Goal: Information Seeking & Learning: Learn about a topic

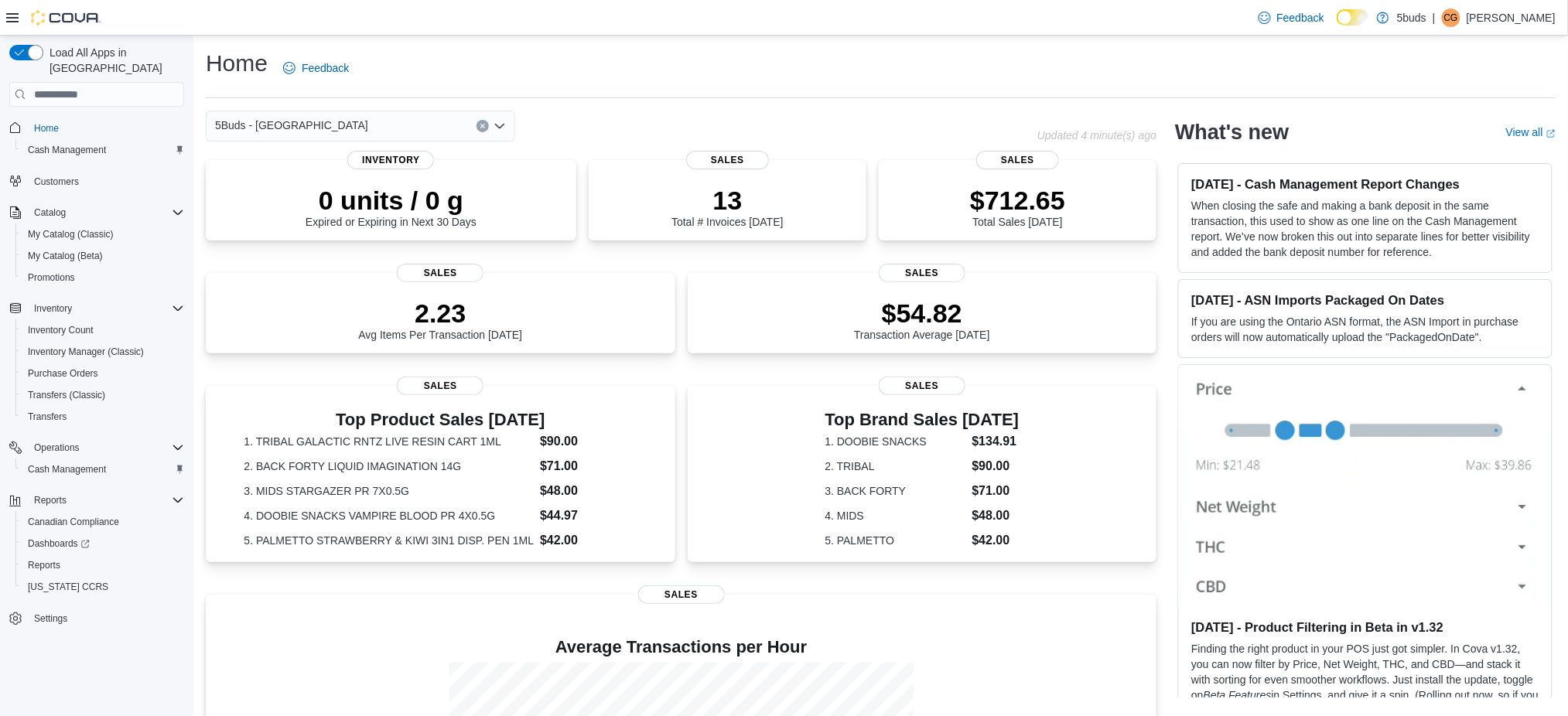
click at [1111, 98] on hr at bounding box center [880, 98] width 1350 height 1
click at [53, 560] on span "Reports" at bounding box center [44, 565] width 33 height 12
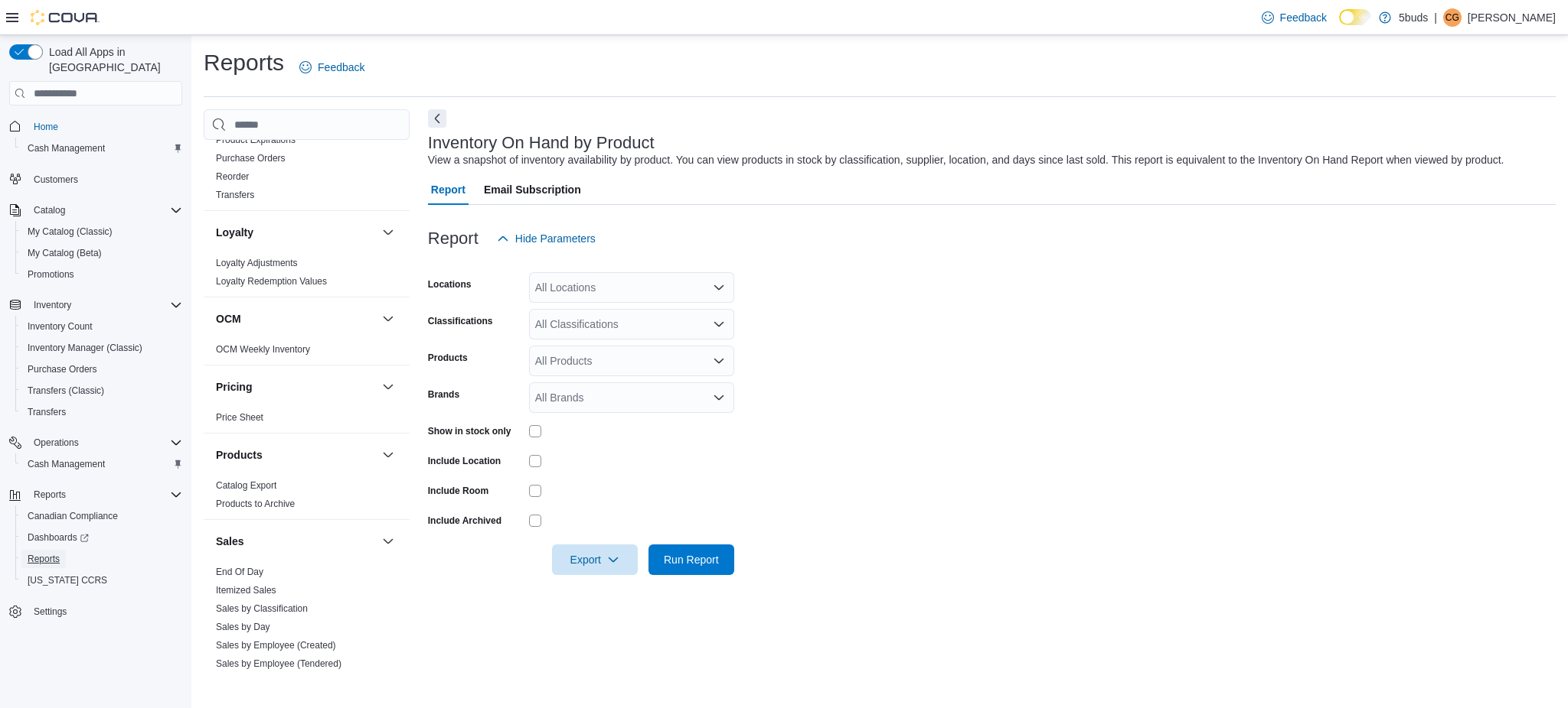
scroll to position [918, 0]
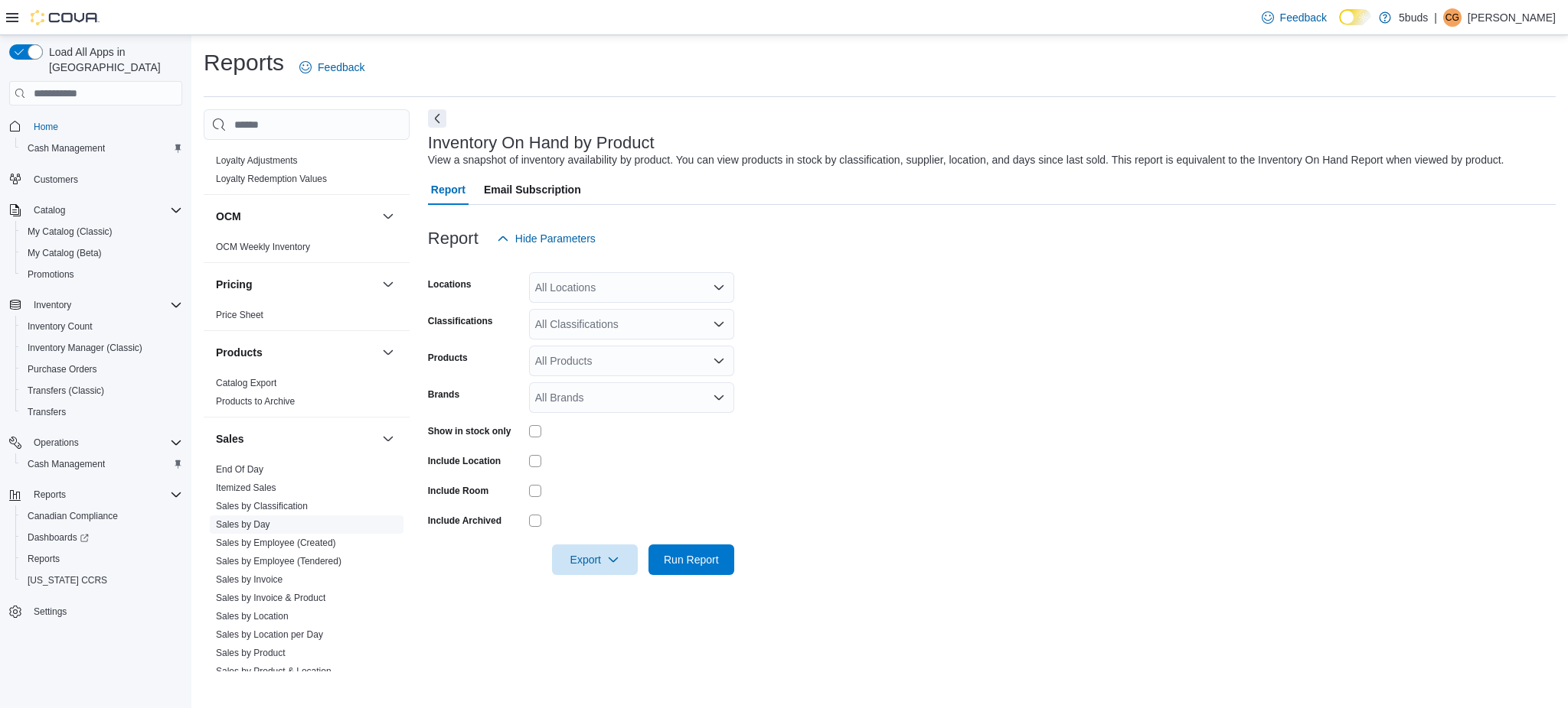
click at [243, 519] on link "Sales by Day" at bounding box center [242, 524] width 54 height 10
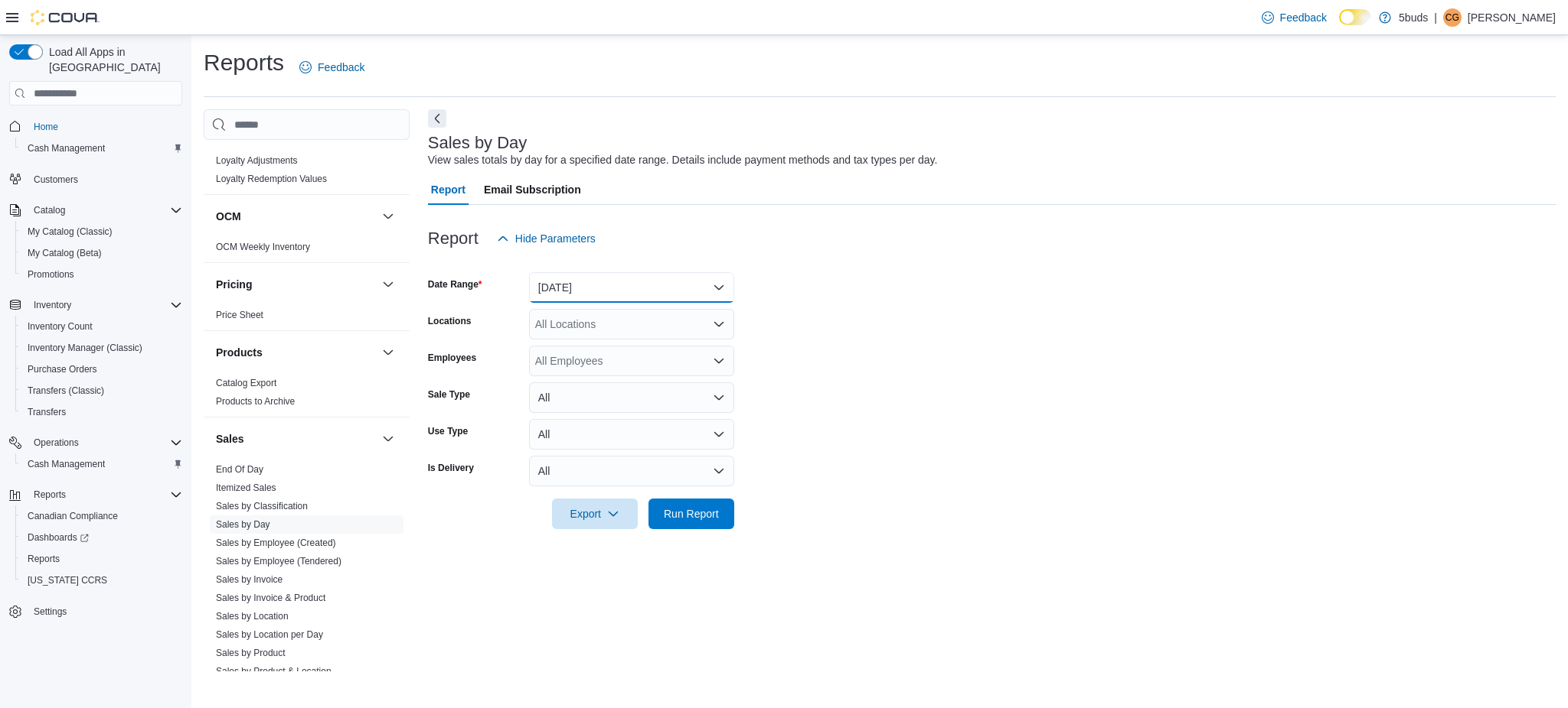
click at [610, 286] on button "[DATE]" at bounding box center [632, 288] width 205 height 30
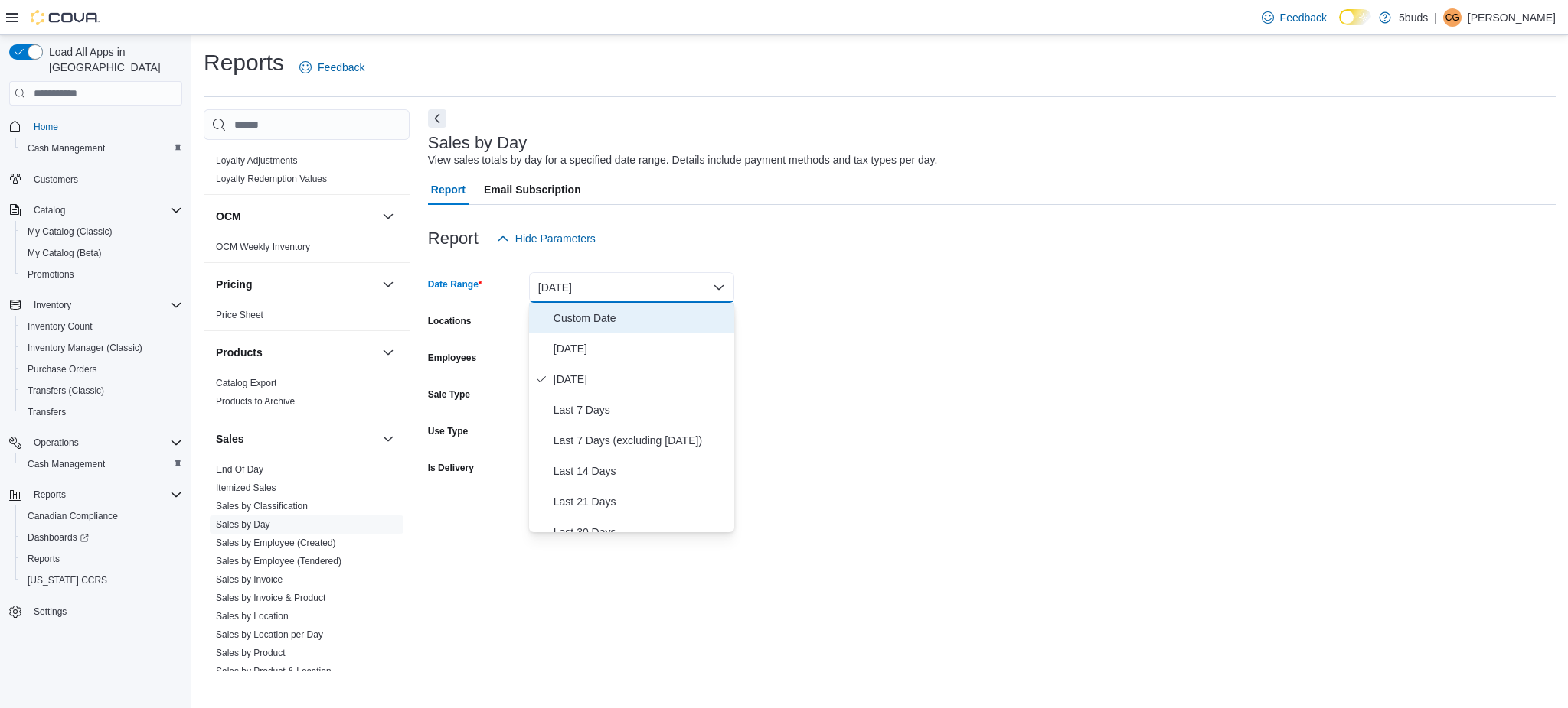
click at [610, 324] on span "Custom Date" at bounding box center [641, 318] width 175 height 18
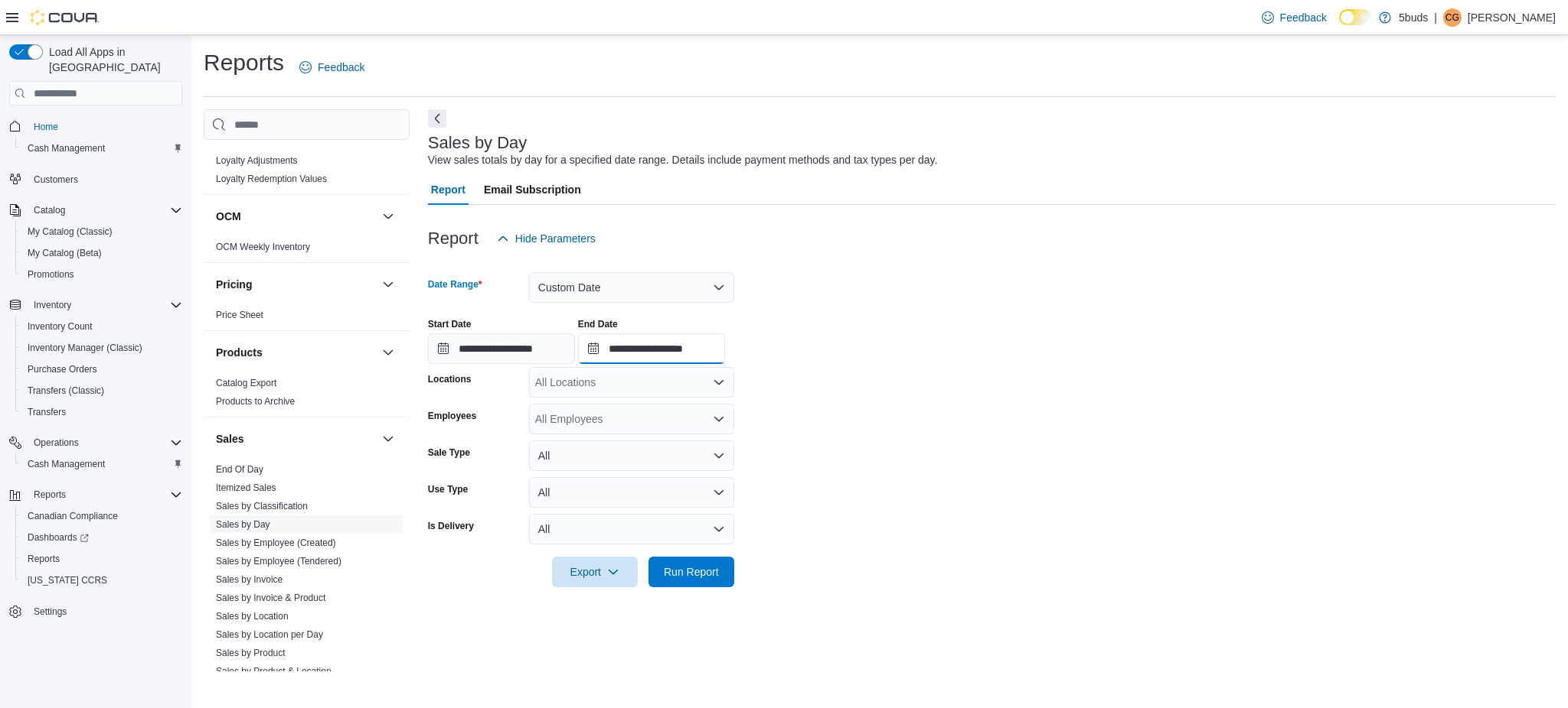
click at [687, 349] on input "**********" at bounding box center [652, 348] width 147 height 30
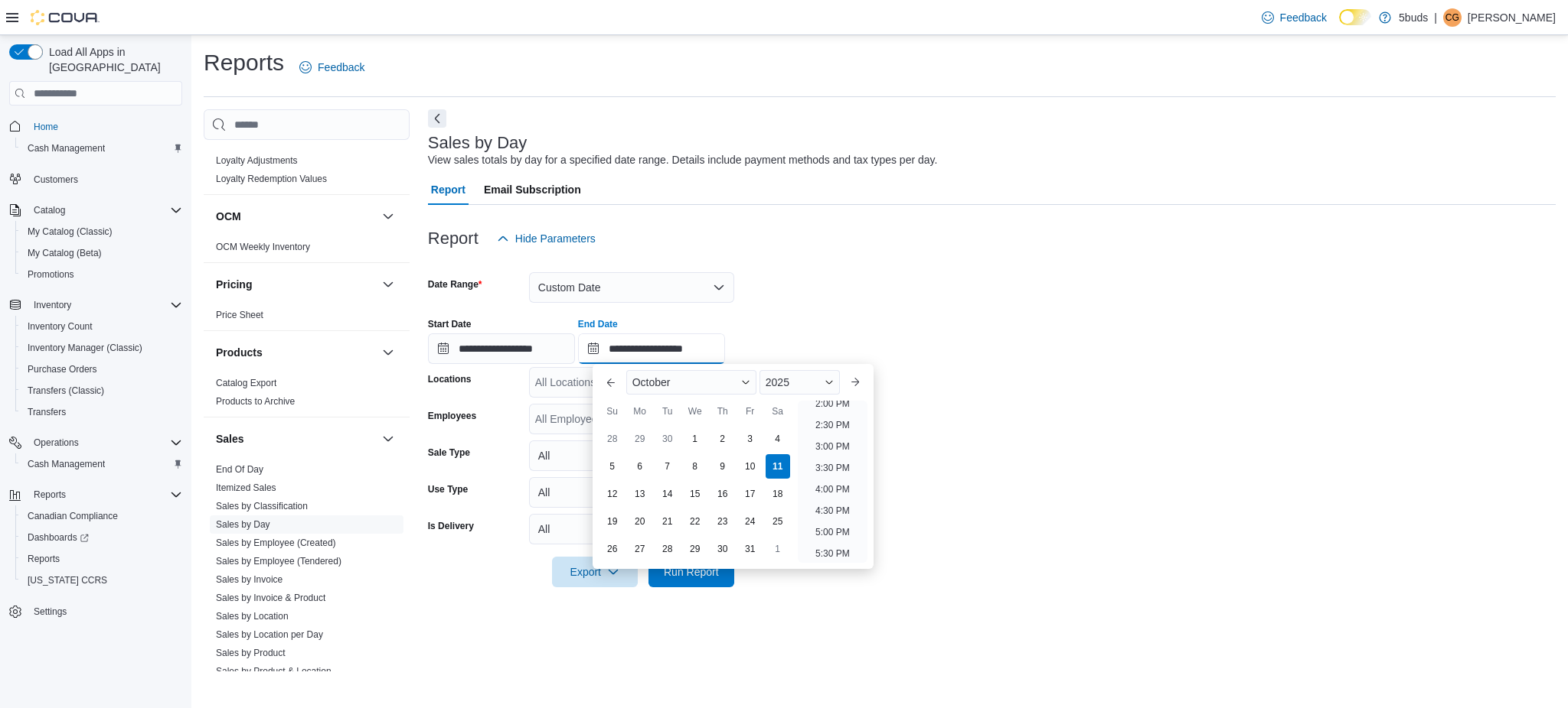
scroll to position [563, 0]
click at [823, 496] on li "3:00 PM" at bounding box center [832, 492] width 47 height 18
type input "**********"
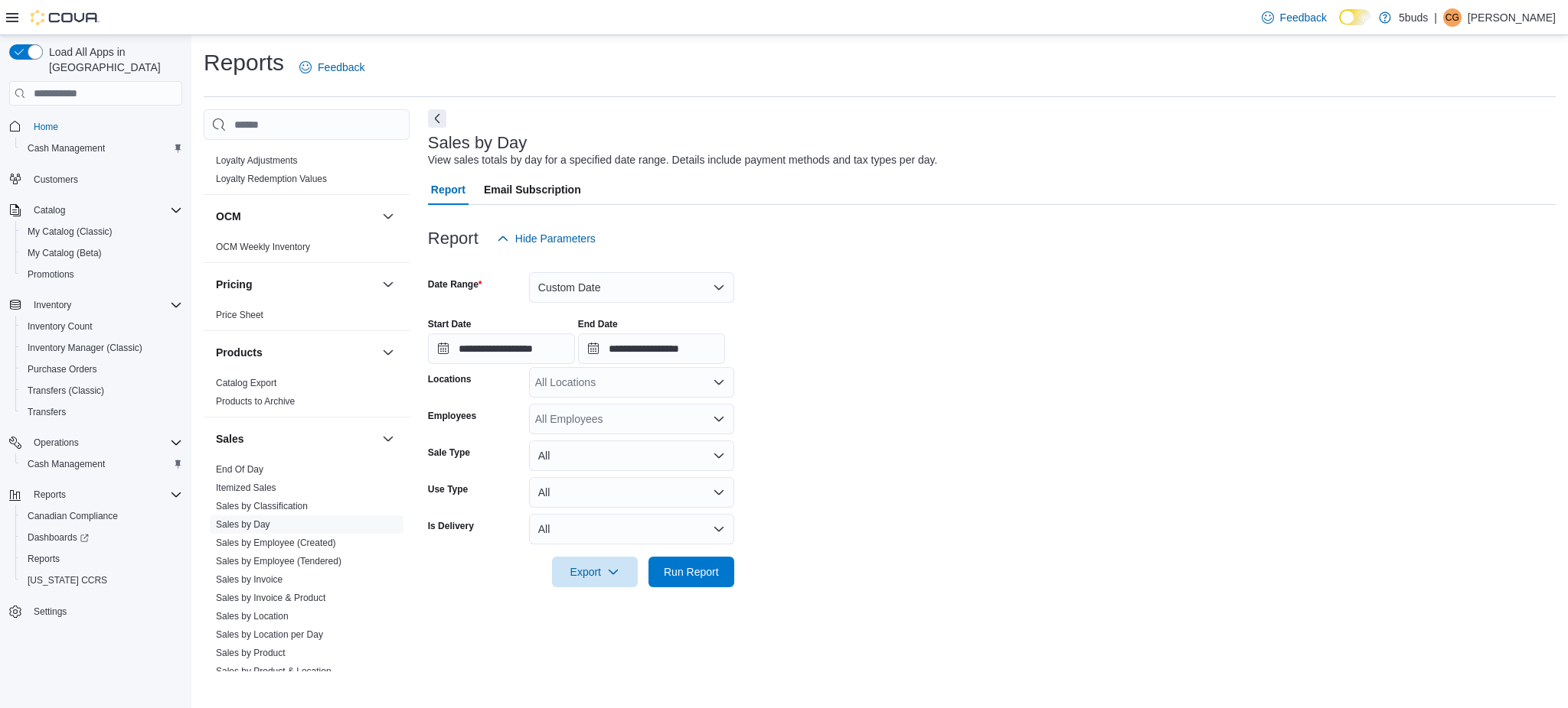
click at [638, 387] on div "All Locations" at bounding box center [632, 382] width 205 height 30
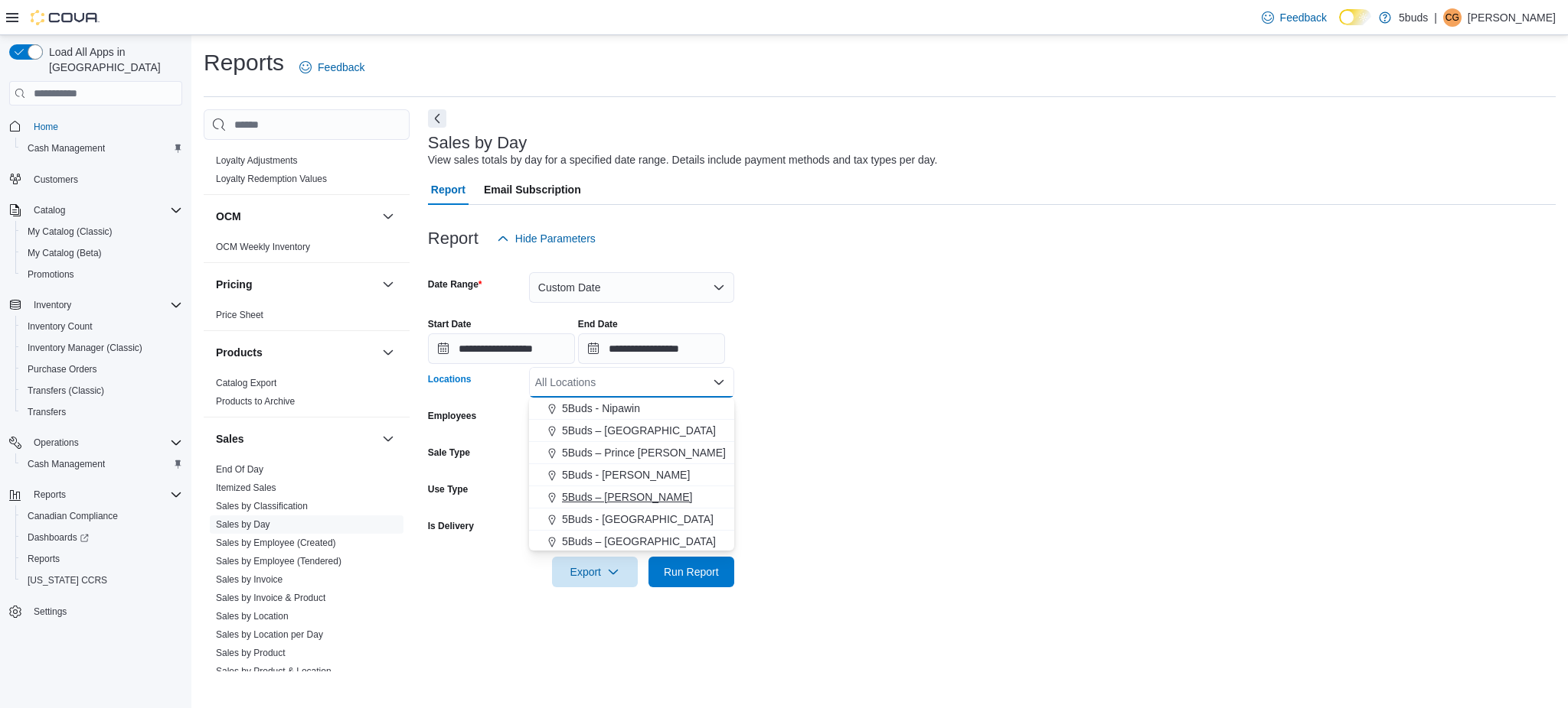
scroll to position [113, 0]
drag, startPoint x: 632, startPoint y: 515, endPoint x: 866, endPoint y: 528, distance: 234.4
click at [638, 515] on span "5Buds - [GEOGRAPHIC_DATA]" at bounding box center [638, 518] width 152 height 15
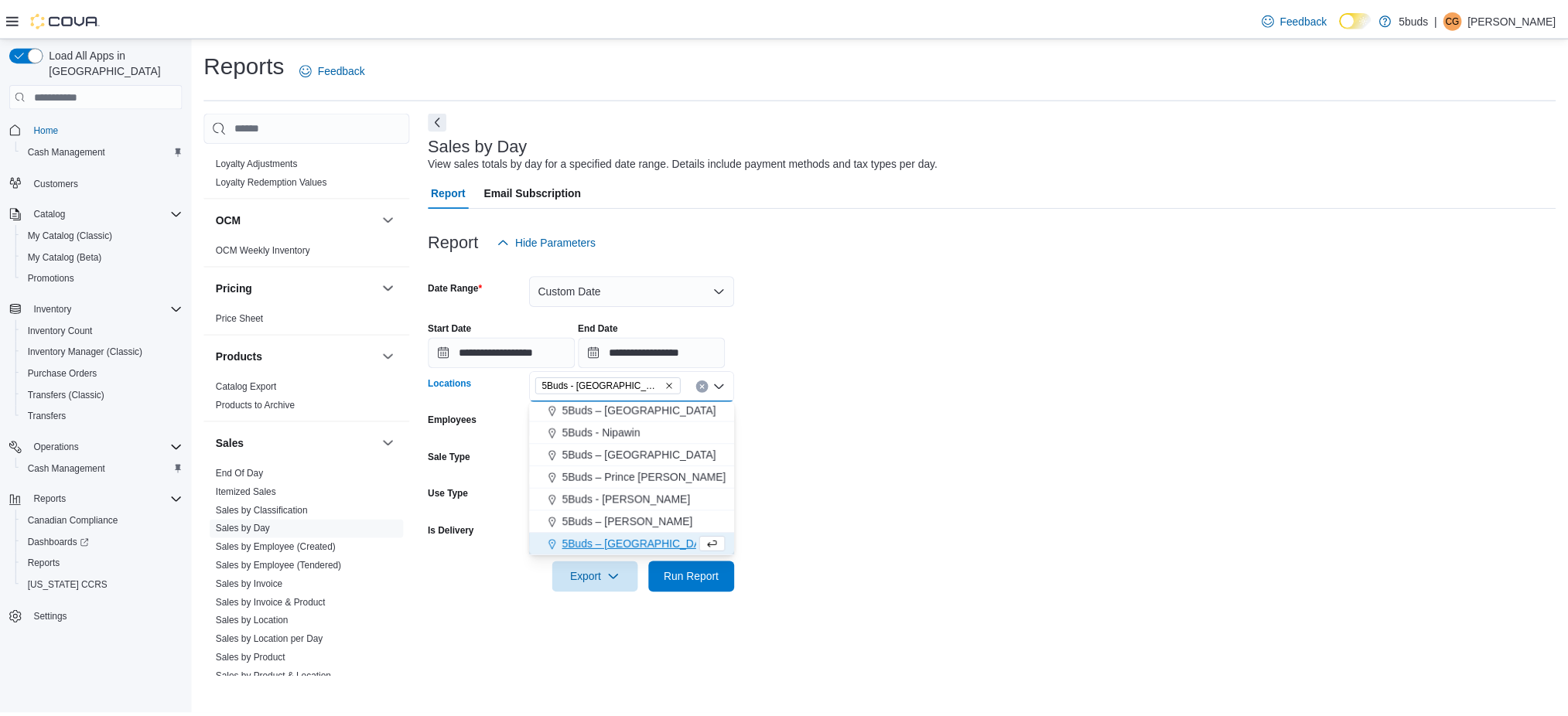
scroll to position [0, 0]
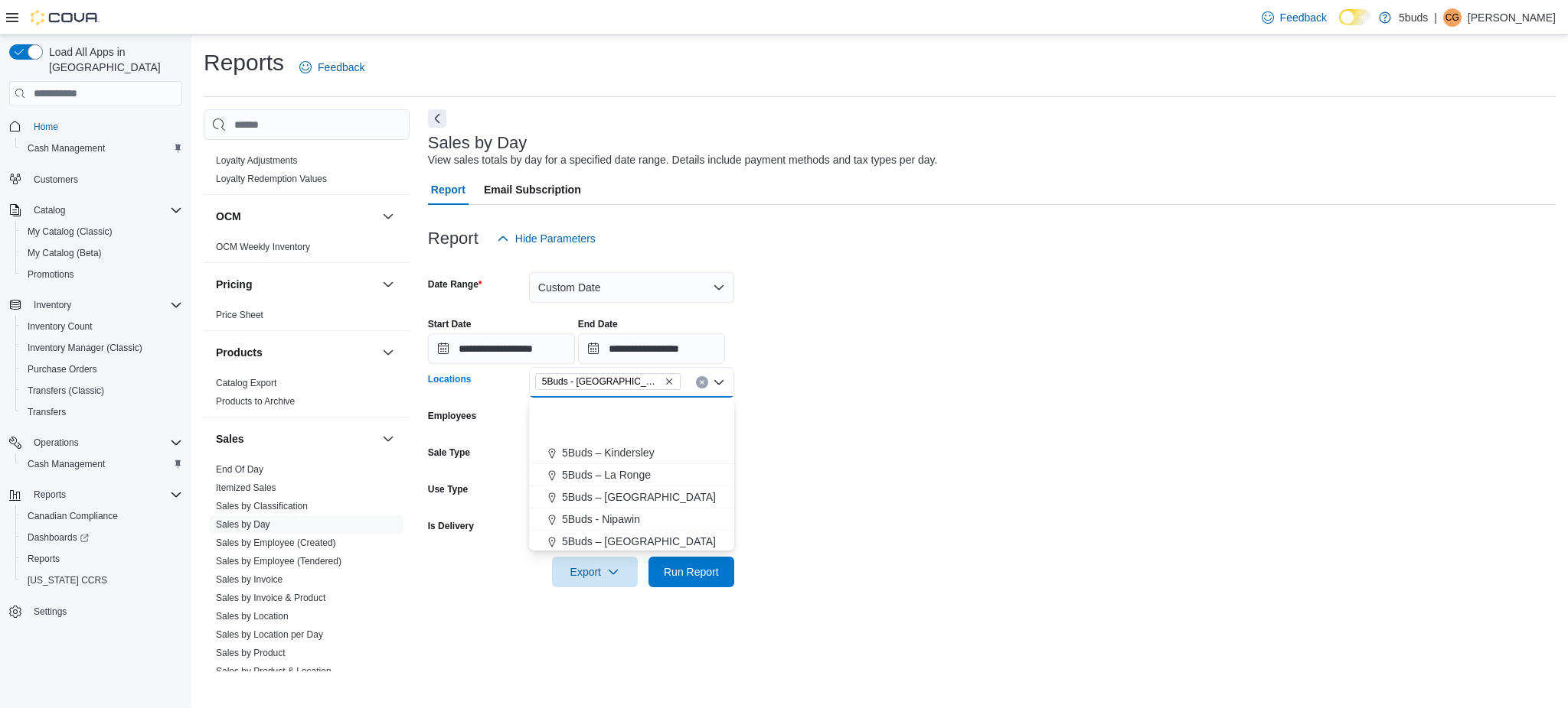
drag, startPoint x: 867, startPoint y: 528, endPoint x: 718, endPoint y: 552, distance: 150.9
click at [863, 528] on form "**********" at bounding box center [992, 420] width 1127 height 333
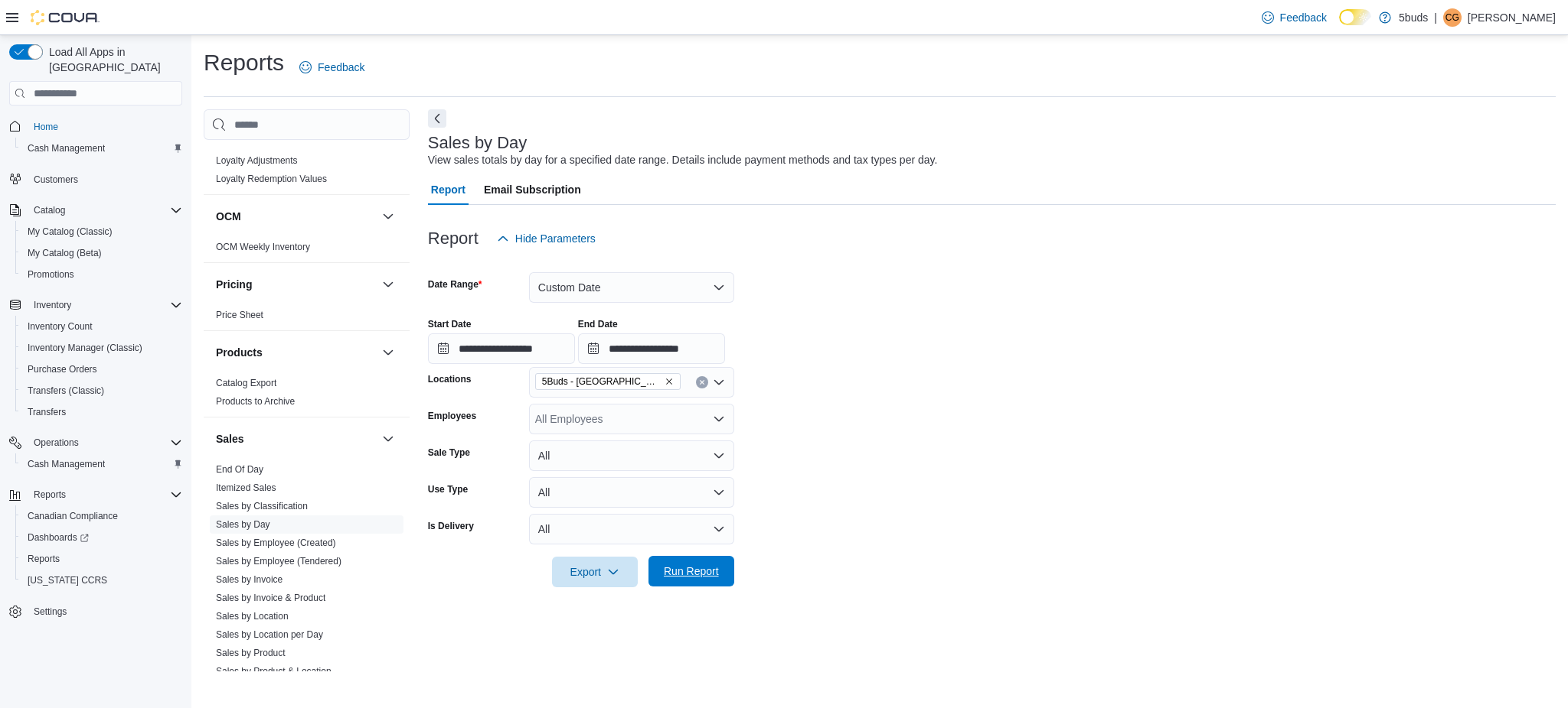
click at [701, 567] on span "Run Report" at bounding box center [691, 571] width 55 height 15
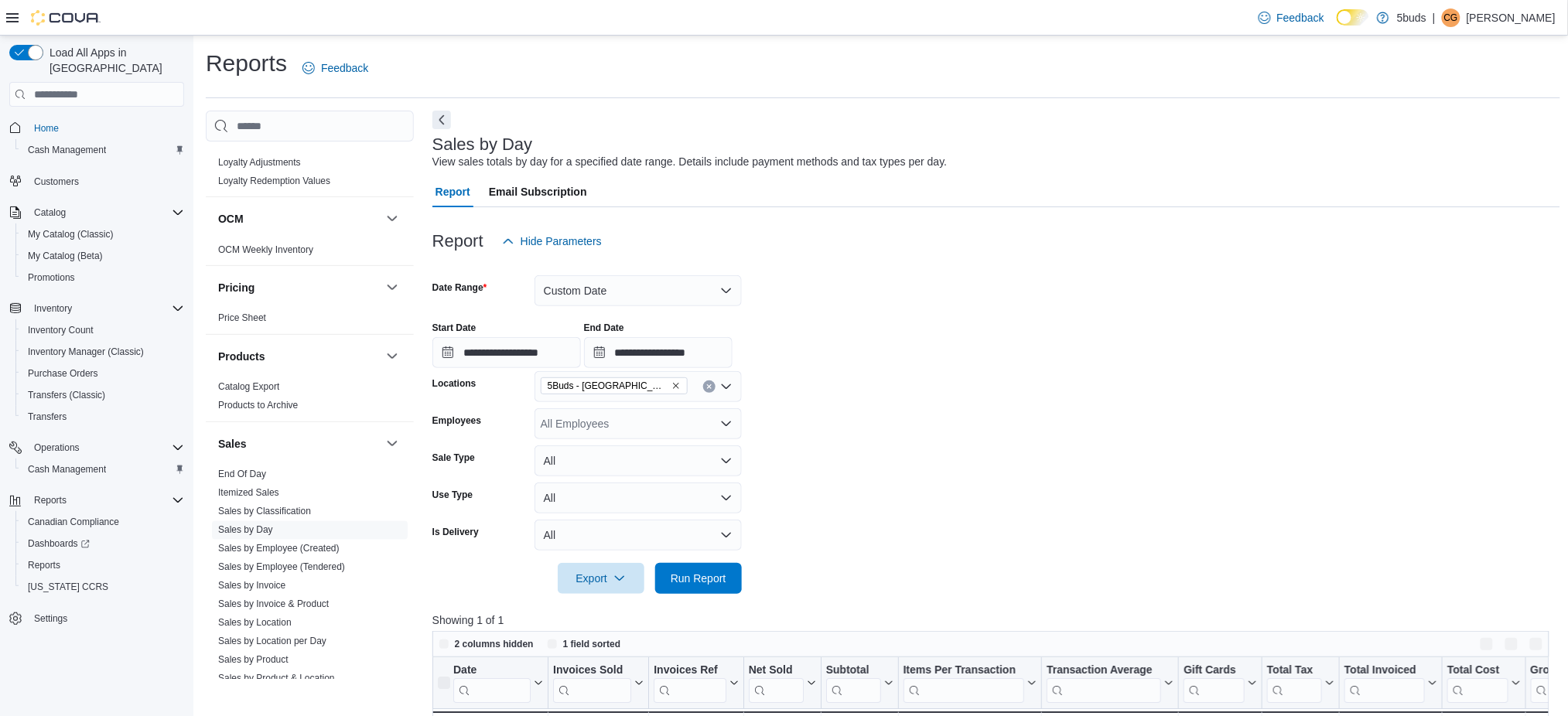
scroll to position [205, 0]
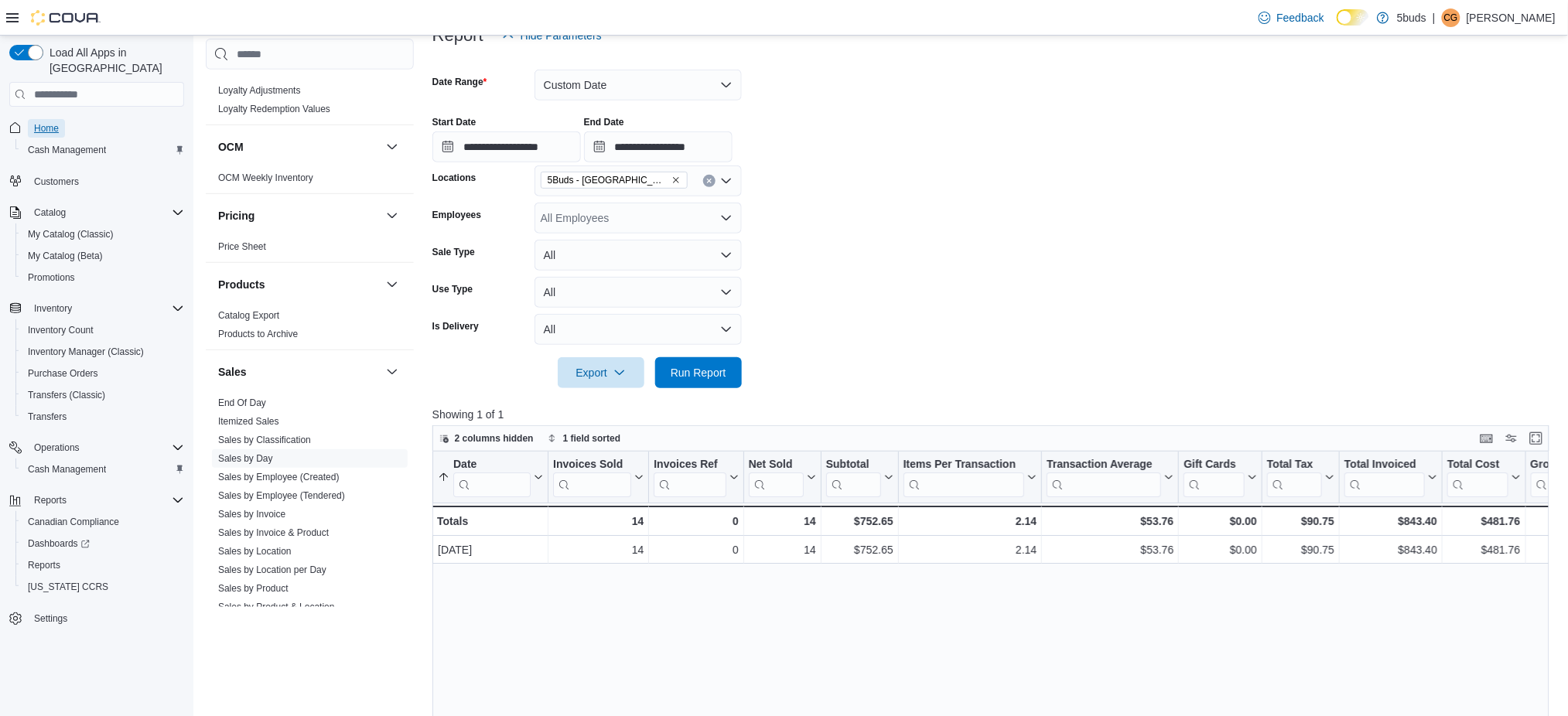
click at [54, 122] on span "Home" at bounding box center [46, 128] width 25 height 12
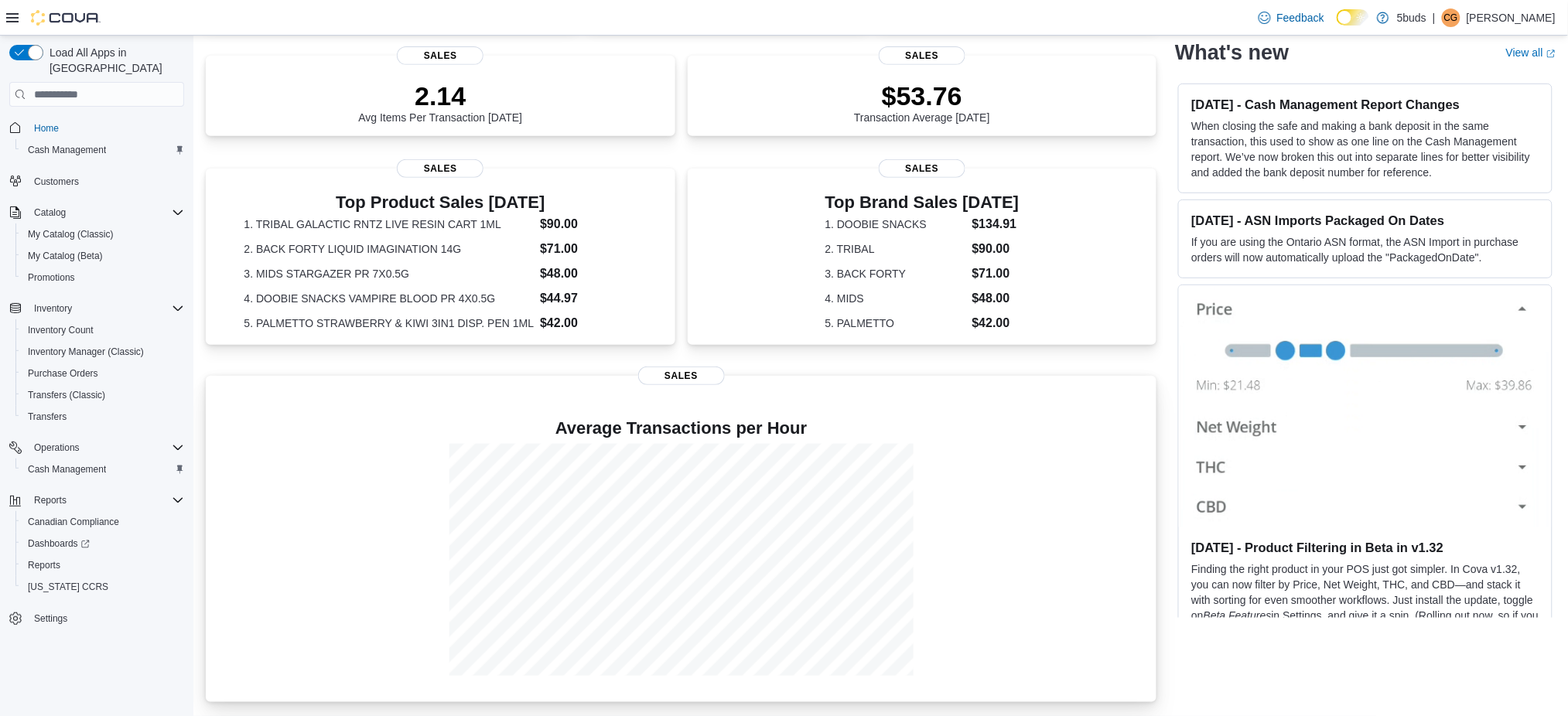
scroll to position [220, 0]
click at [58, 560] on span "Reports" at bounding box center [44, 565] width 33 height 12
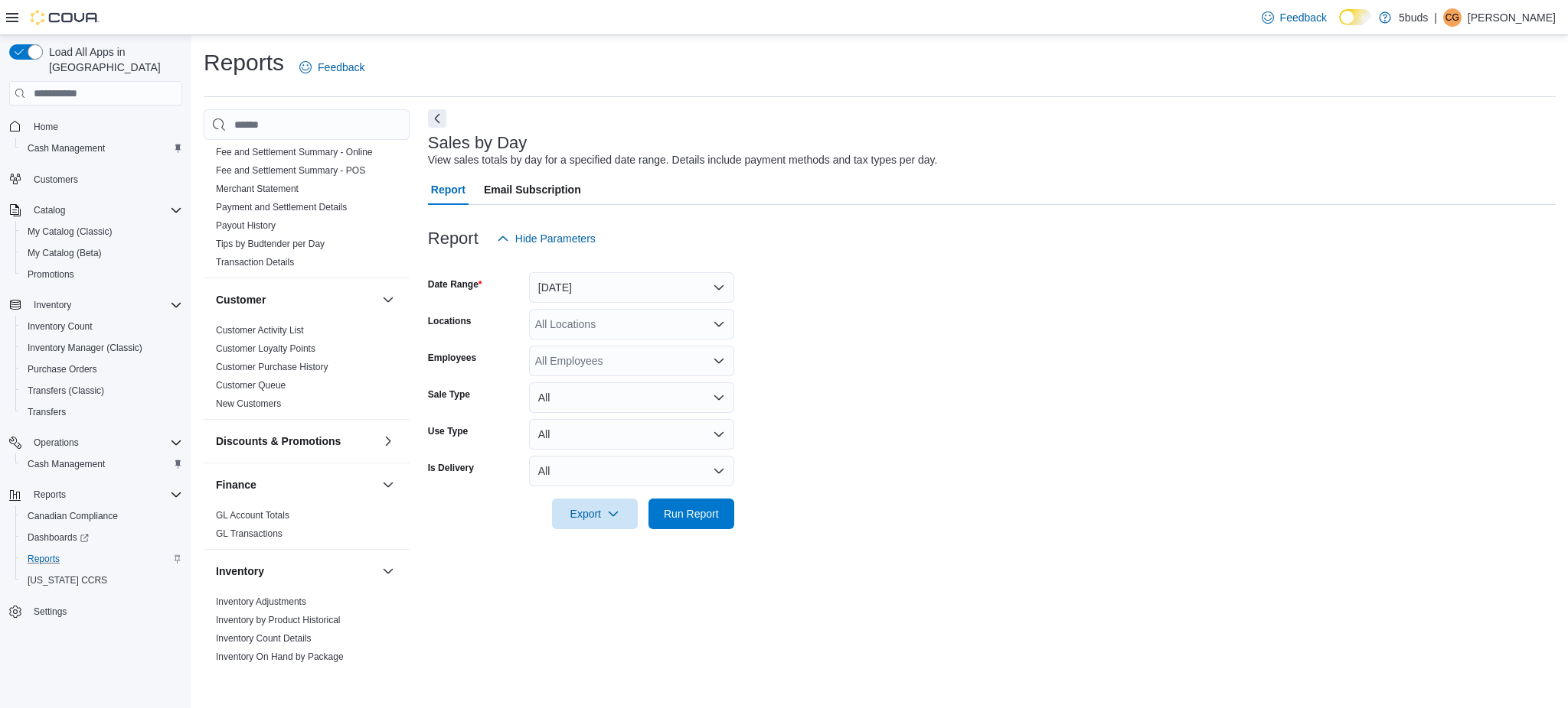
scroll to position [306, 0]
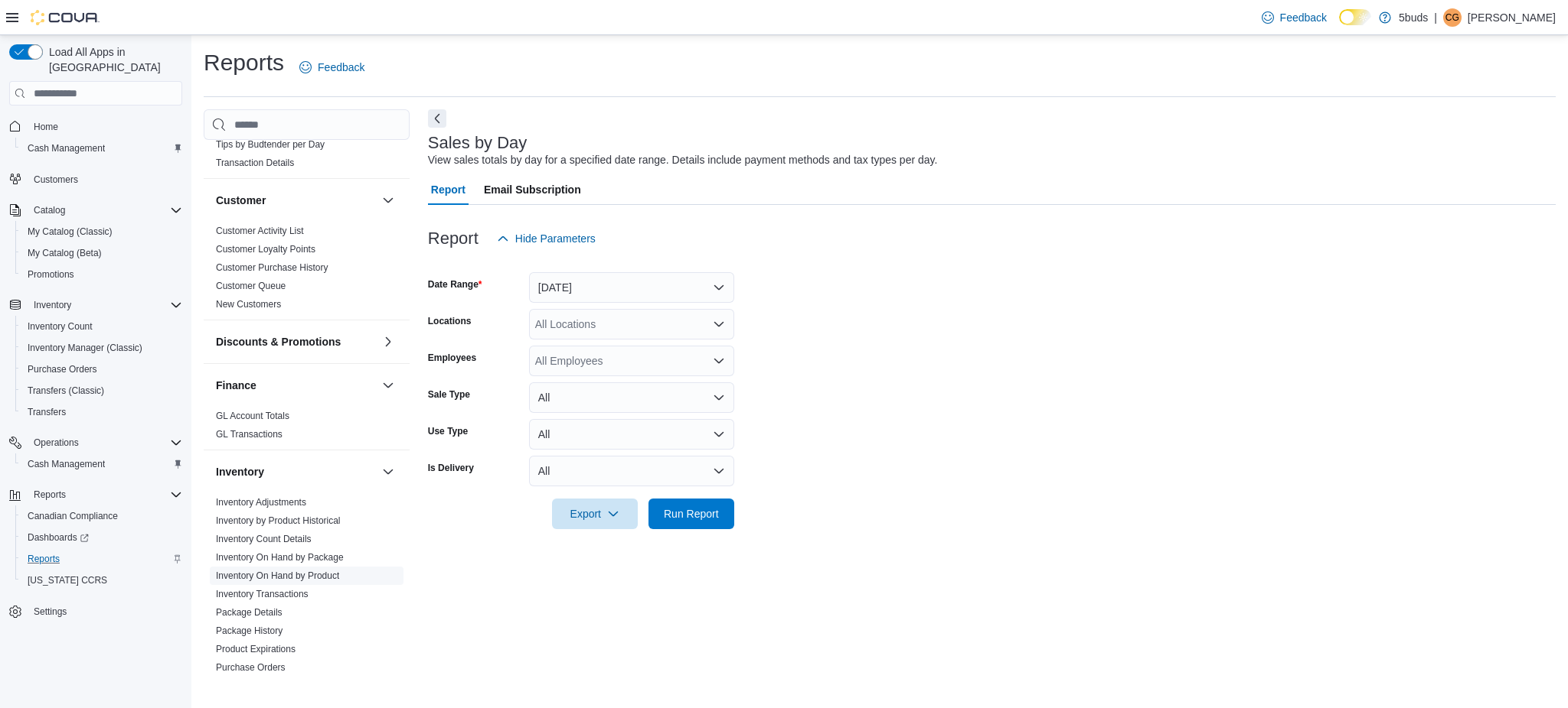
click at [276, 570] on link "Inventory On Hand by Product" at bounding box center [277, 575] width 123 height 10
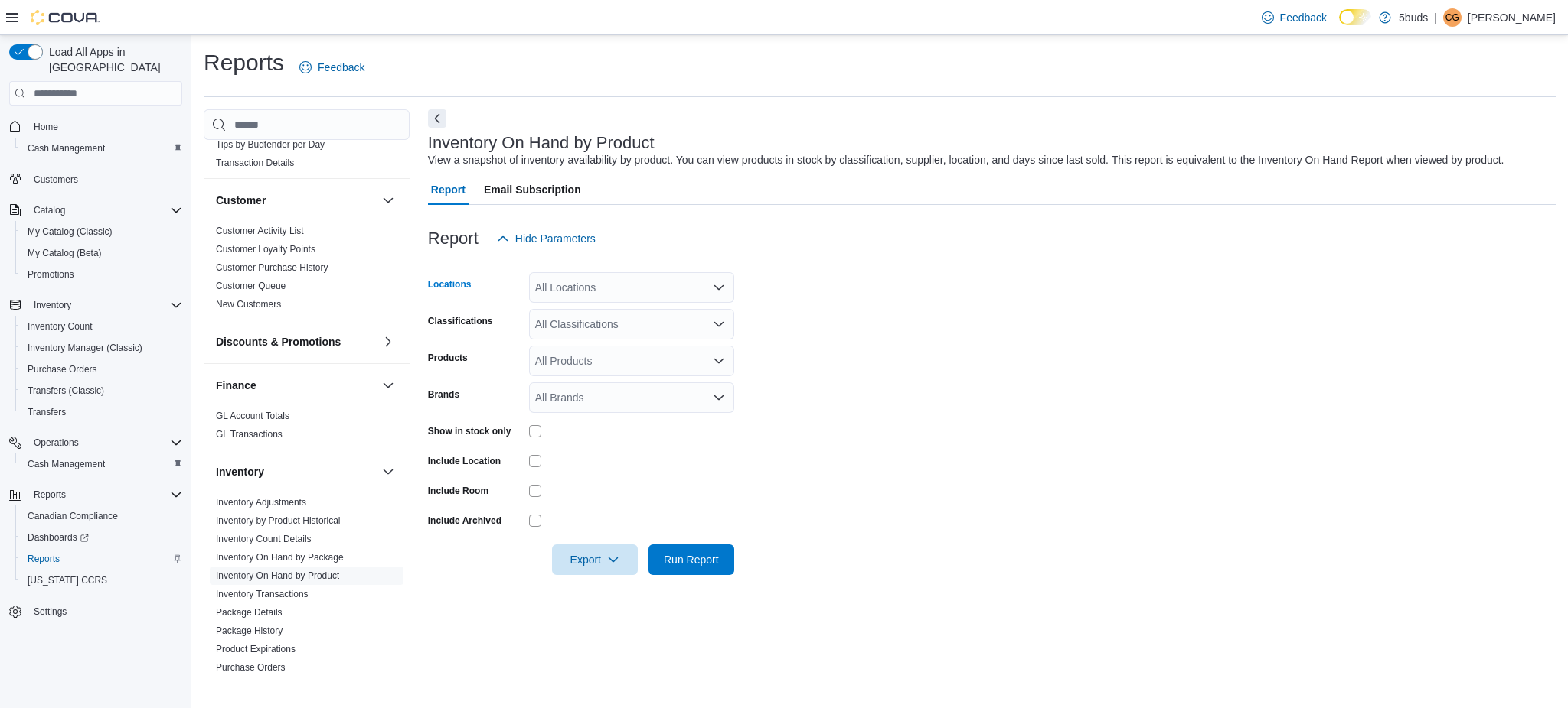
click at [604, 273] on div "All Locations" at bounding box center [632, 288] width 205 height 30
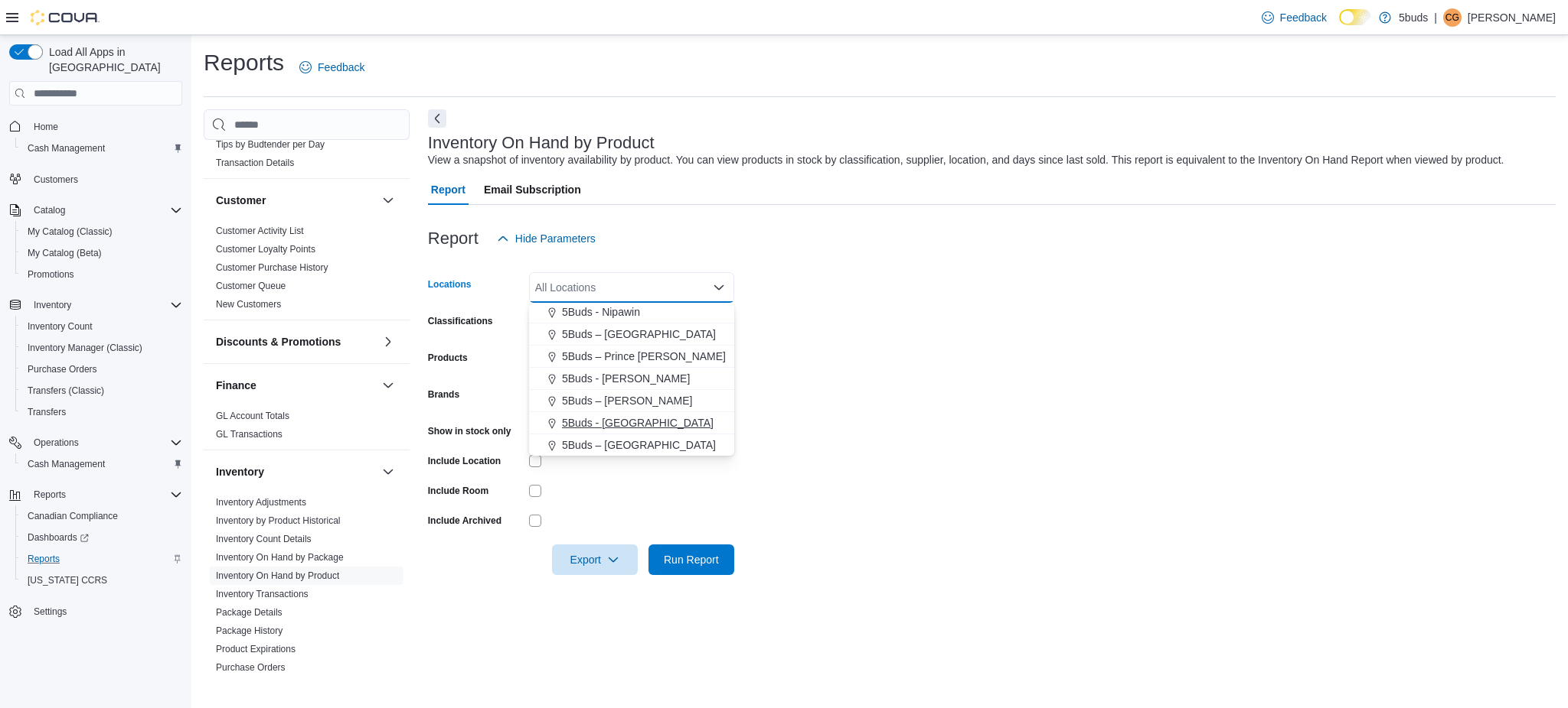
click at [638, 424] on span "5Buds - [GEOGRAPHIC_DATA]" at bounding box center [638, 423] width 152 height 15
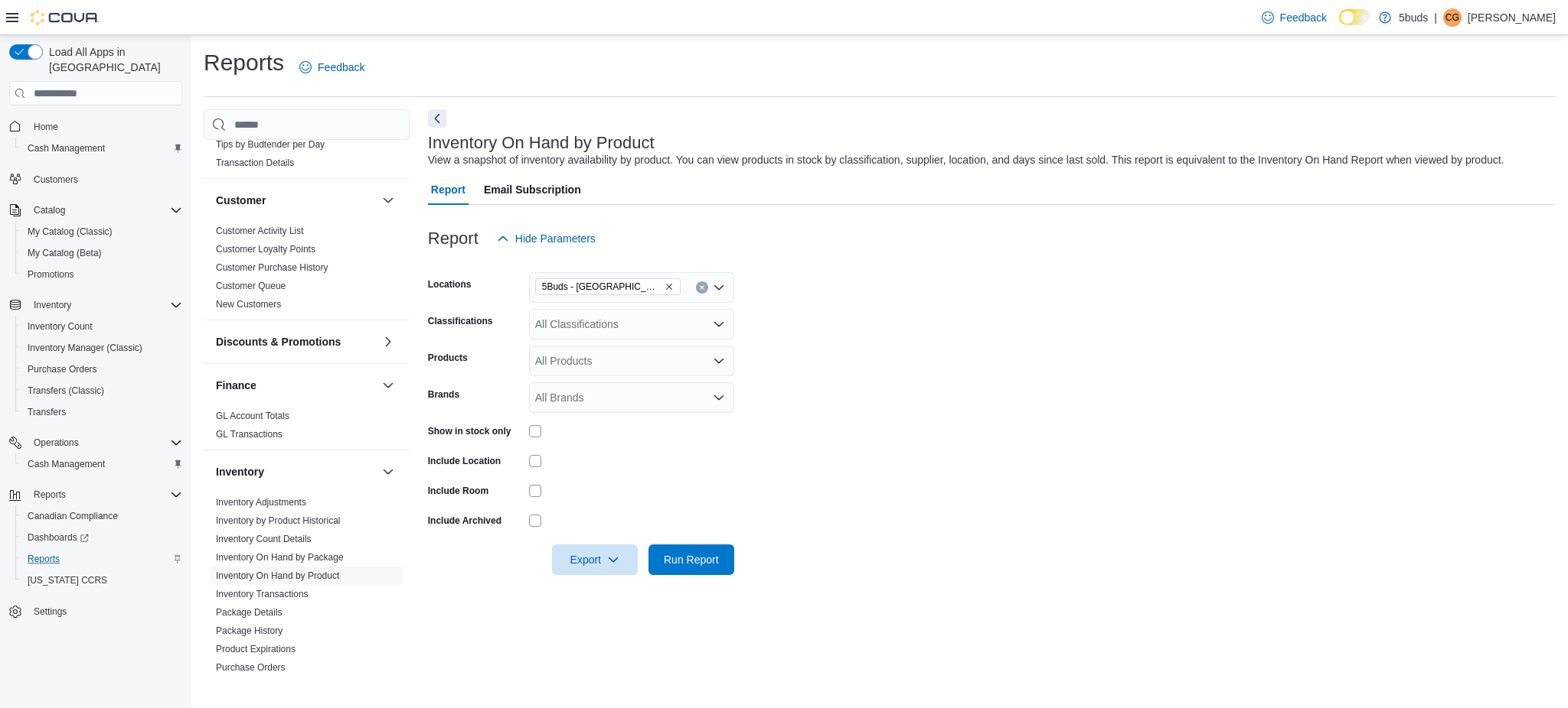
click at [880, 408] on form "Locations 5Buds - Weyburn Classifications All Classifications Products All Prod…" at bounding box center [992, 415] width 1127 height 322
click at [626, 335] on div "All Classifications" at bounding box center [632, 325] width 205 height 30
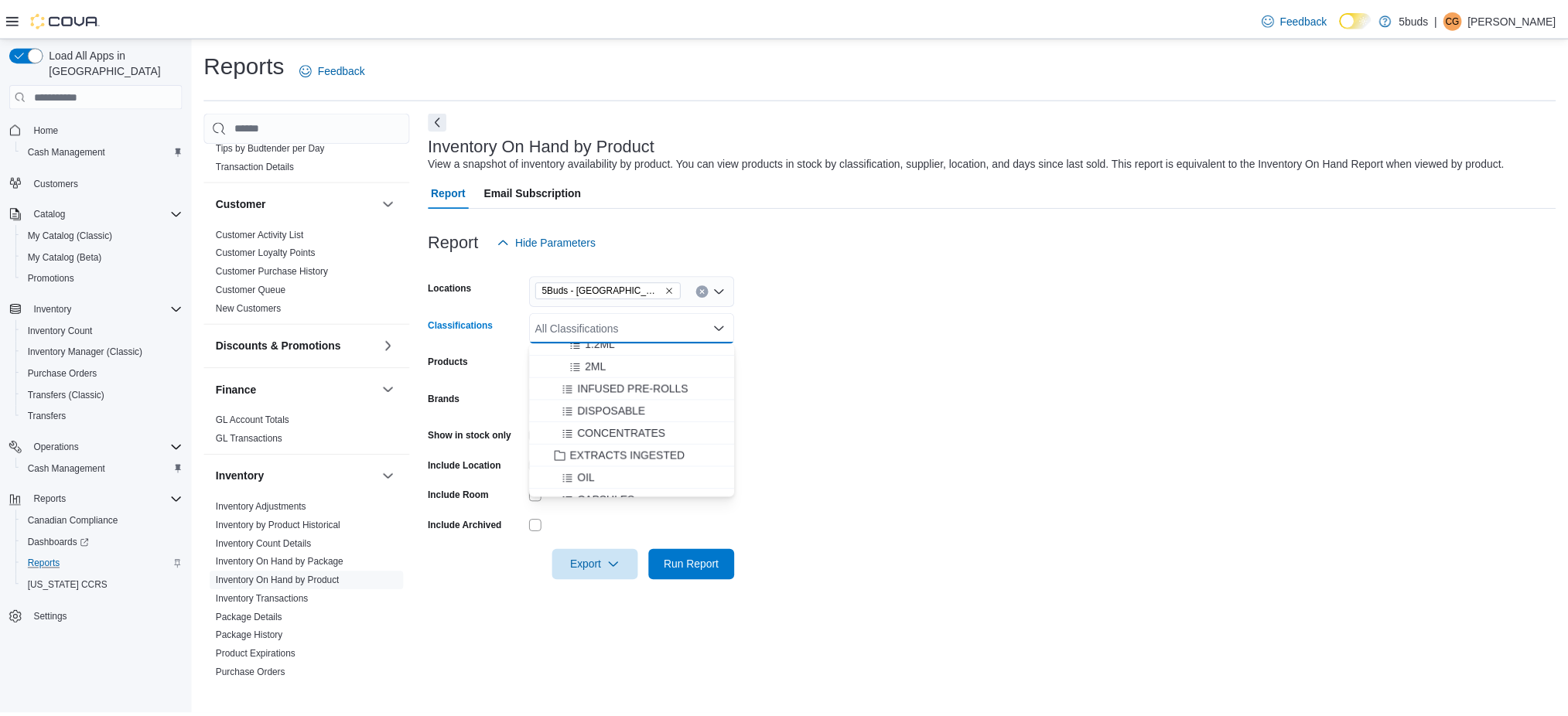
scroll to position [370, 0]
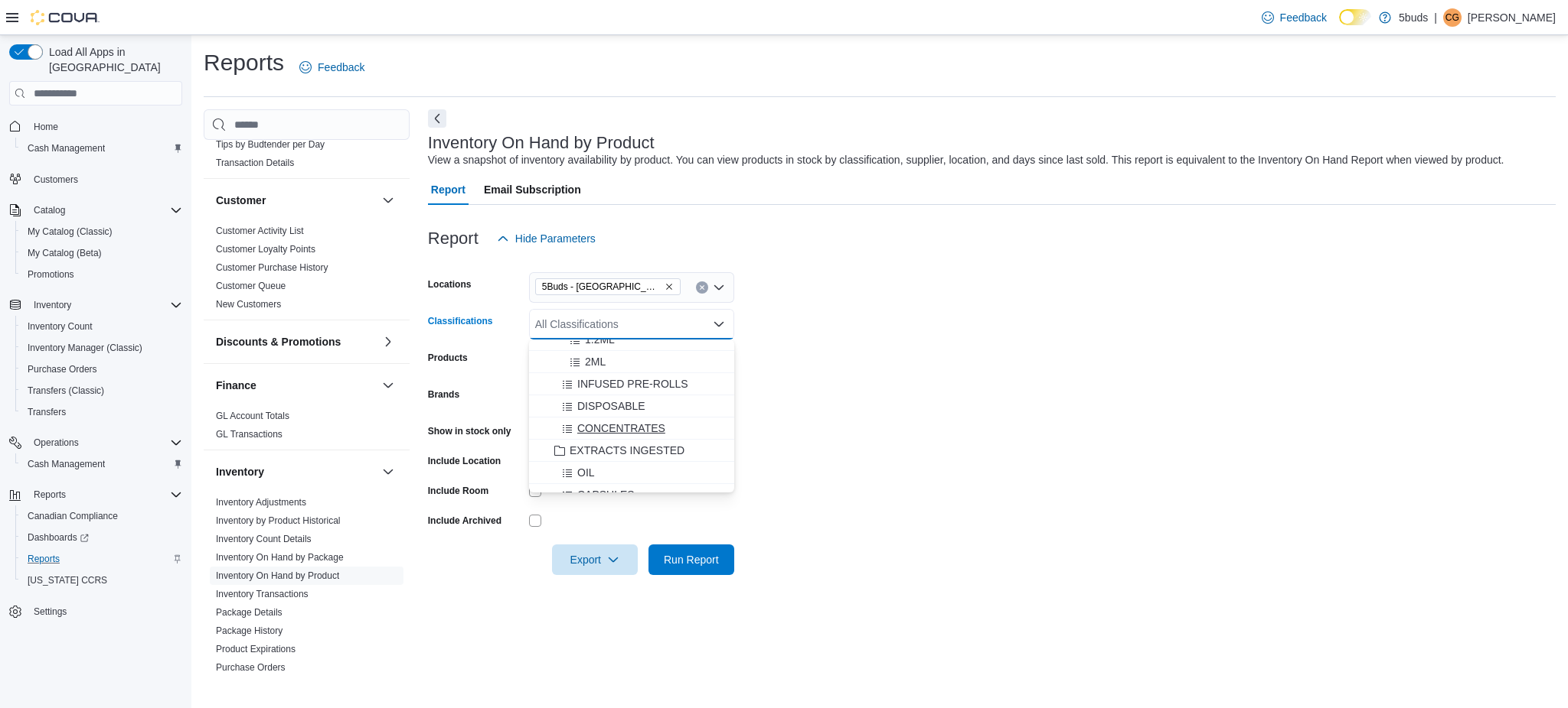
click at [611, 425] on span "CONCENTRATES" at bounding box center [621, 428] width 88 height 15
click at [767, 418] on form "Locations 5Buds - Weyburn Classifications All Classifications Combo box. Select…" at bounding box center [992, 415] width 1127 height 322
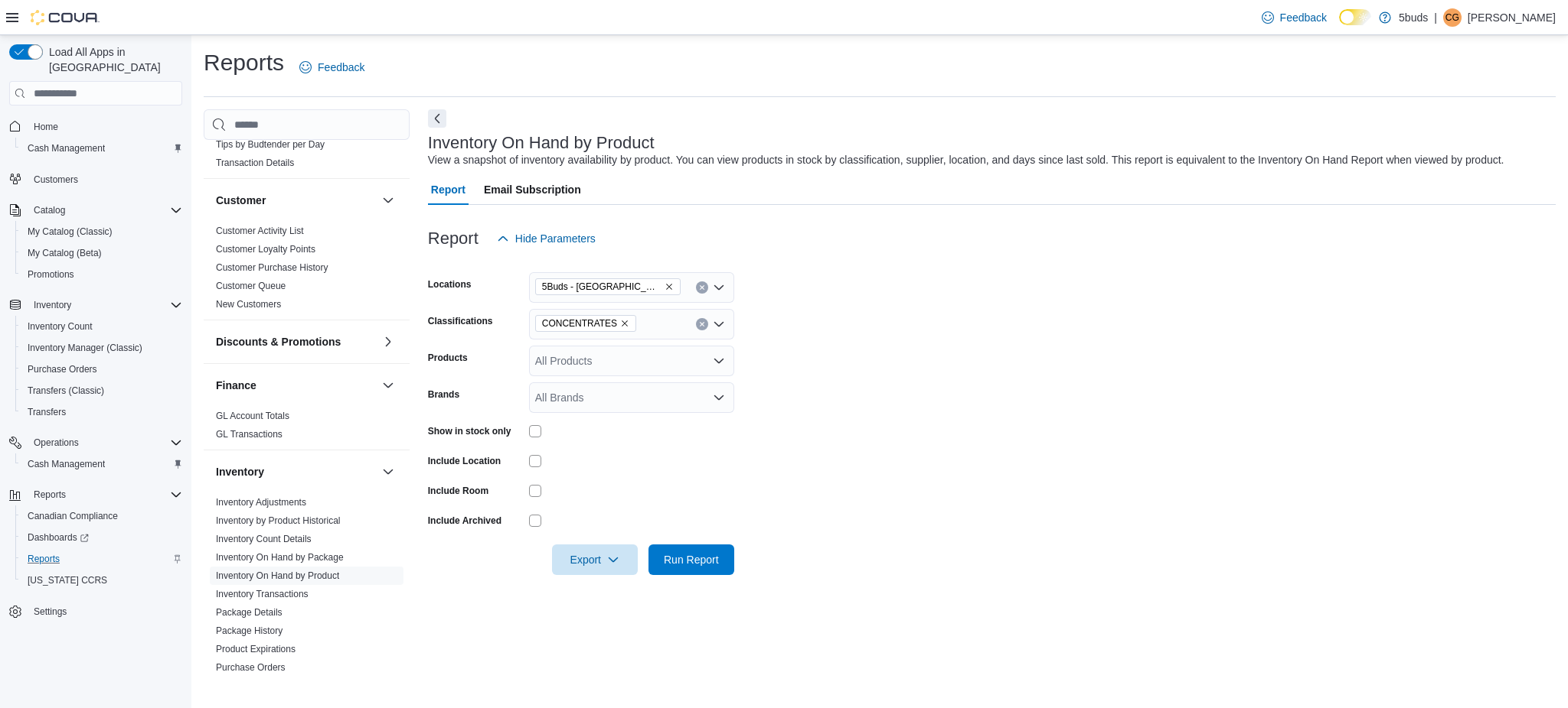
click at [527, 434] on div "Show in stock only" at bounding box center [581, 431] width 306 height 24
click at [708, 565] on span "Run Report" at bounding box center [691, 559] width 55 height 15
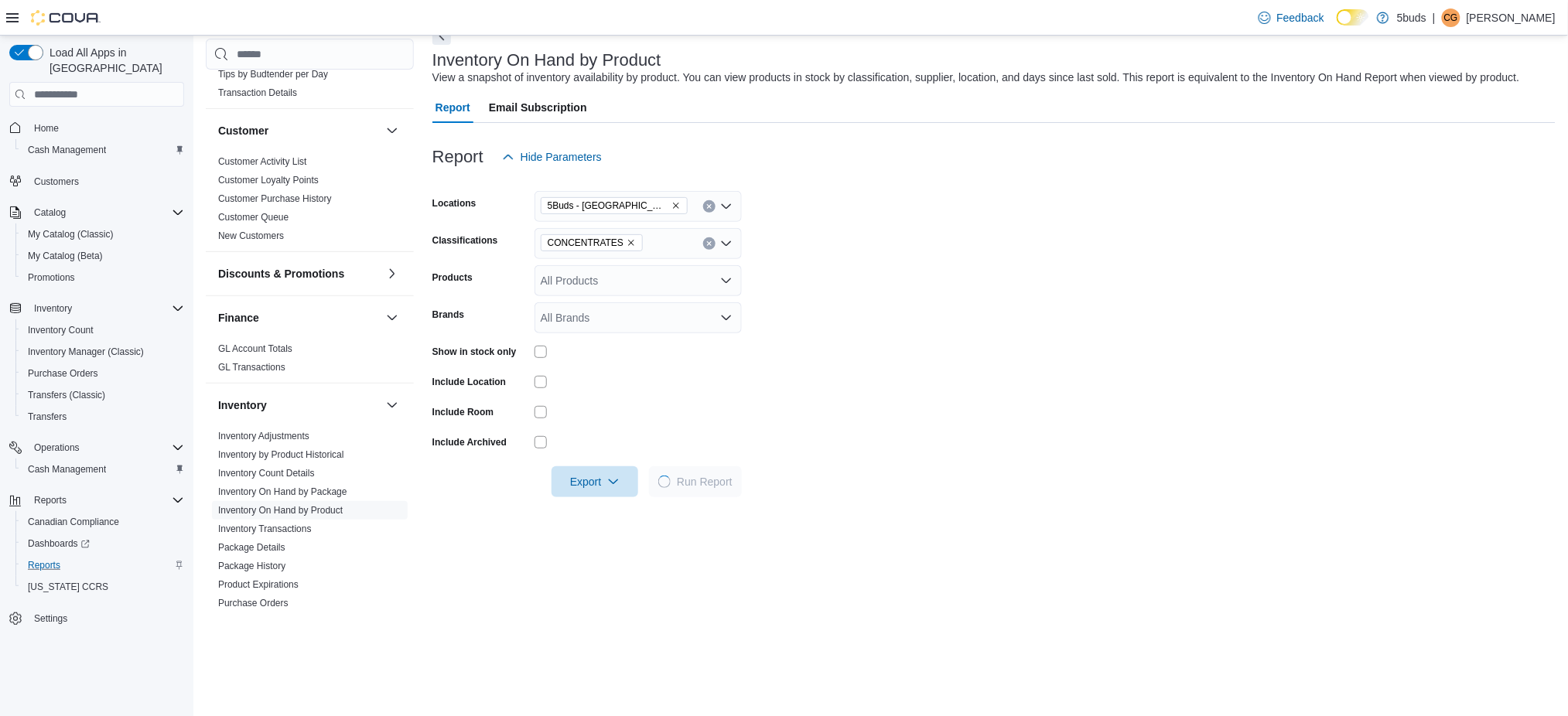
scroll to position [205, 0]
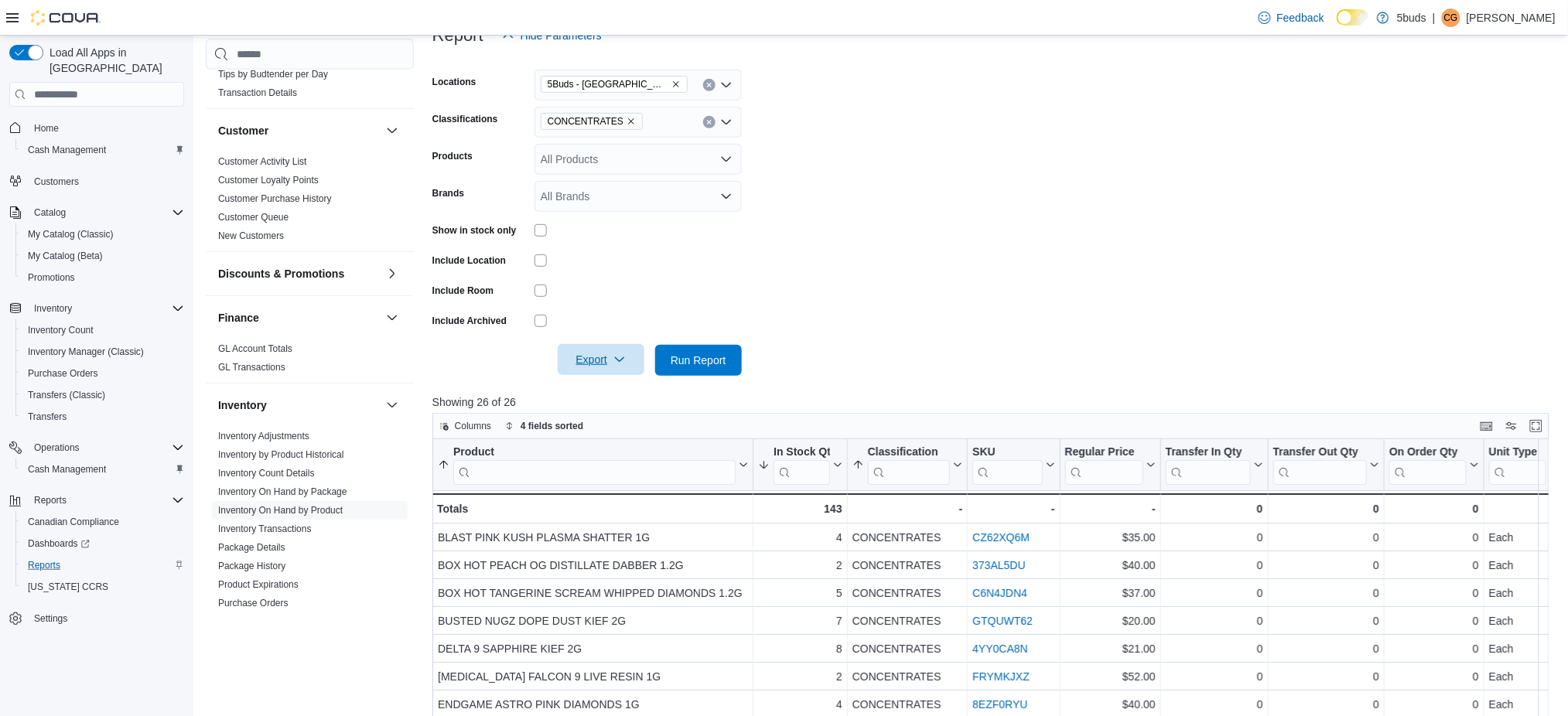
click at [599, 363] on span "Export" at bounding box center [601, 360] width 68 height 31
click at [610, 393] on span "Export to Excel" at bounding box center [604, 391] width 70 height 12
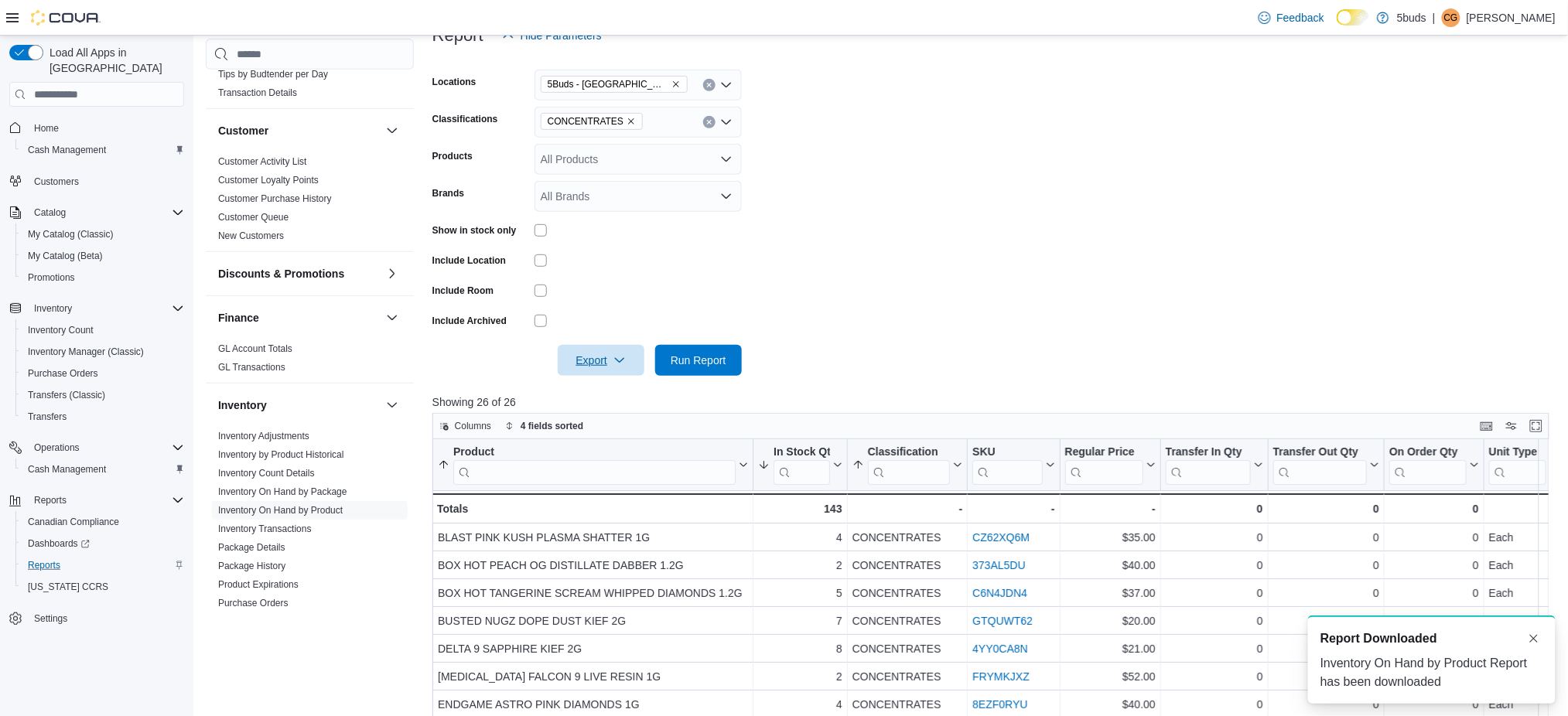
scroll to position [0, 0]
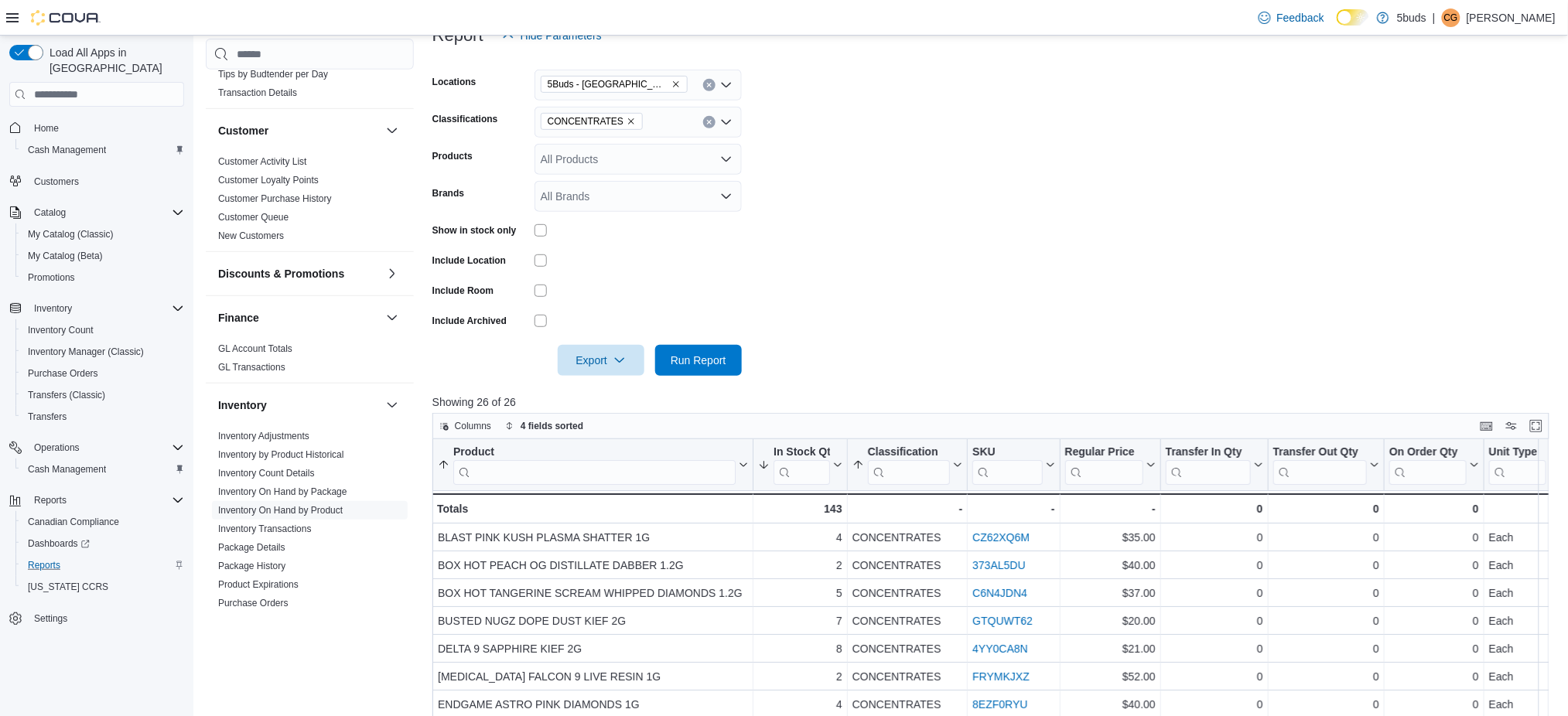
drag, startPoint x: 1579, startPoint y: 539, endPoint x: 1084, endPoint y: 134, distance: 639.6
click at [1084, 134] on form "Locations 5Buds - Weyburn Classifications CONCENTRATES Products All Products Br…" at bounding box center [996, 213] width 1128 height 325
click at [39, 122] on span "Home" at bounding box center [46, 128] width 25 height 12
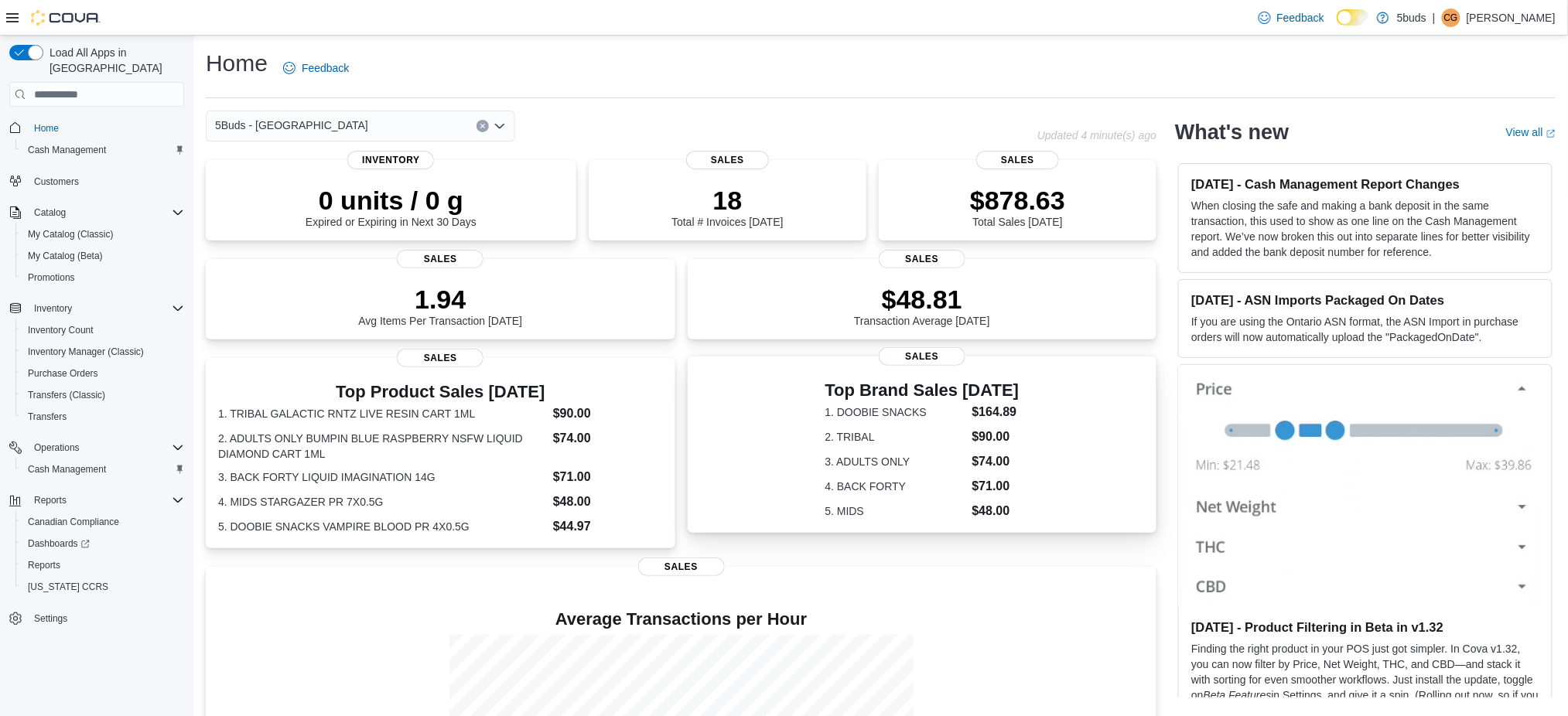
scroll to position [176, 0]
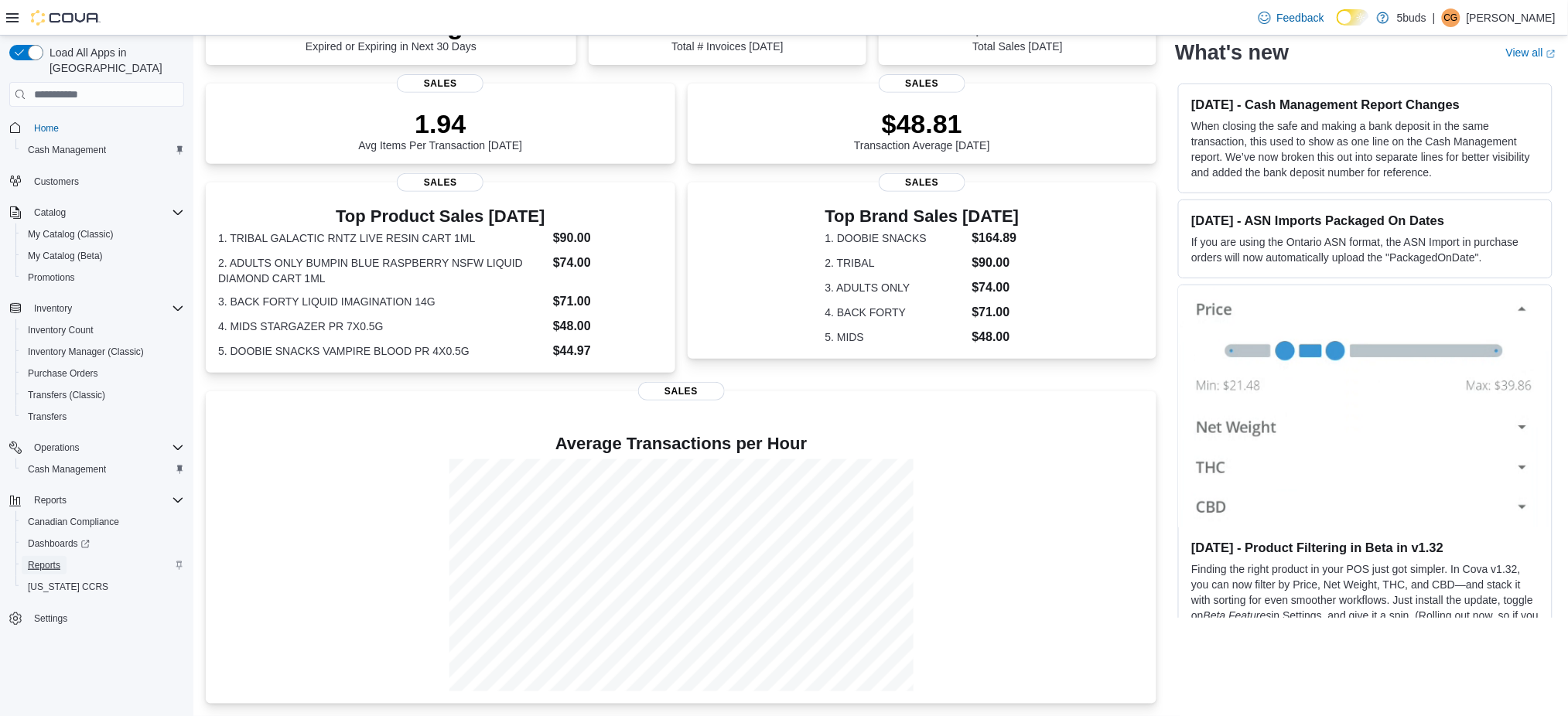
click at [51, 560] on span "Reports" at bounding box center [44, 565] width 33 height 12
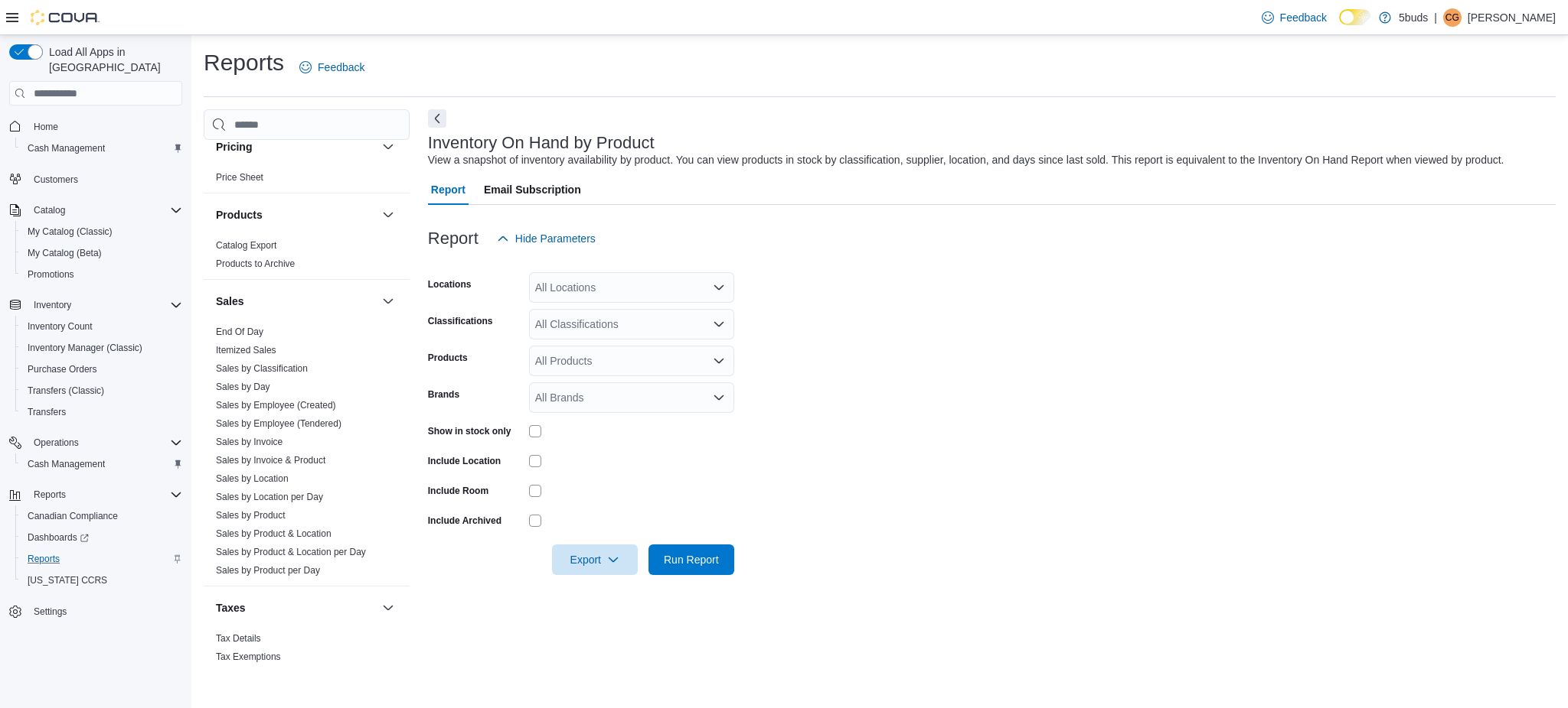
scroll to position [1060, 0]
drag, startPoint x: 263, startPoint y: 496, endPoint x: 267, endPoint y: 490, distance: 7.2
click at [263, 506] on link "Sales by Product" at bounding box center [250, 511] width 69 height 10
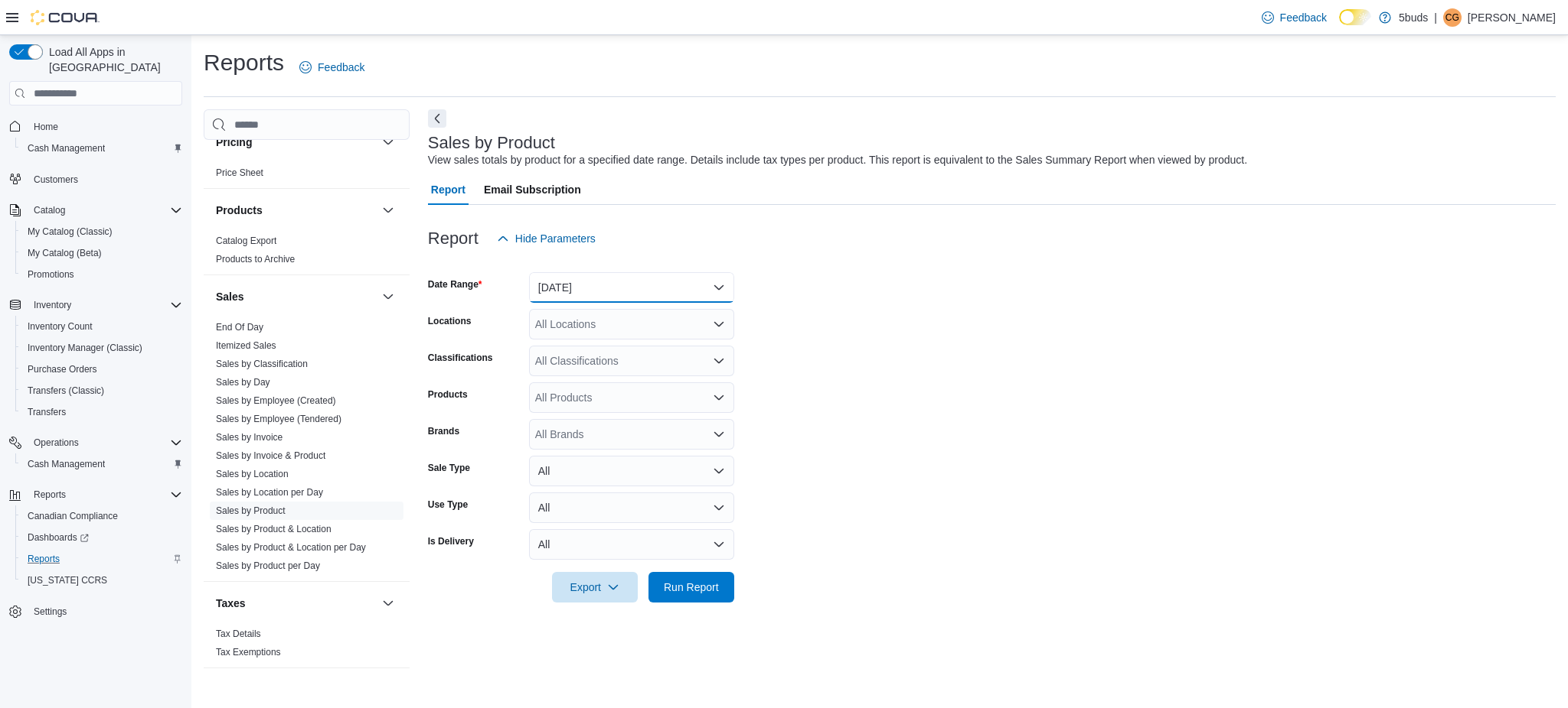
click at [608, 293] on button "[DATE]" at bounding box center [632, 288] width 205 height 30
click at [568, 351] on span "[DATE]" at bounding box center [641, 348] width 175 height 18
click at [595, 326] on div "All Locations" at bounding box center [632, 325] width 205 height 30
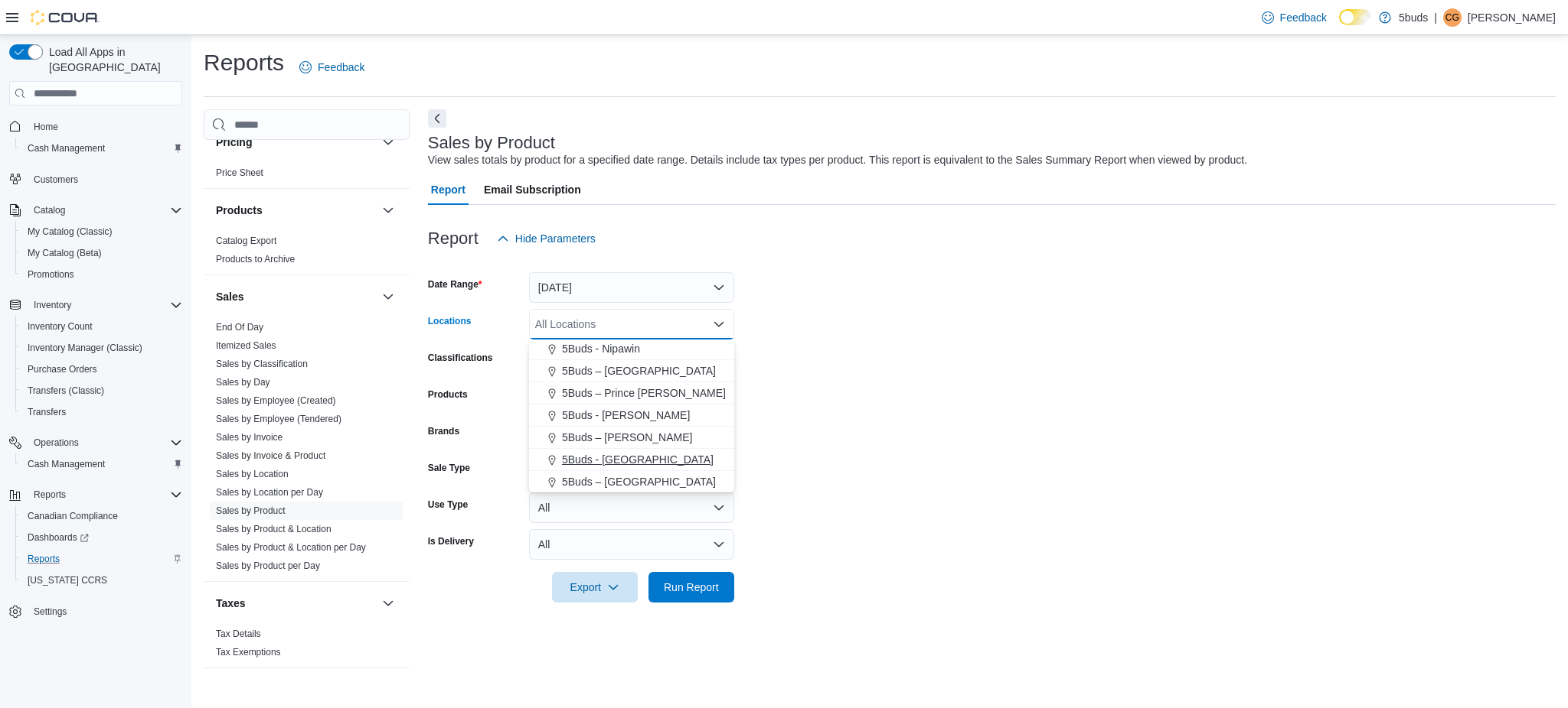
click at [614, 459] on span "5Buds - [GEOGRAPHIC_DATA]" at bounding box center [638, 459] width 152 height 15
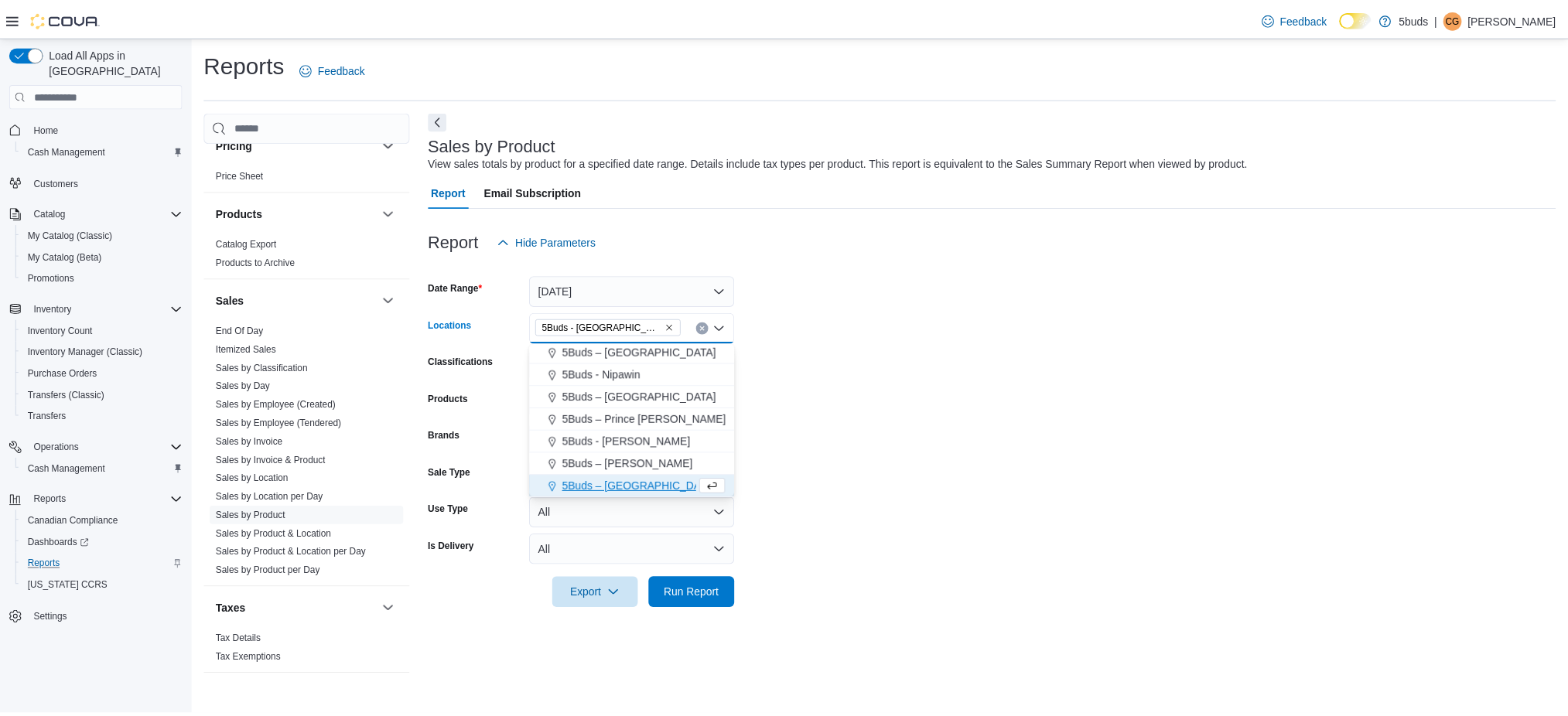
scroll to position [91, 0]
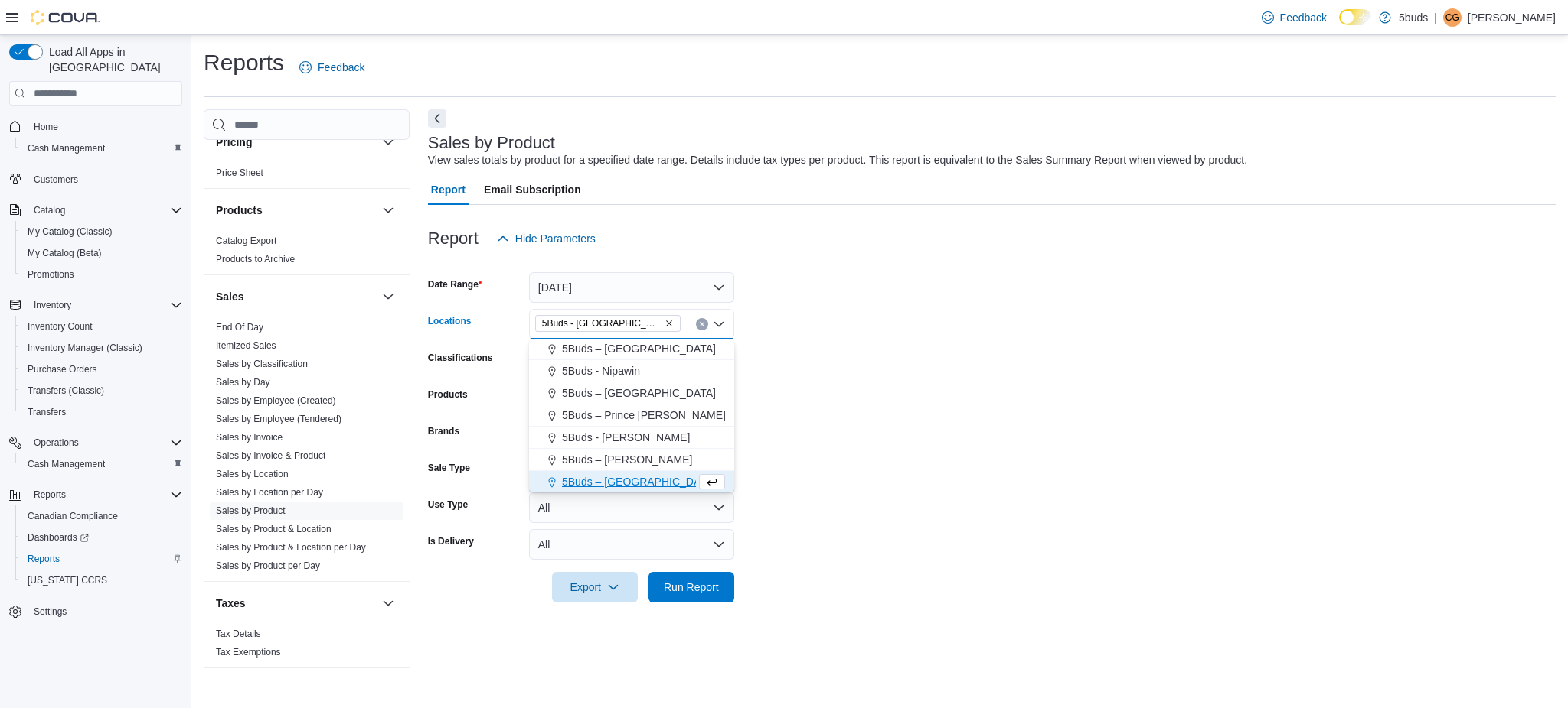
drag, startPoint x: 1021, startPoint y: 483, endPoint x: 893, endPoint y: 478, distance: 128.1
click at [1003, 483] on form "Date Range Today Locations 5Buds - Weyburn Combo box. Selected. 5Buds - Weyburn…" at bounding box center [992, 429] width 1127 height 349
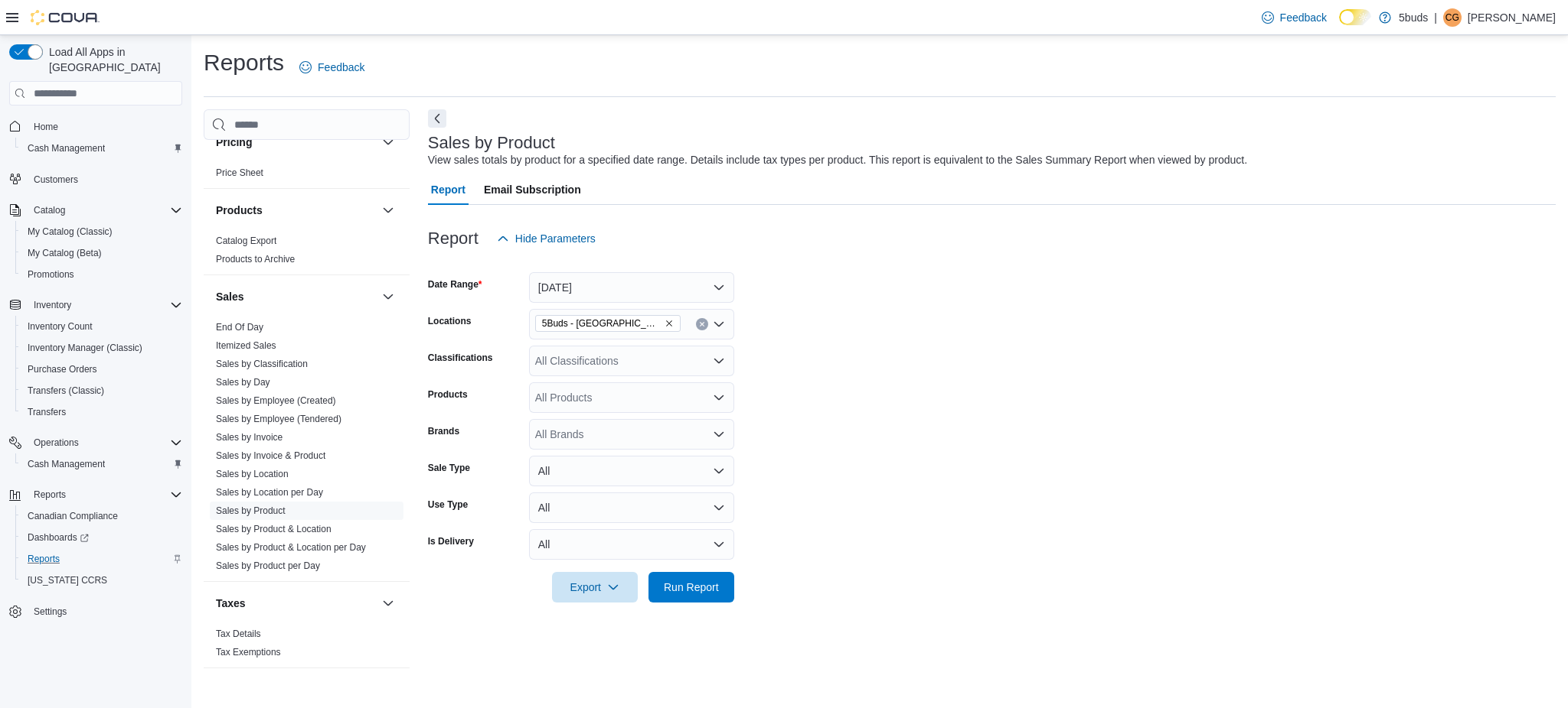
click at [606, 436] on div "All Brands" at bounding box center [632, 435] width 205 height 30
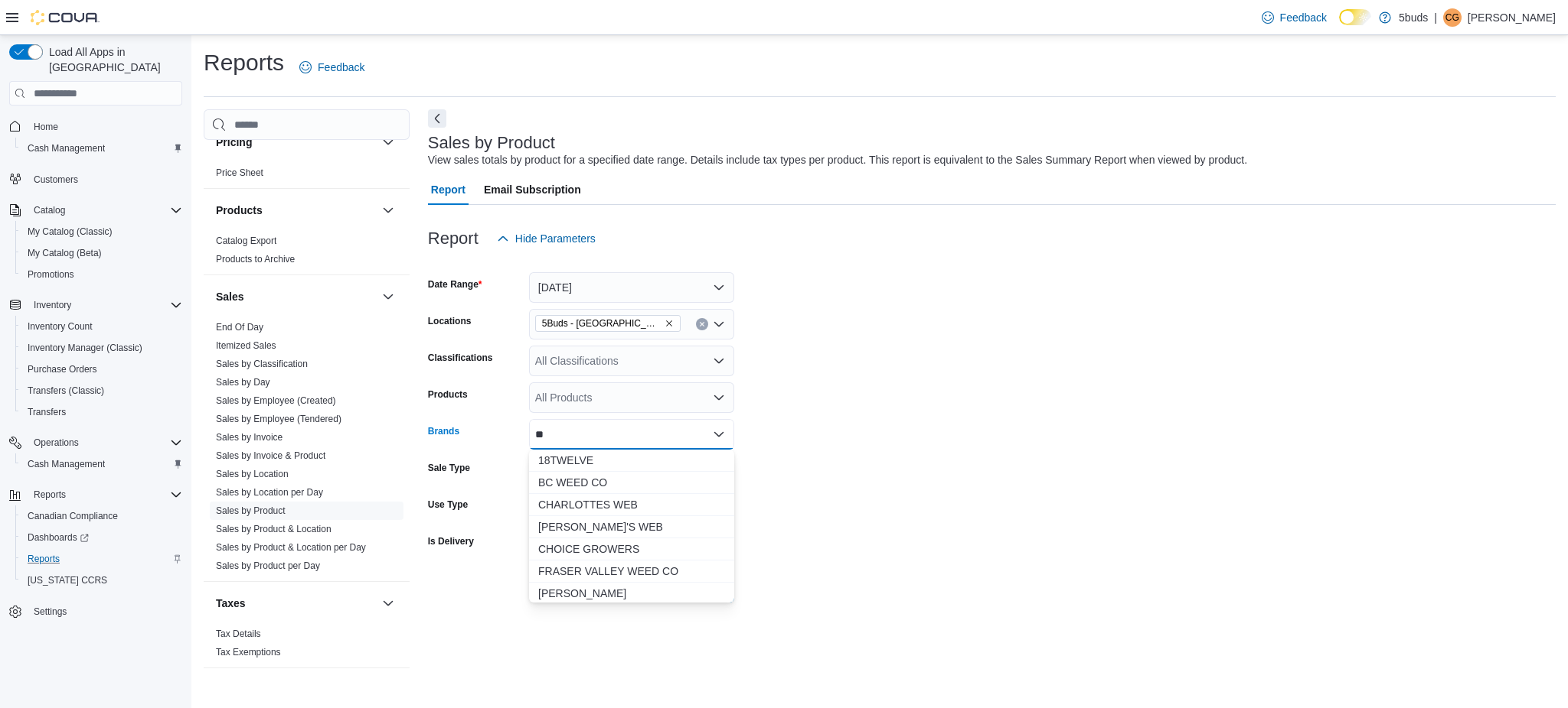
type input "*"
type input "***"
click at [620, 499] on span "DOOBIE SNACKS" at bounding box center [632, 505] width 187 height 15
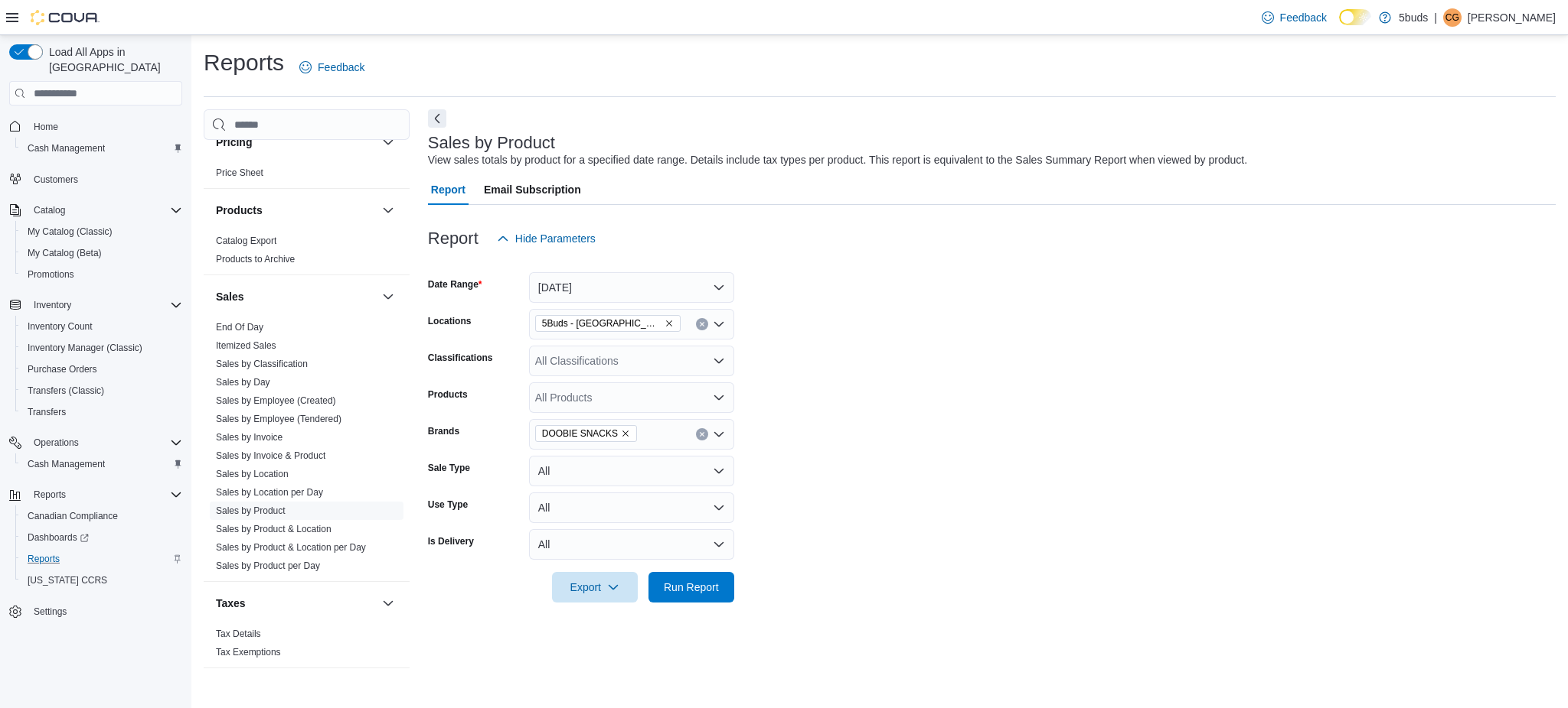
drag, startPoint x: 1032, startPoint y: 519, endPoint x: 990, endPoint y: 523, distance: 42.2
click at [1025, 522] on form "Date Range Today Locations 5Buds - Weyburn Classifications All Classifications …" at bounding box center [992, 429] width 1127 height 349
click at [697, 585] on span "Run Report" at bounding box center [691, 587] width 55 height 15
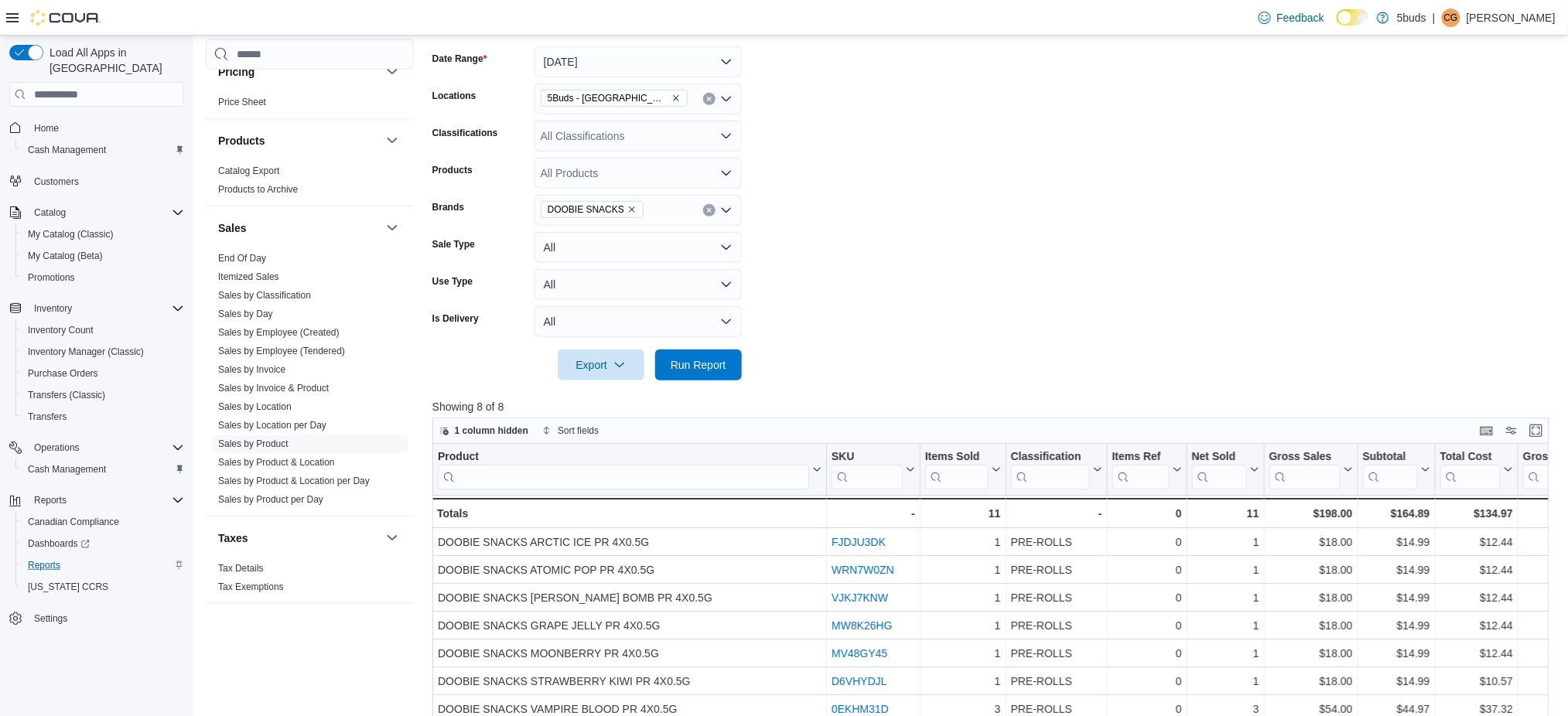
scroll to position [103, 0]
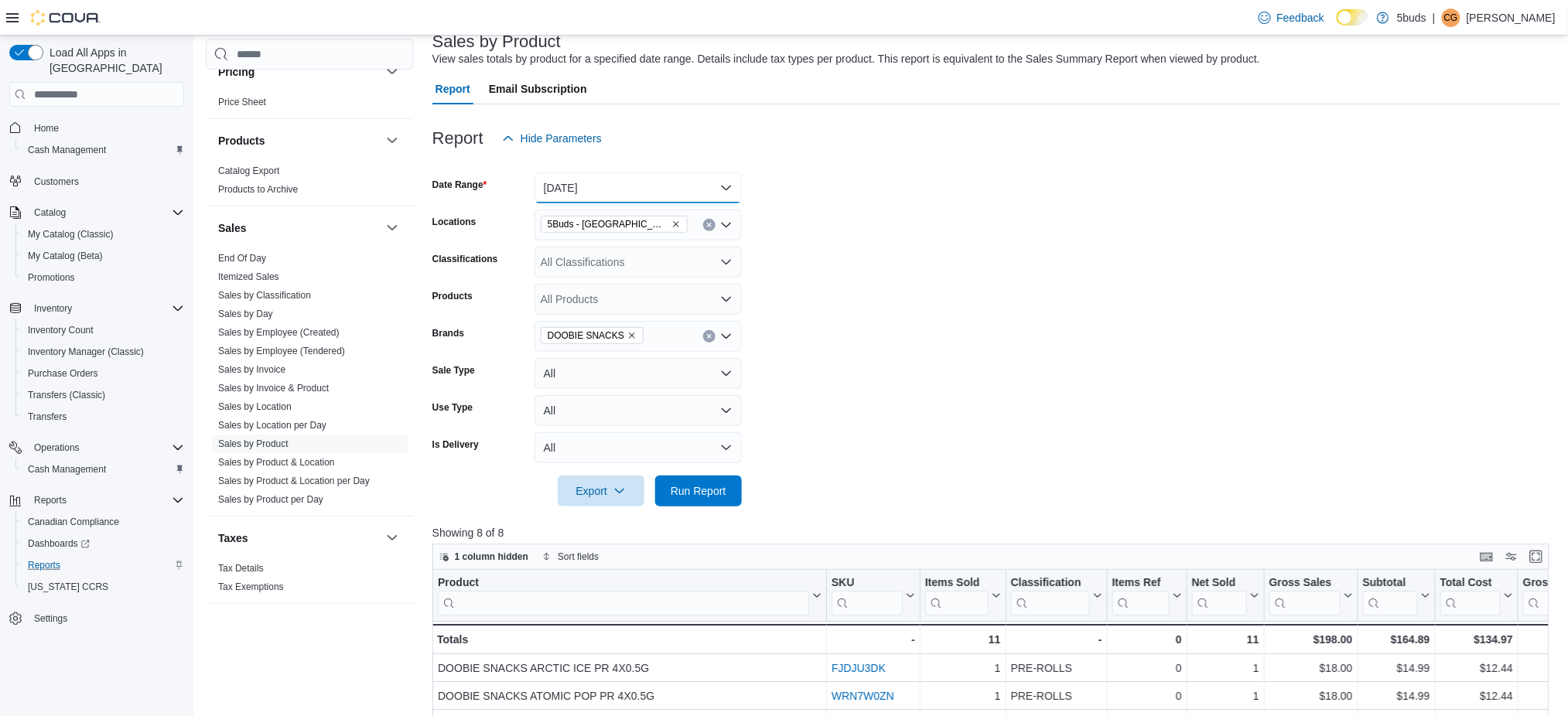
click at [631, 194] on button "[DATE]" at bounding box center [638, 188] width 207 height 31
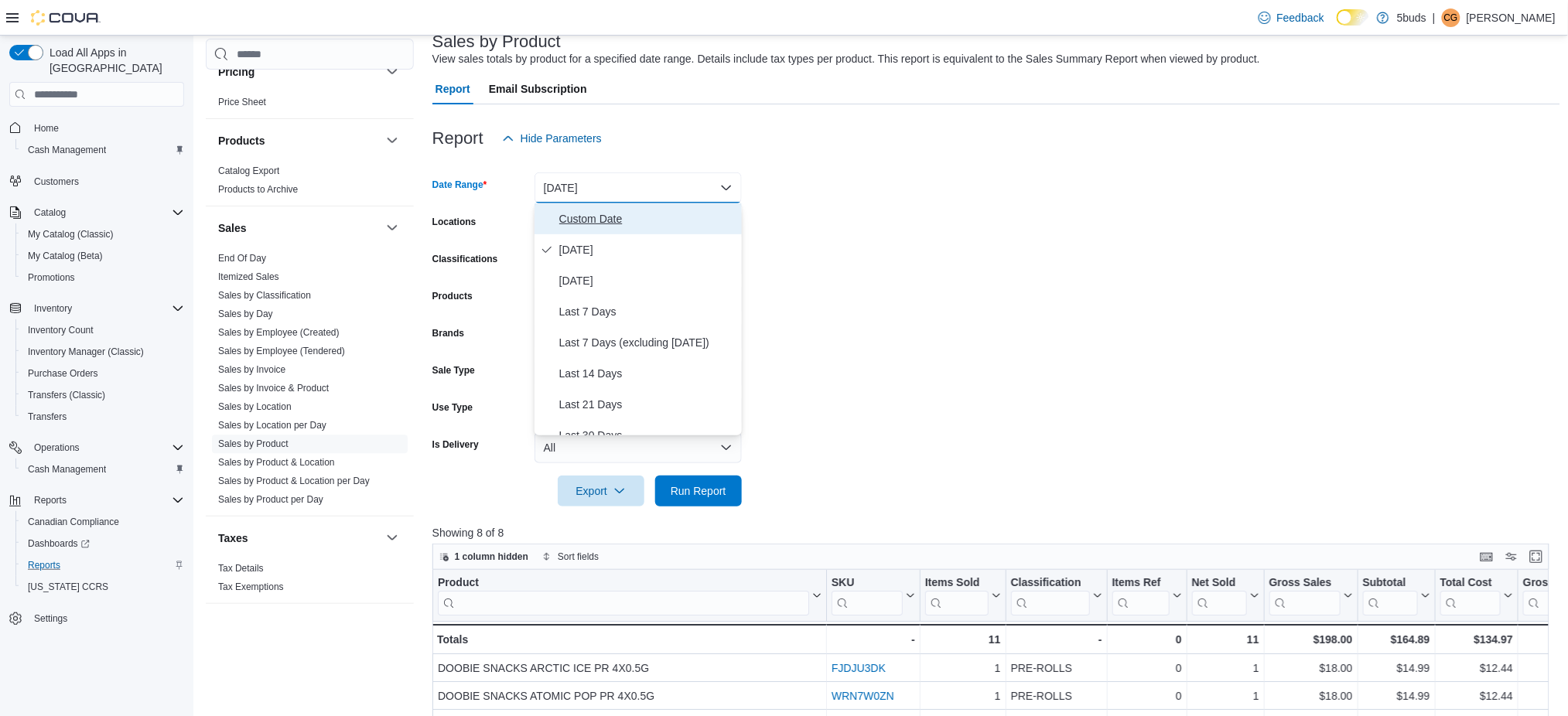
click at [610, 224] on span "Custom Date" at bounding box center [648, 218] width 177 height 18
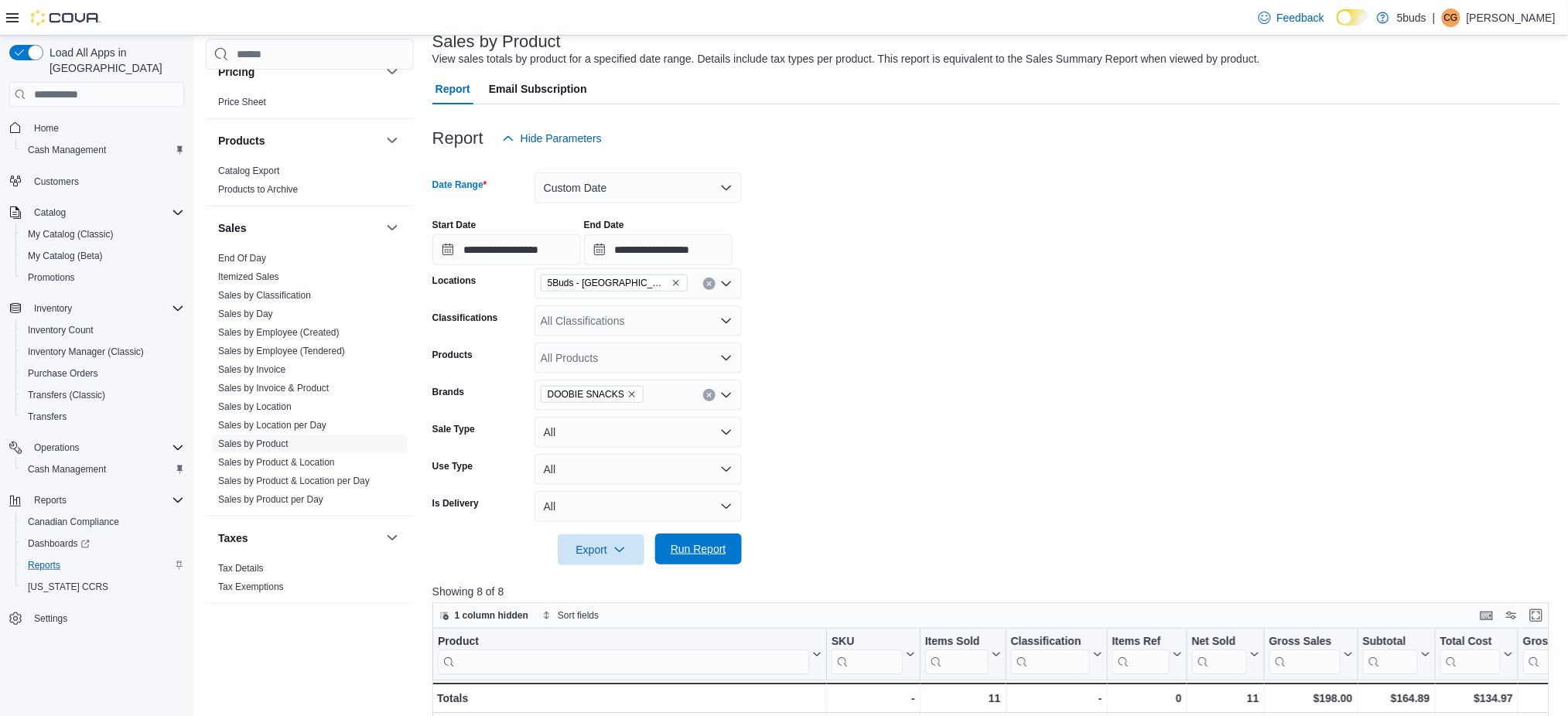
click at [712, 544] on span "Run Report" at bounding box center [699, 549] width 56 height 15
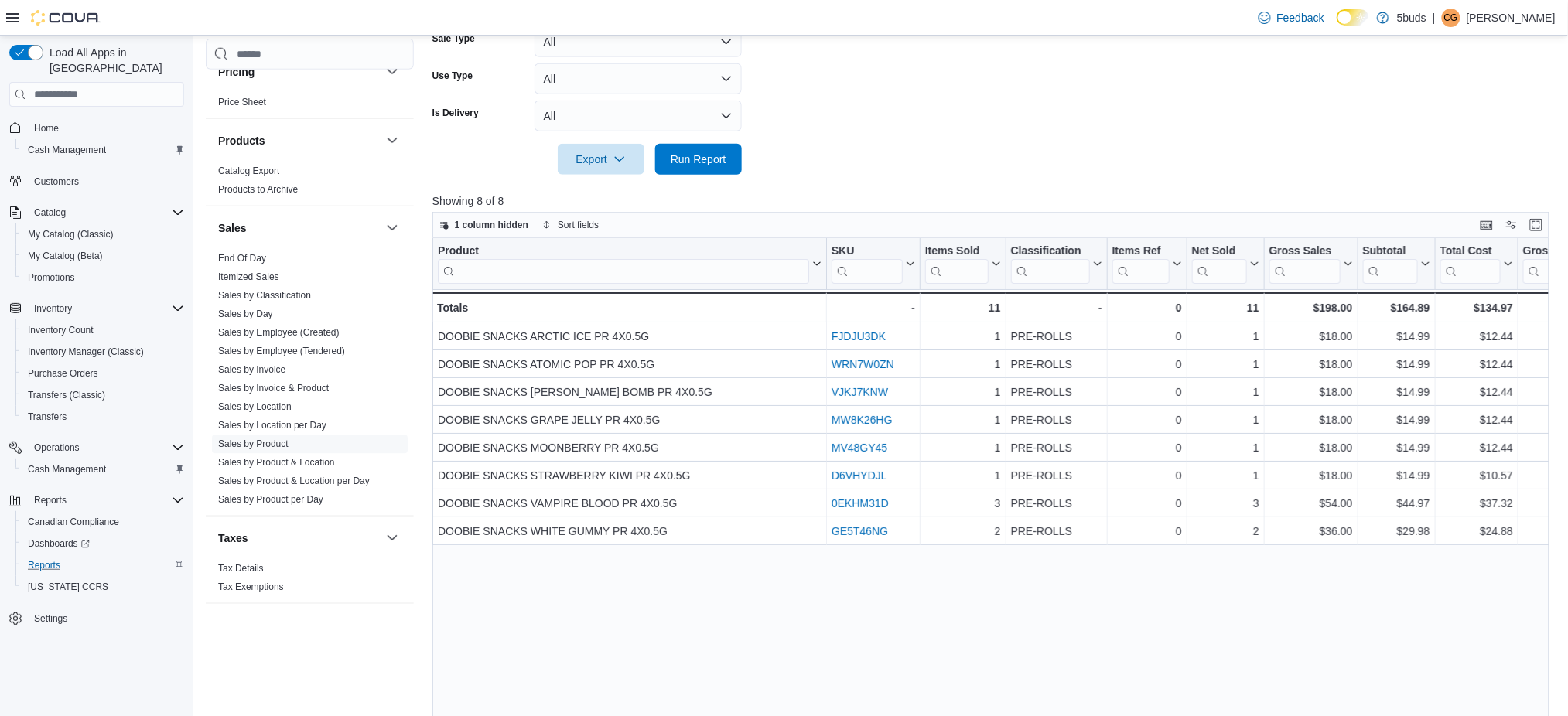
scroll to position [515, 0]
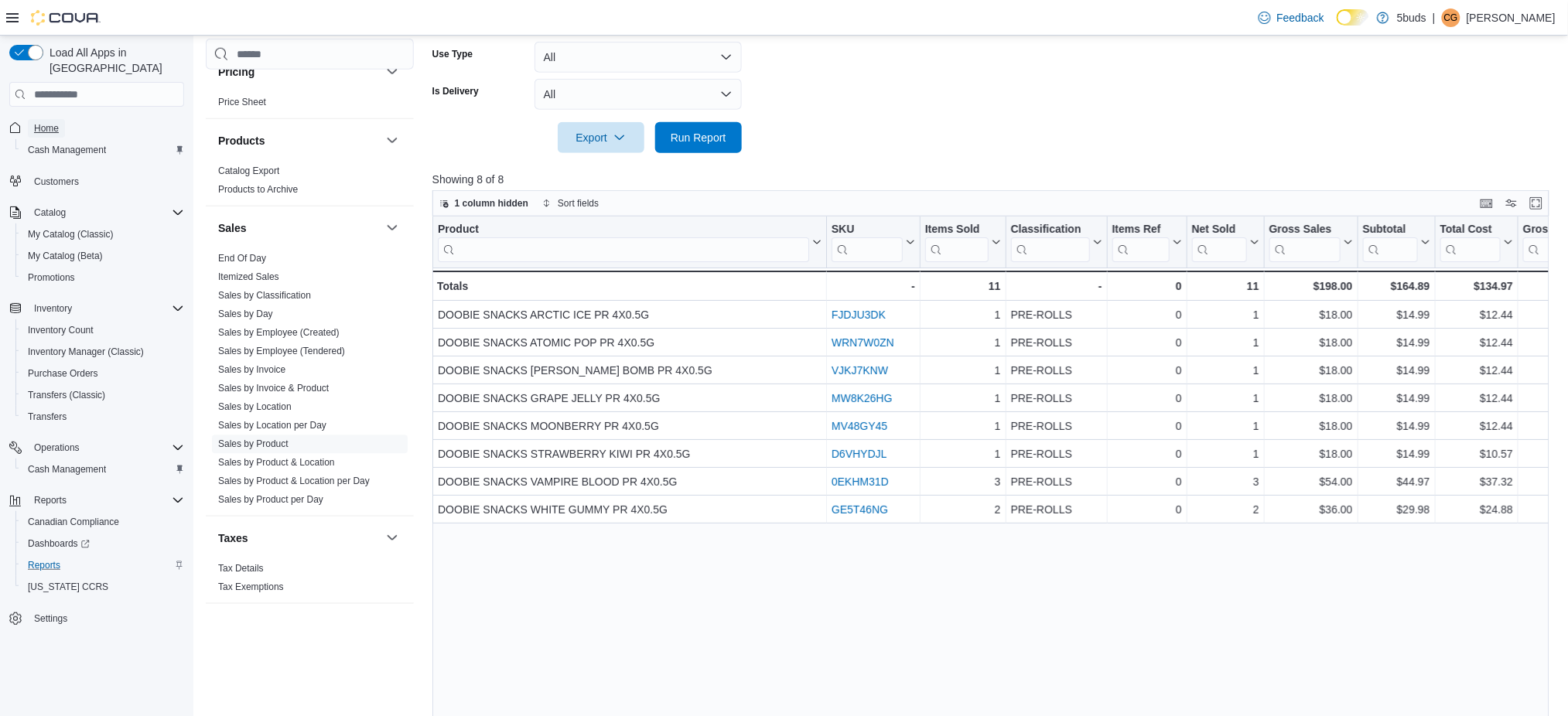
click at [41, 122] on span "Home" at bounding box center [46, 128] width 25 height 12
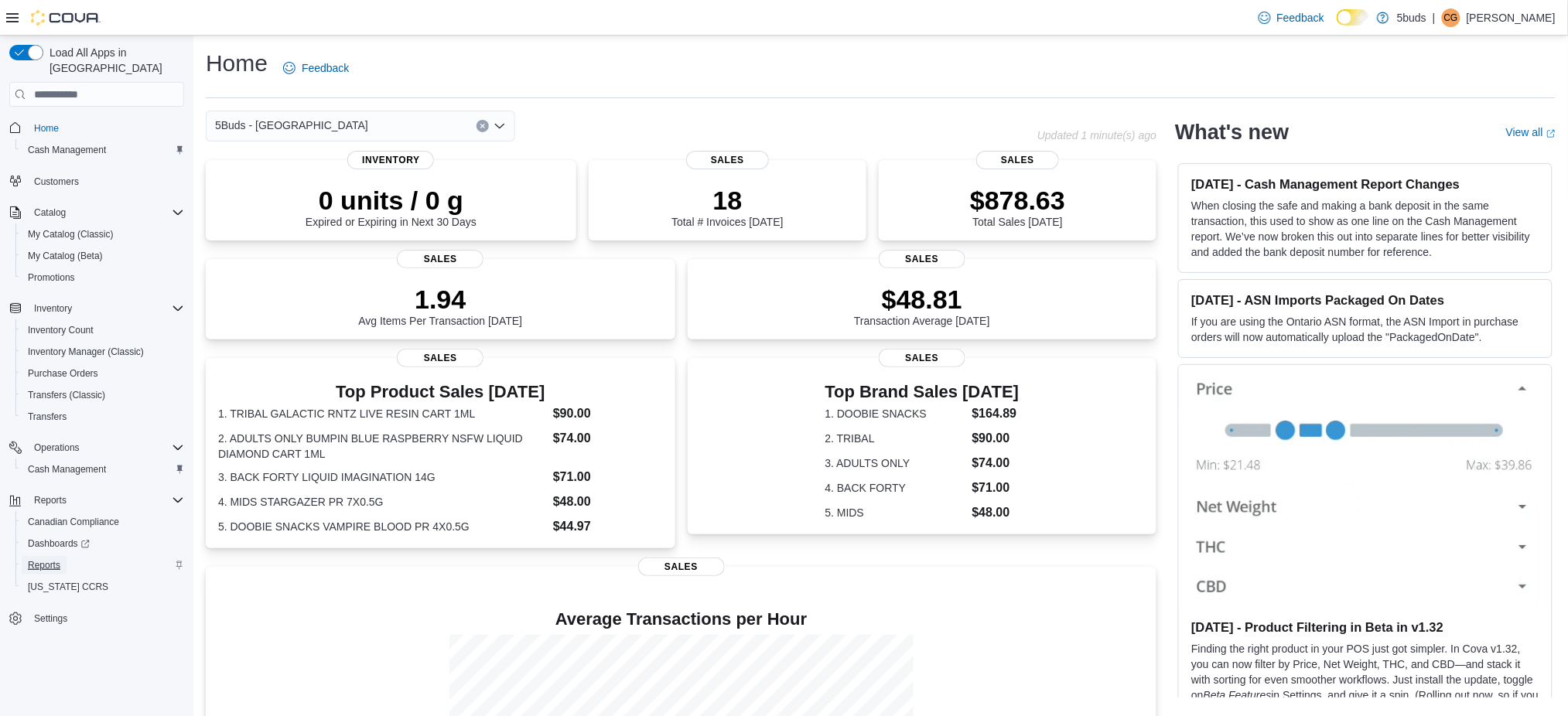
click at [46, 560] on span "Reports" at bounding box center [44, 565] width 33 height 12
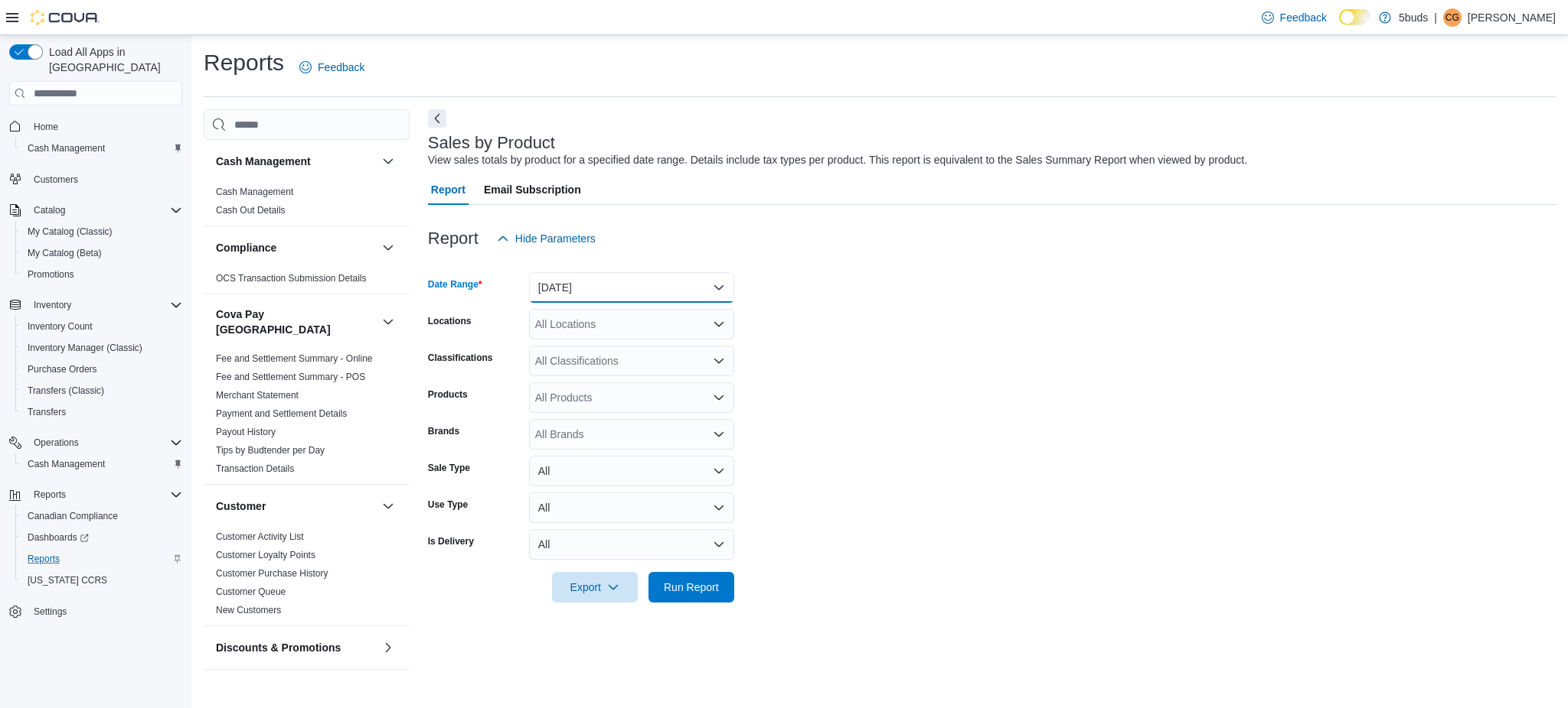
click at [567, 287] on button "[DATE]" at bounding box center [632, 288] width 205 height 30
click at [578, 345] on span "[DATE]" at bounding box center [641, 348] width 175 height 18
click at [606, 322] on div "All Locations" at bounding box center [632, 325] width 205 height 30
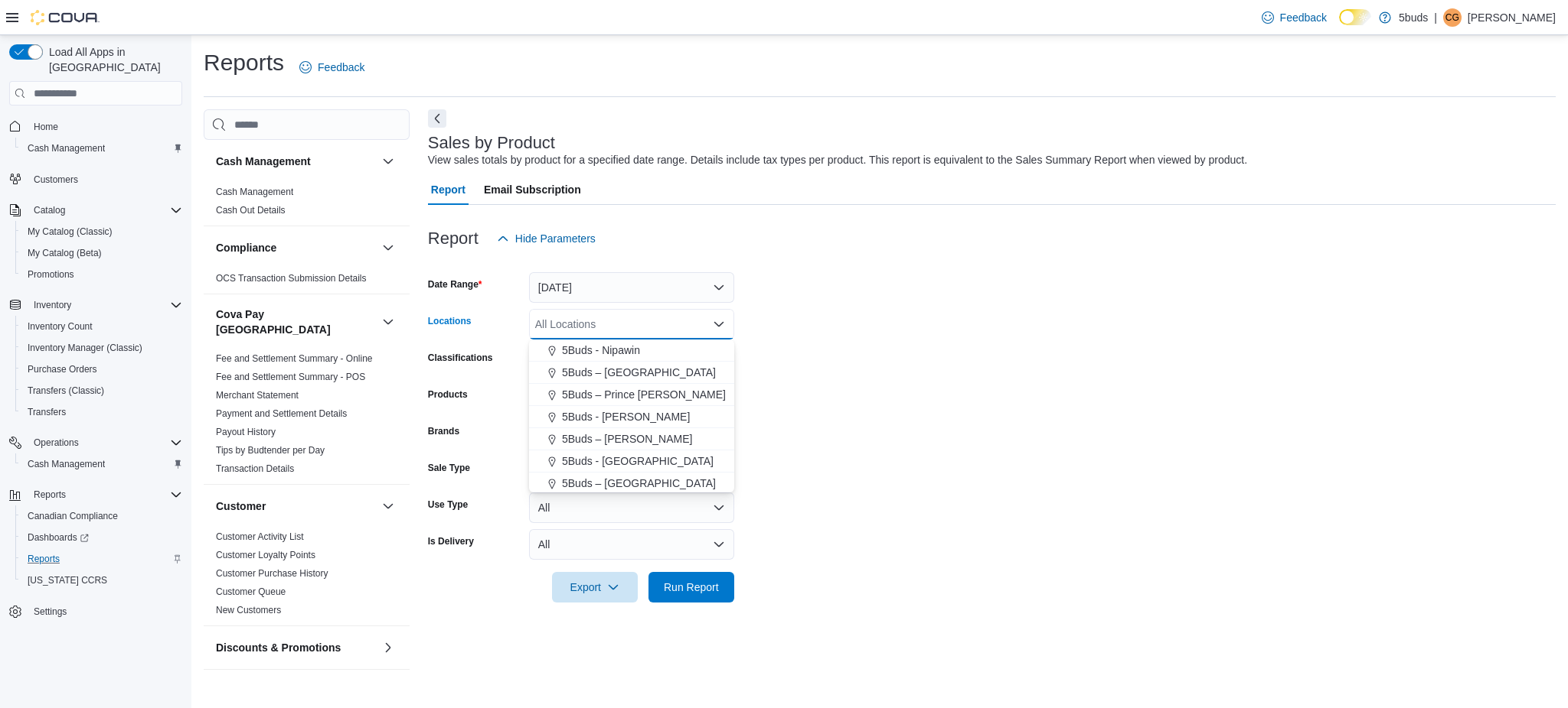
scroll to position [113, 0]
drag, startPoint x: 622, startPoint y: 456, endPoint x: 1036, endPoint y: 464, distance: 414.1
click at [628, 456] on span "5Buds - [GEOGRAPHIC_DATA]" at bounding box center [638, 459] width 152 height 15
click at [1036, 464] on form "Date Range Today Locations All Locations Combo box. Selected. Combo box input. …" at bounding box center [992, 429] width 1127 height 349
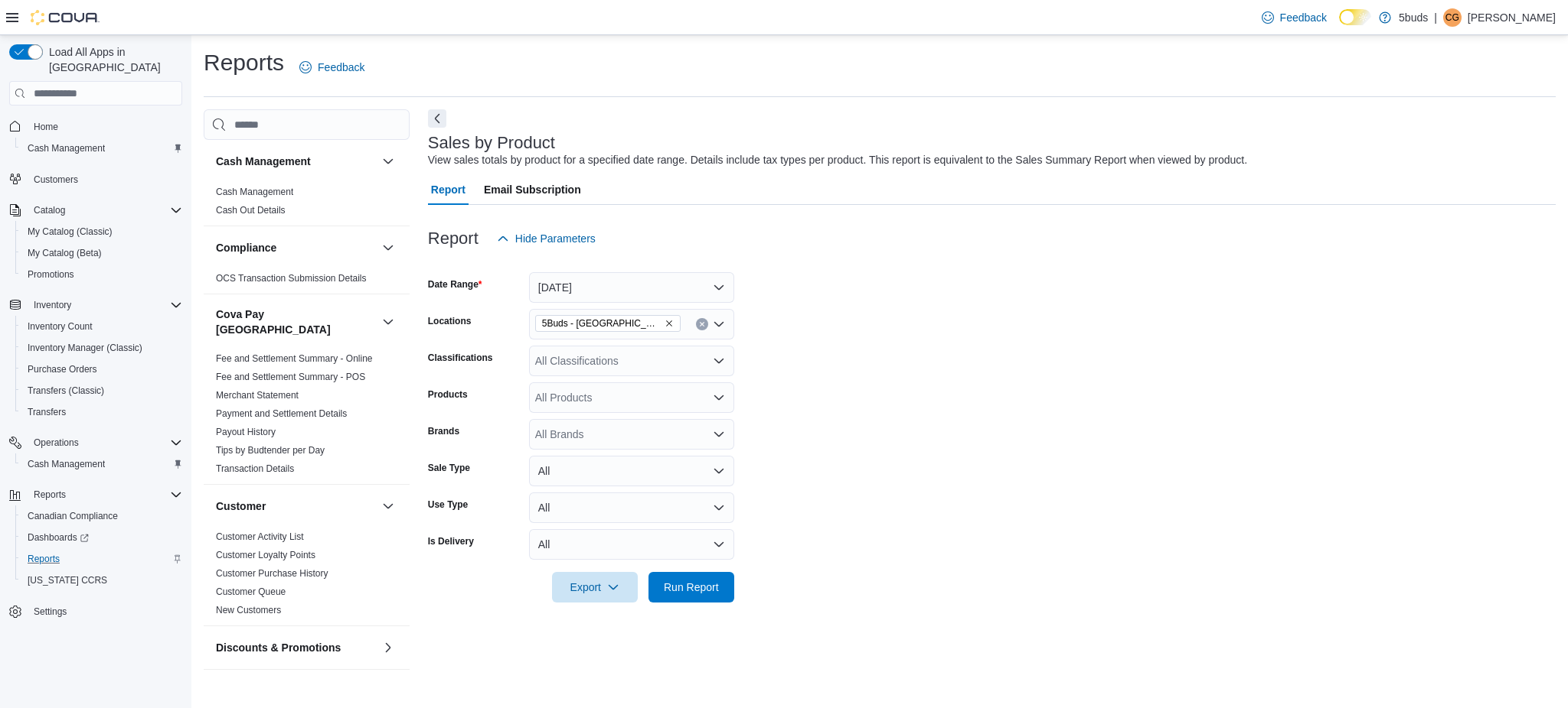
click at [607, 365] on div "All Classifications" at bounding box center [632, 361] width 205 height 30
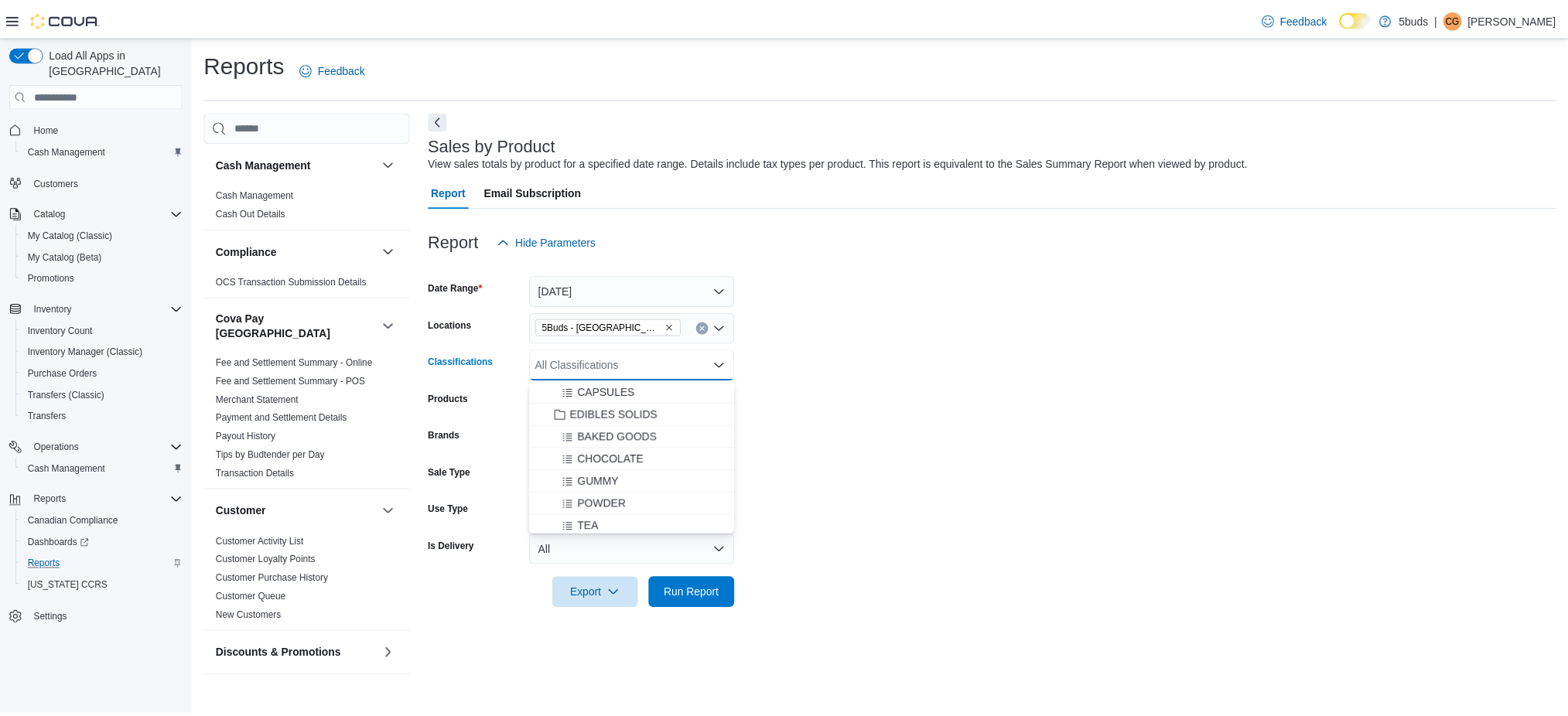
scroll to position [619, 0]
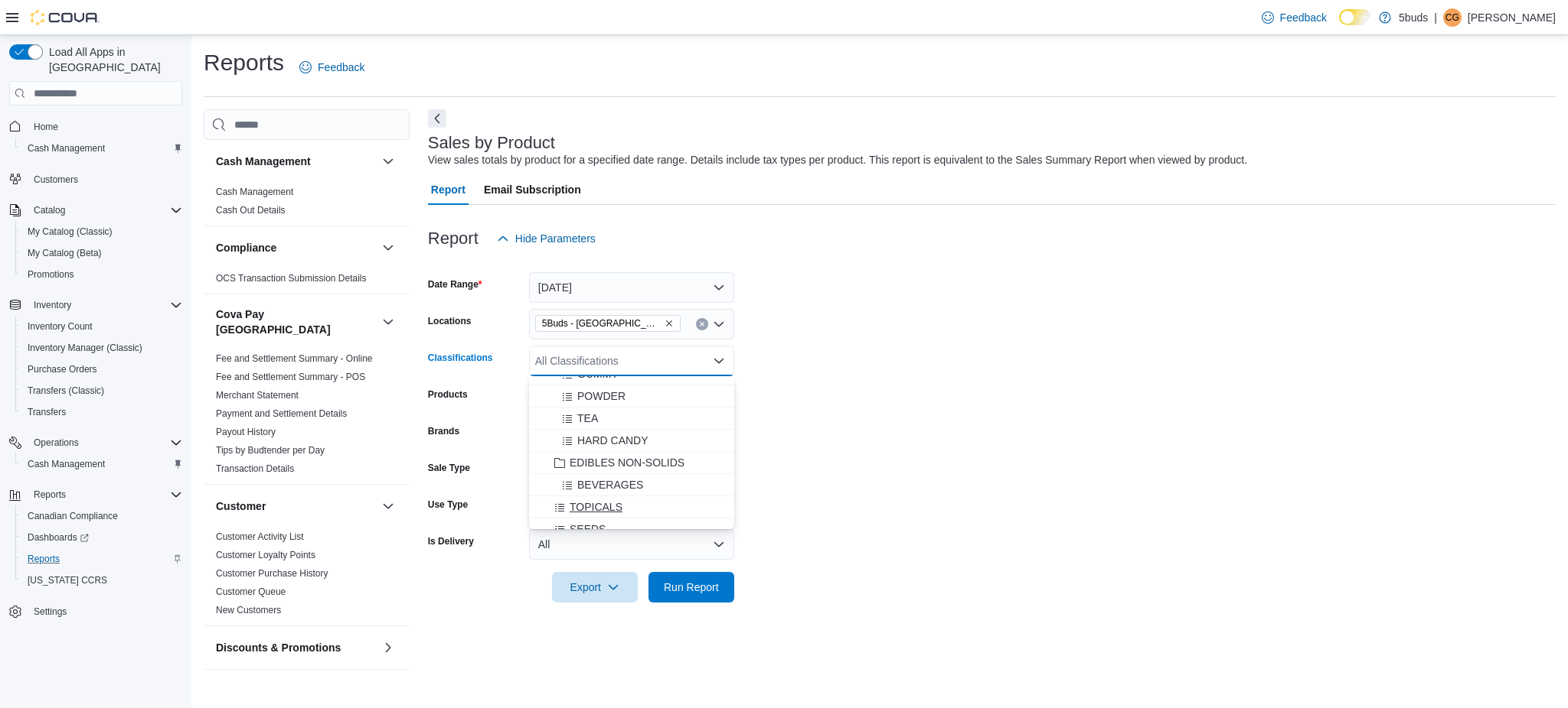
click at [608, 503] on span "TOPICALS" at bounding box center [596, 507] width 53 height 15
click at [817, 503] on form "Date Range Today Locations 5Buds - Weyburn Classifications TOPICALS Combo box. …" at bounding box center [992, 429] width 1127 height 349
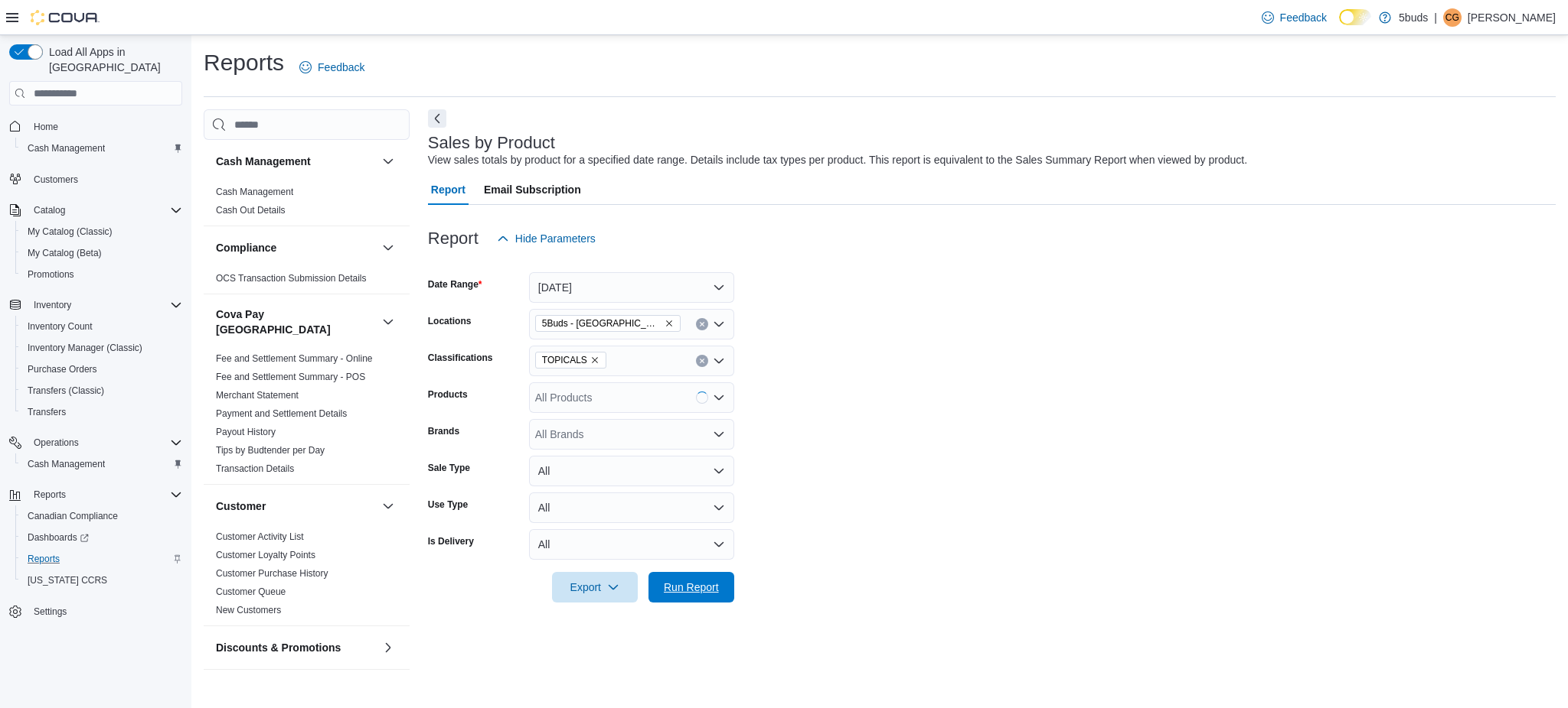
click at [691, 575] on span "Run Report" at bounding box center [690, 587] width 67 height 30
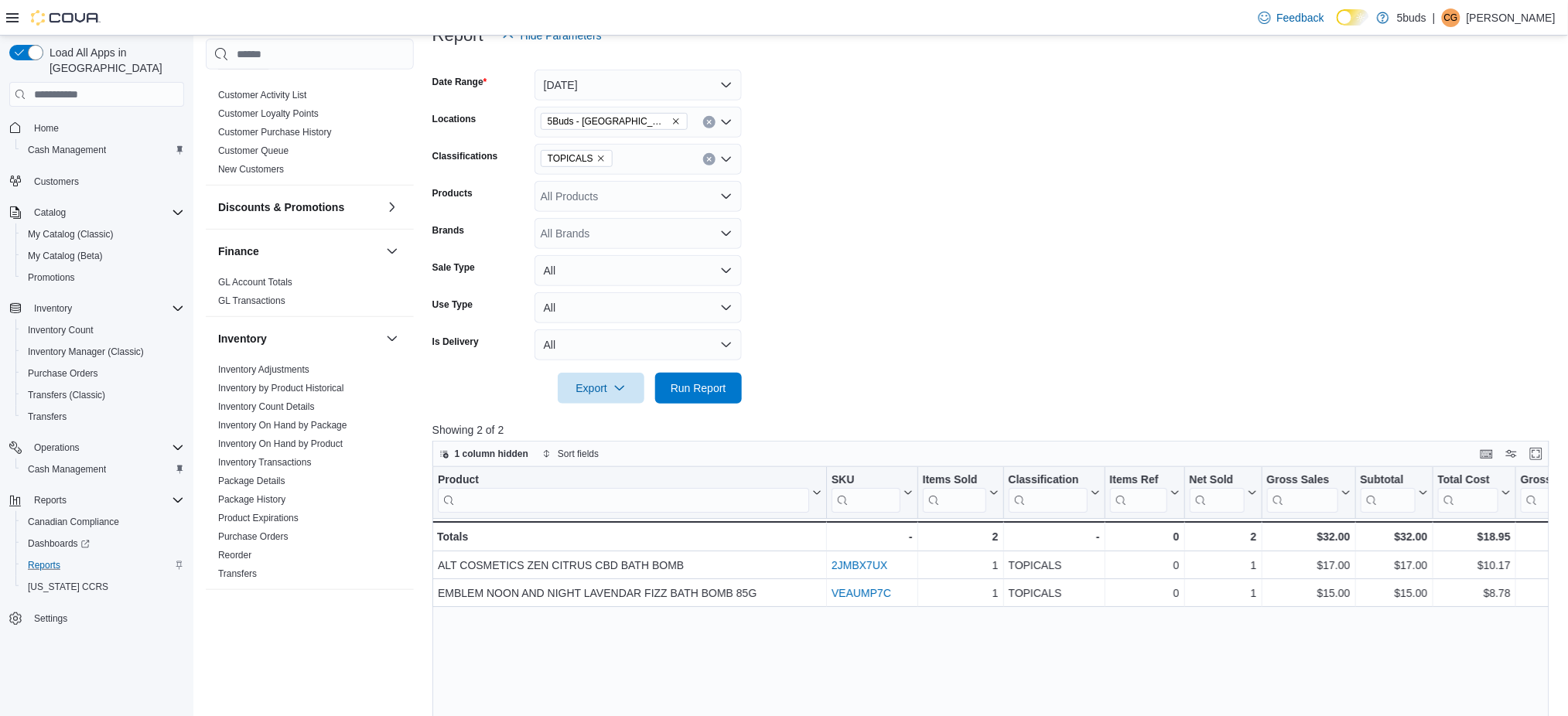
scroll to position [413, 0]
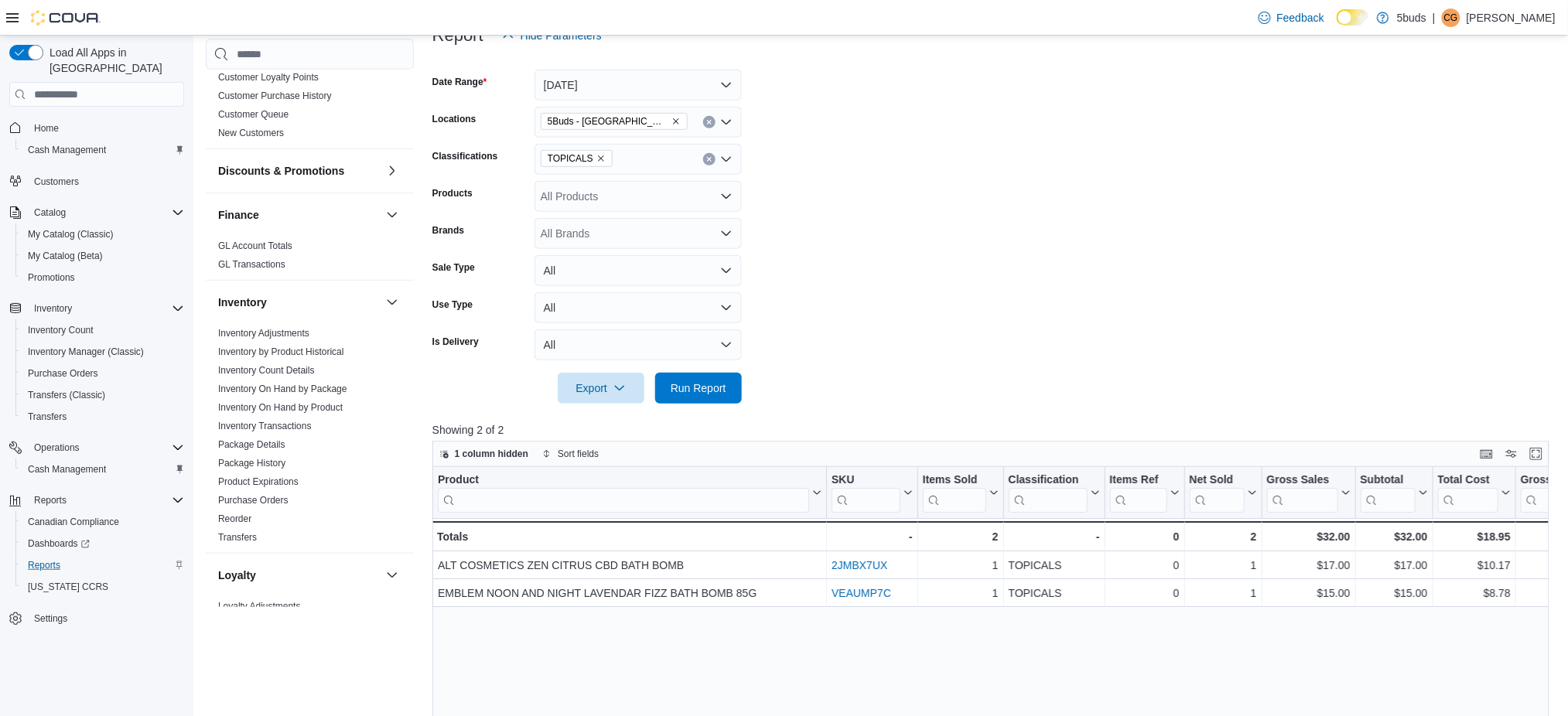
drag, startPoint x: 330, startPoint y: 392, endPoint x: 389, endPoint y: 368, distance: 63.7
click at [329, 402] on link "Inventory On Hand by Product" at bounding box center [280, 407] width 125 height 11
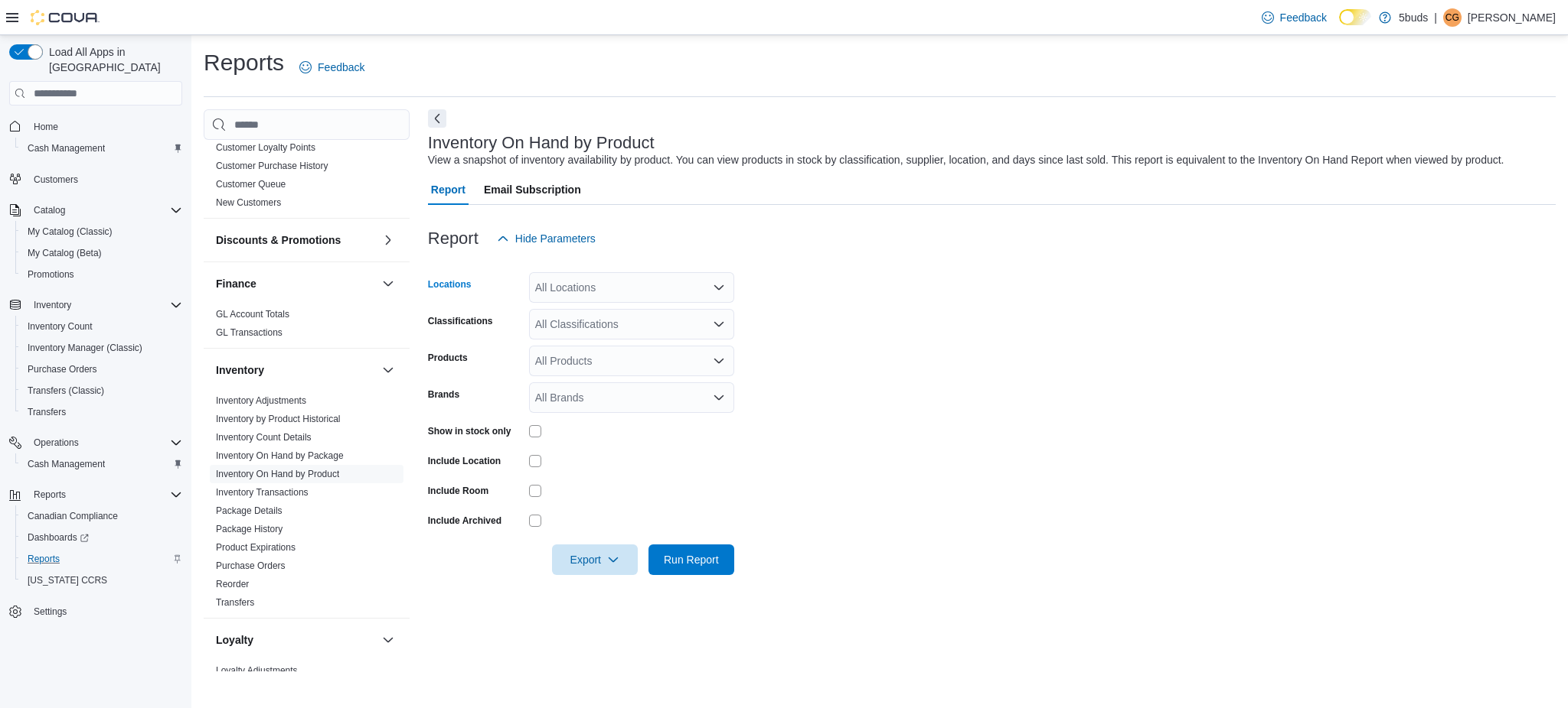
click at [621, 283] on div "All Locations" at bounding box center [632, 288] width 205 height 30
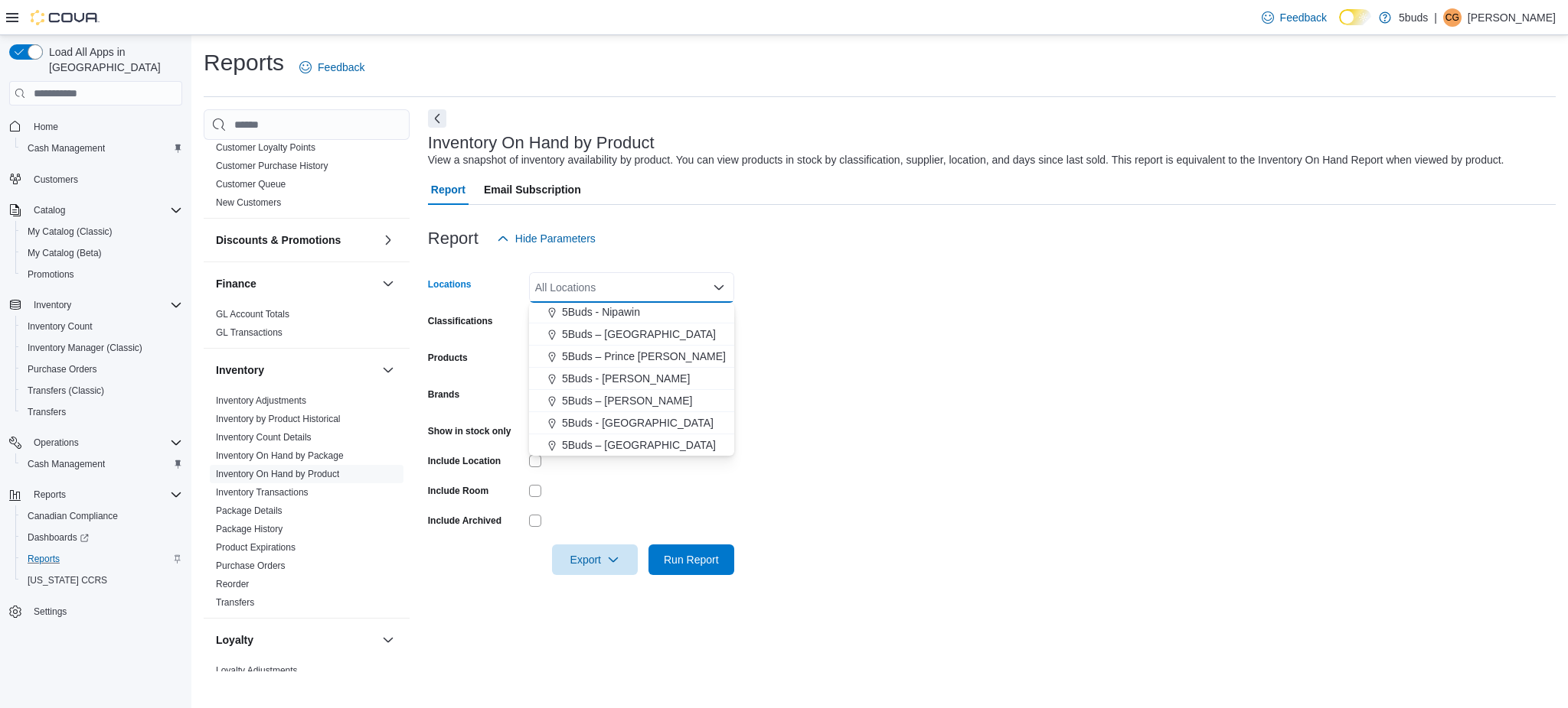
drag, startPoint x: 640, startPoint y: 421, endPoint x: 947, endPoint y: 420, distance: 307.0
click at [651, 421] on div "5Buds - [GEOGRAPHIC_DATA]" at bounding box center [632, 423] width 187 height 15
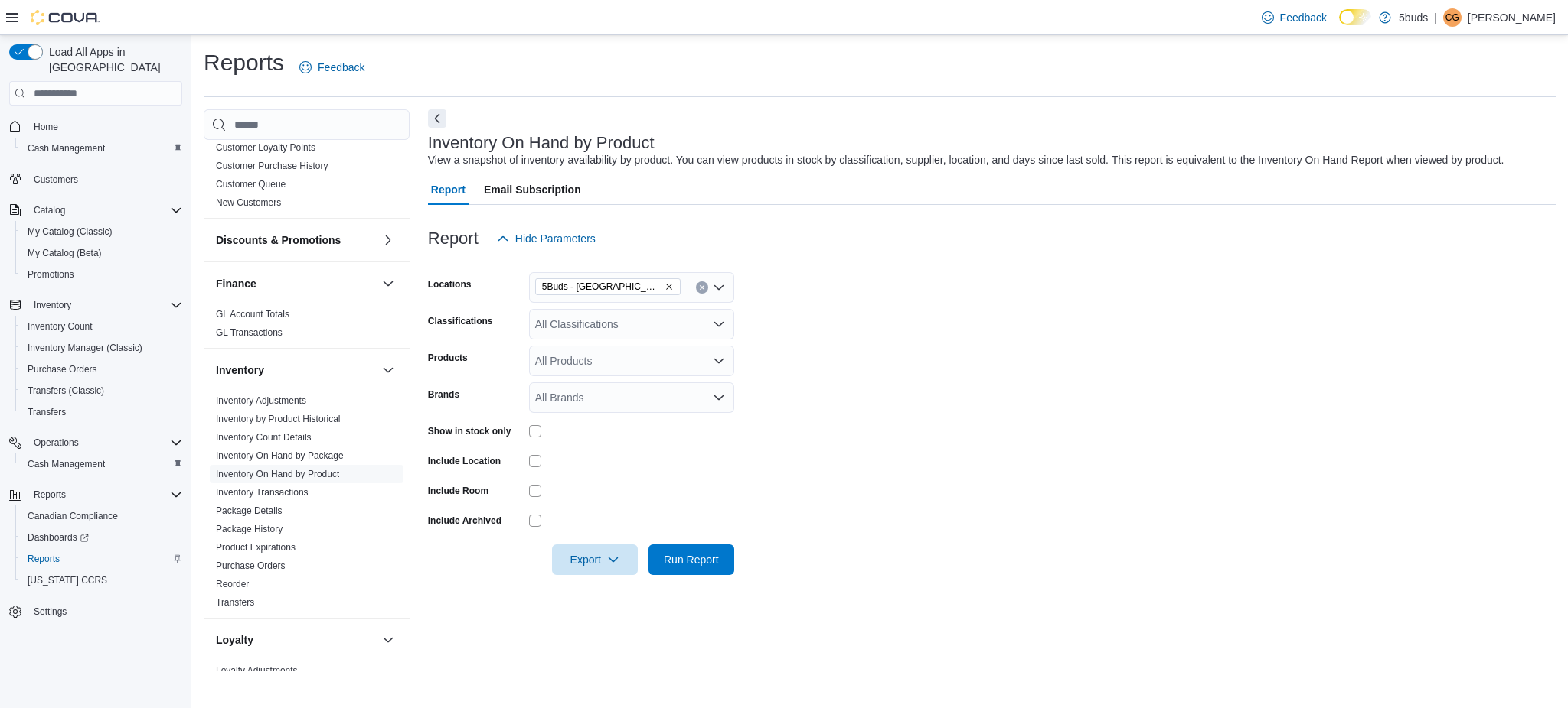
click at [948, 420] on form "Locations 5Buds - Weyburn Classifications All Classifications Products All Prod…" at bounding box center [992, 415] width 1127 height 322
click at [668, 323] on div "All Classifications" at bounding box center [632, 325] width 205 height 30
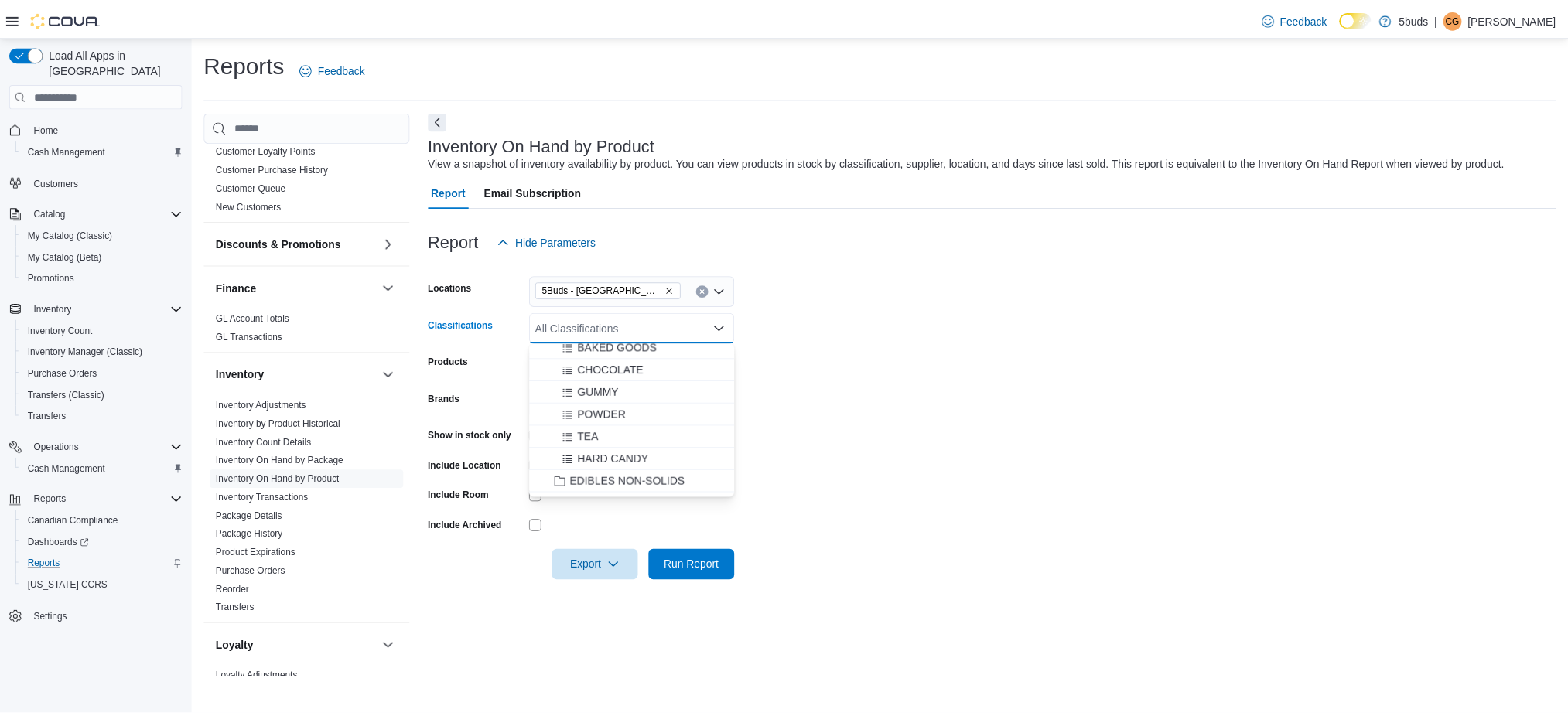
scroll to position [619, 0]
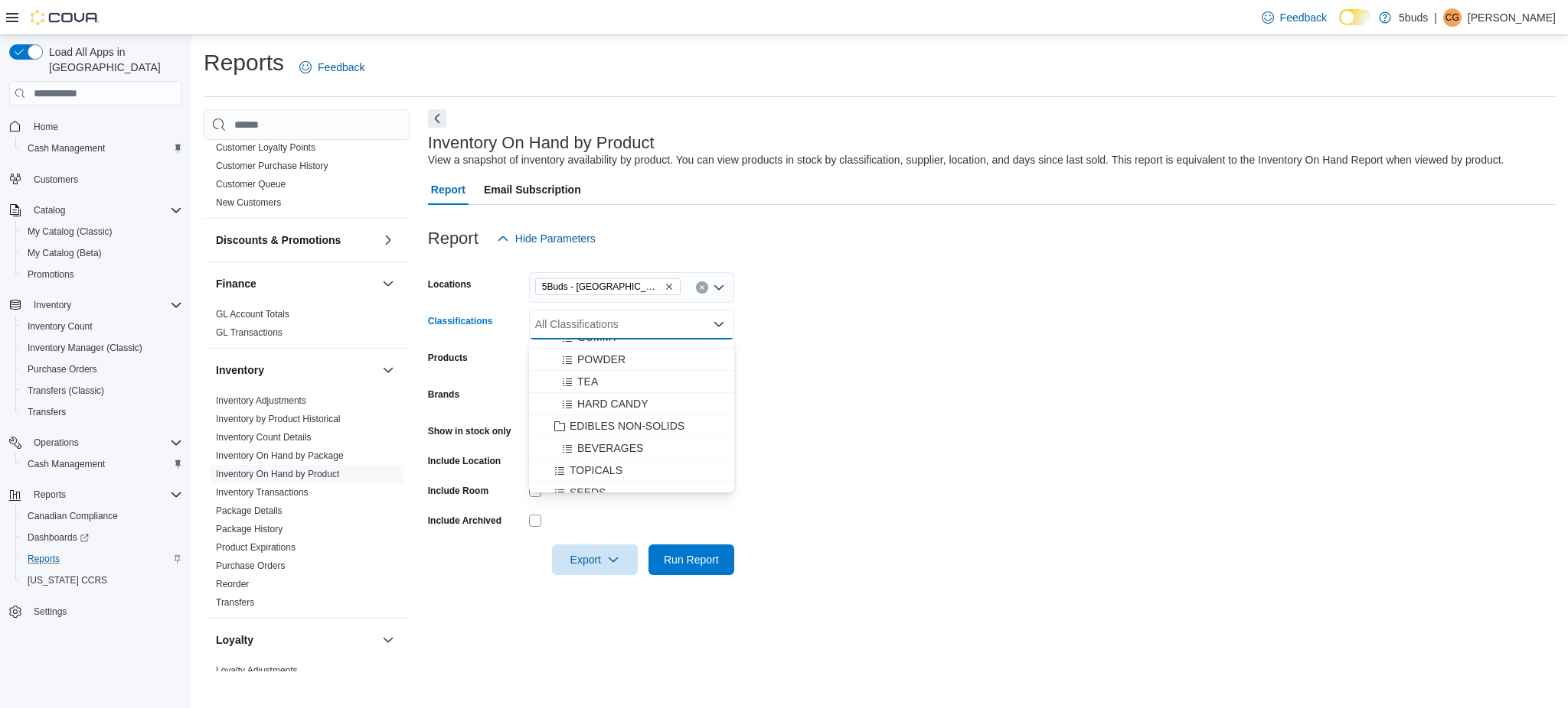
drag, startPoint x: 614, startPoint y: 470, endPoint x: 973, endPoint y: 472, distance: 359.0
click at [630, 466] on div "TOPICALS" at bounding box center [632, 471] width 187 height 15
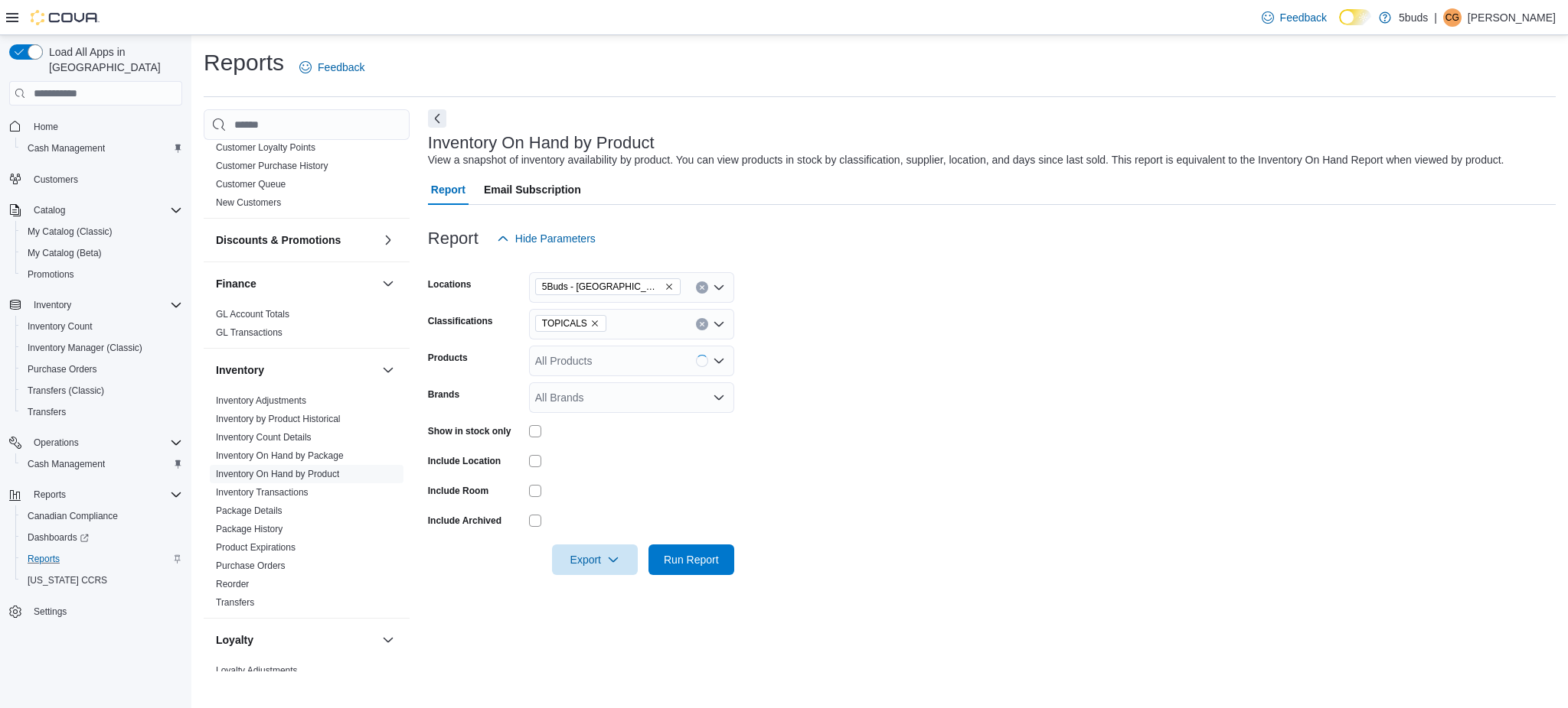
click at [935, 478] on form "Locations 5Buds - Weyburn Classifications TOPICALS Products All Products Brands…" at bounding box center [992, 415] width 1127 height 322
click at [702, 543] on div at bounding box center [992, 538] width 1127 height 12
click at [700, 555] on span "Run Report" at bounding box center [691, 559] width 55 height 15
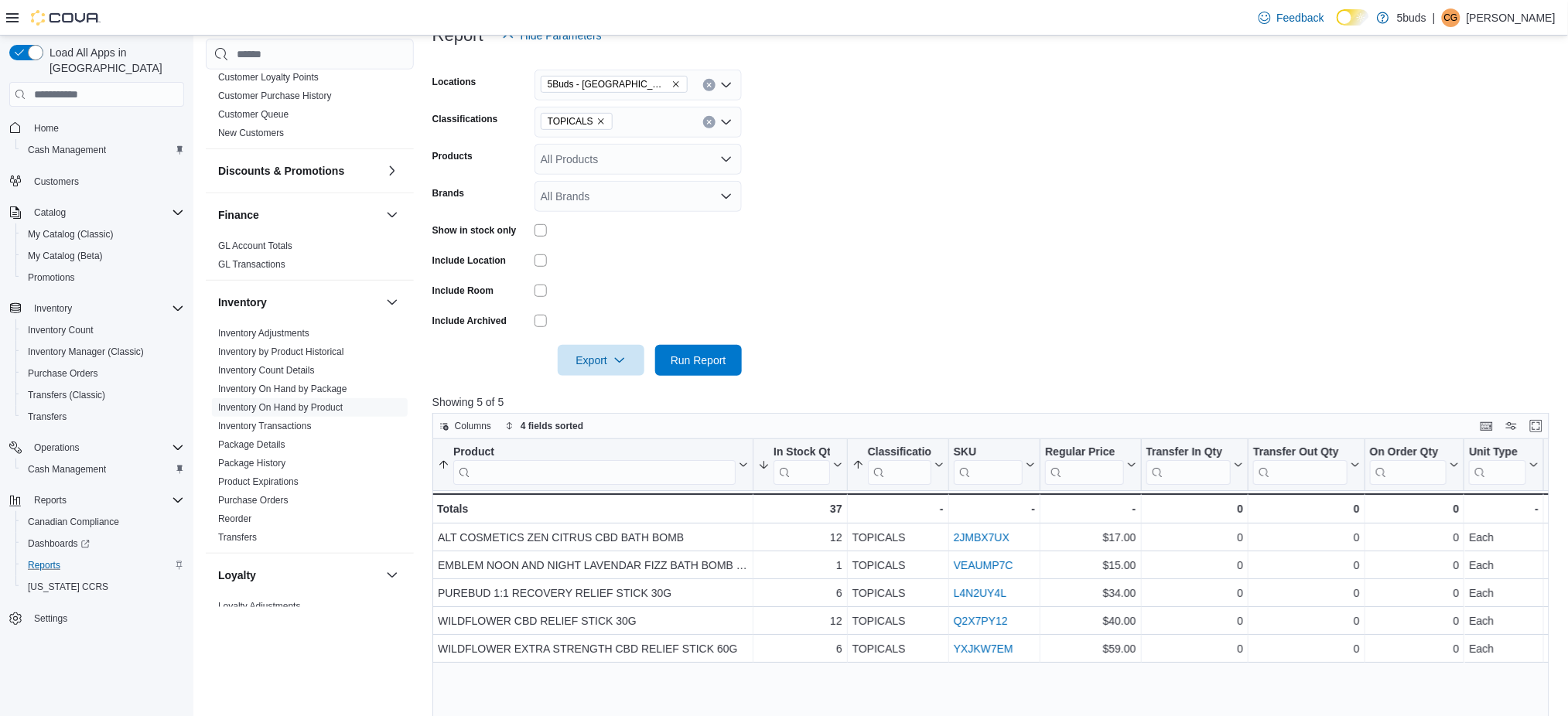
scroll to position [103, 0]
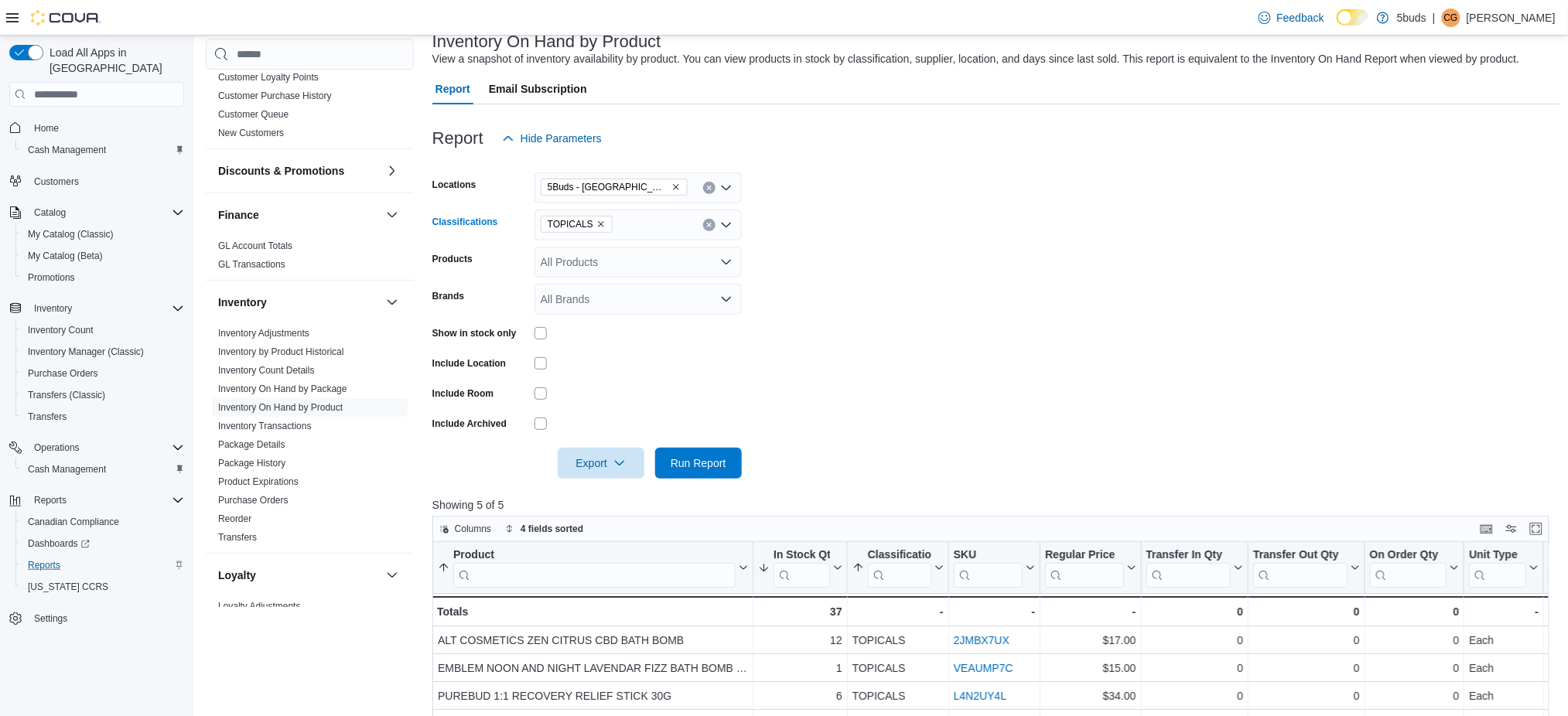
click at [597, 223] on icon "Remove TOPICALS from selection in this group" at bounding box center [602, 225] width 10 height 10
drag, startPoint x: 805, startPoint y: 303, endPoint x: 658, endPoint y: 273, distance: 150.0
click at [800, 303] on form "Locations 5Buds - Weyburn Classifications All Classifications Products All Prod…" at bounding box center [996, 316] width 1128 height 325
click at [588, 297] on div "All Brands" at bounding box center [638, 299] width 207 height 31
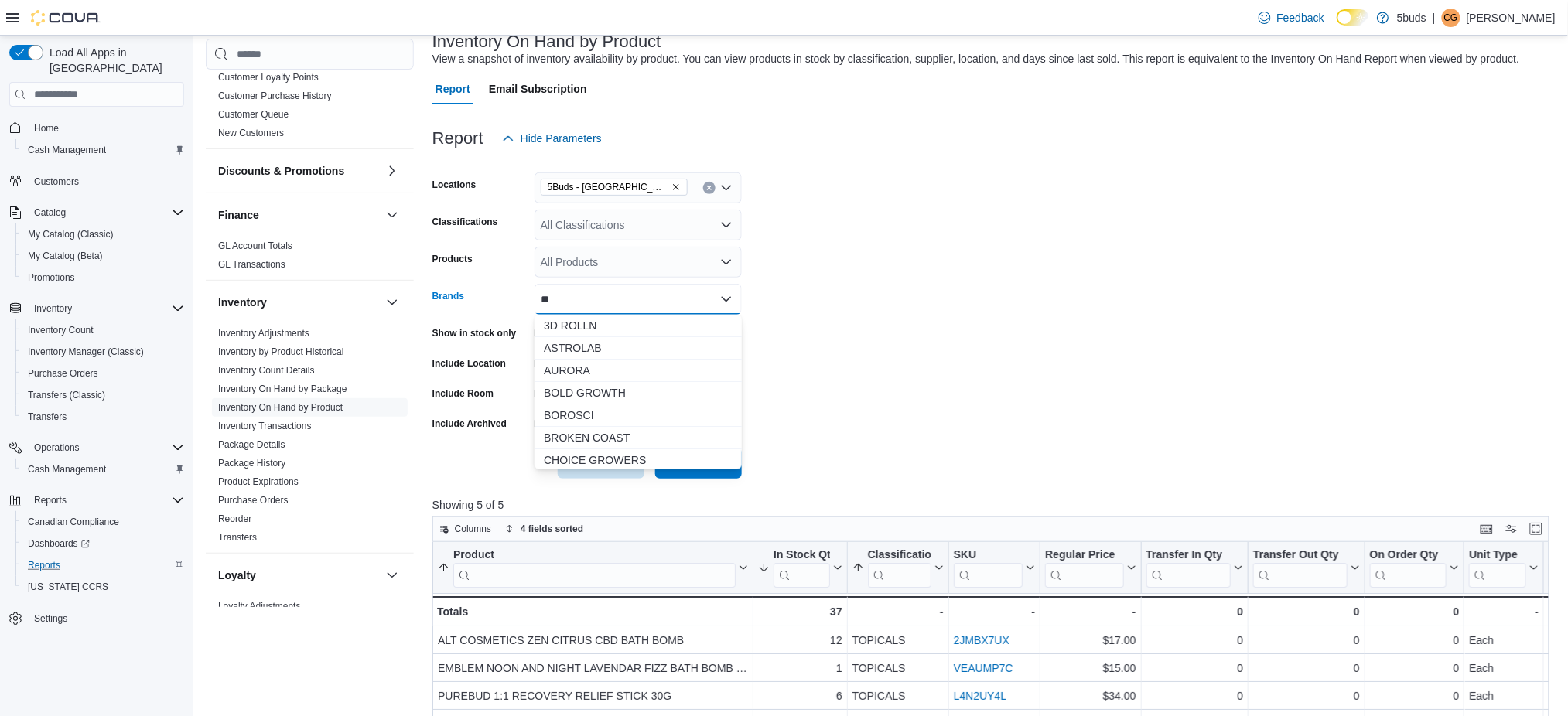
type input "*"
type input "***"
click at [584, 326] on span "HIWAY" at bounding box center [638, 325] width 189 height 15
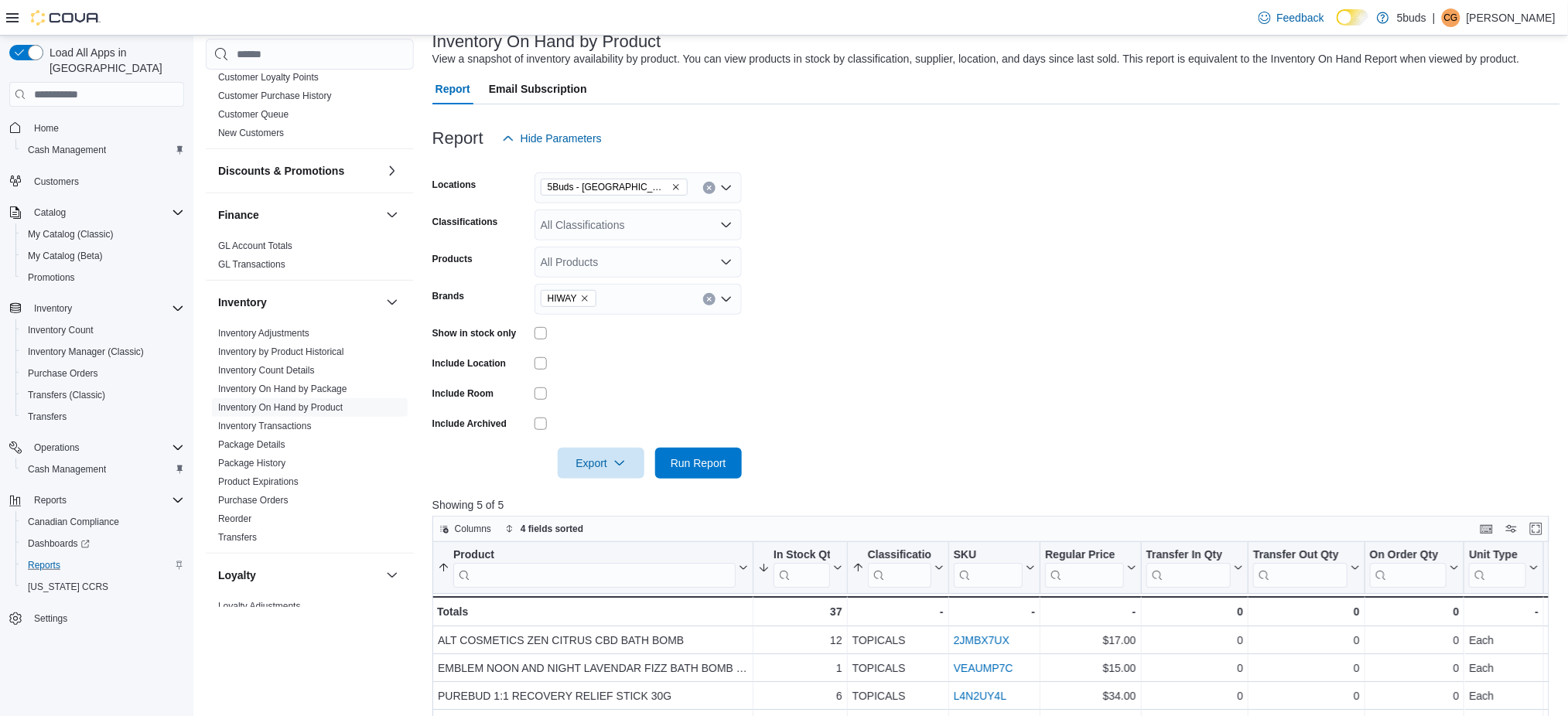
drag, startPoint x: 1000, startPoint y: 357, endPoint x: 808, endPoint y: 432, distance: 206.1
click at [999, 359] on form "Locations 5Buds - Weyburn Classifications All Classifications Products All Prod…" at bounding box center [996, 316] width 1128 height 325
drag, startPoint x: 719, startPoint y: 455, endPoint x: 748, endPoint y: 427, distance: 40.3
click at [720, 453] on span "Run Report" at bounding box center [698, 463] width 68 height 31
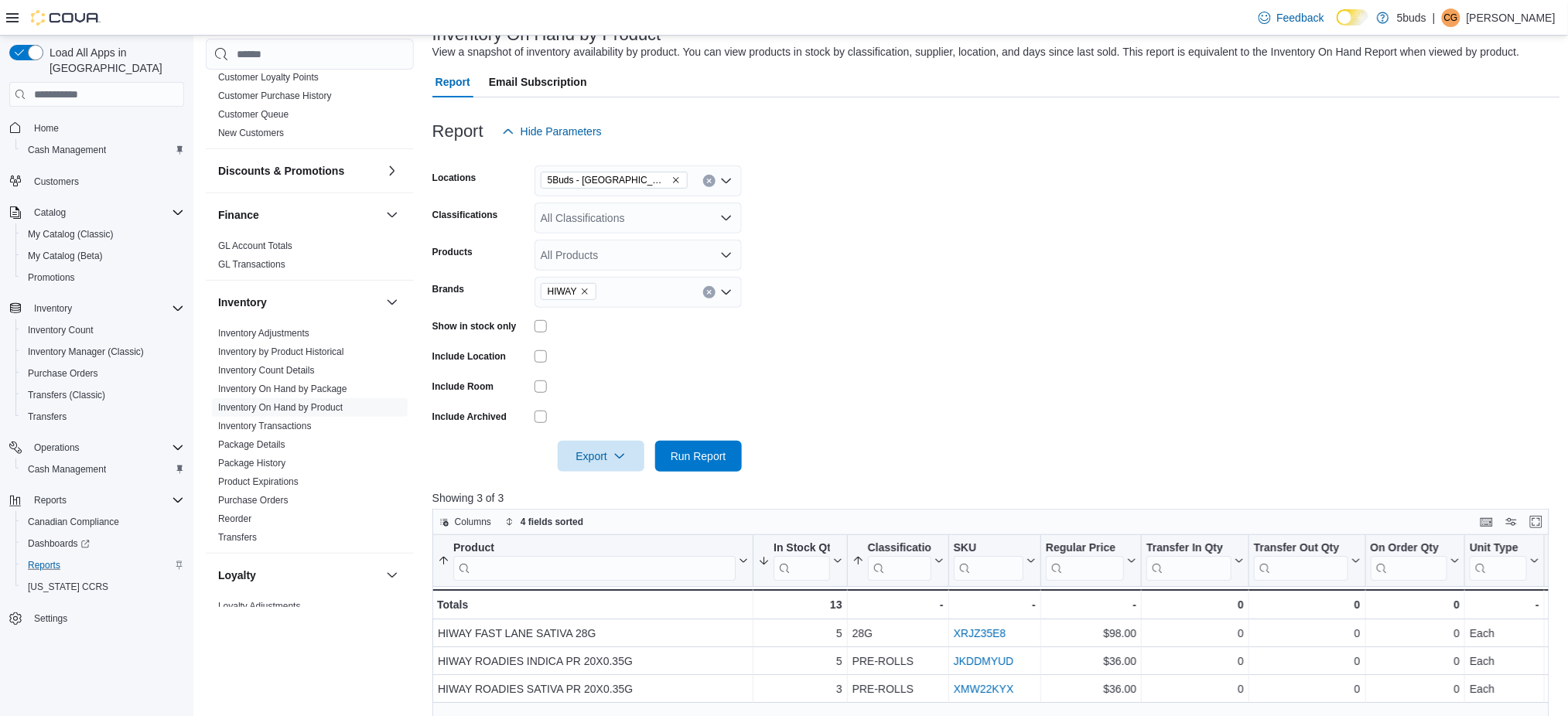
scroll to position [103, 0]
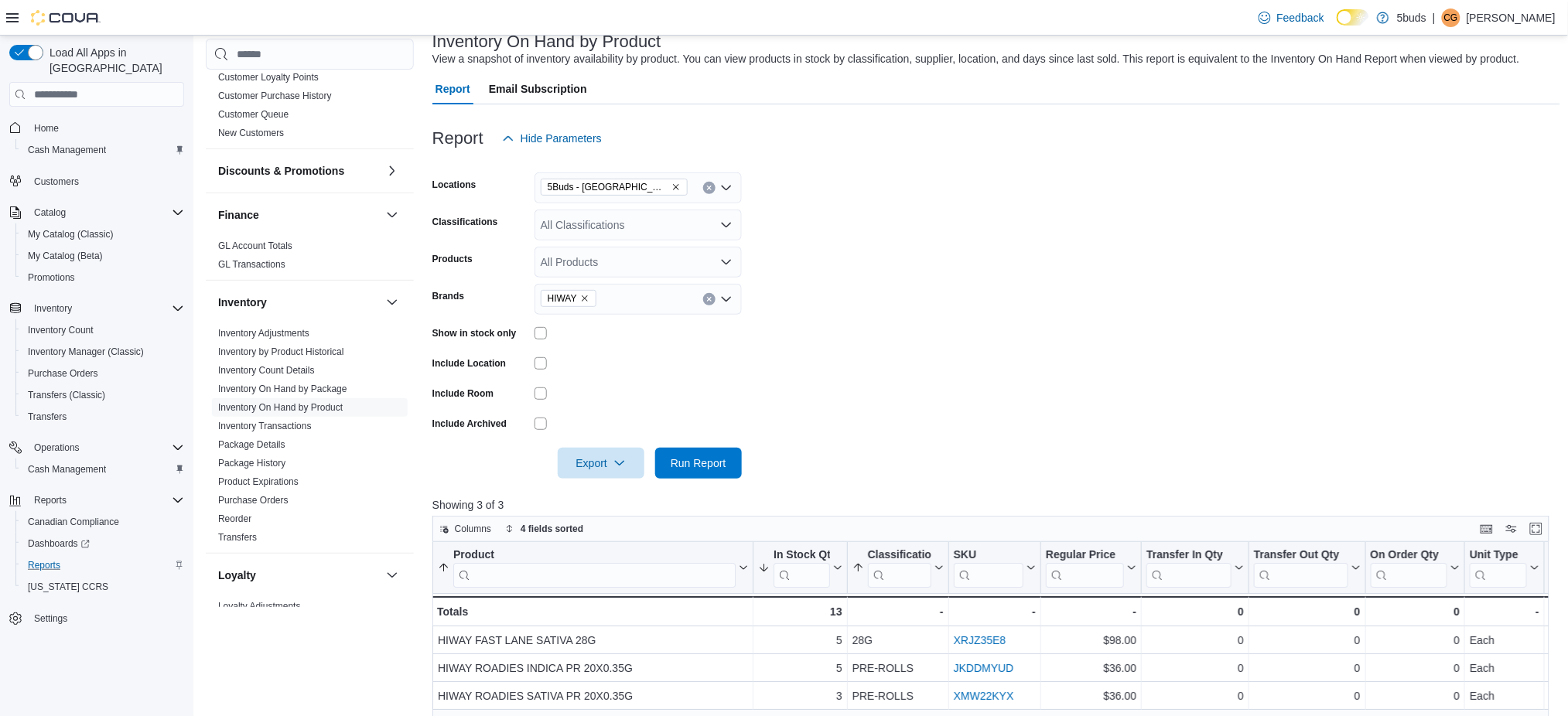
click at [672, 190] on icon "Remove 5Buds - Weyburn from selection in this group" at bounding box center [677, 187] width 10 height 10
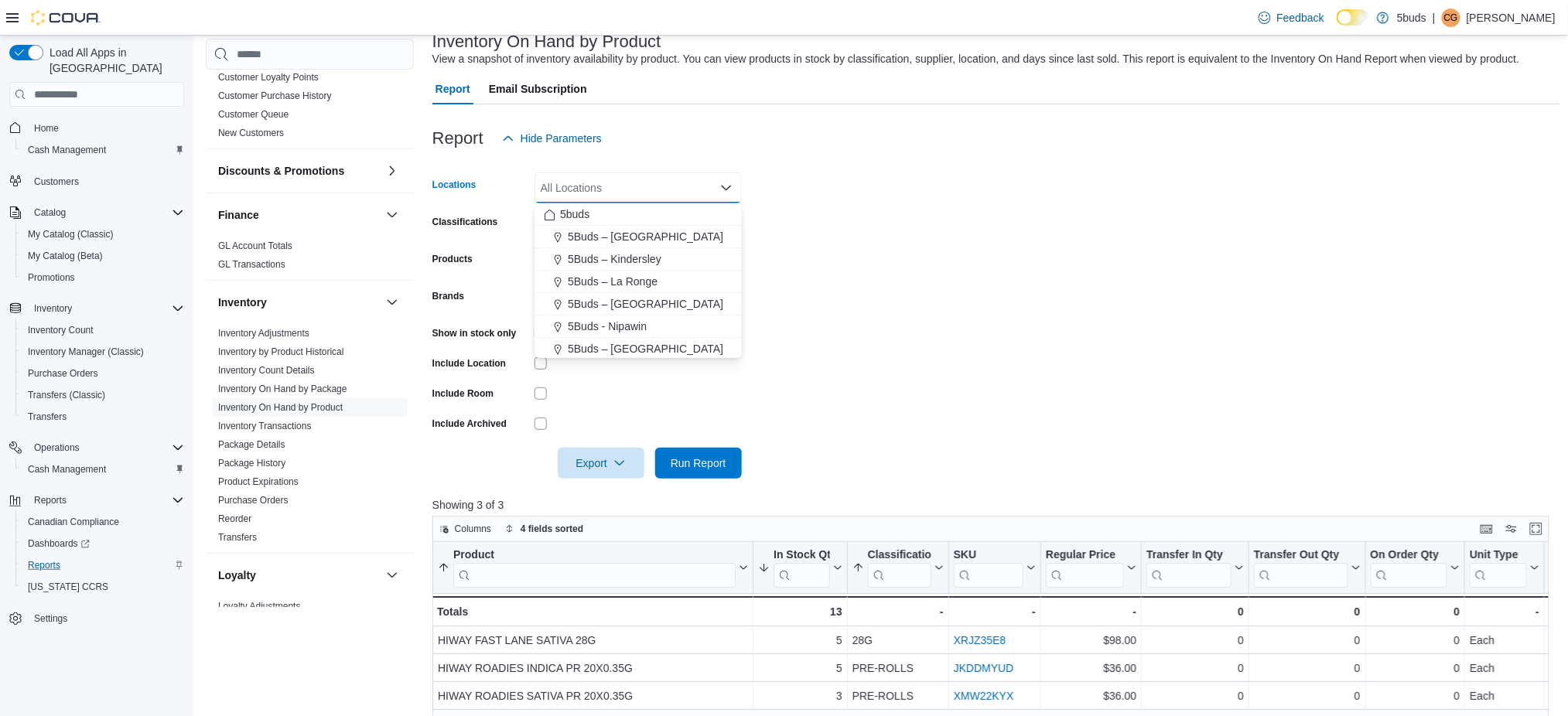
drag, startPoint x: 1042, startPoint y: 205, endPoint x: 994, endPoint y: 212, distance: 48.5
click at [1035, 206] on form "Locations All Locations Combo box. Selected. Combo box input. All Locations. Ty…" at bounding box center [996, 316] width 1128 height 325
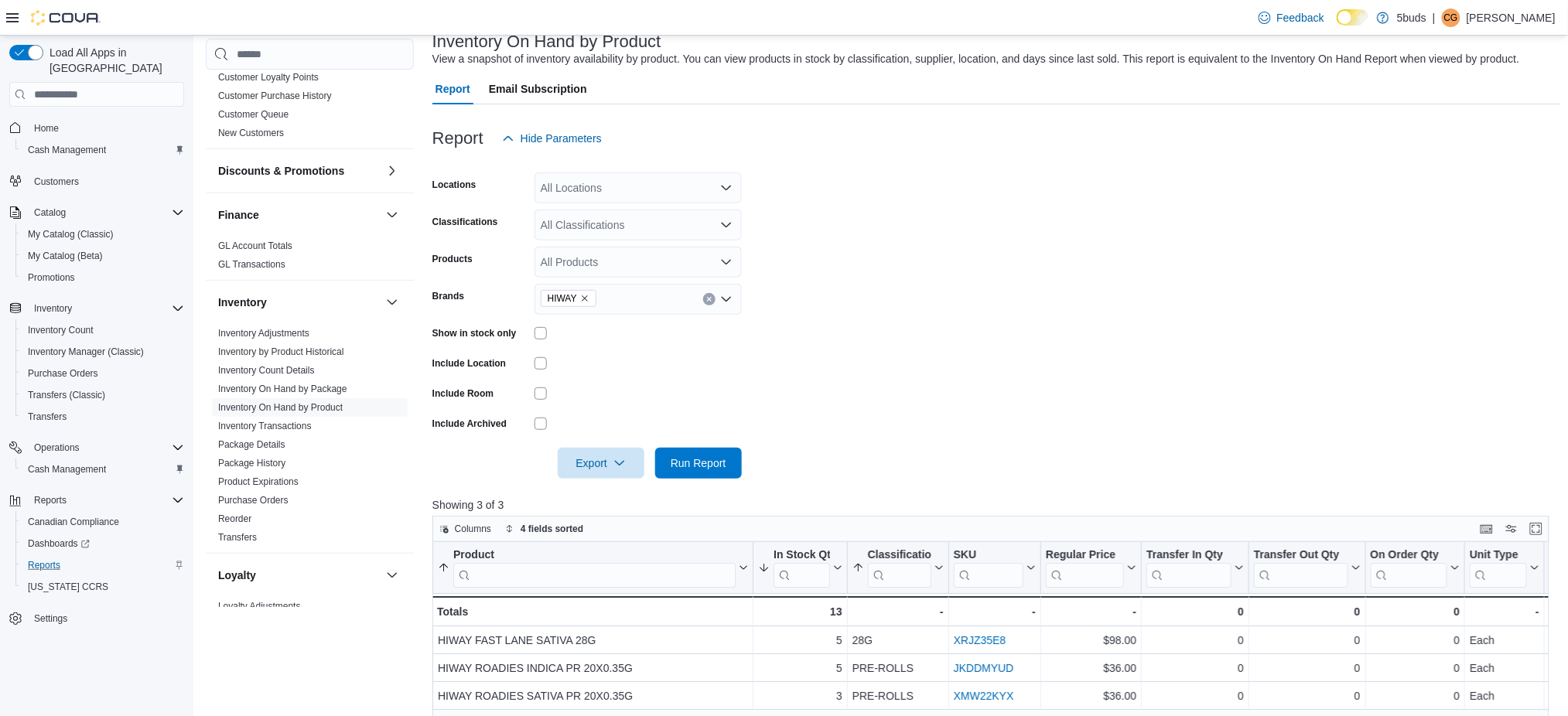
click at [564, 191] on div "All Locations" at bounding box center [638, 188] width 207 height 31
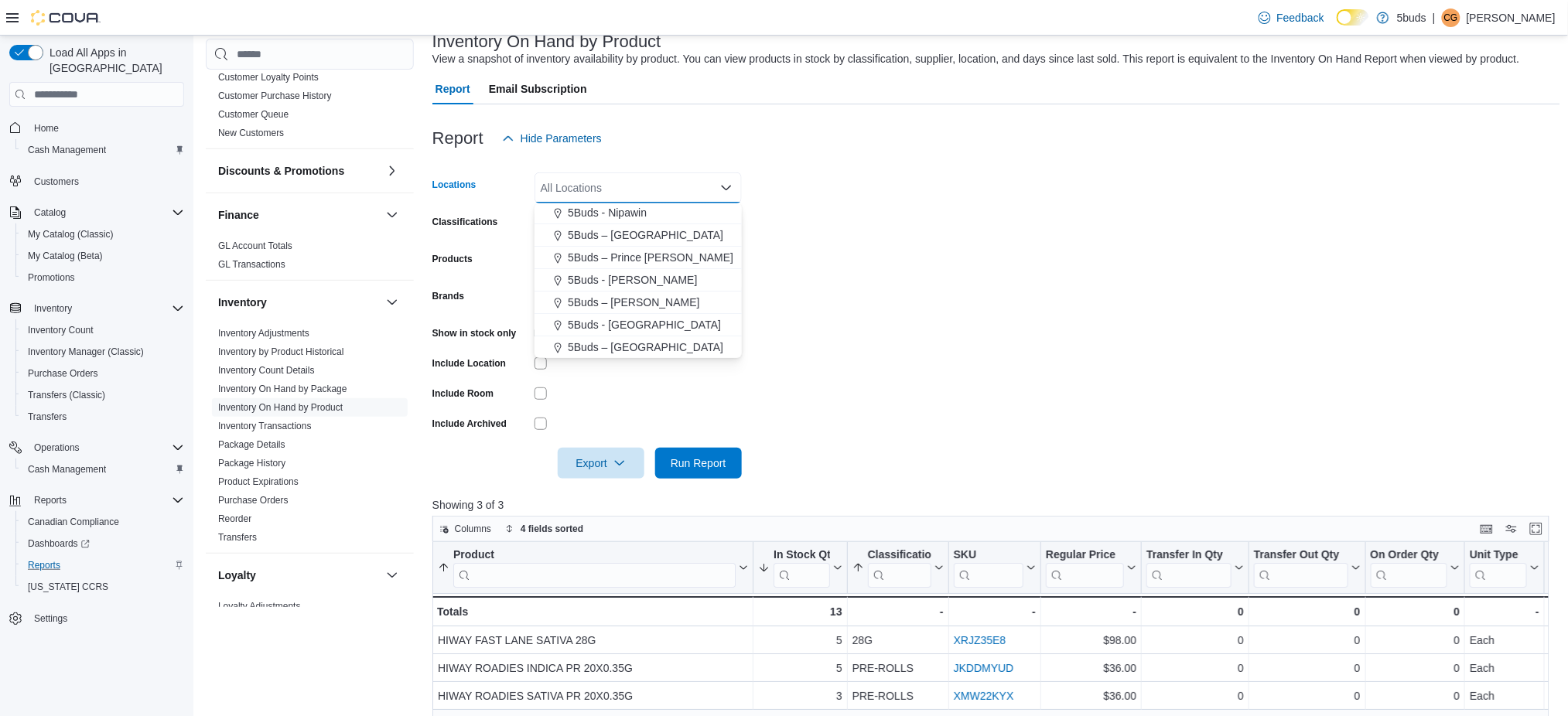
drag, startPoint x: 632, startPoint y: 322, endPoint x: 656, endPoint y: 322, distance: 24.0
click at [634, 322] on span "5Buds - [GEOGRAPHIC_DATA]" at bounding box center [645, 325] width 154 height 15
click at [1022, 346] on form "Locations 5Buds - Weyburn Combo box. Selected. 5Buds - Weyburn. Press Backspace…" at bounding box center [996, 316] width 1128 height 325
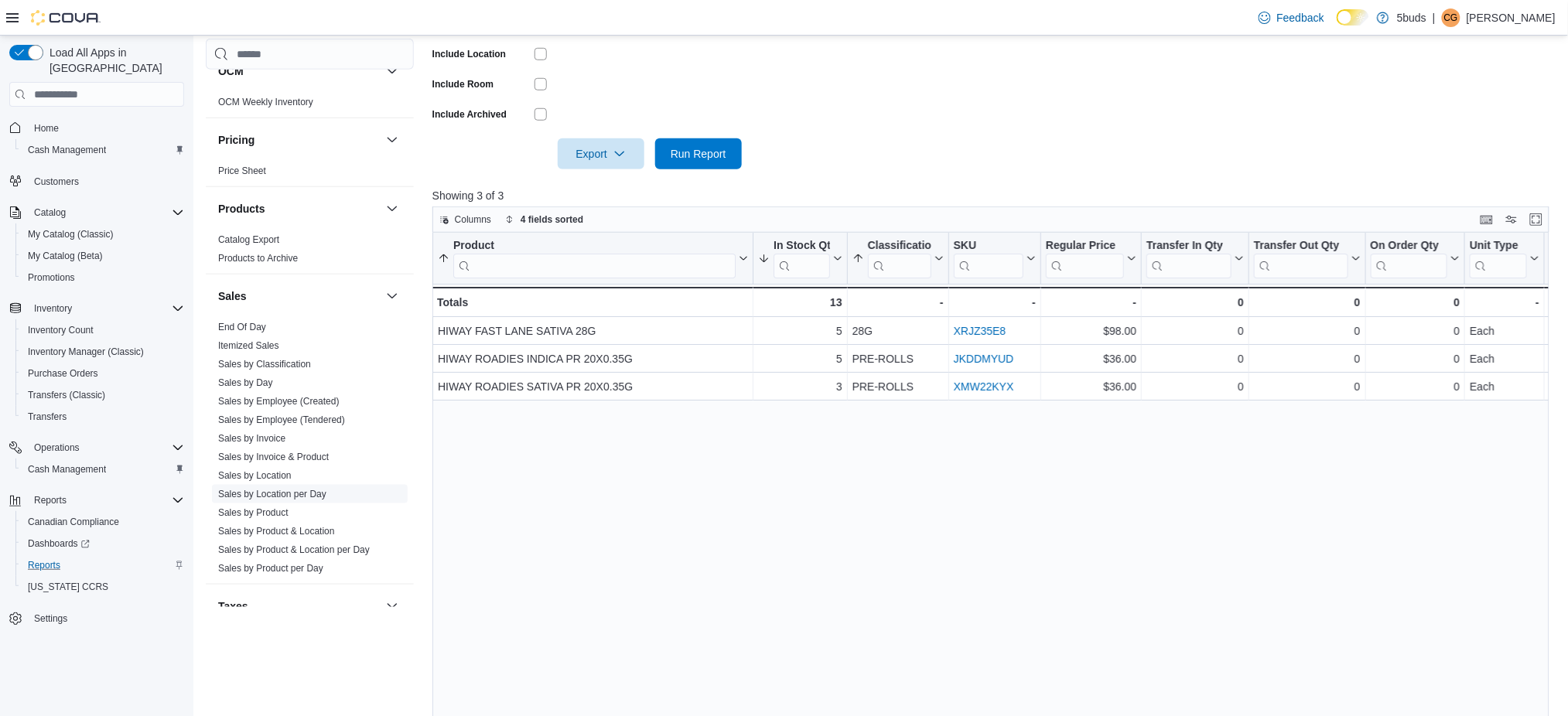
scroll to position [969, 0]
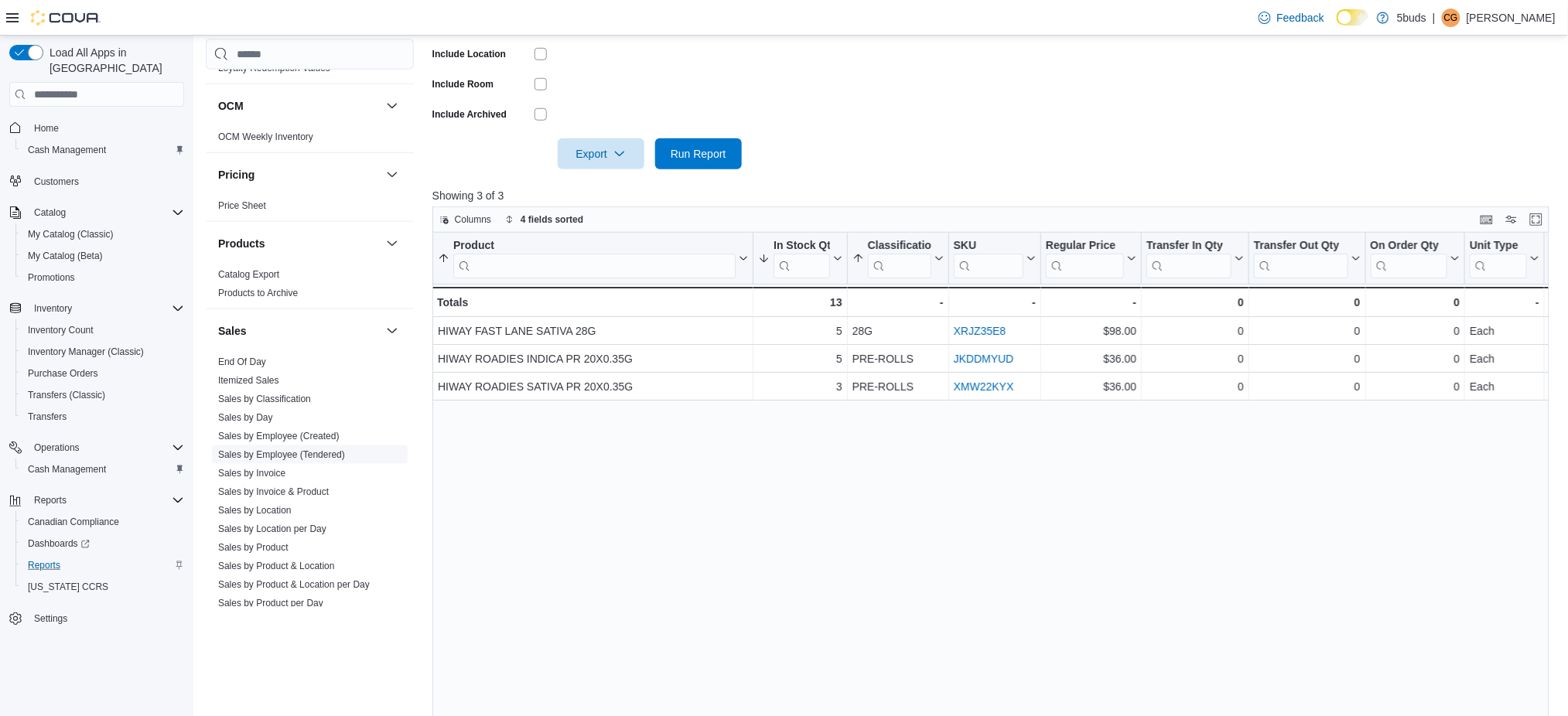
click at [307, 449] on link "Sales by Employee (Tendered)" at bounding box center [281, 454] width 127 height 11
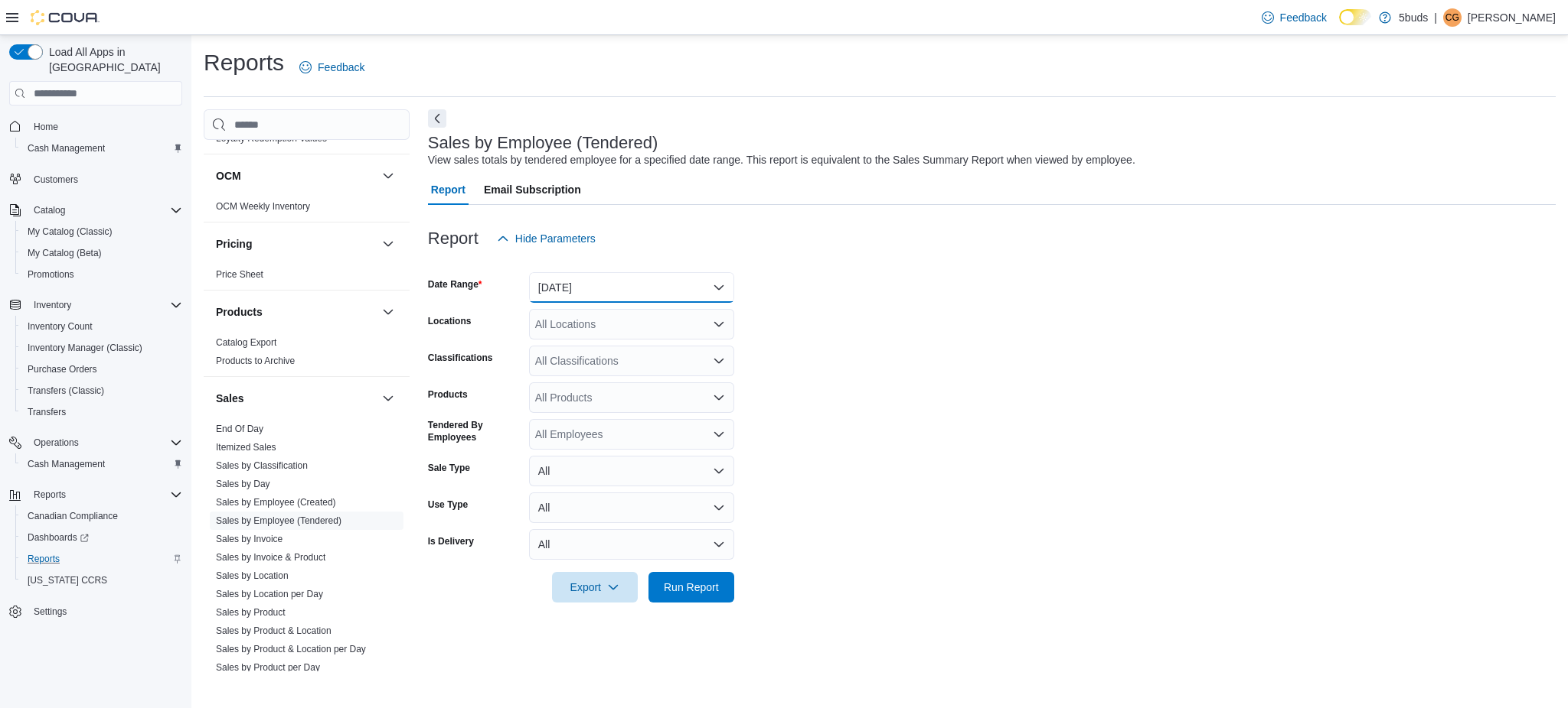
click at [569, 290] on button "[DATE]" at bounding box center [632, 288] width 205 height 30
click at [591, 323] on span "Custom Date" at bounding box center [641, 318] width 175 height 18
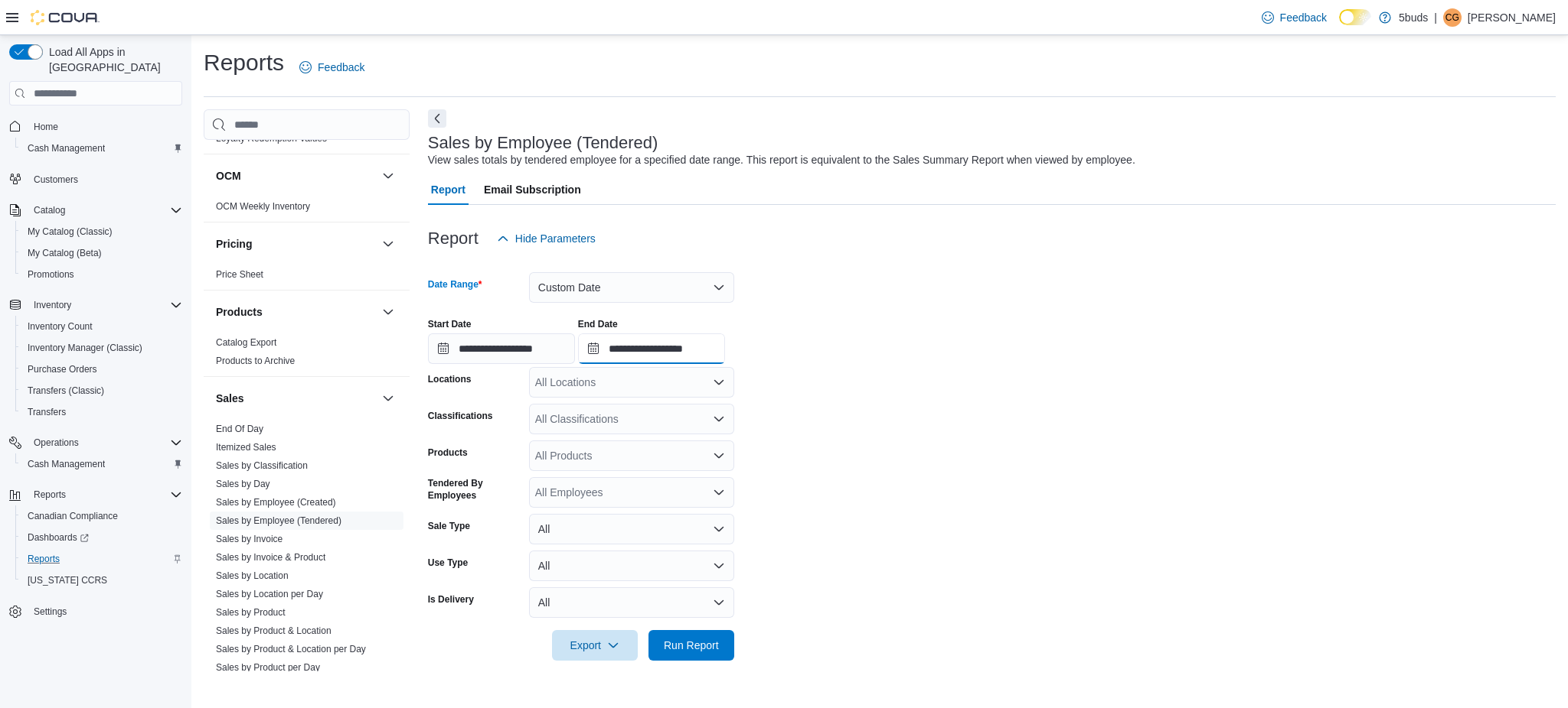
click at [693, 347] on input "**********" at bounding box center [652, 348] width 147 height 30
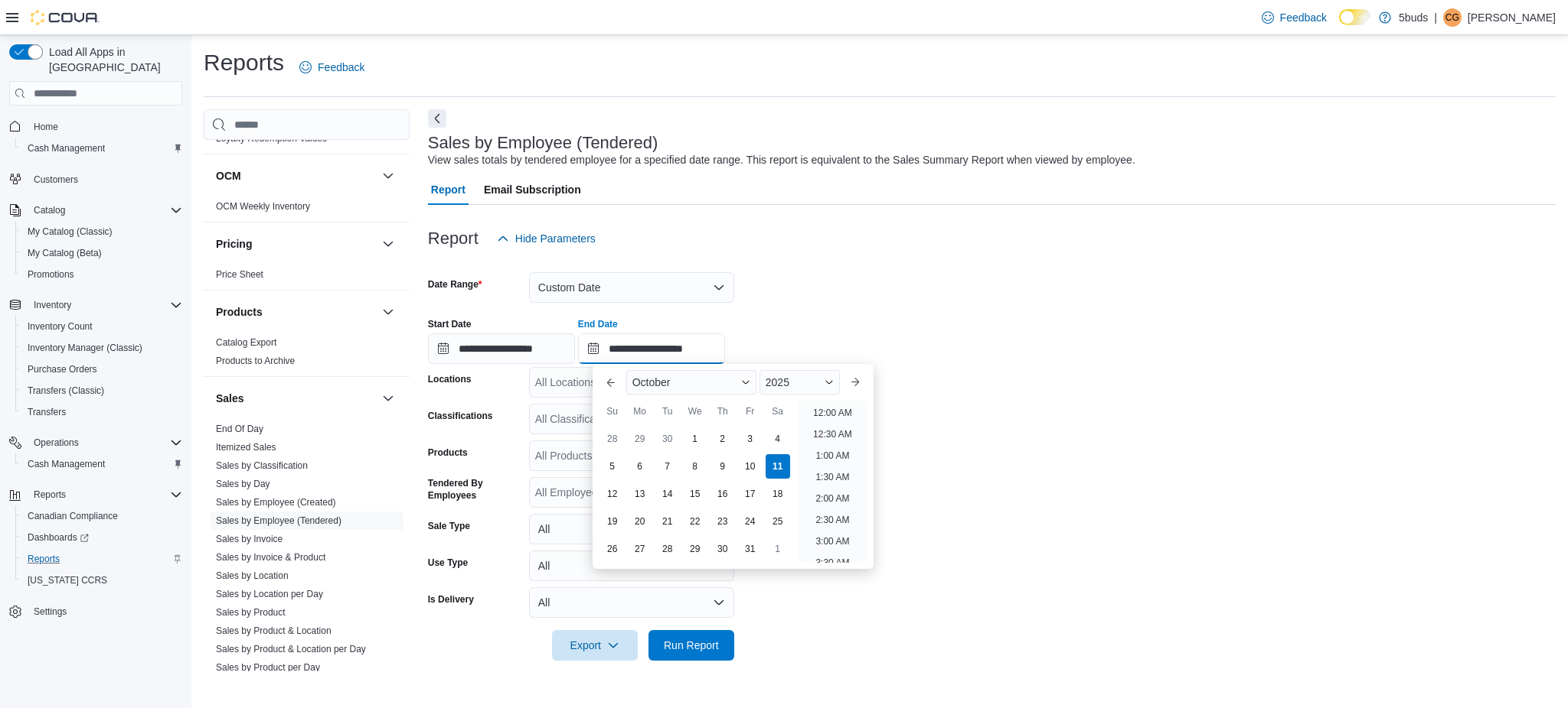
scroll to position [869, 0]
click at [752, 470] on div "10" at bounding box center [749, 467] width 27 height 27
type input "**********"
click at [1058, 437] on form "**********" at bounding box center [992, 457] width 1127 height 407
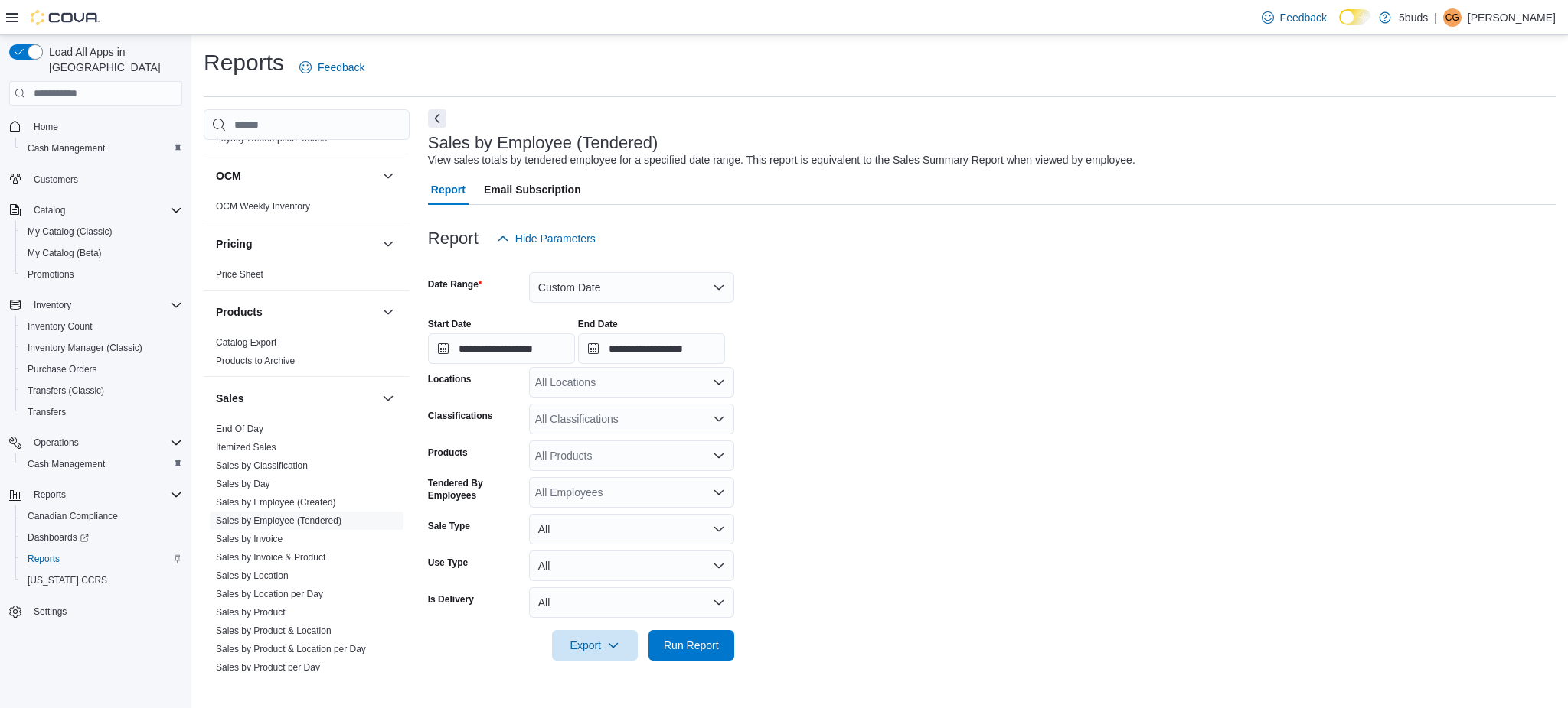
click at [681, 382] on div "All Locations" at bounding box center [632, 382] width 205 height 30
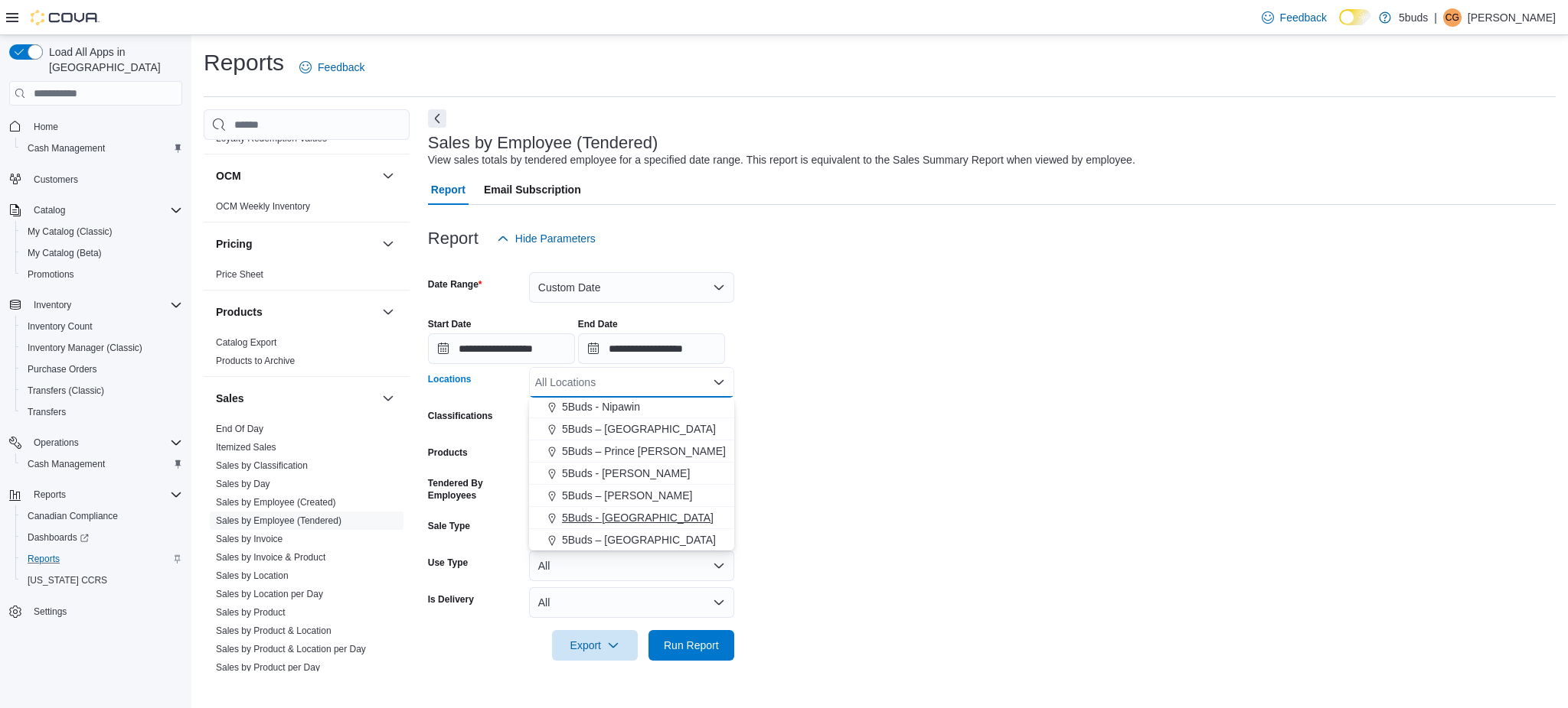
click at [638, 520] on span "5Buds - [GEOGRAPHIC_DATA]" at bounding box center [638, 518] width 152 height 15
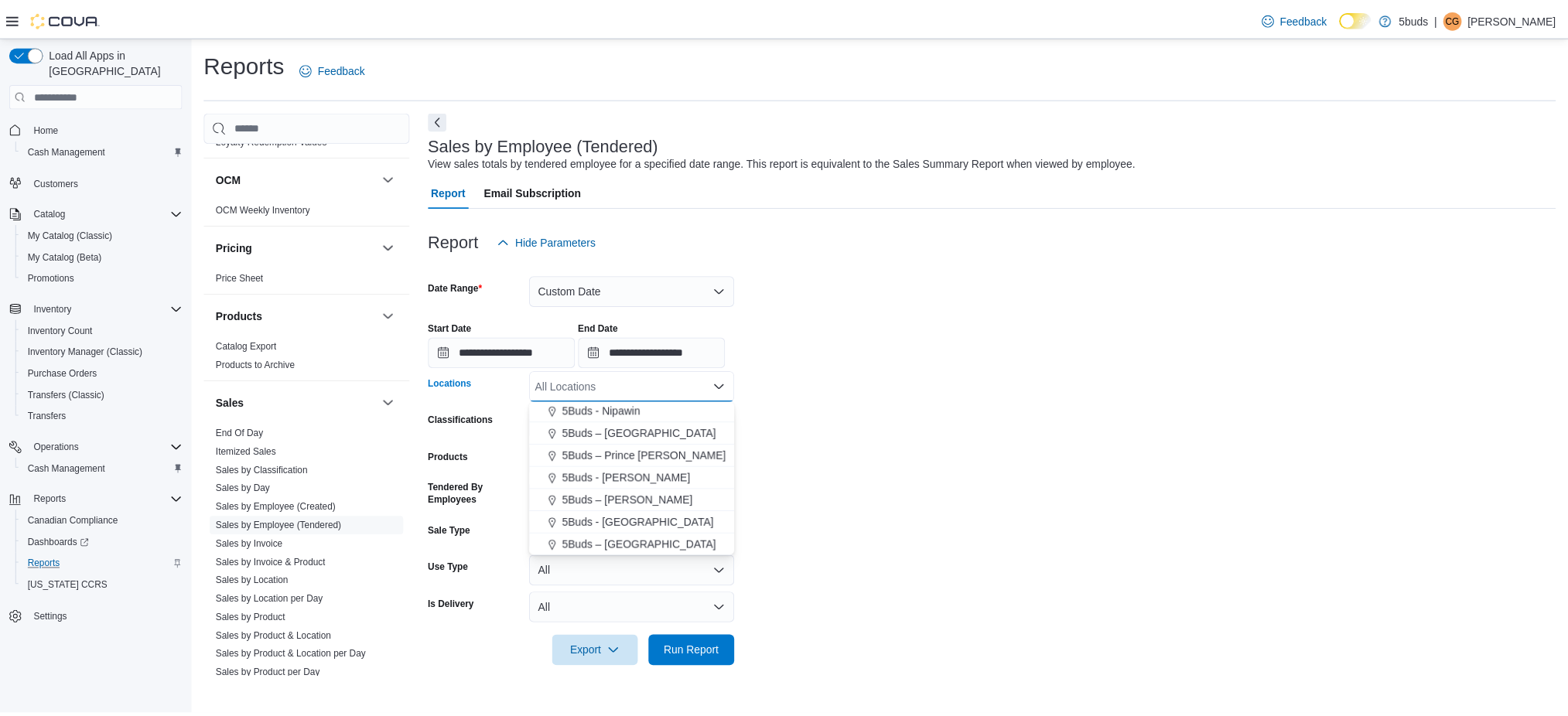
scroll to position [91, 0]
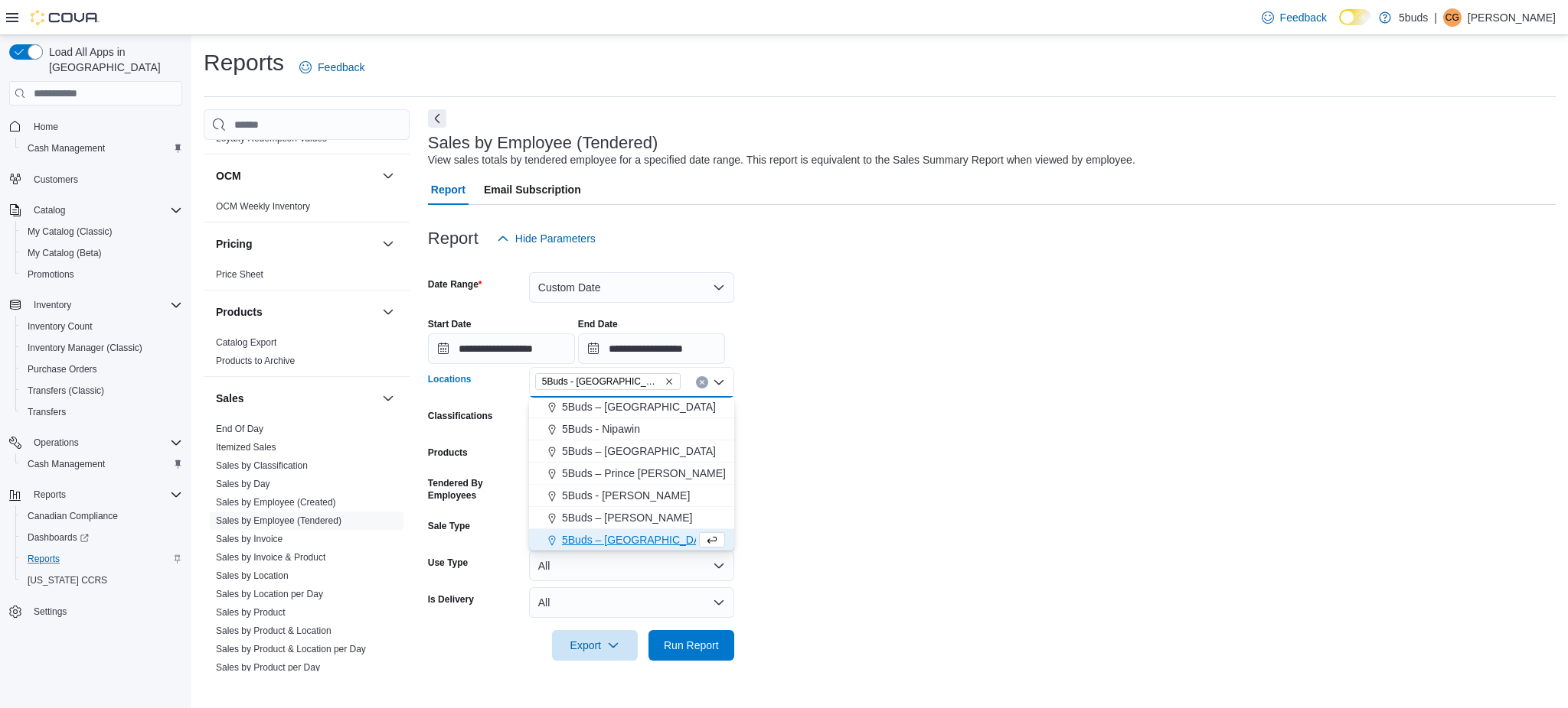
drag, startPoint x: 938, startPoint y: 512, endPoint x: 765, endPoint y: 584, distance: 187.4
click at [934, 513] on form "**********" at bounding box center [992, 457] width 1127 height 407
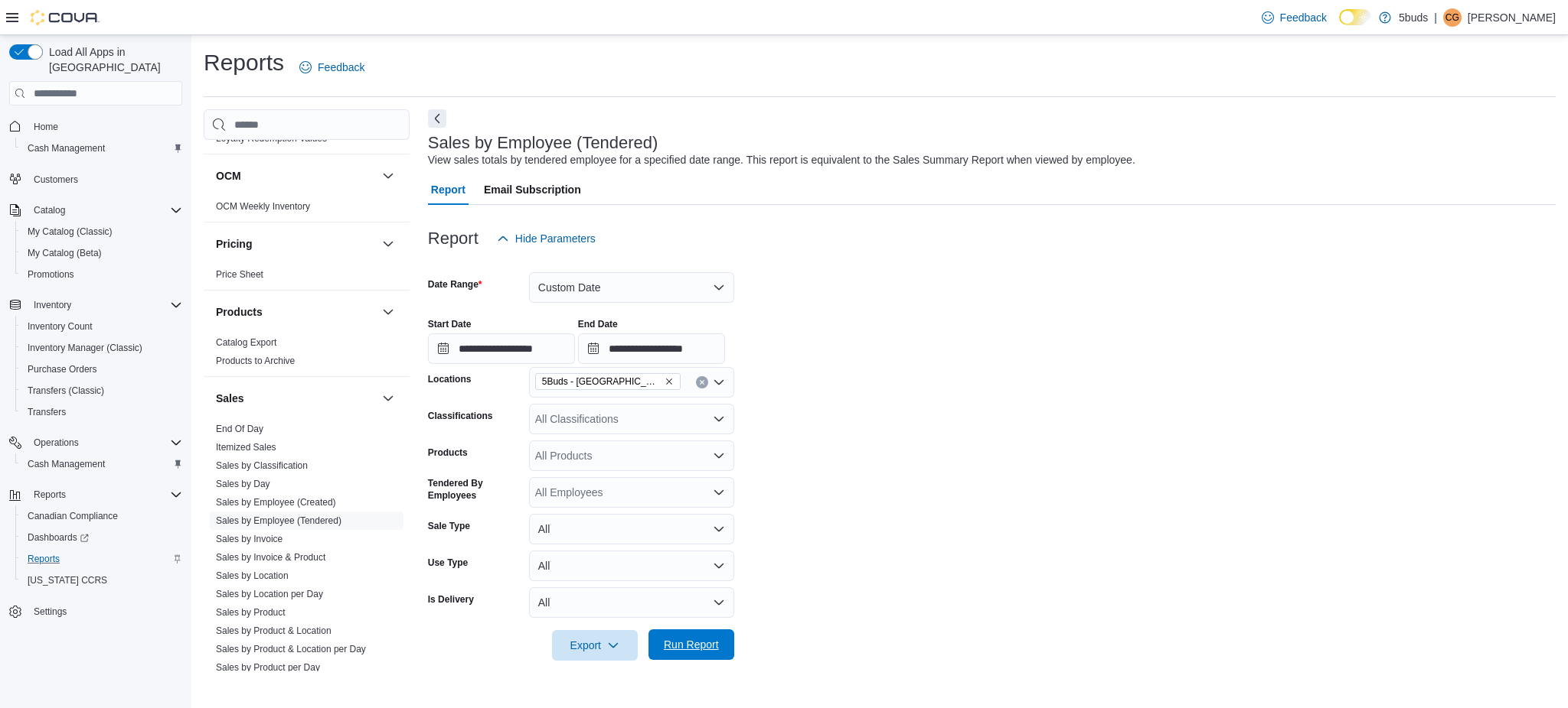
click at [690, 648] on span "Run Report" at bounding box center [691, 645] width 55 height 15
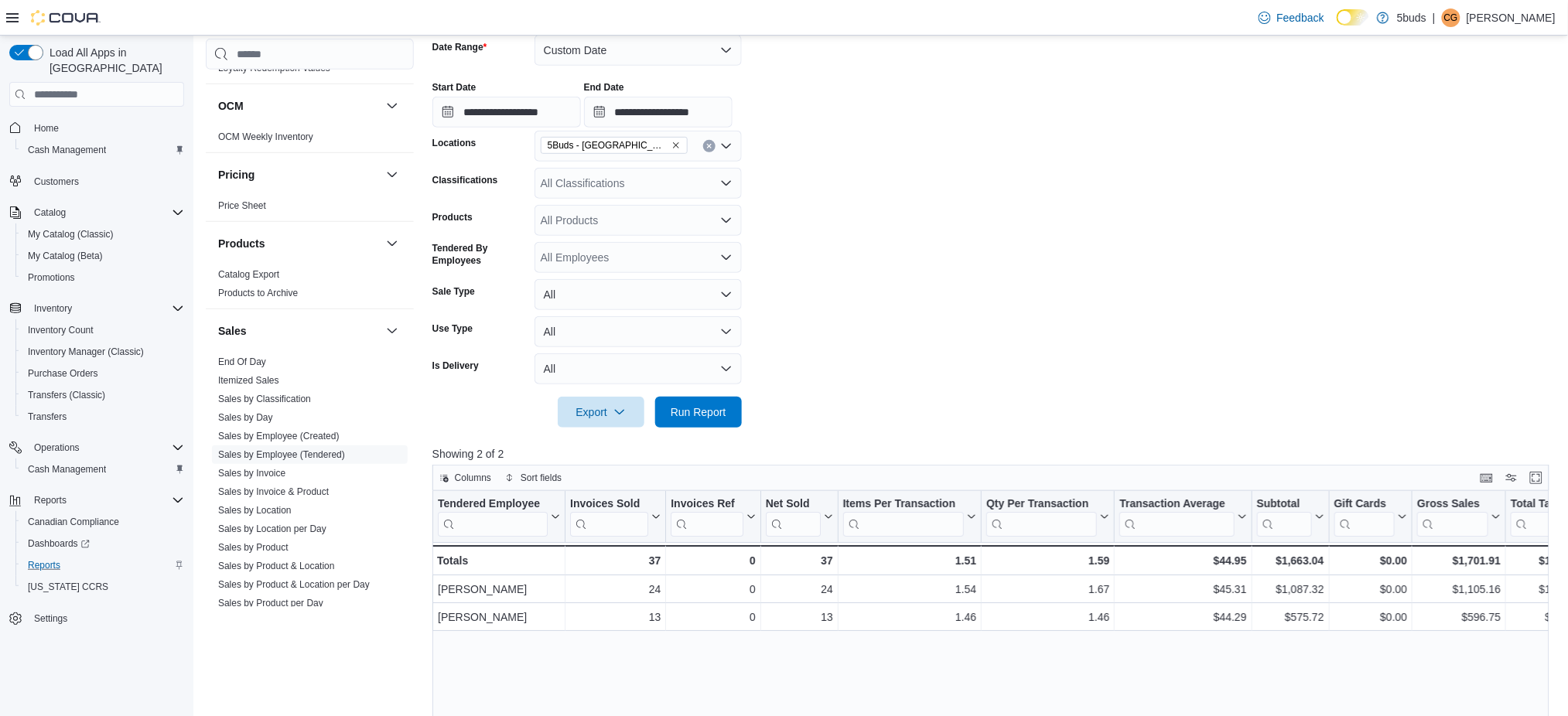
scroll to position [205, 0]
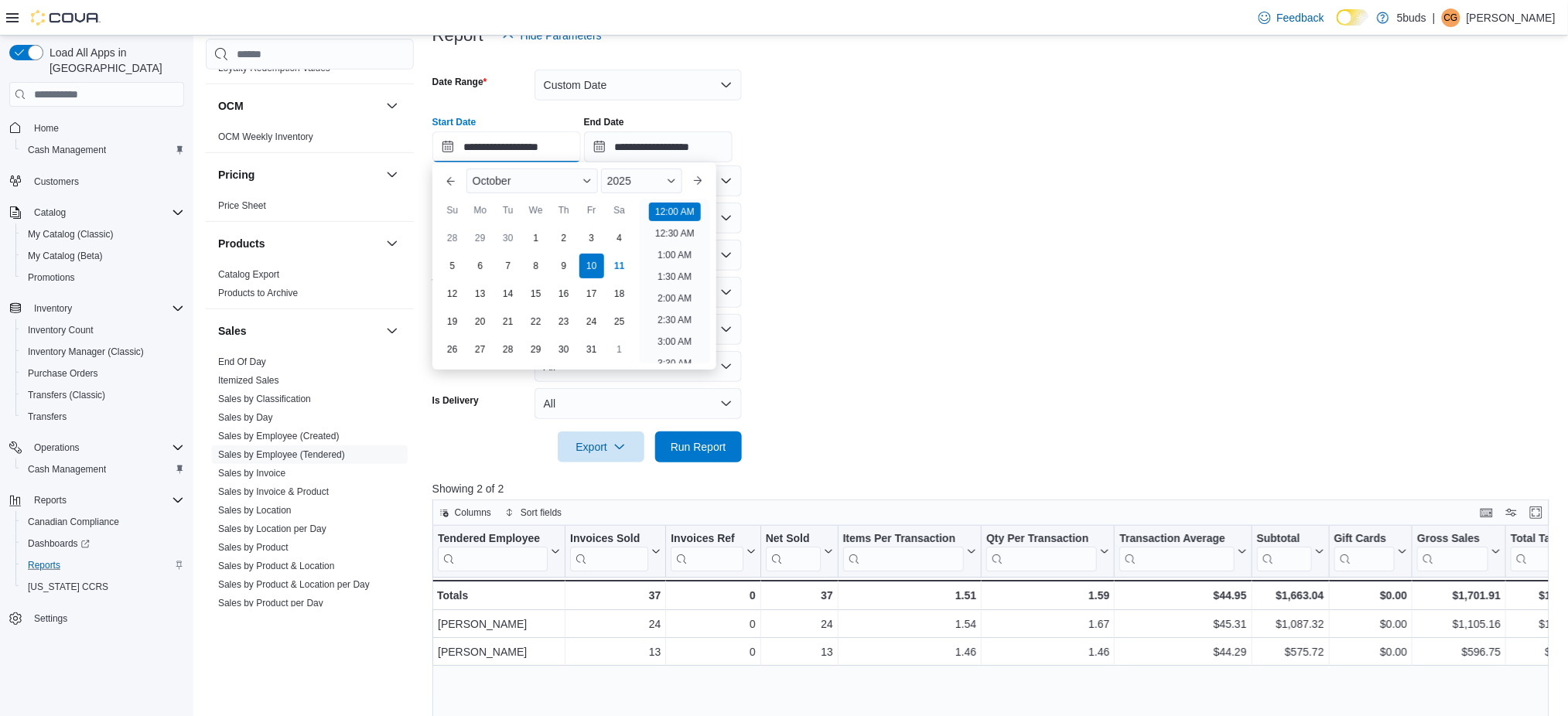
click at [521, 145] on input "**********" at bounding box center [507, 147] width 149 height 31
click at [615, 238] on div "4" at bounding box center [619, 239] width 27 height 27
type input "**********"
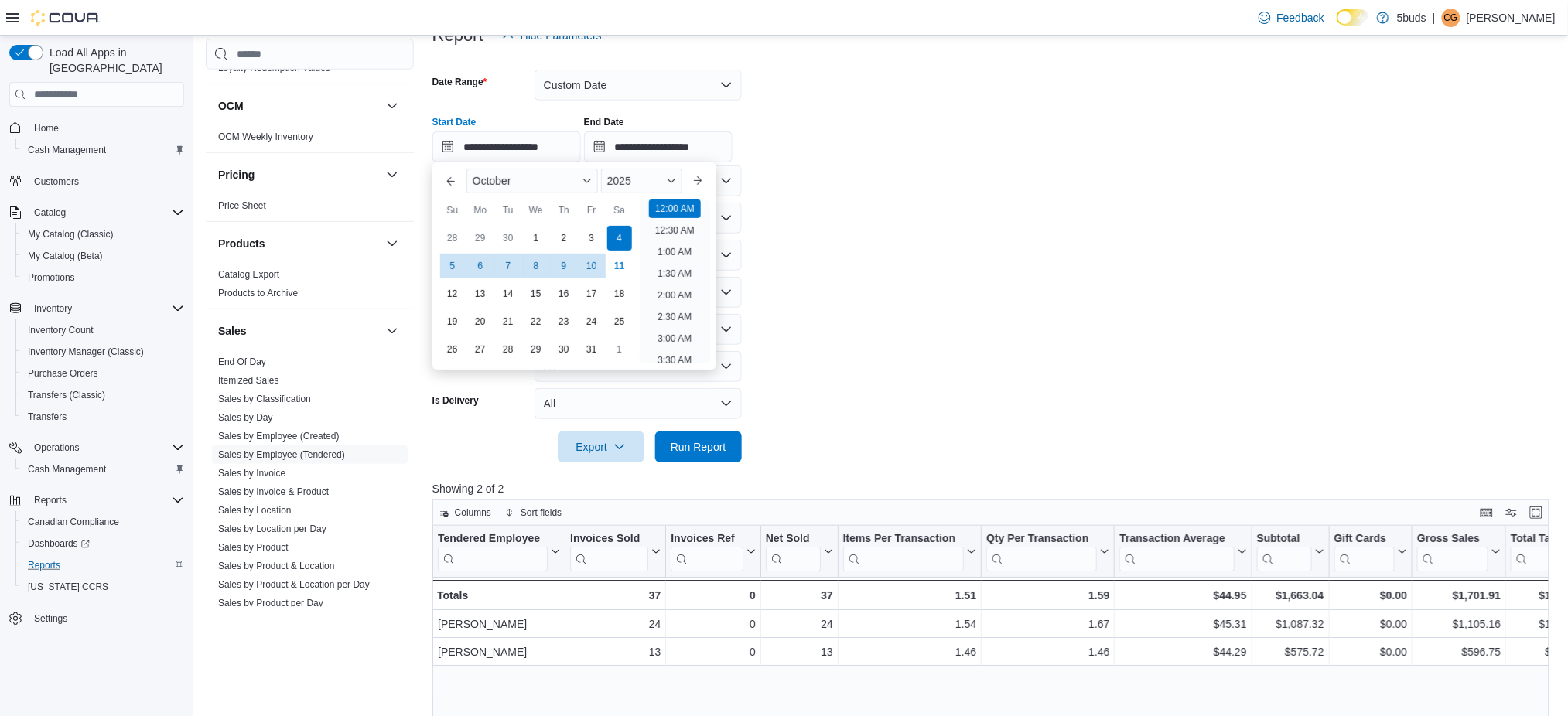
drag, startPoint x: 1072, startPoint y: 322, endPoint x: 1051, endPoint y: 329, distance: 22.1
click at [1067, 325] on form "**********" at bounding box center [996, 256] width 1128 height 412
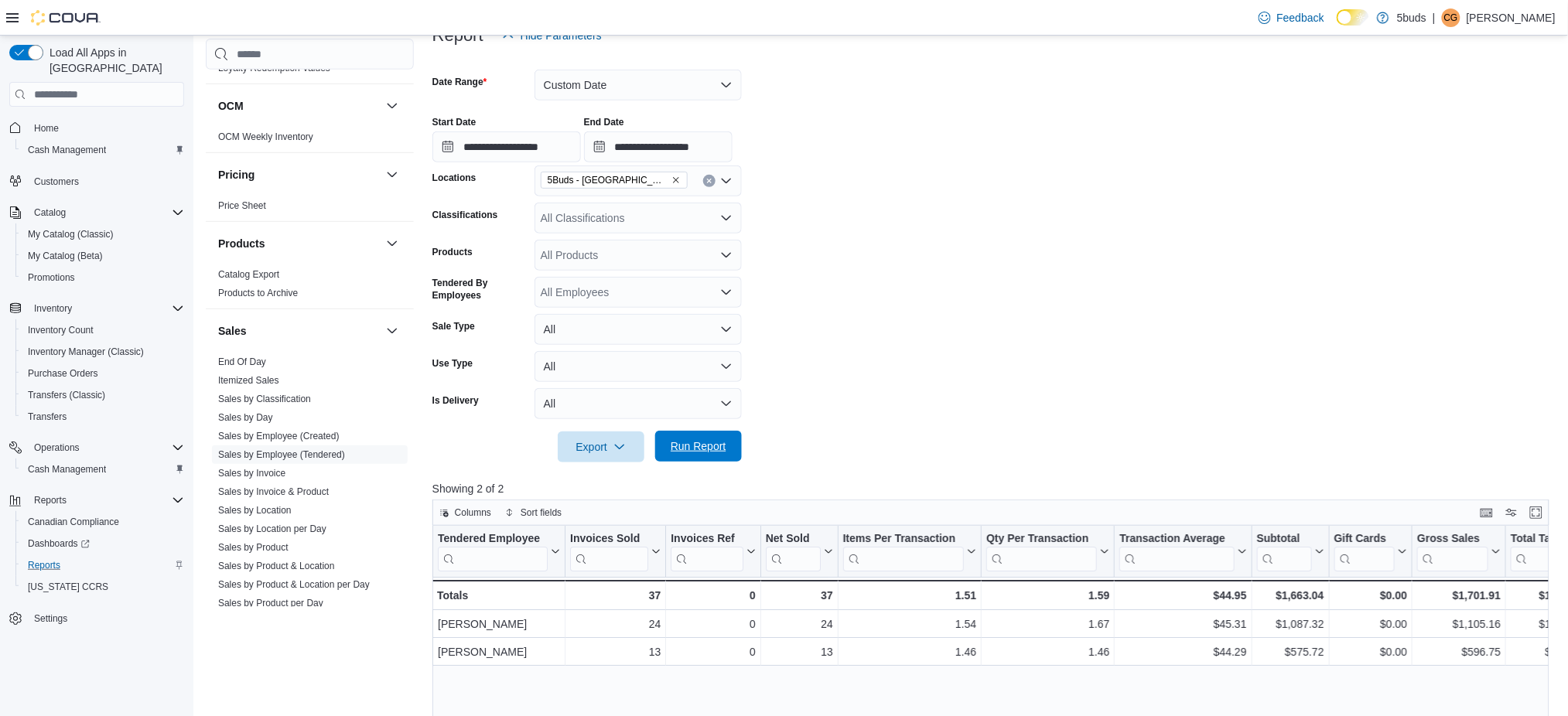
click at [697, 446] on span "Run Report" at bounding box center [699, 446] width 56 height 15
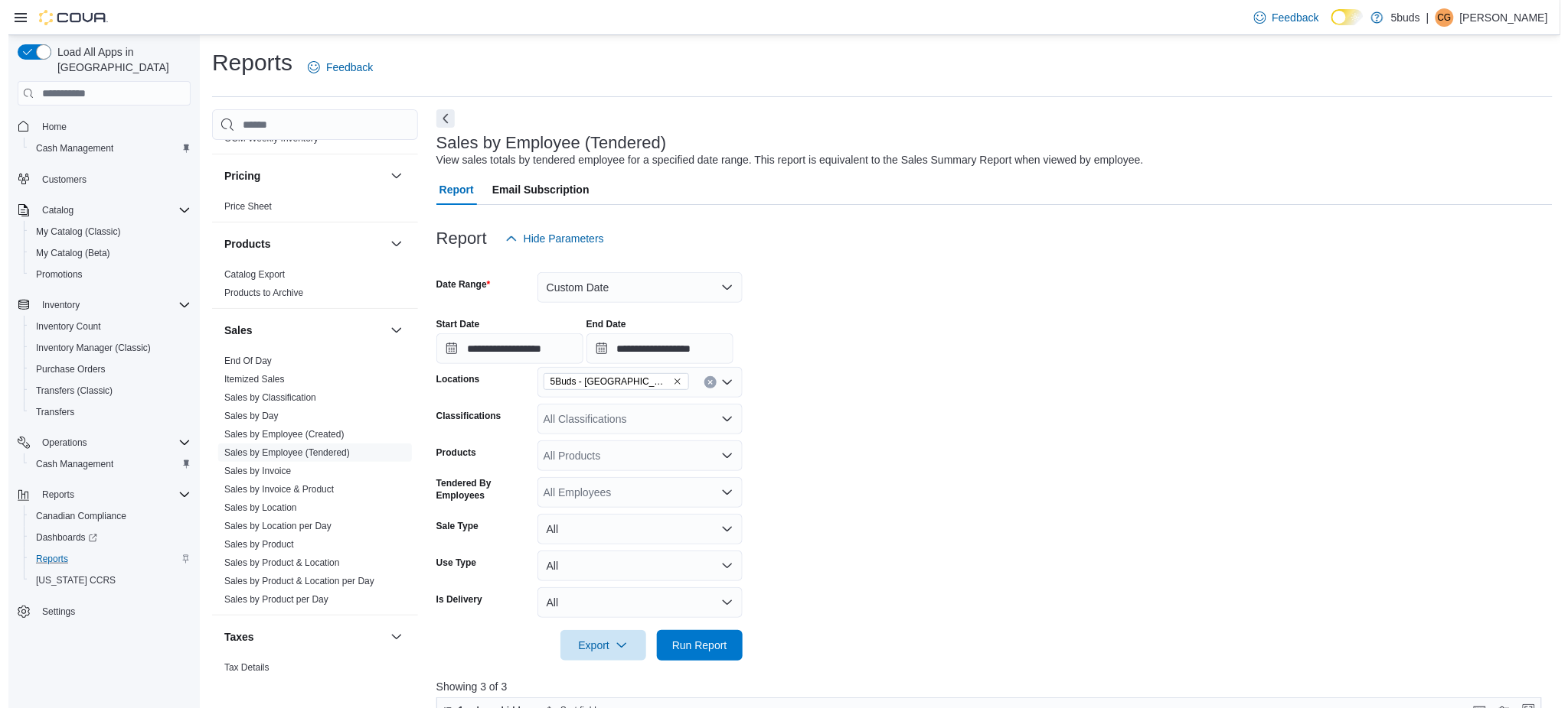
scroll to position [1060, 0]
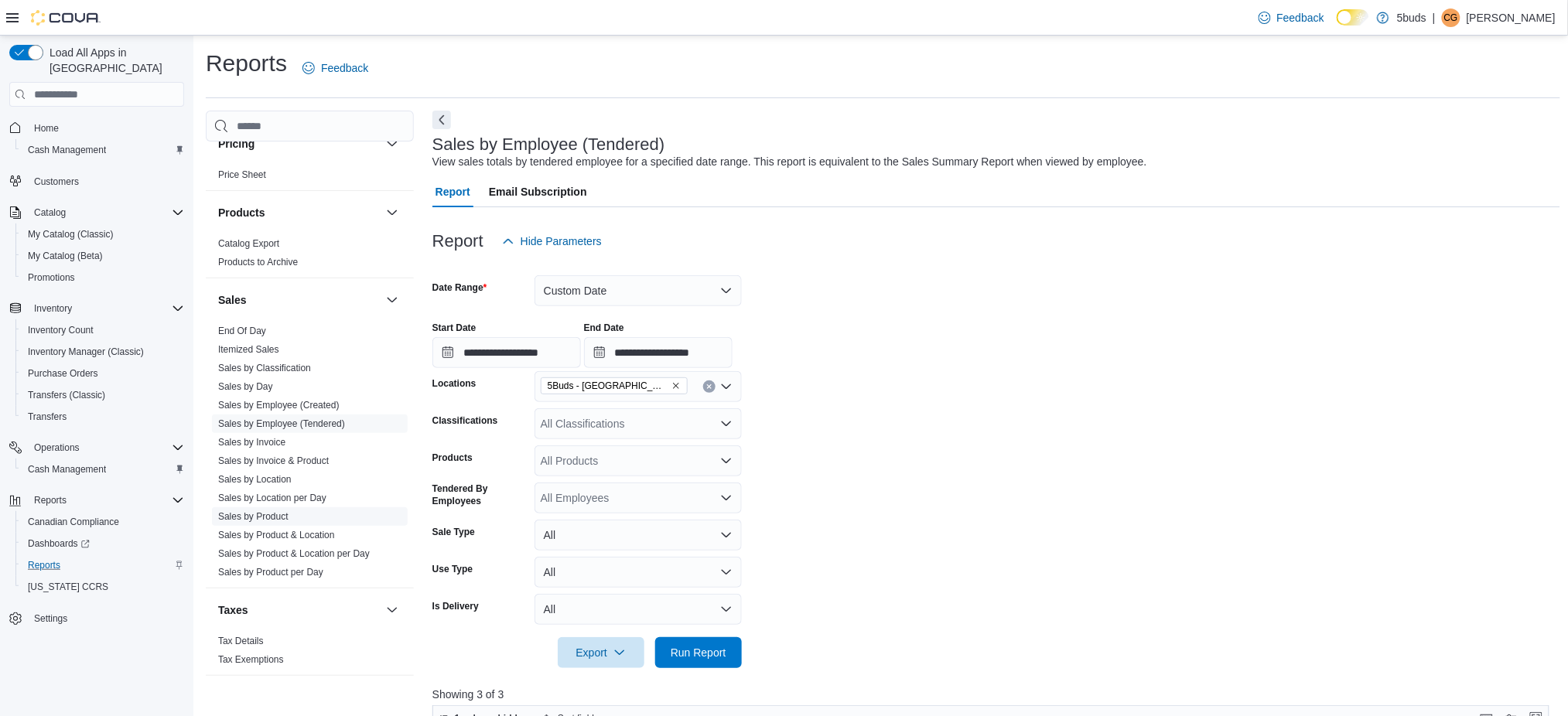
click at [277, 512] on link "Sales by Product" at bounding box center [252, 516] width 70 height 11
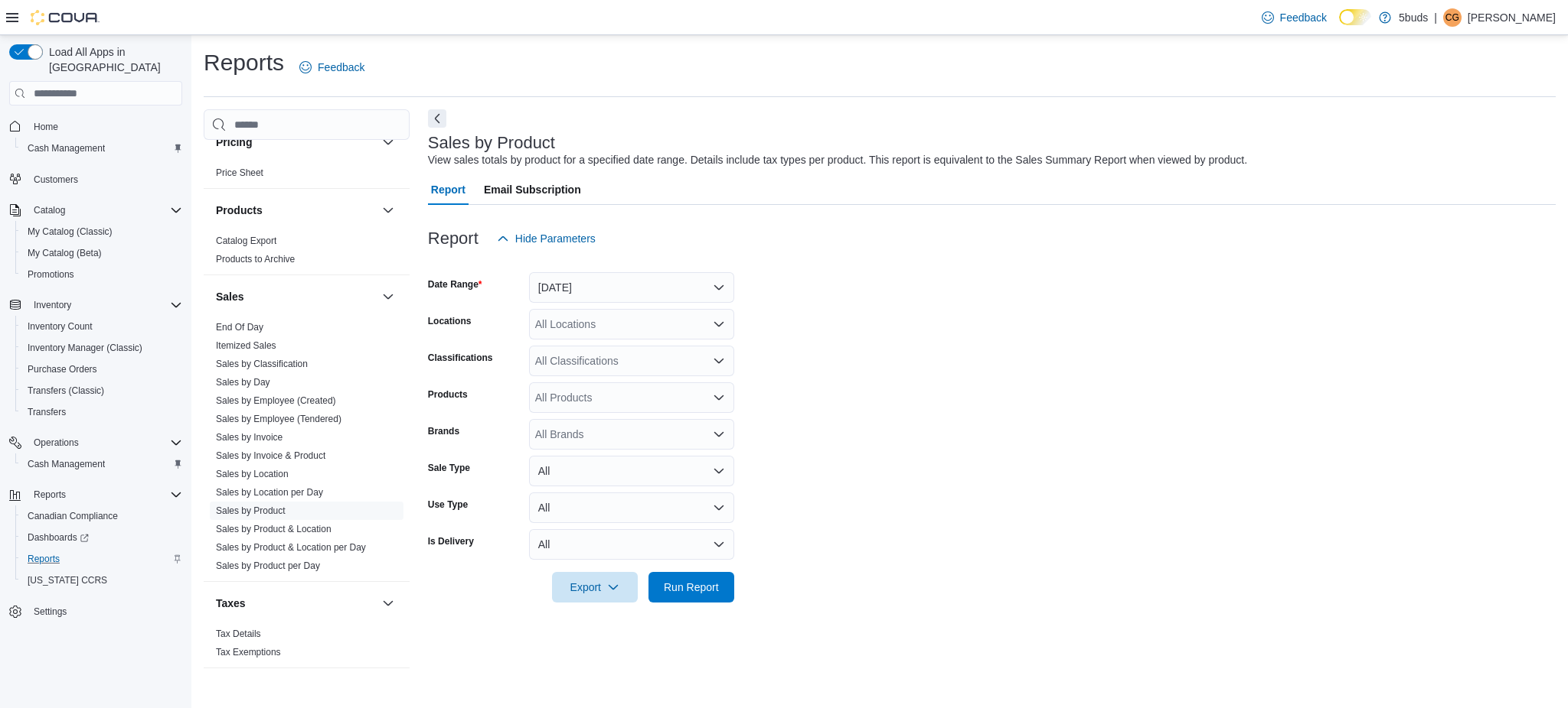
click at [626, 270] on div at bounding box center [992, 263] width 1127 height 18
click at [630, 282] on button "[DATE]" at bounding box center [632, 288] width 205 height 30
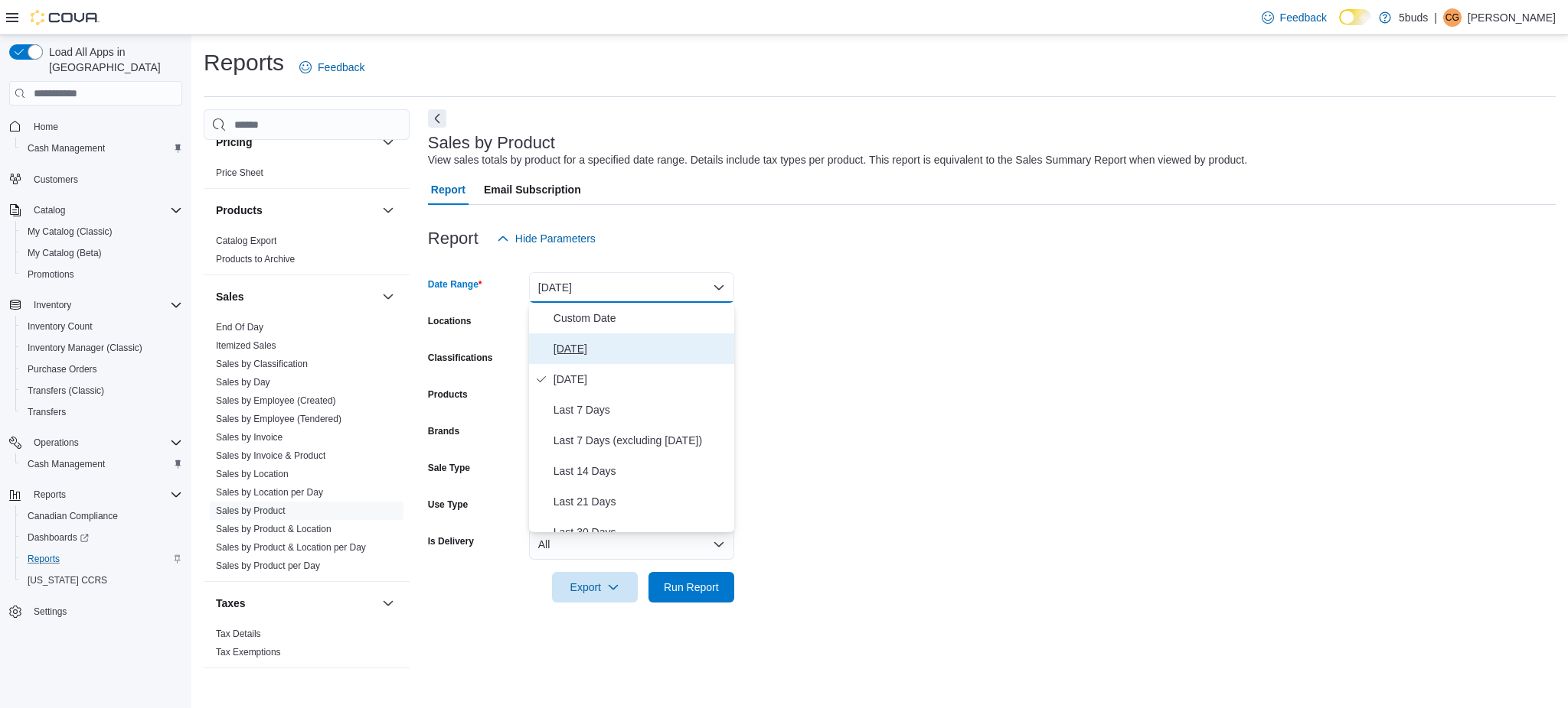
click at [627, 349] on span "[DATE]" at bounding box center [641, 348] width 175 height 18
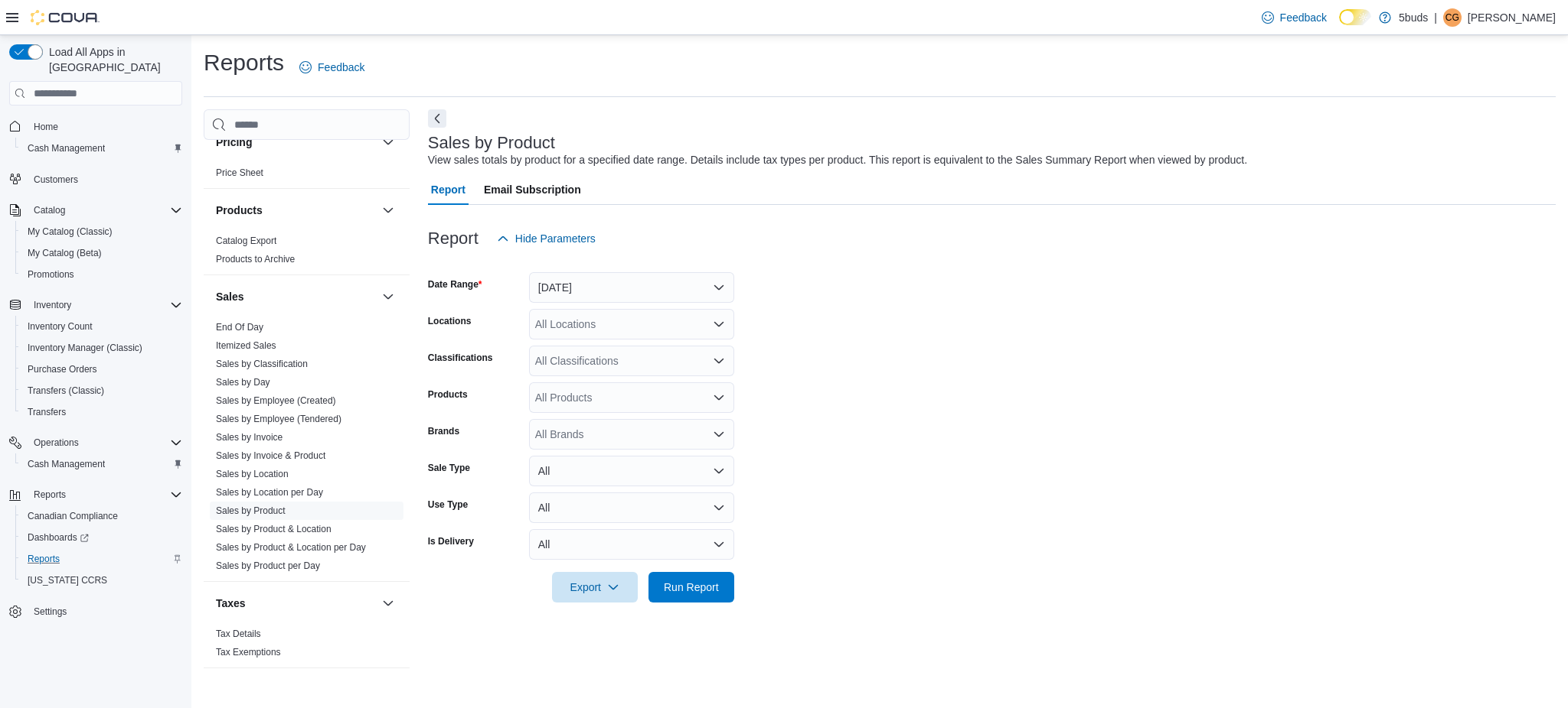
click at [1072, 410] on form "Date Range Today Locations All Locations Classifications All Classifications Pr…" at bounding box center [992, 429] width 1127 height 349
click at [593, 326] on div "All Locations" at bounding box center [632, 325] width 205 height 30
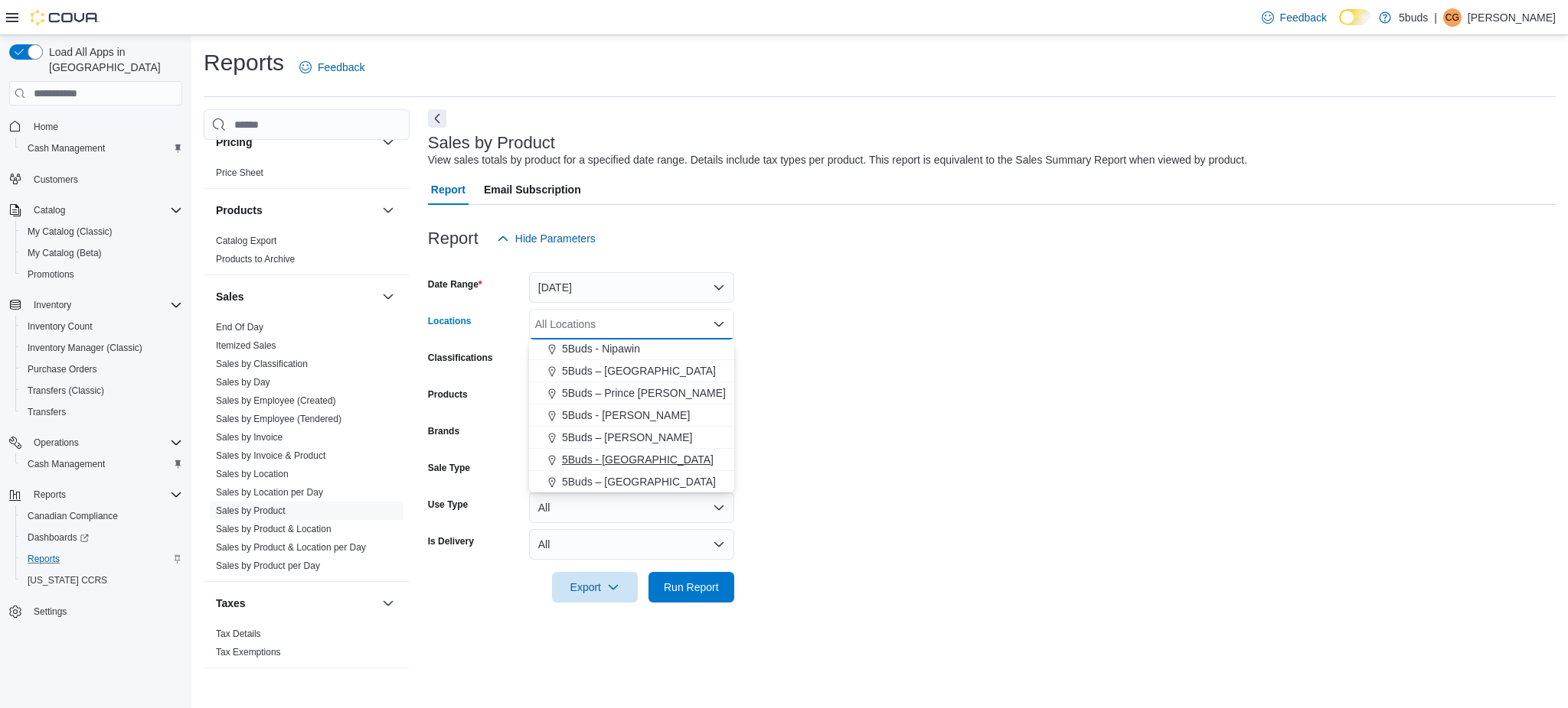
drag, startPoint x: 651, startPoint y: 460, endPoint x: 689, endPoint y: 460, distance: 38.0
click at [659, 460] on div "5Buds - [GEOGRAPHIC_DATA]" at bounding box center [632, 459] width 187 height 15
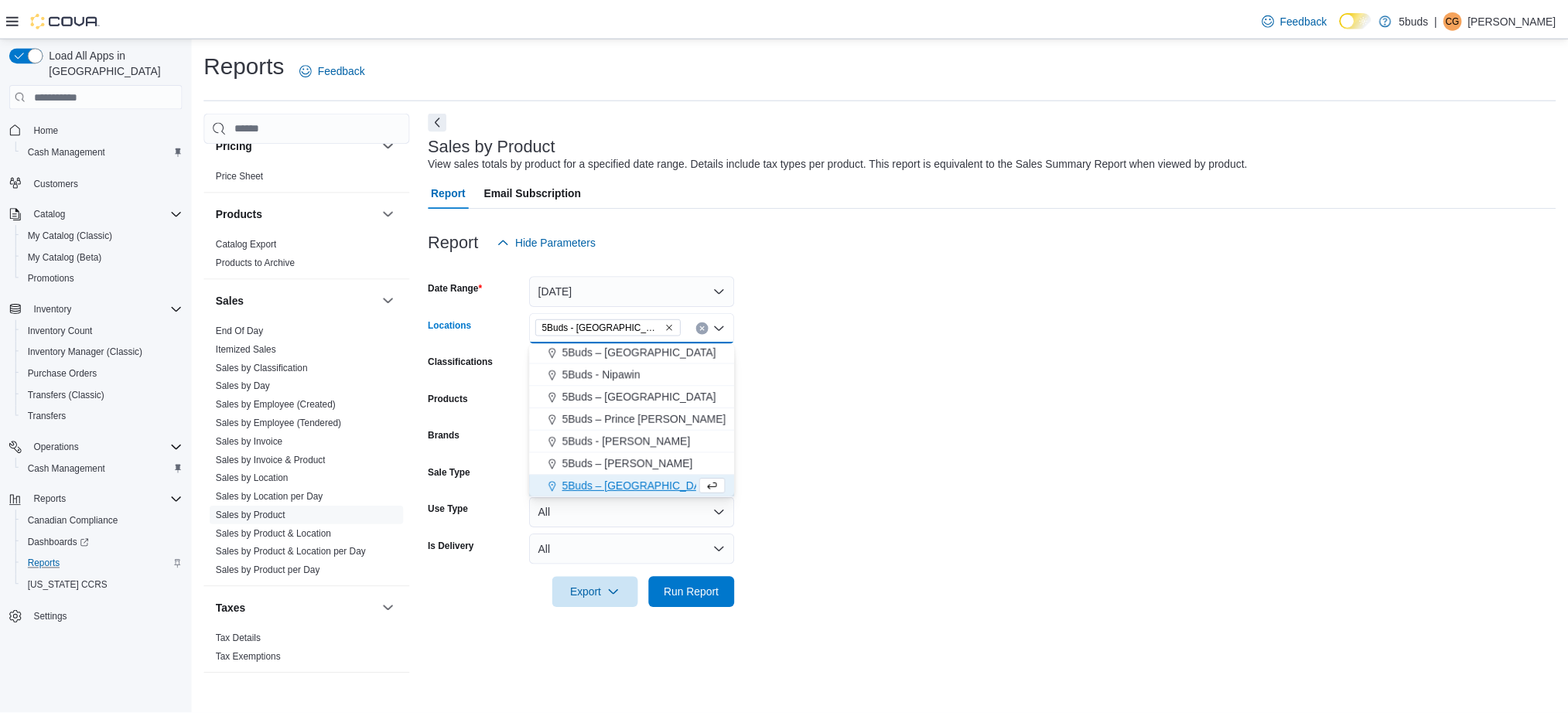
scroll to position [91, 0]
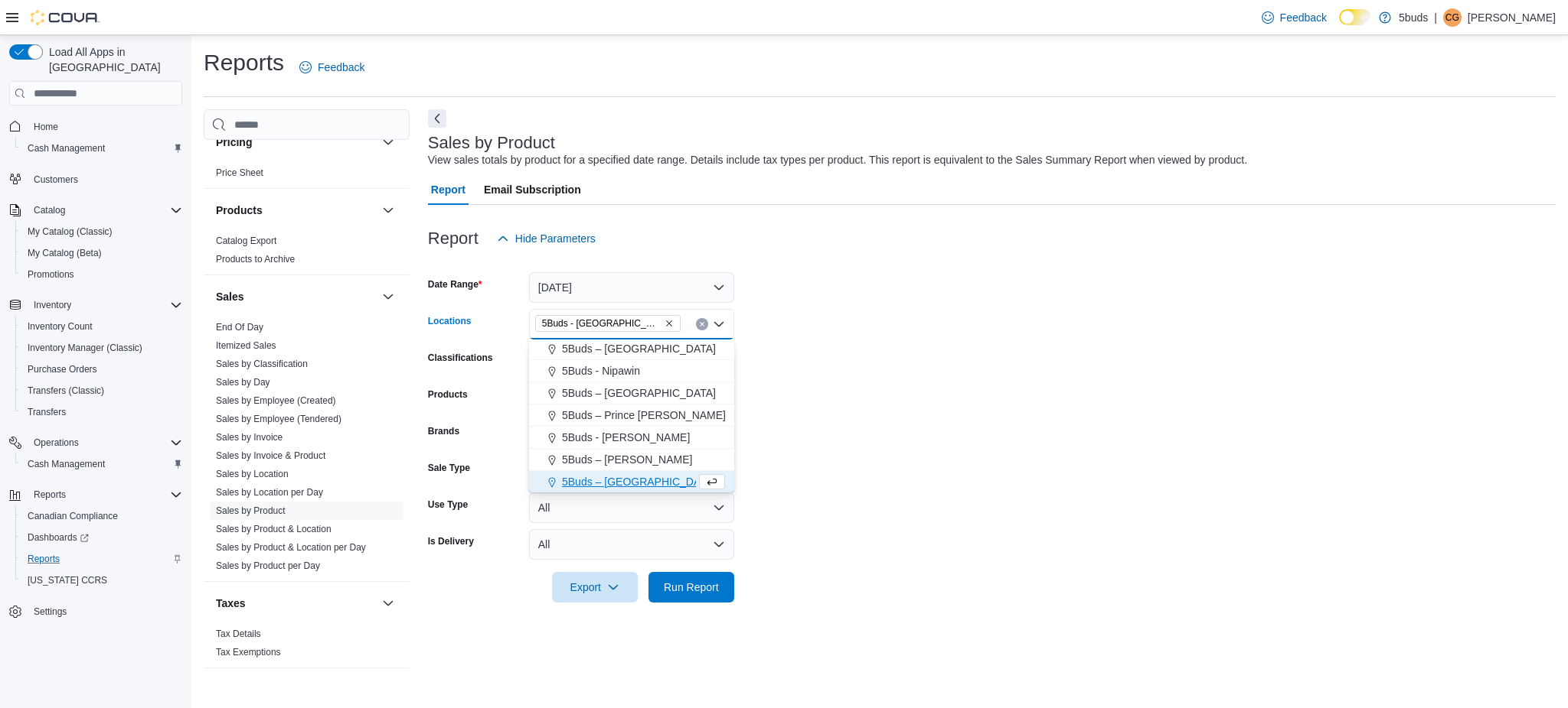
drag, startPoint x: 1047, startPoint y: 476, endPoint x: 924, endPoint y: 499, distance: 125.1
click at [1019, 490] on form "Date Range Today Locations 5Buds - Weyburn Combo box. Selected. 5Buds - Weyburn…" at bounding box center [992, 429] width 1127 height 349
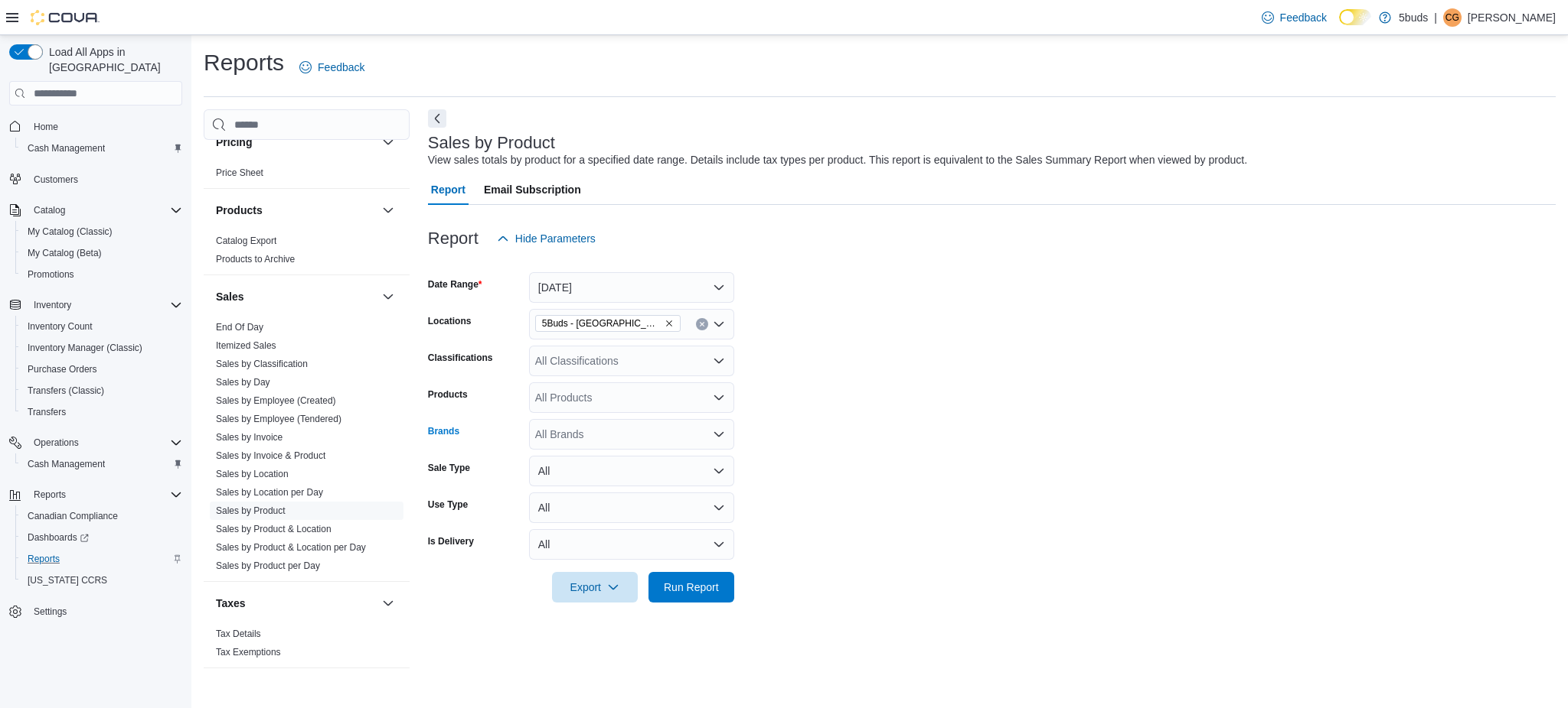
click at [569, 435] on div "All Brands" at bounding box center [632, 435] width 205 height 30
type input "***"
click at [595, 459] on span "XPLOR" at bounding box center [632, 460] width 187 height 15
click at [1048, 491] on form "Date Range Today Locations 5Buds - Weyburn Classifications All Classifications …" at bounding box center [992, 429] width 1127 height 349
click at [693, 581] on span "Run Report" at bounding box center [691, 587] width 55 height 15
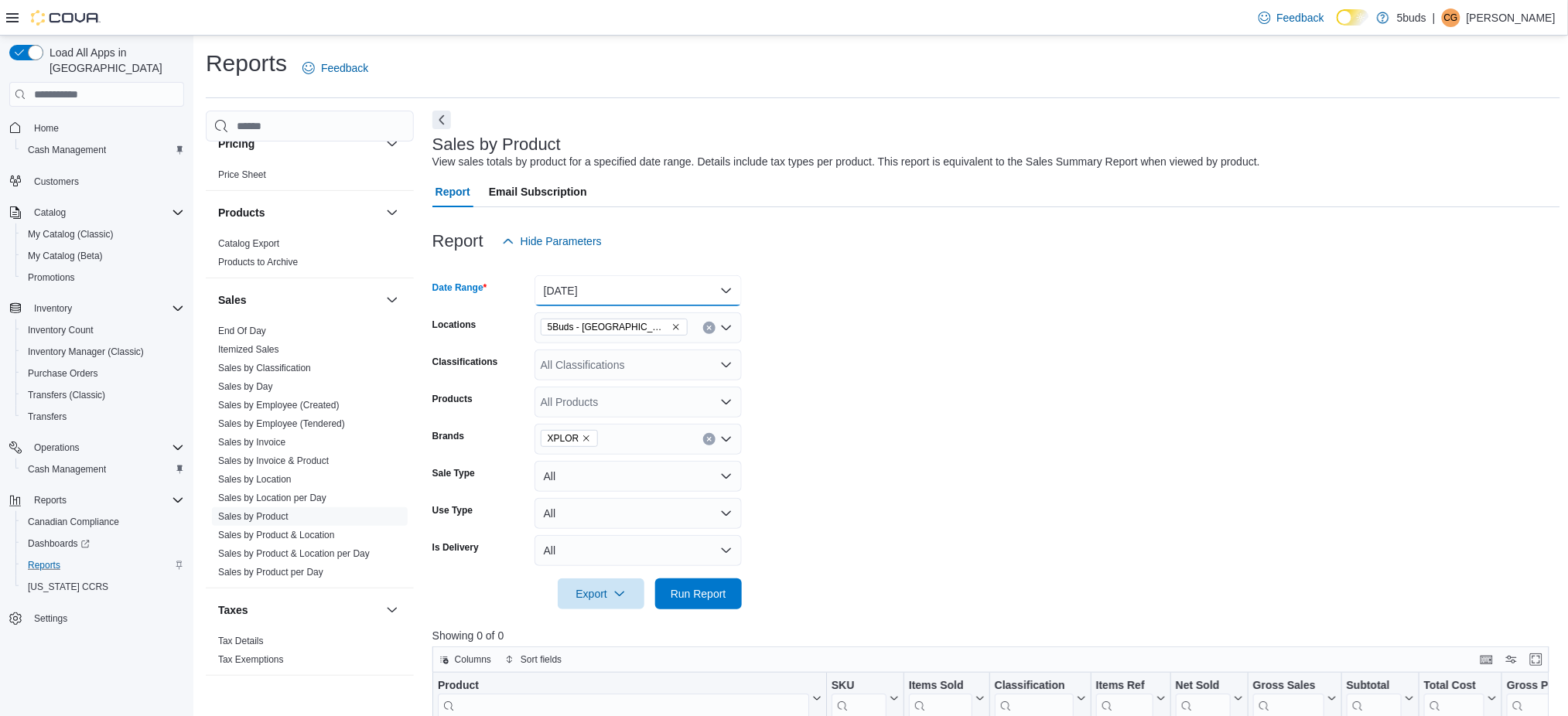
click at [608, 302] on button "[DATE]" at bounding box center [638, 291] width 207 height 31
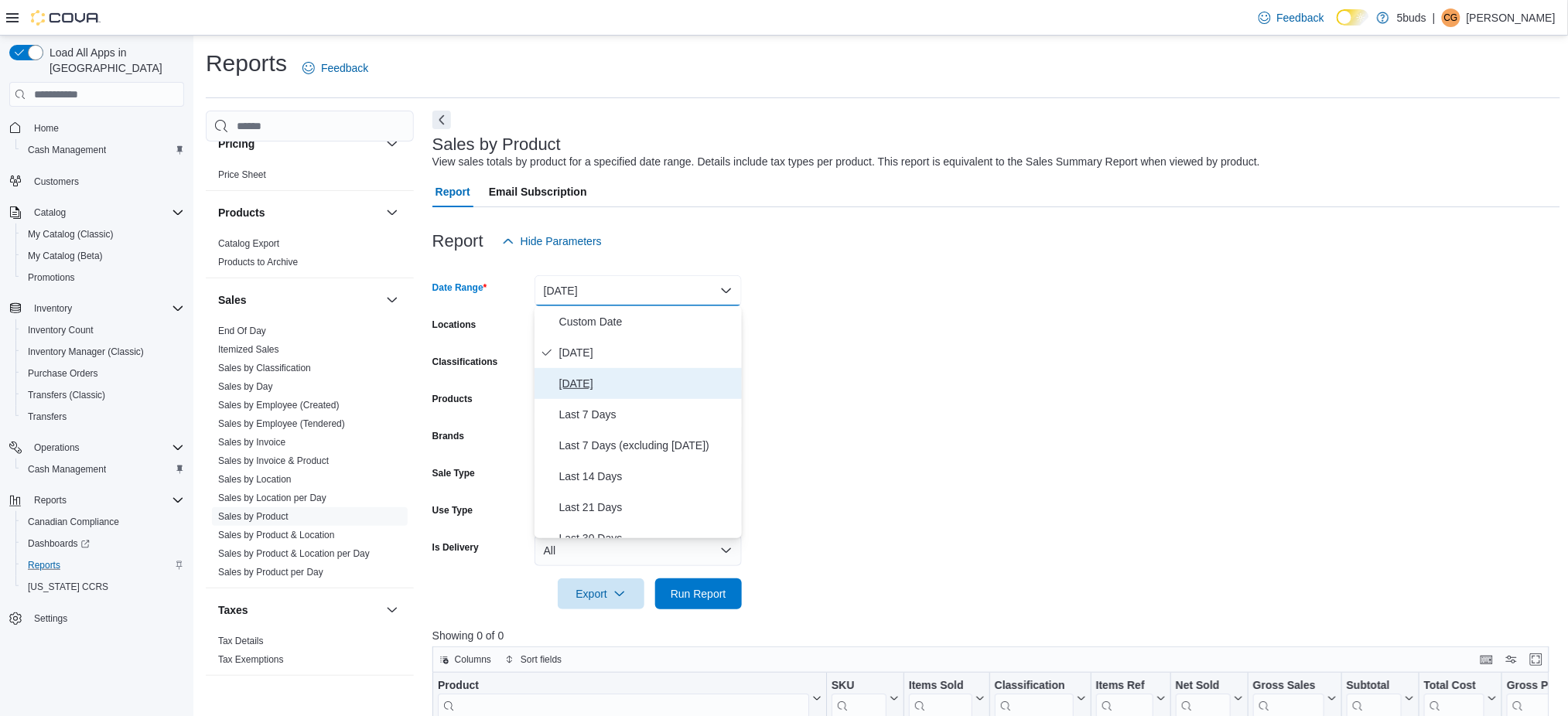
drag, startPoint x: 592, startPoint y: 380, endPoint x: 1315, endPoint y: 446, distance: 726.0
click at [600, 379] on span "[DATE]" at bounding box center [648, 383] width 177 height 18
drag, startPoint x: 1315, startPoint y: 446, endPoint x: 1307, endPoint y: 449, distance: 8.5
click at [1307, 449] on form "Date Range Today Locations 5Buds - Weyburn Classifications All Classifications …" at bounding box center [996, 434] width 1128 height 353
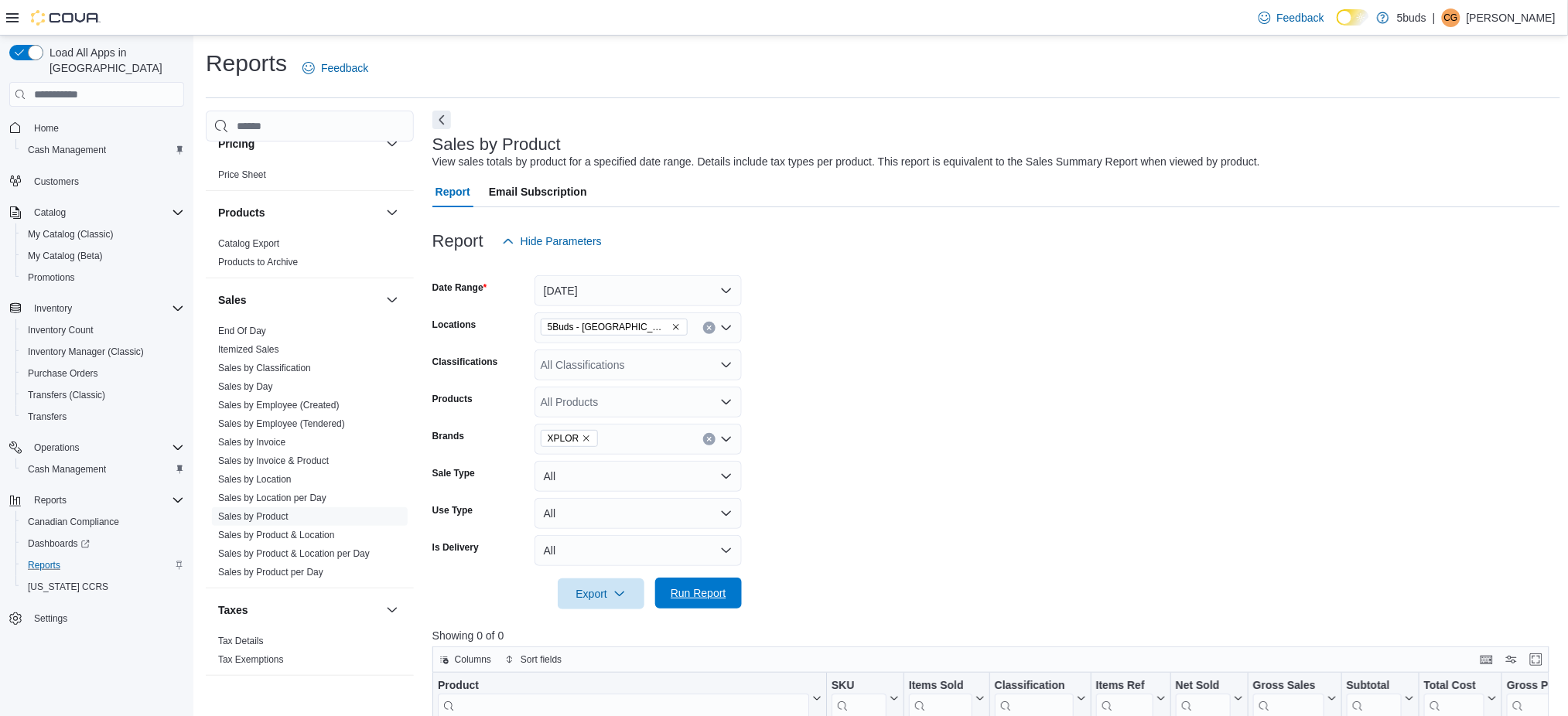
click at [700, 588] on span "Run Report" at bounding box center [699, 593] width 56 height 15
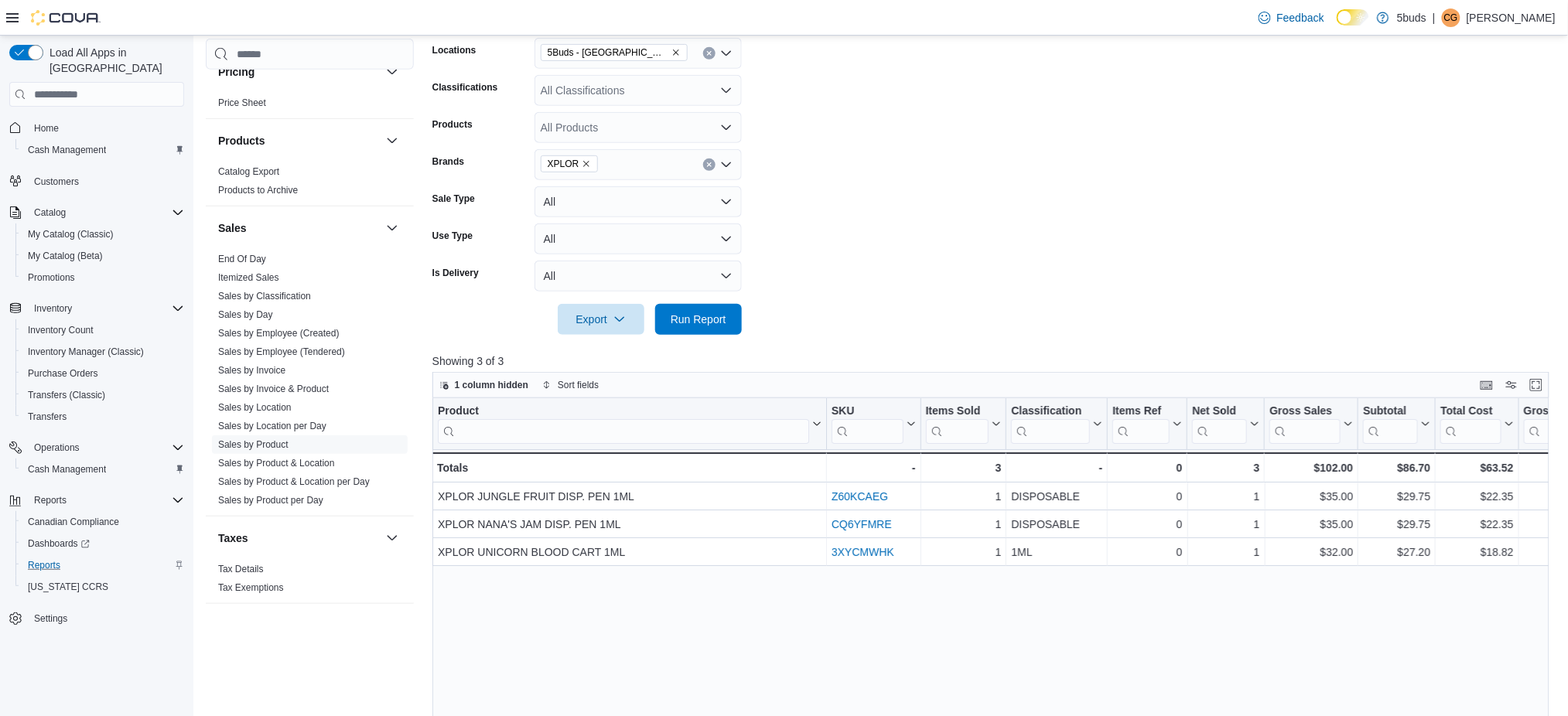
scroll to position [309, 0]
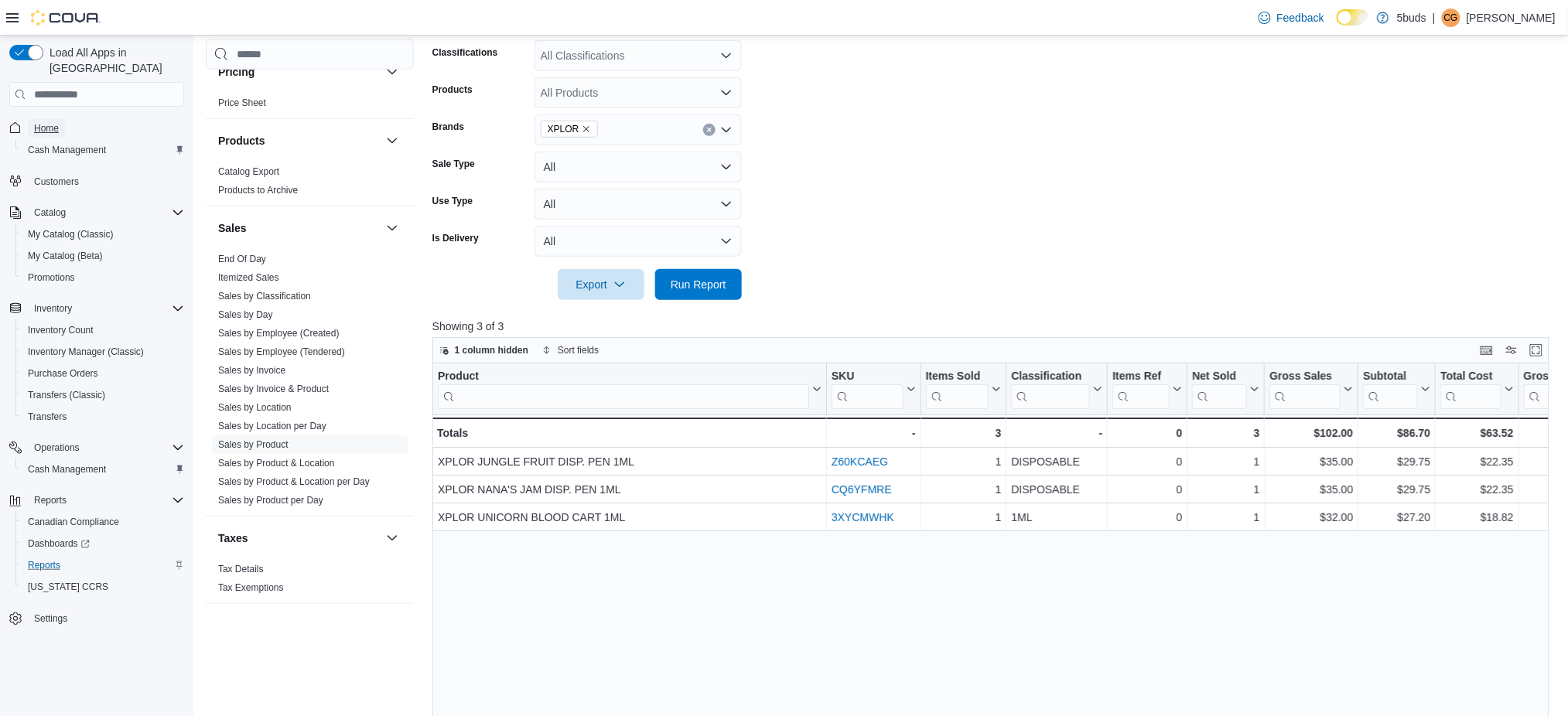
click at [33, 119] on link "Home" at bounding box center [46, 128] width 37 height 18
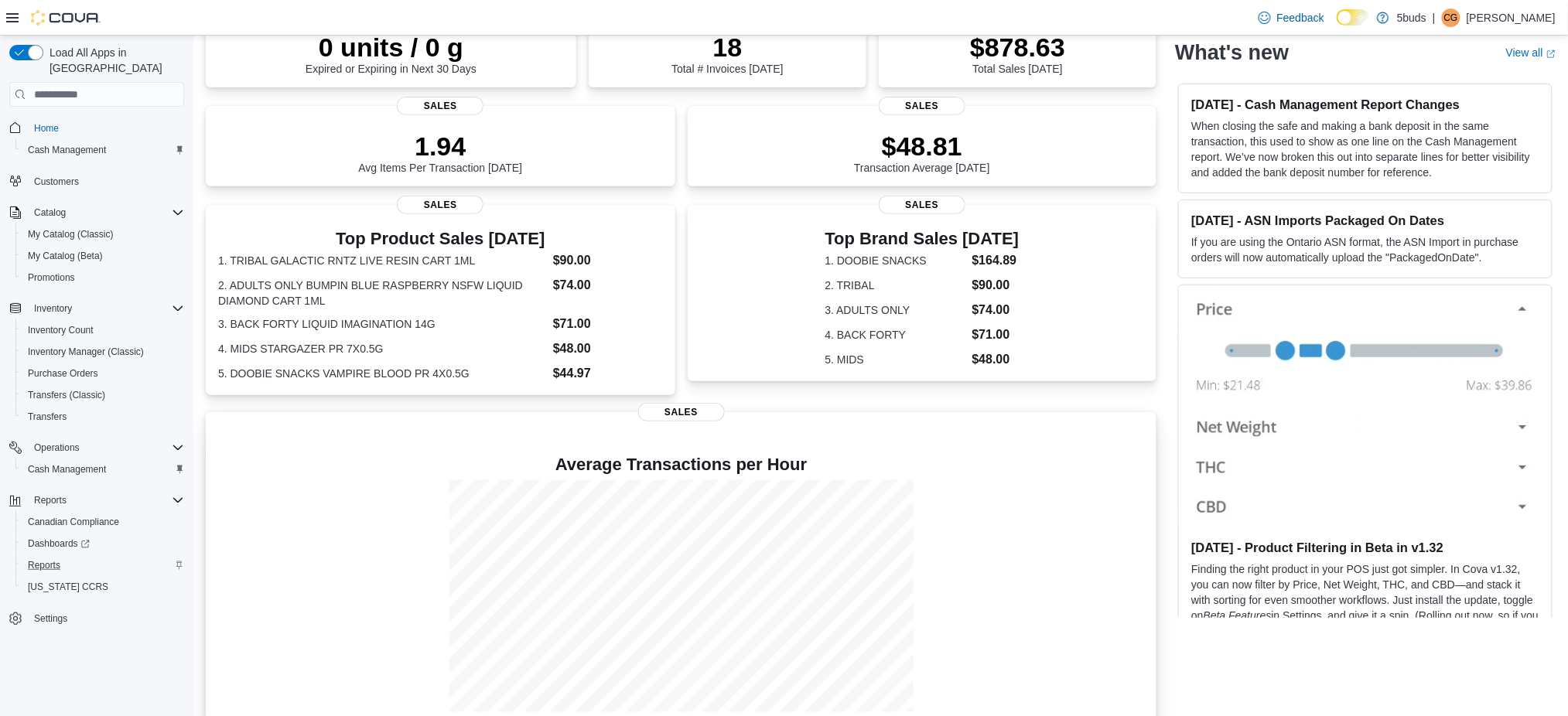
scroll to position [176, 0]
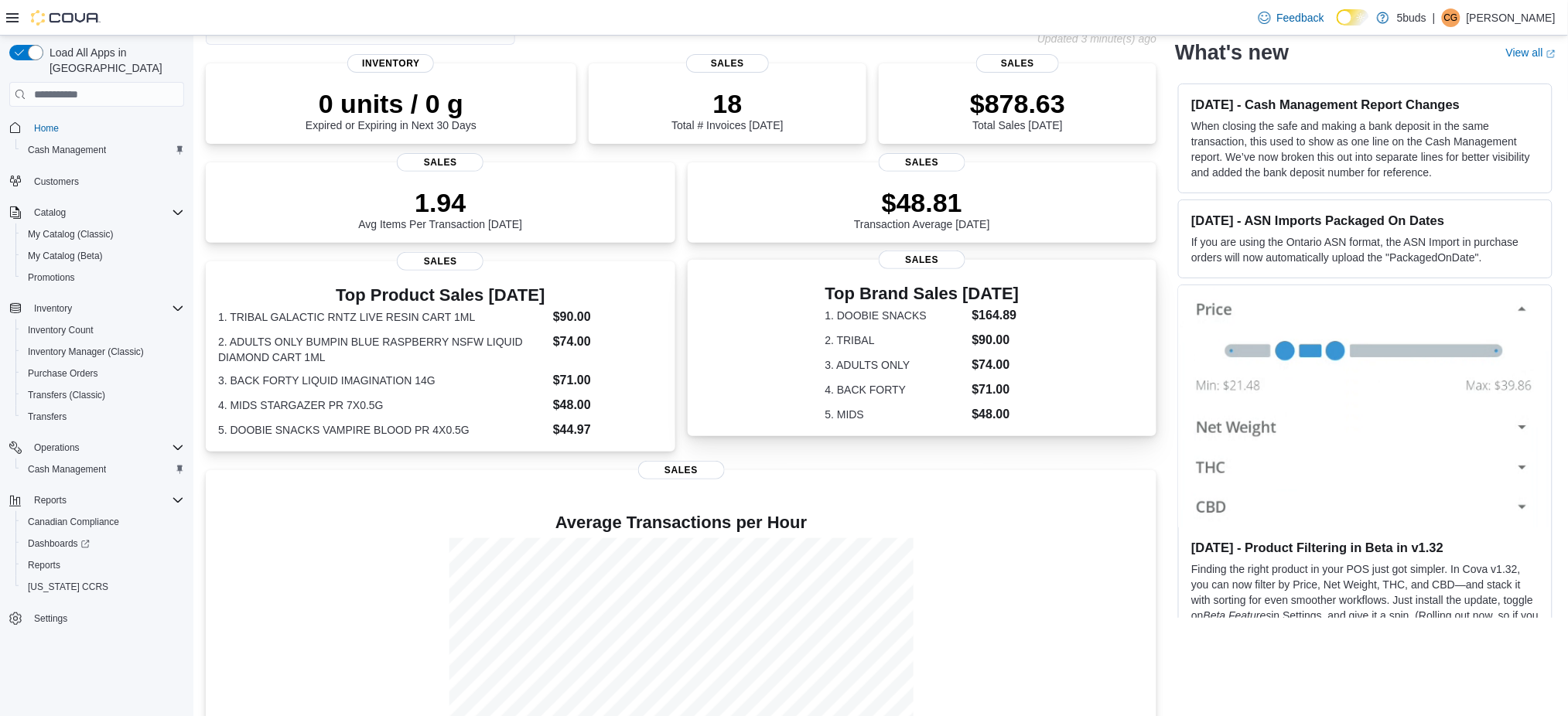
scroll to position [176, 0]
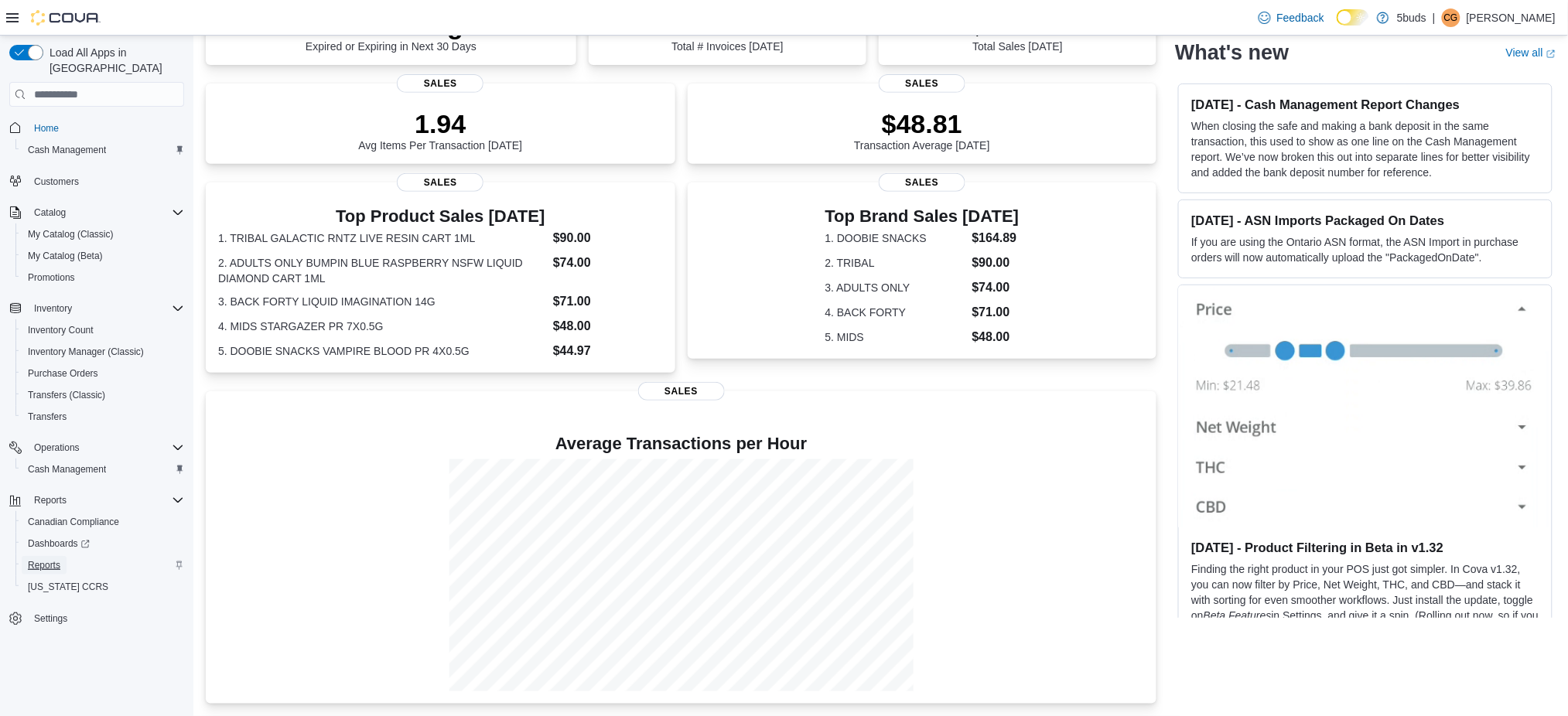
click at [54, 557] on span "Reports" at bounding box center [44, 565] width 33 height 18
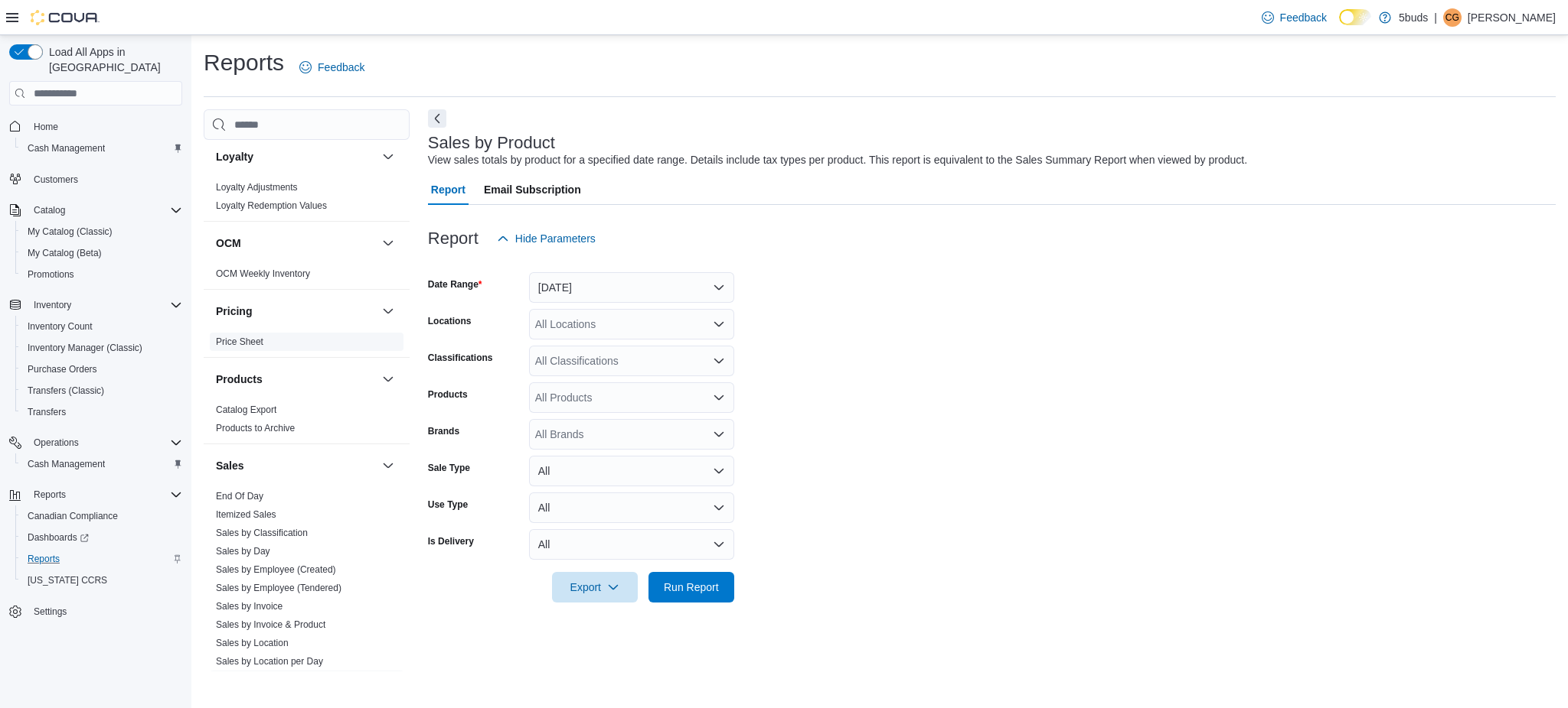
scroll to position [918, 0]
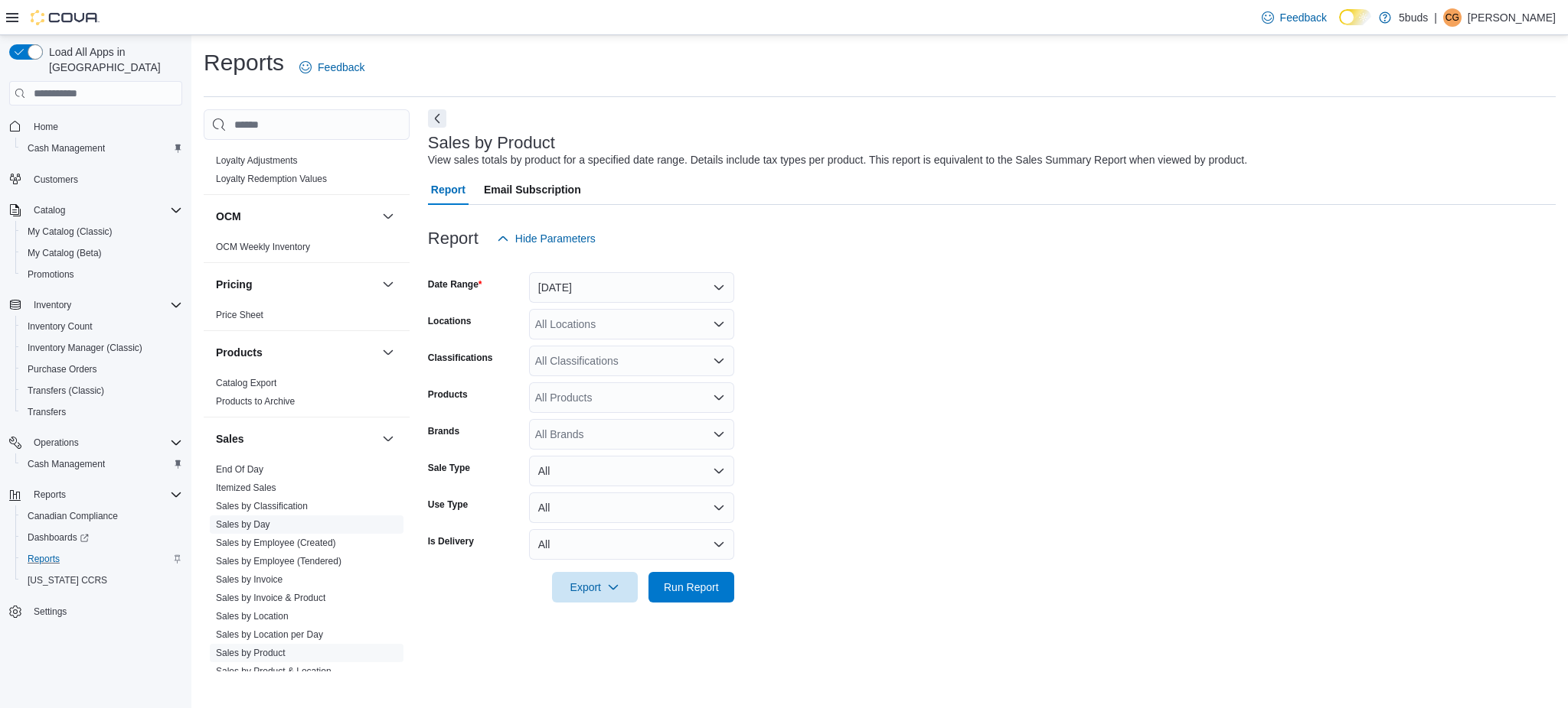
click at [258, 519] on link "Sales by Day" at bounding box center [242, 524] width 54 height 10
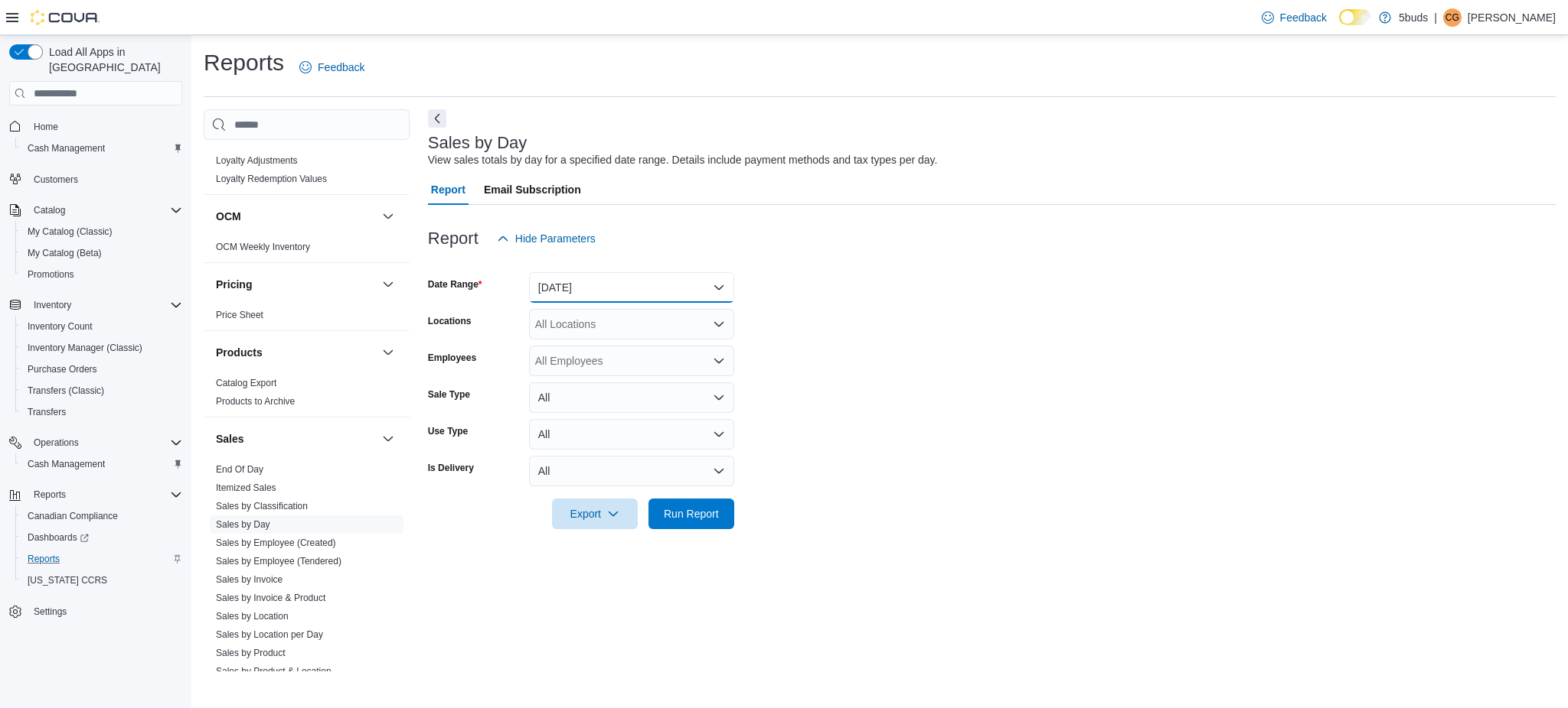
click at [602, 280] on button "[DATE]" at bounding box center [632, 288] width 205 height 30
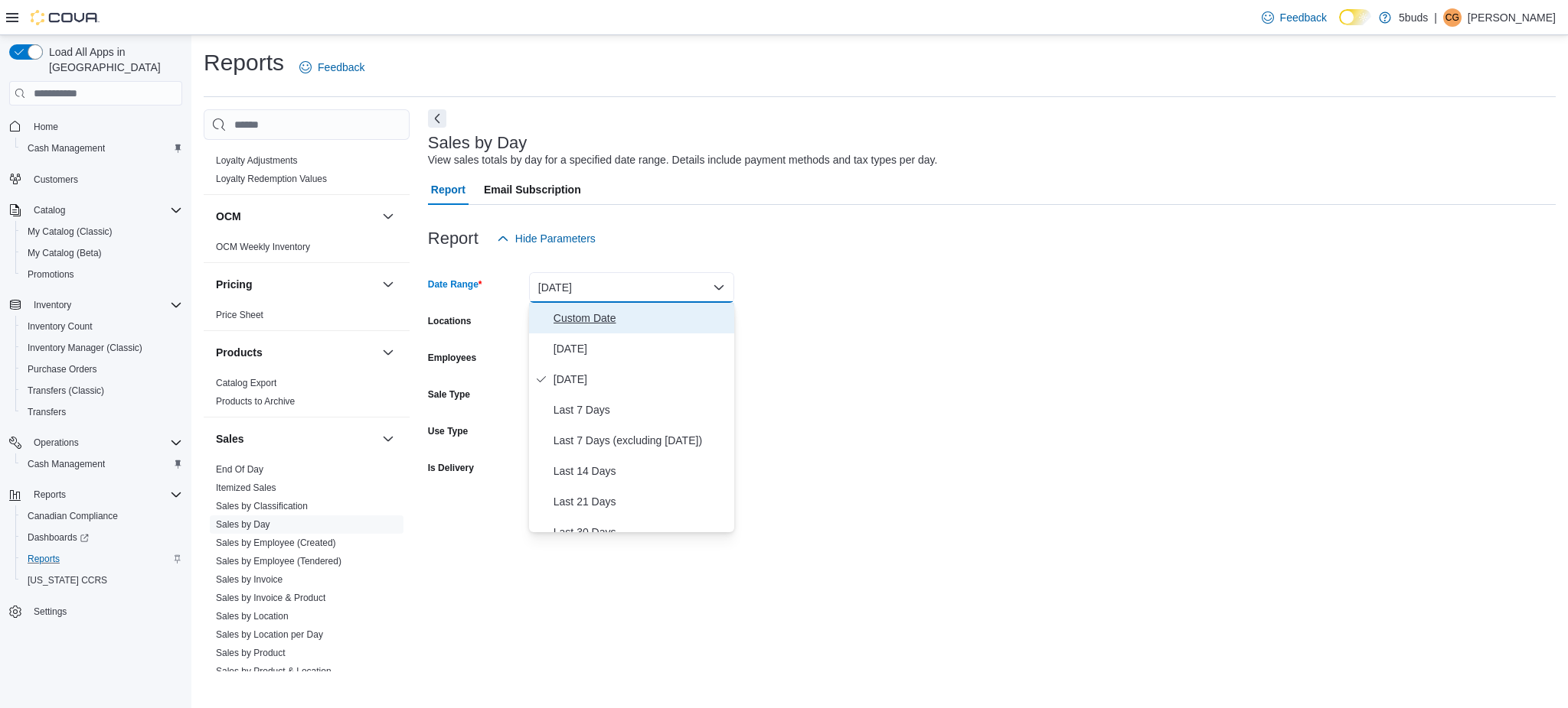
click at [608, 315] on span "Custom Date" at bounding box center [641, 318] width 175 height 18
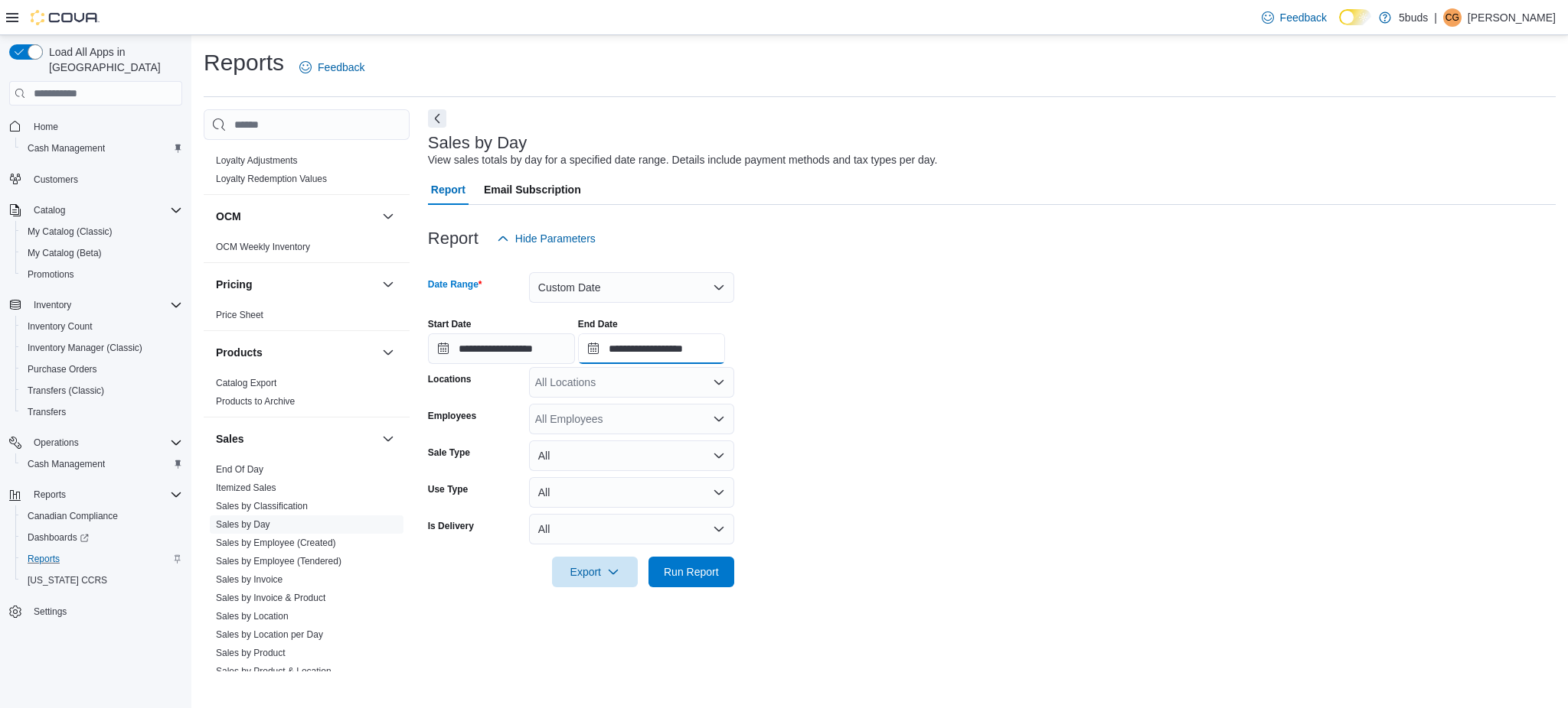
click at [690, 353] on input "**********" at bounding box center [652, 348] width 147 height 30
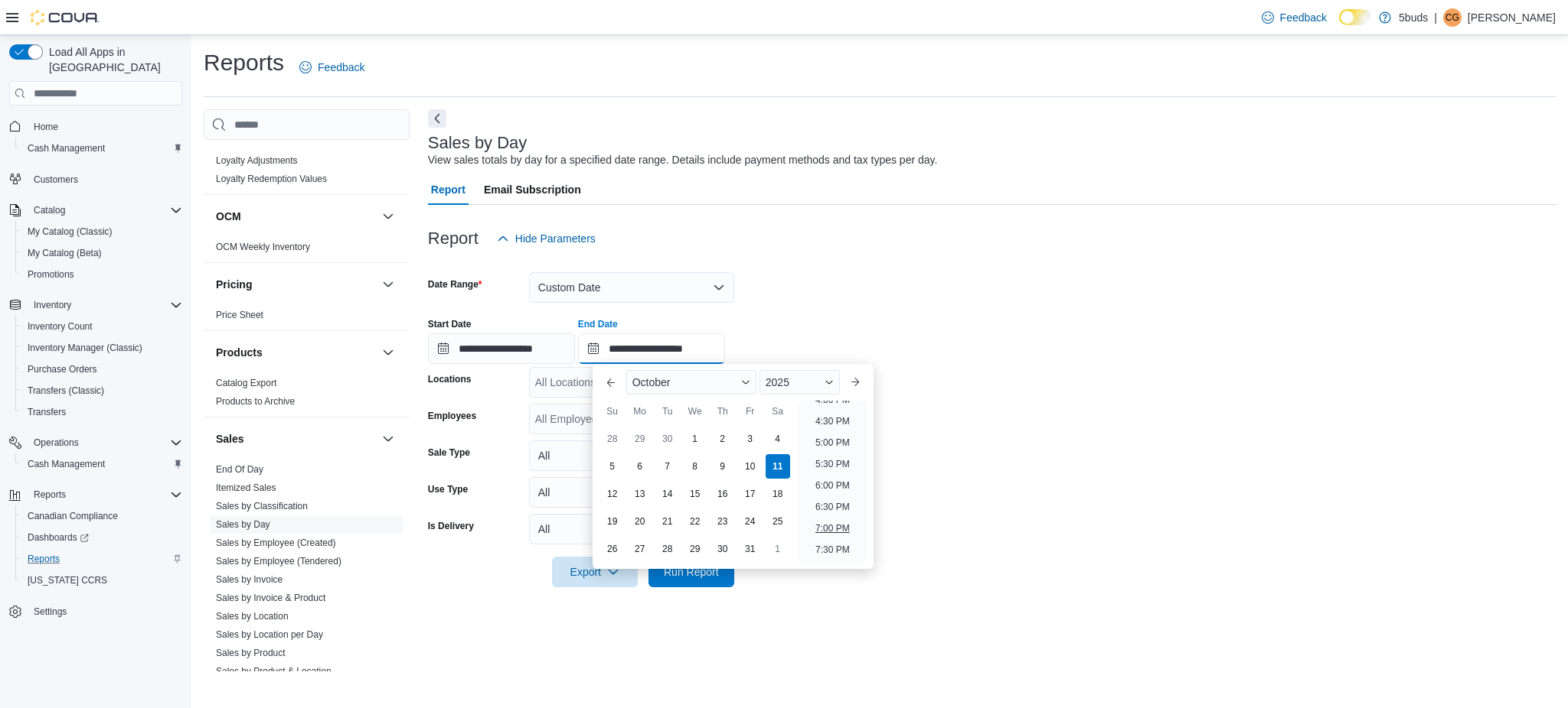
scroll to position [665, 0]
click at [825, 436] on li "4:00 PM" at bounding box center [832, 433] width 47 height 18
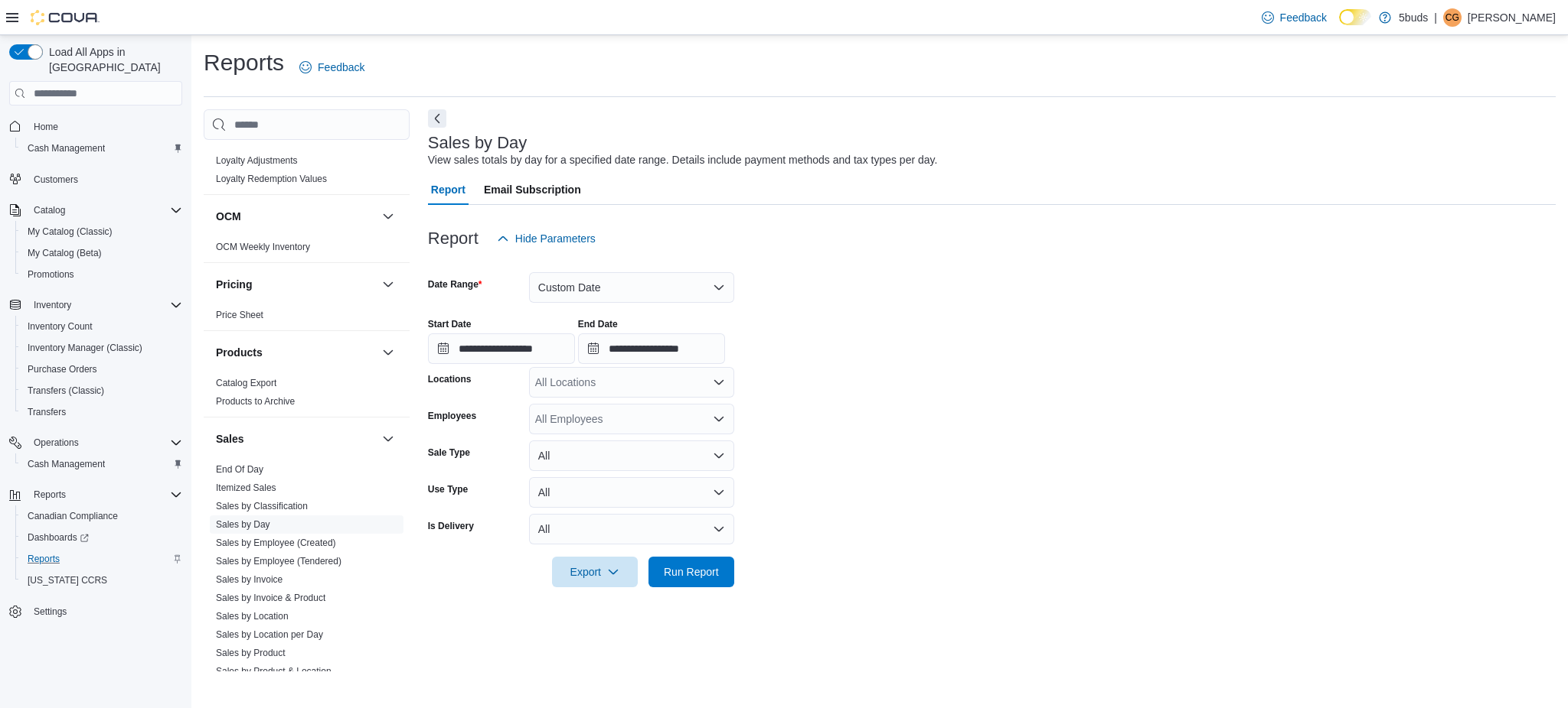
click at [673, 389] on div "All Locations" at bounding box center [632, 382] width 205 height 30
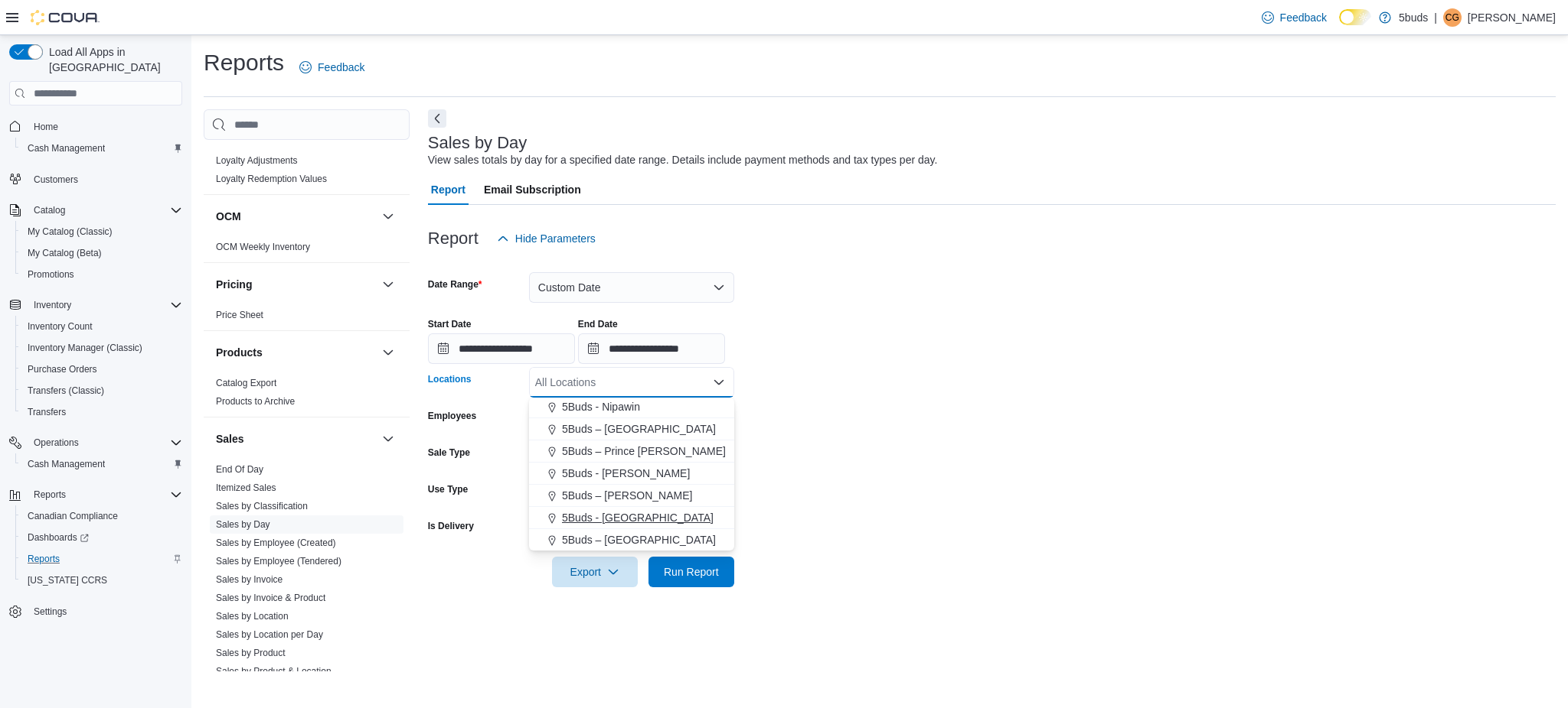
click at [632, 522] on span "5Buds - [GEOGRAPHIC_DATA]" at bounding box center [638, 518] width 152 height 15
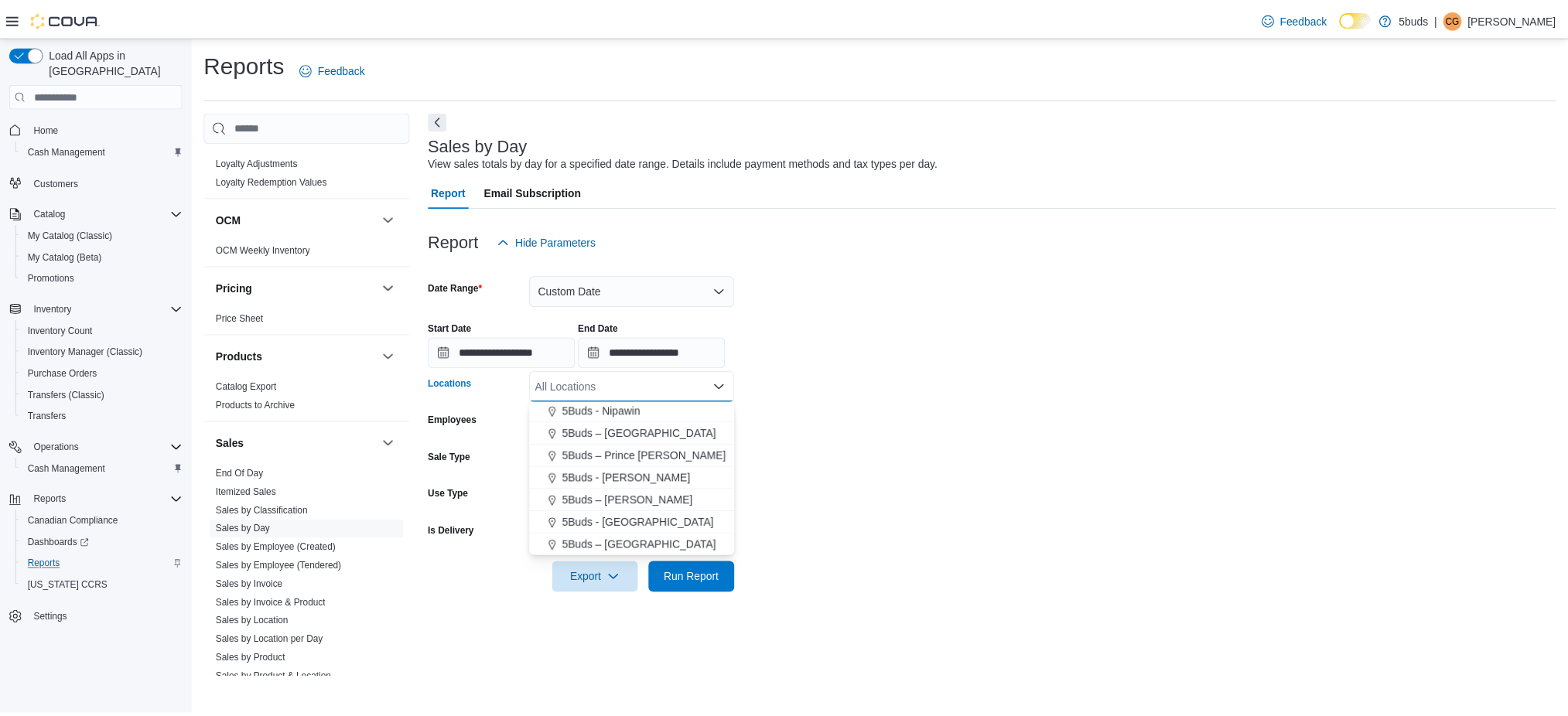
scroll to position [91, 0]
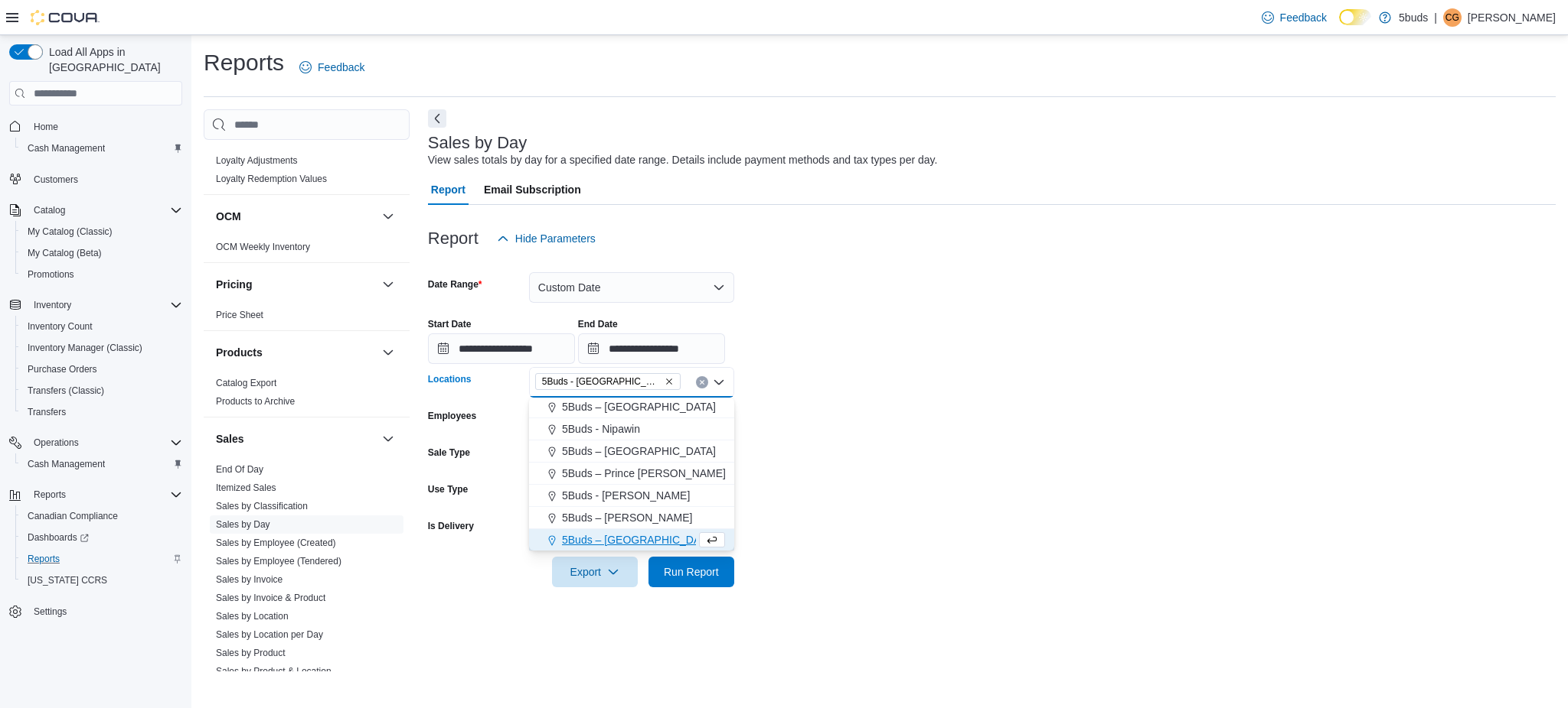
click at [1045, 576] on form "**********" at bounding box center [992, 420] width 1127 height 333
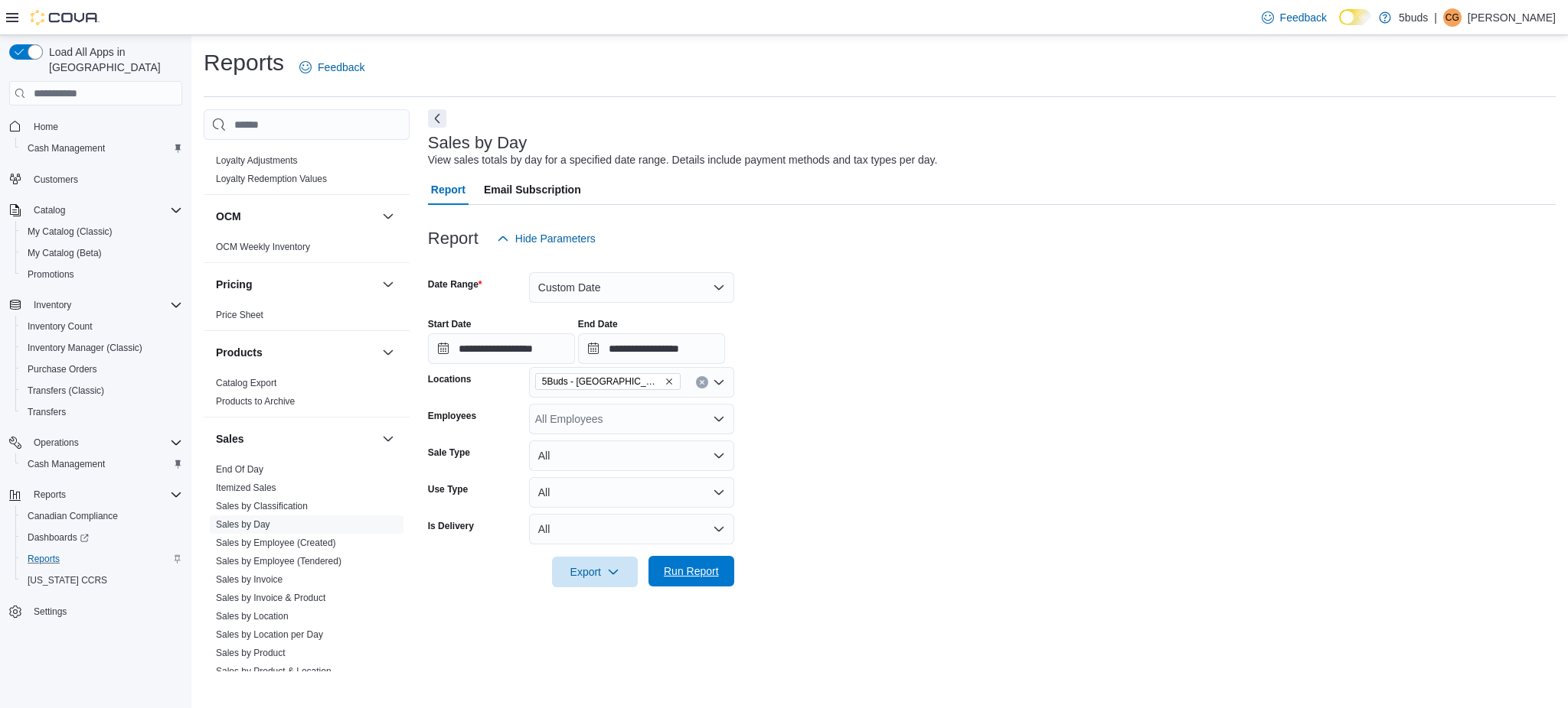
click at [692, 567] on span "Run Report" at bounding box center [691, 571] width 55 height 15
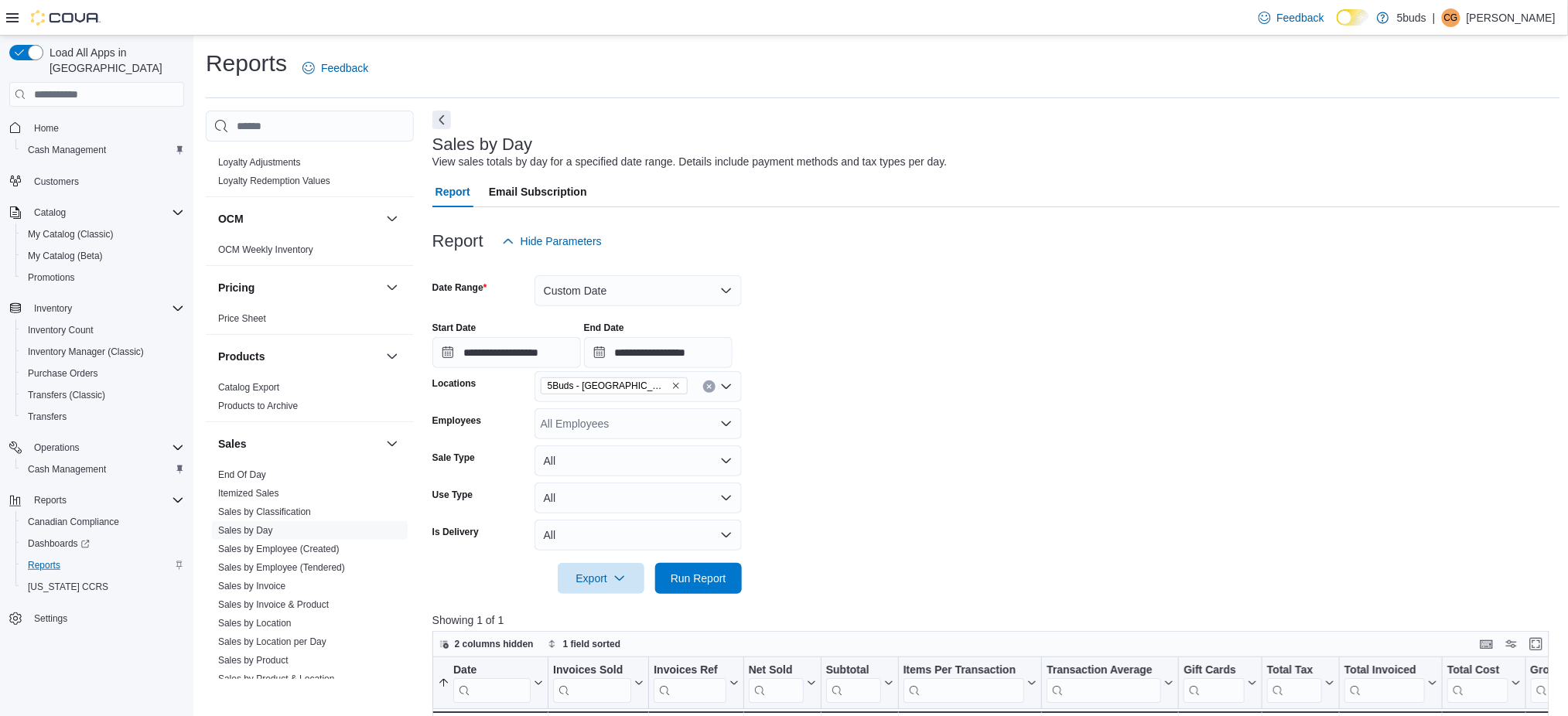
scroll to position [205, 0]
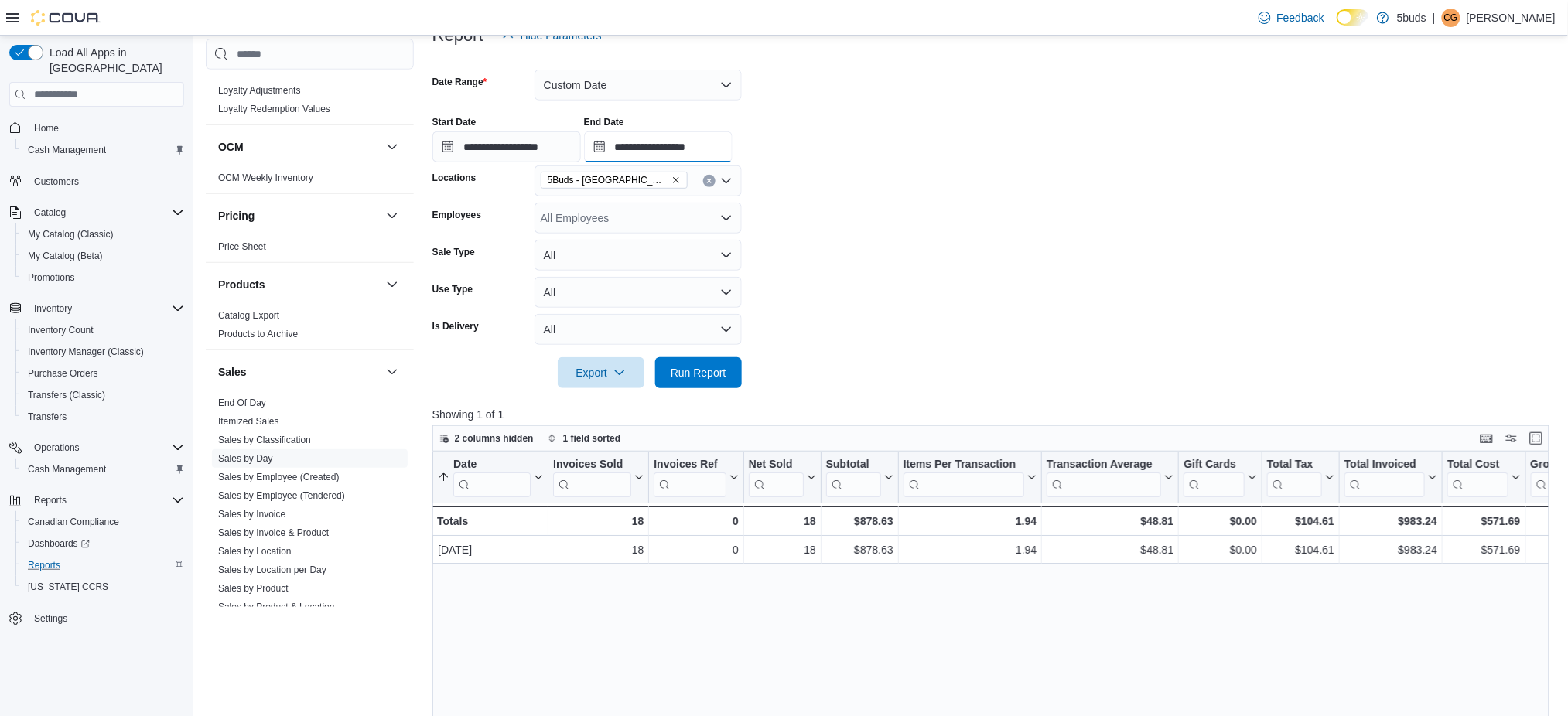
click at [725, 147] on input "**********" at bounding box center [658, 147] width 149 height 31
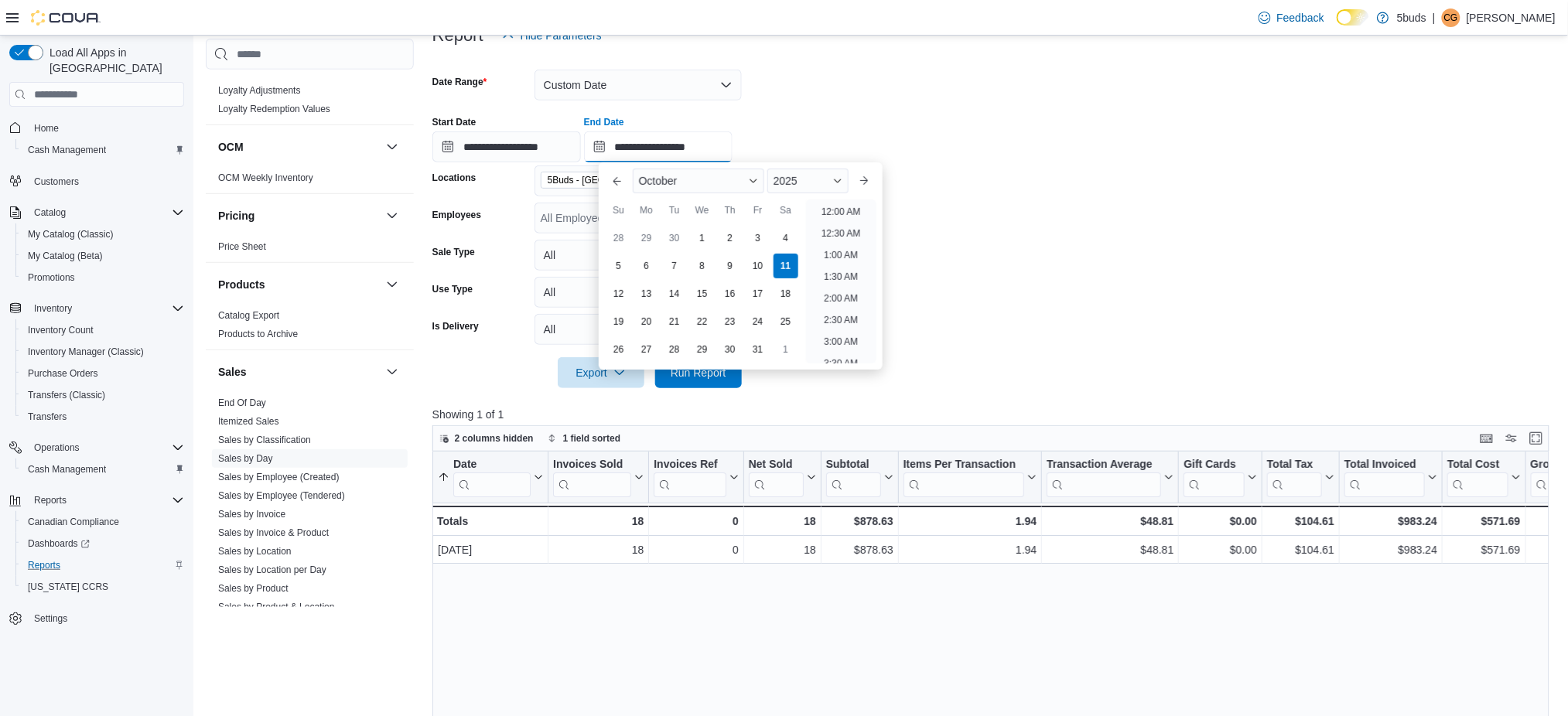
scroll to position [740, 0]
click at [833, 209] on li "5:00 PM" at bounding box center [841, 207] width 47 height 18
type input "**********"
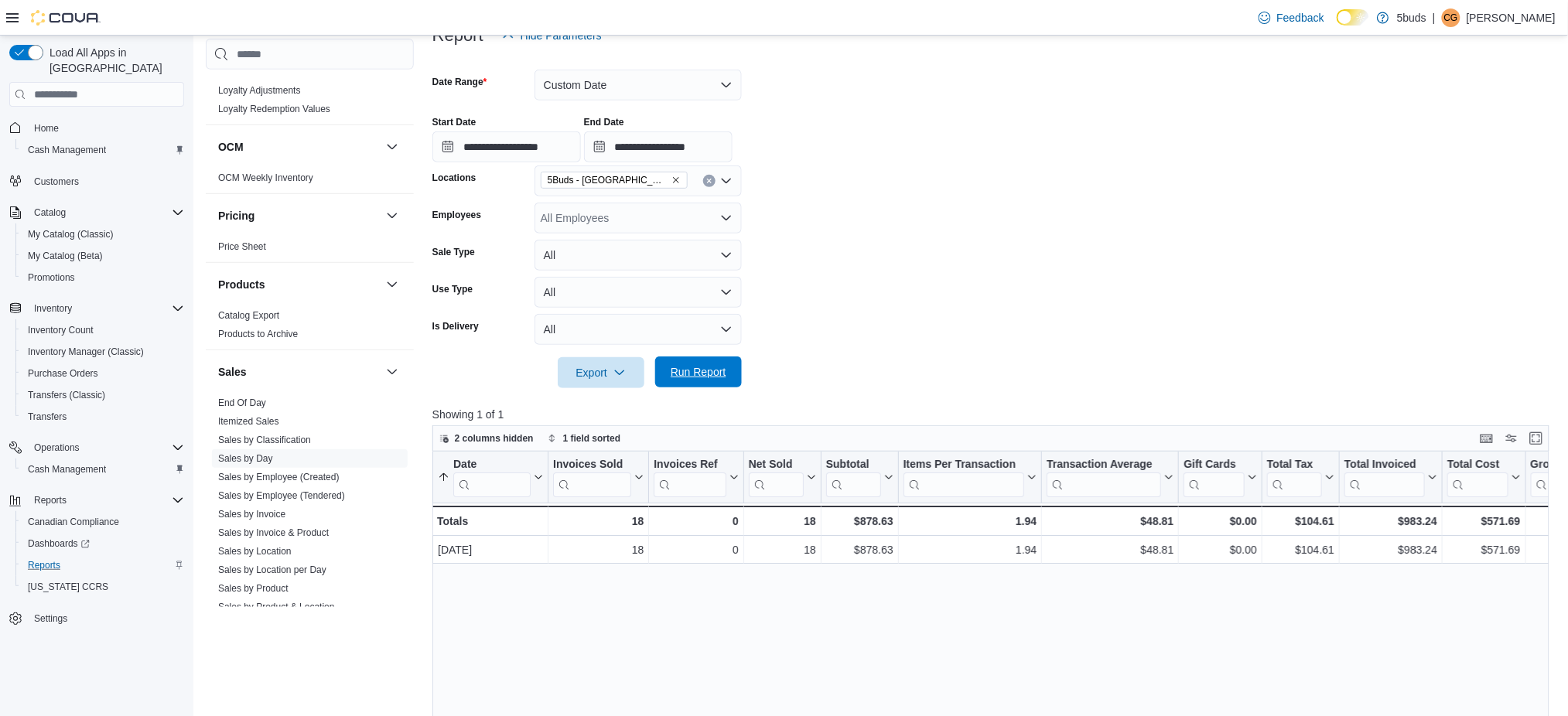
drag, startPoint x: 719, startPoint y: 370, endPoint x: 776, endPoint y: 331, distance: 69.1
click at [720, 369] on span "Run Report" at bounding box center [699, 372] width 56 height 15
click at [56, 122] on span "Home" at bounding box center [46, 128] width 25 height 12
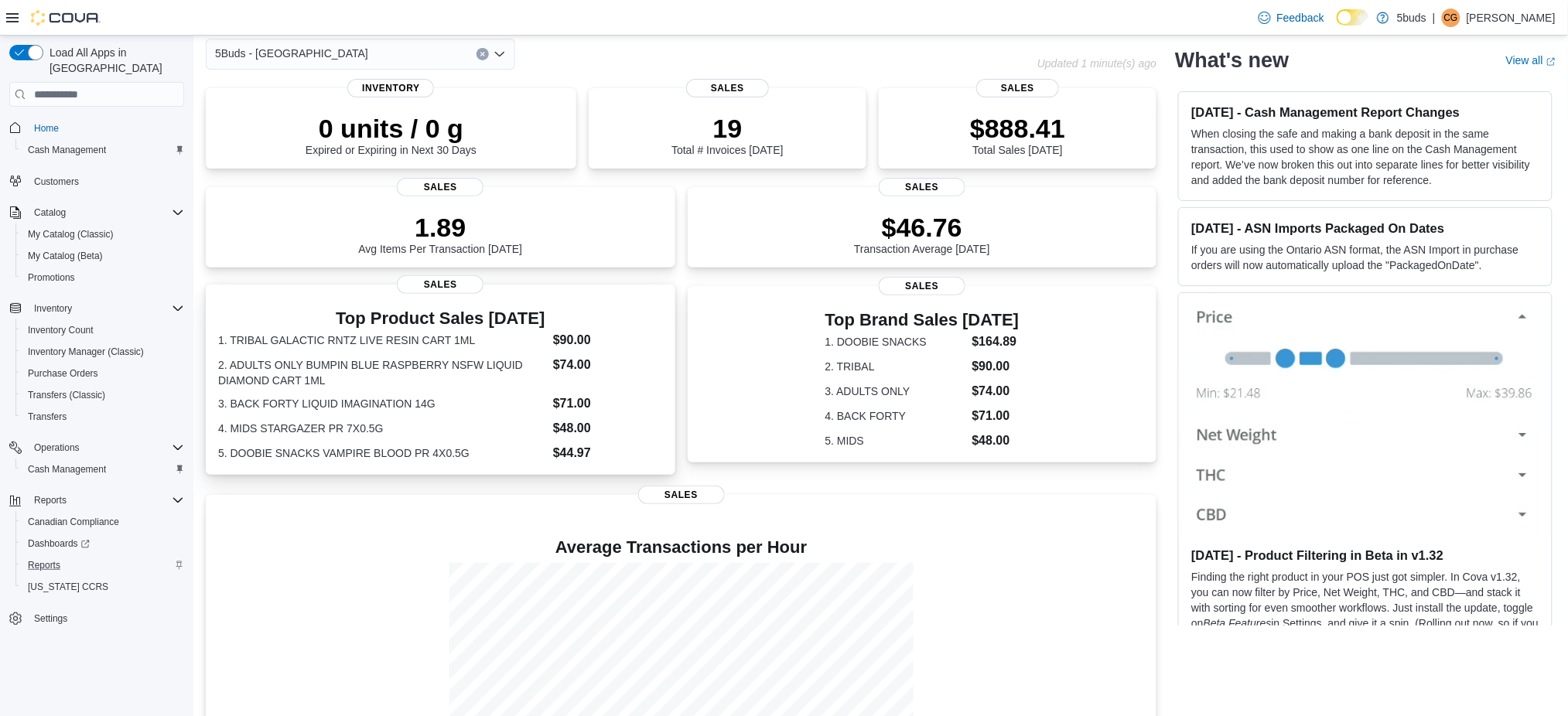
scroll to position [176, 0]
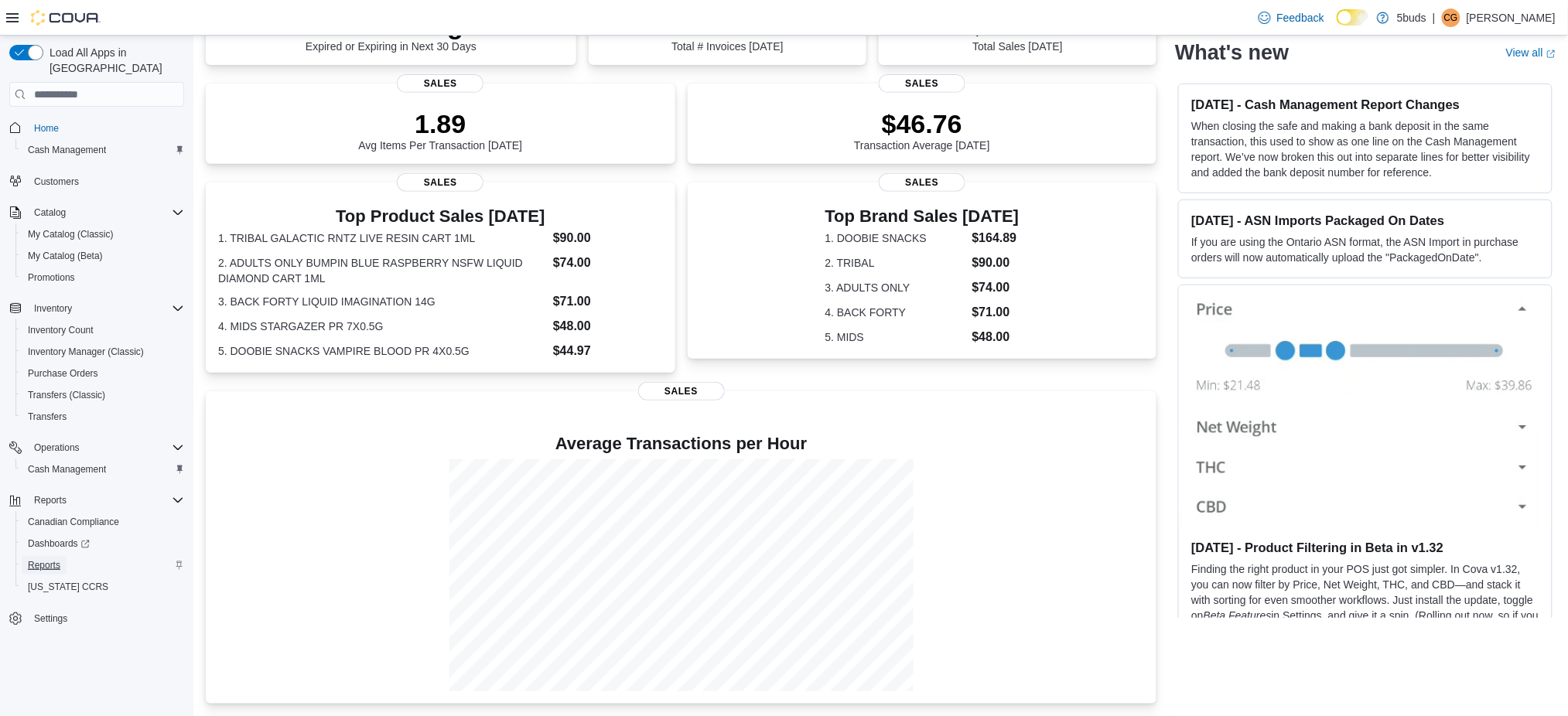
click at [36, 560] on span "Reports" at bounding box center [44, 565] width 33 height 12
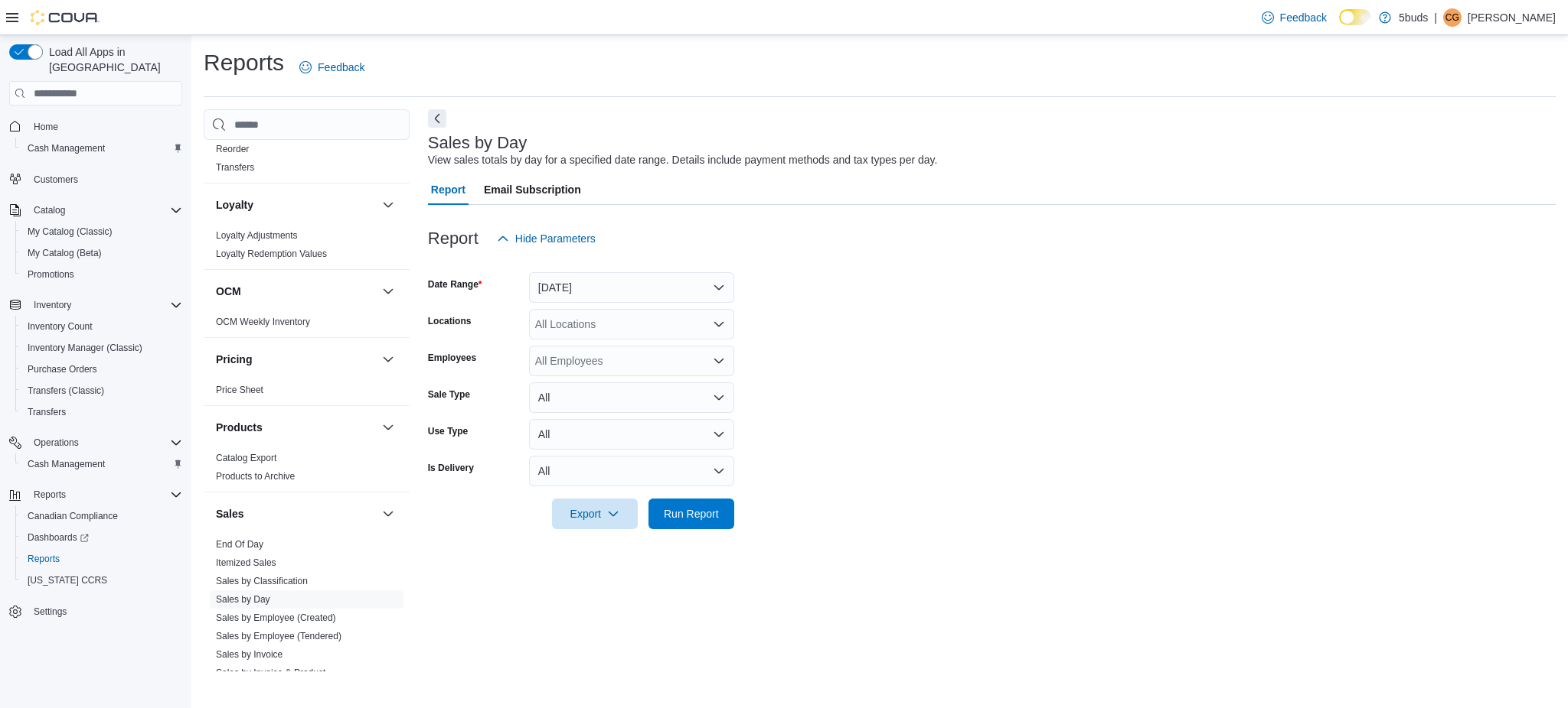
scroll to position [1020, 0]
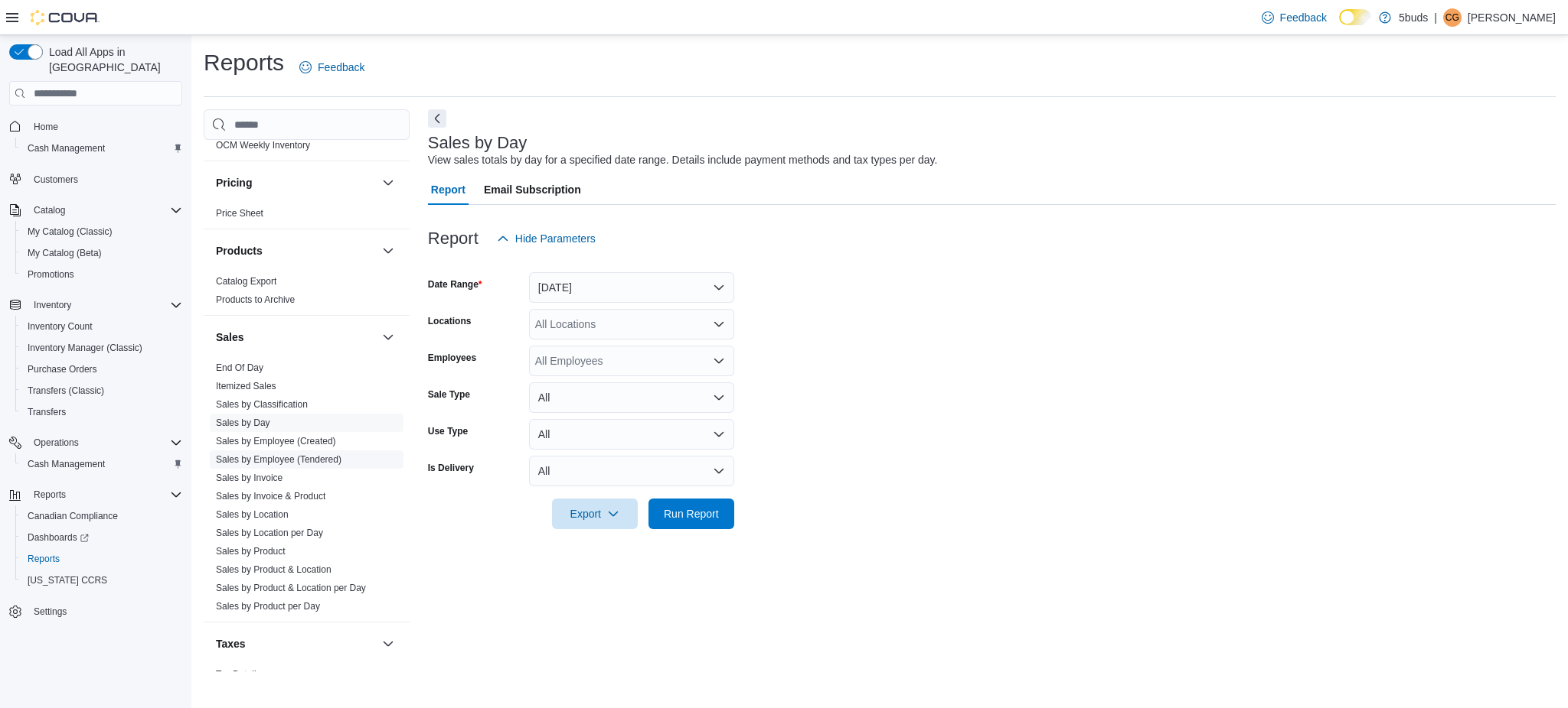
click at [303, 455] on link "Sales by Employee (Tendered)" at bounding box center [278, 459] width 125 height 10
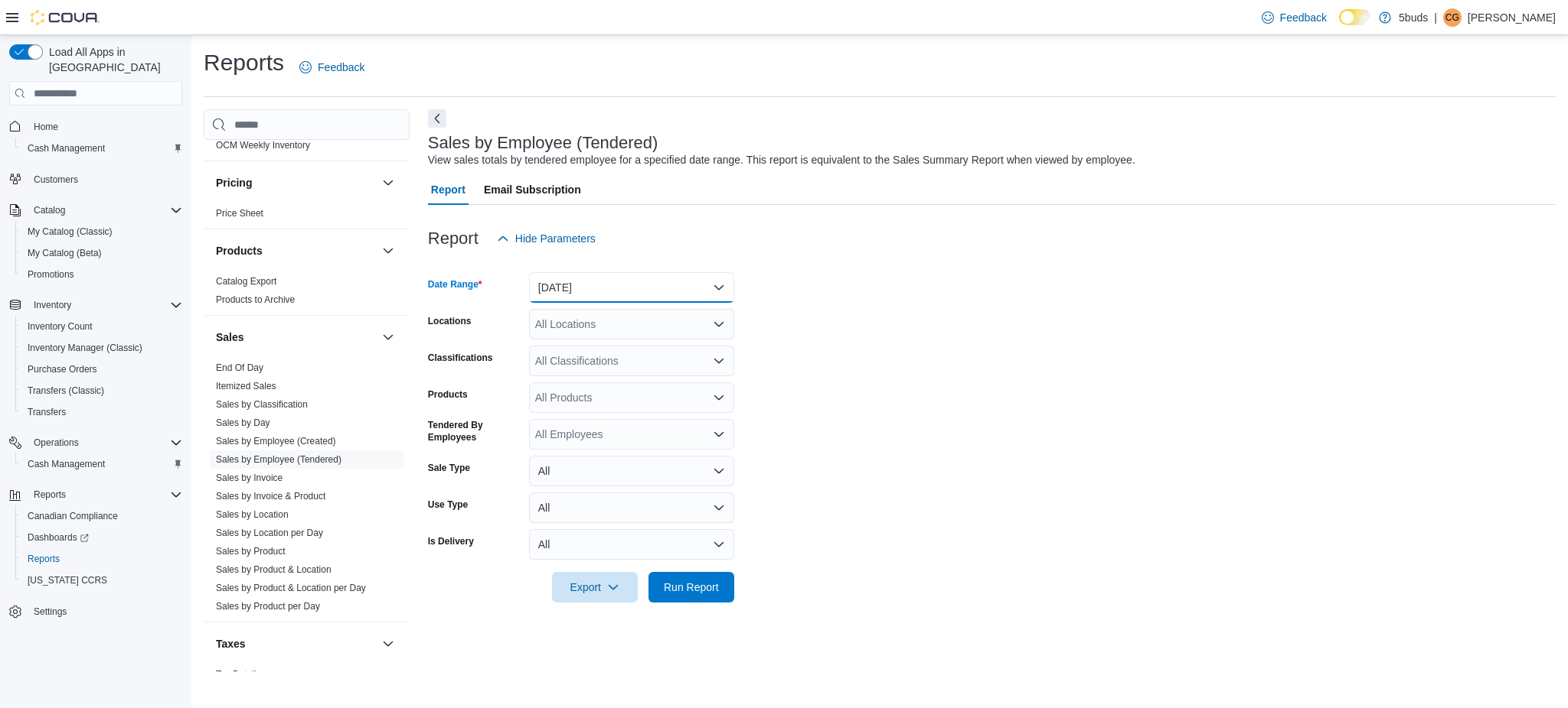
click at [586, 292] on button "[DATE]" at bounding box center [632, 288] width 205 height 30
click at [601, 319] on span "Custom Date" at bounding box center [641, 318] width 175 height 18
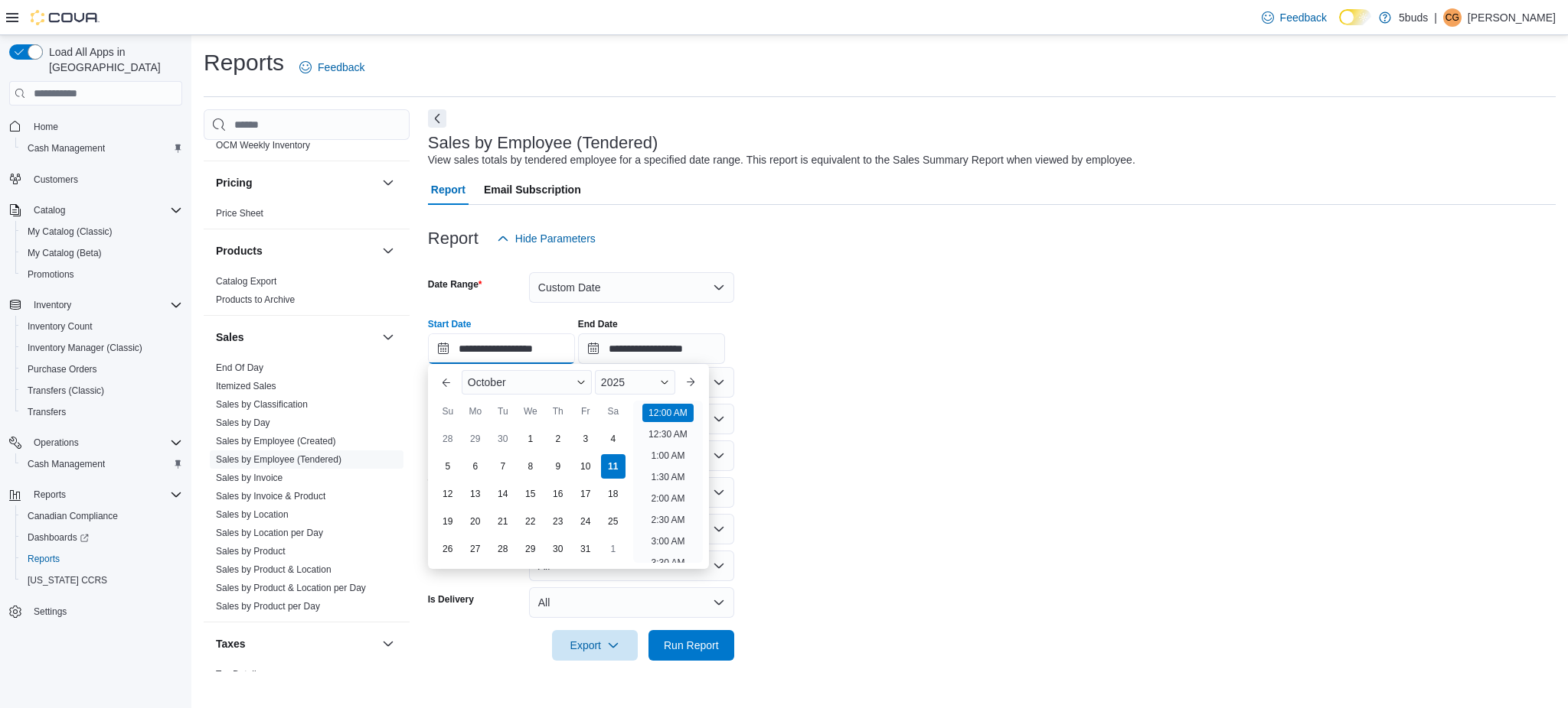
click at [551, 352] on input "**********" at bounding box center [501, 348] width 147 height 30
click at [609, 436] on div "4" at bounding box center [613, 439] width 27 height 27
click at [586, 465] on div "10" at bounding box center [585, 467] width 27 height 27
click at [619, 438] on div "4" at bounding box center [613, 439] width 27 height 27
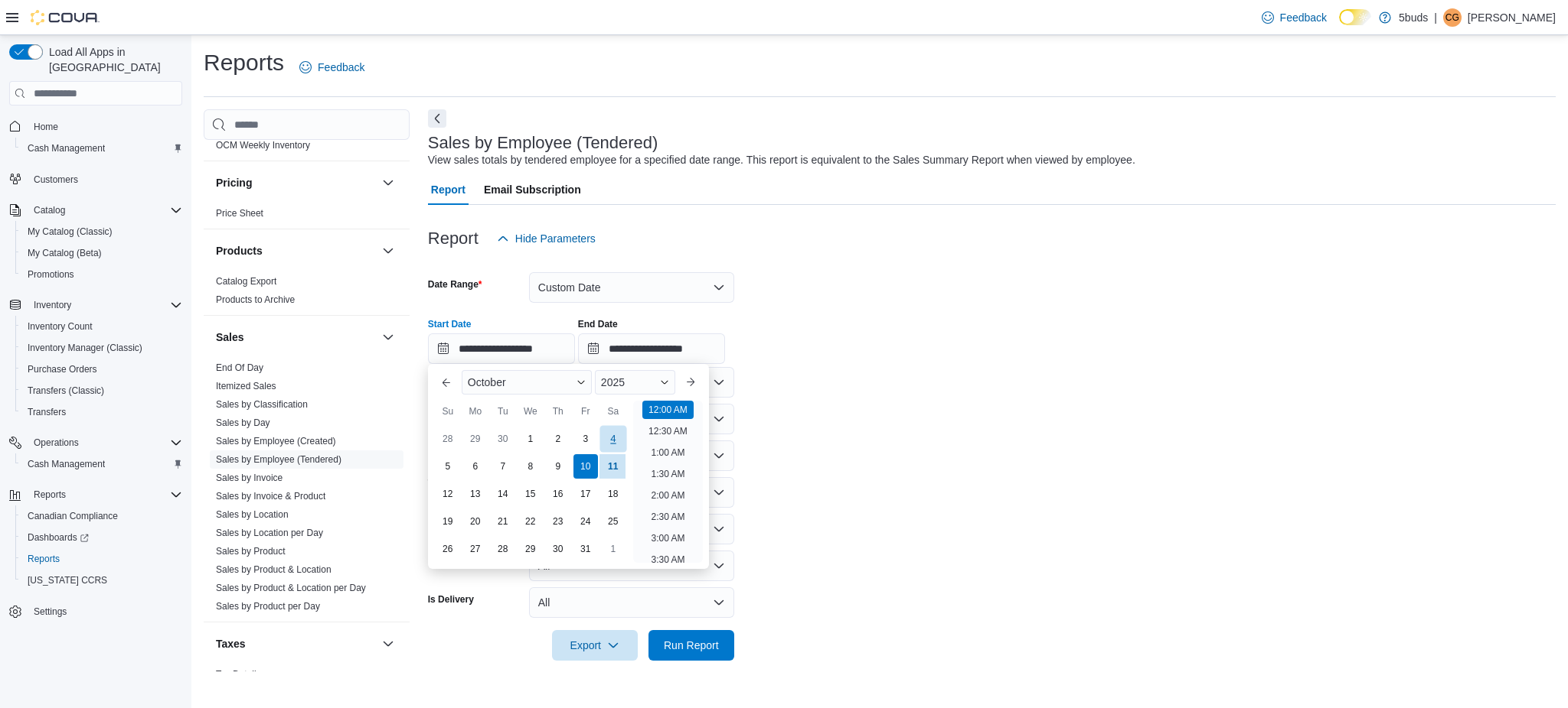
type input "**********"
click at [681, 338] on input "**********" at bounding box center [652, 348] width 147 height 30
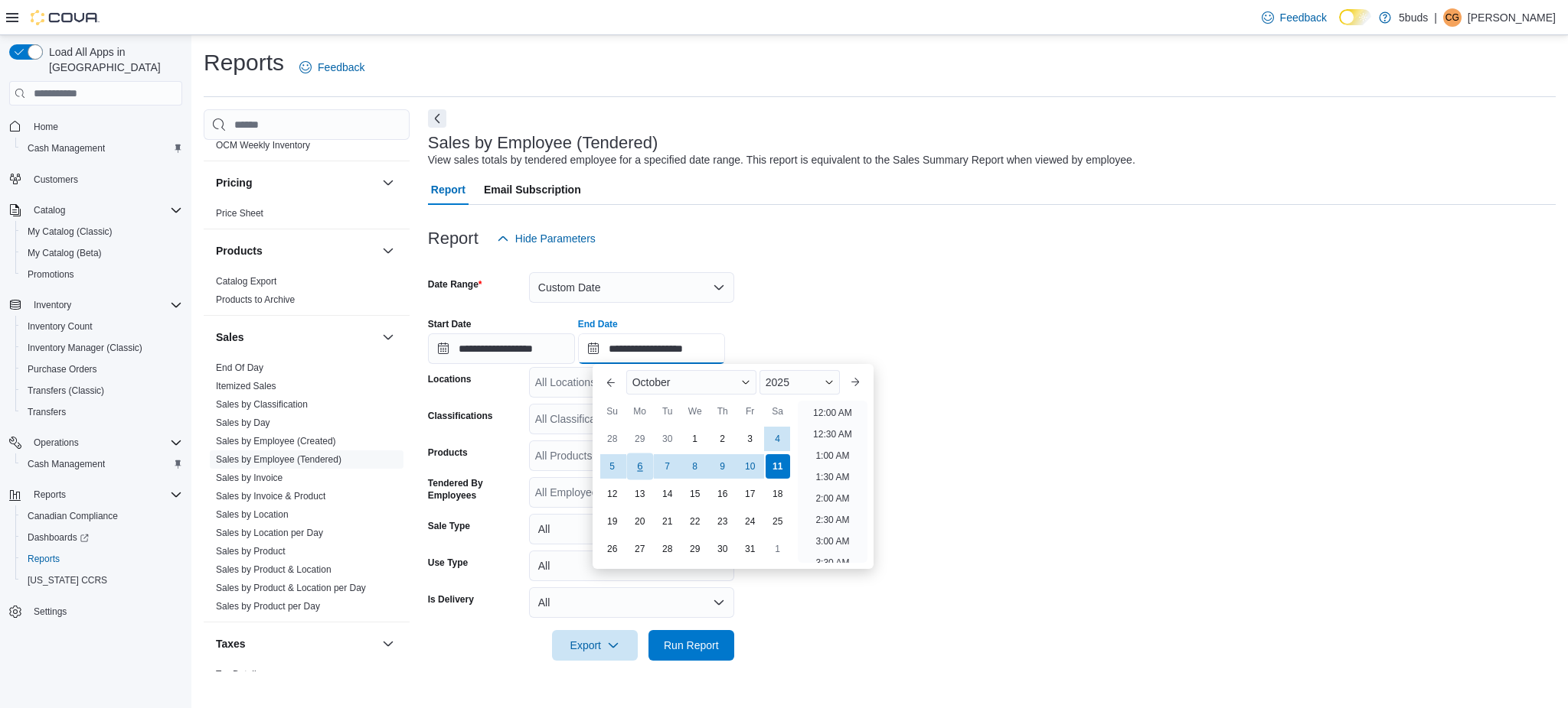
scroll to position [869, 0]
click at [748, 471] on div "10" at bounding box center [749, 467] width 27 height 27
type input "**********"
click at [1111, 472] on form "**********" at bounding box center [992, 457] width 1127 height 407
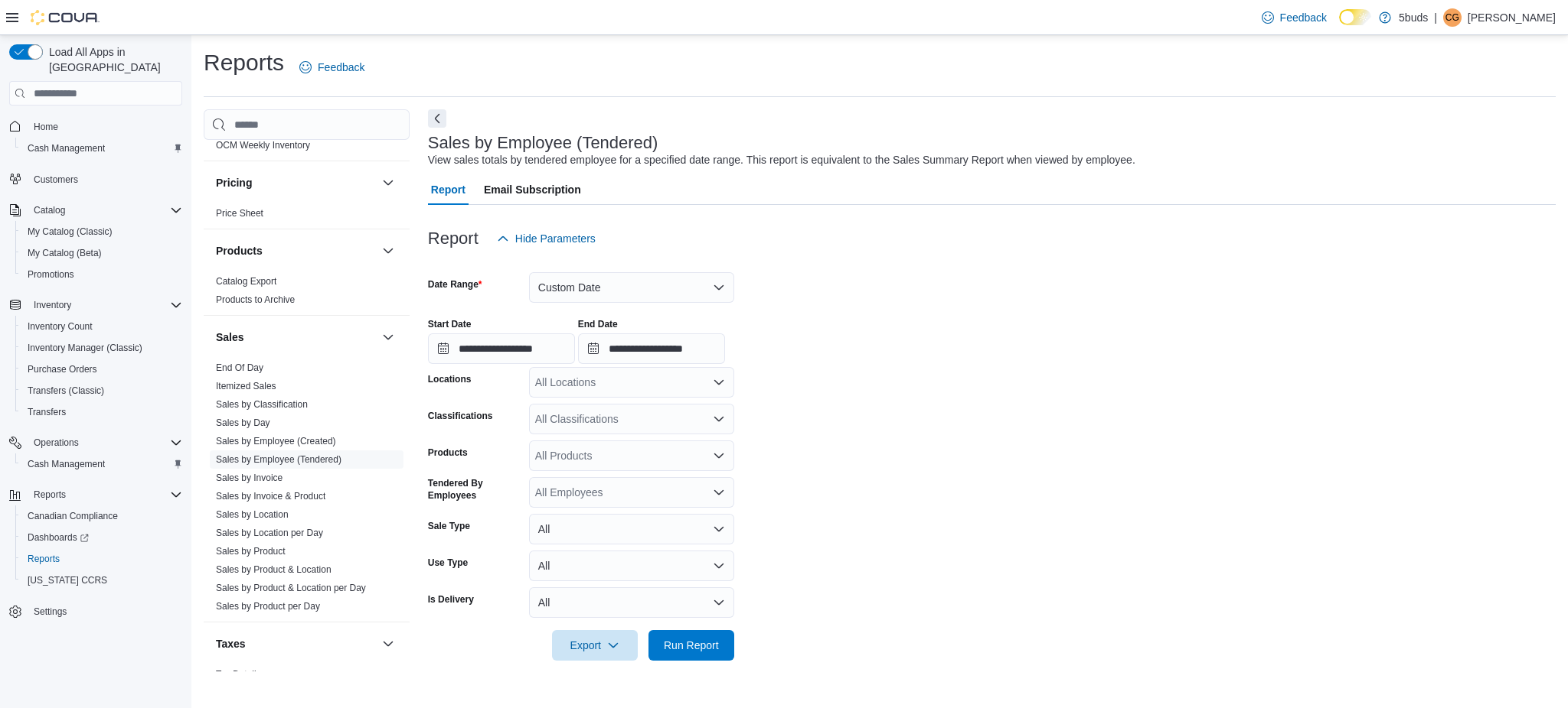
click at [602, 387] on div "All Locations" at bounding box center [632, 382] width 205 height 30
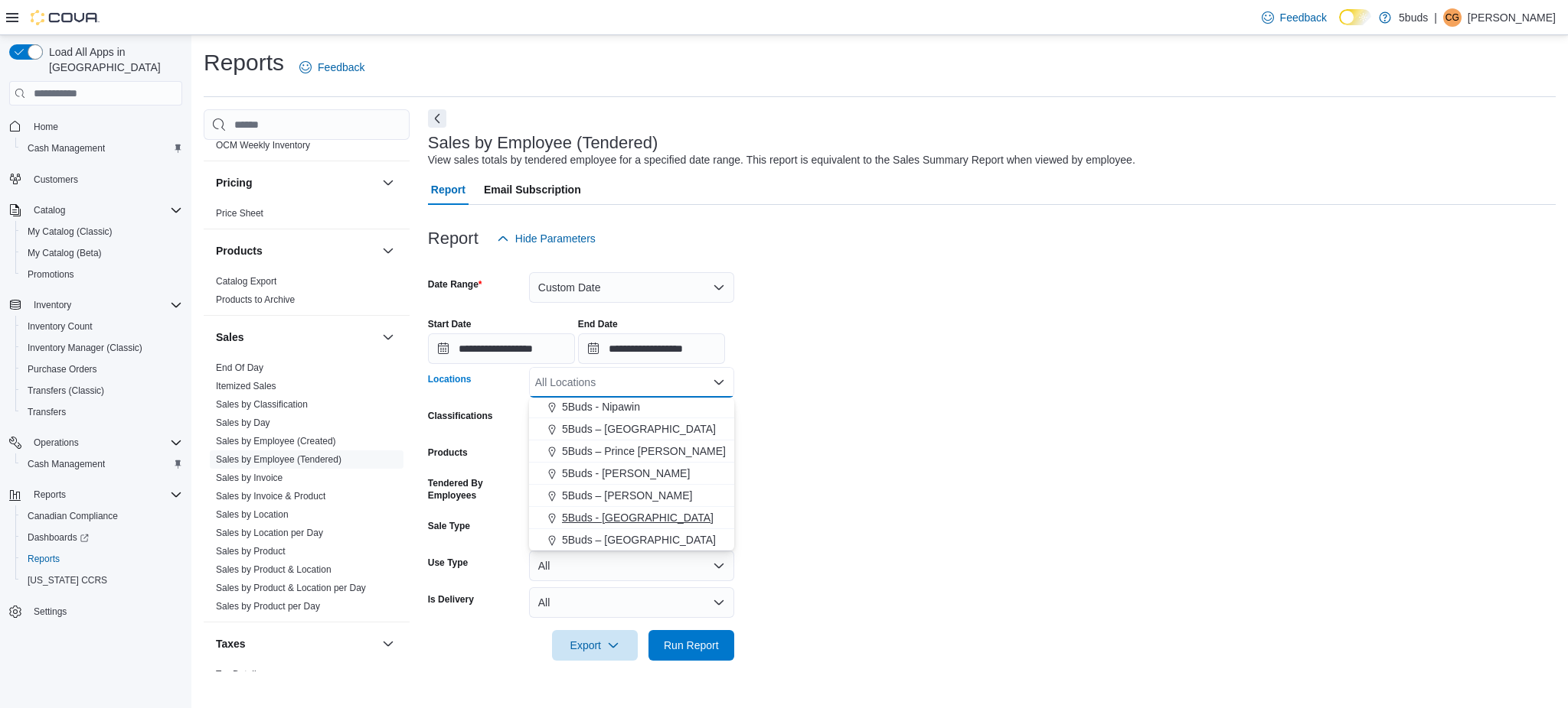
drag, startPoint x: 630, startPoint y: 514, endPoint x: 679, endPoint y: 501, distance: 50.7
click at [634, 513] on span "5Buds - [GEOGRAPHIC_DATA]" at bounding box center [638, 518] width 152 height 15
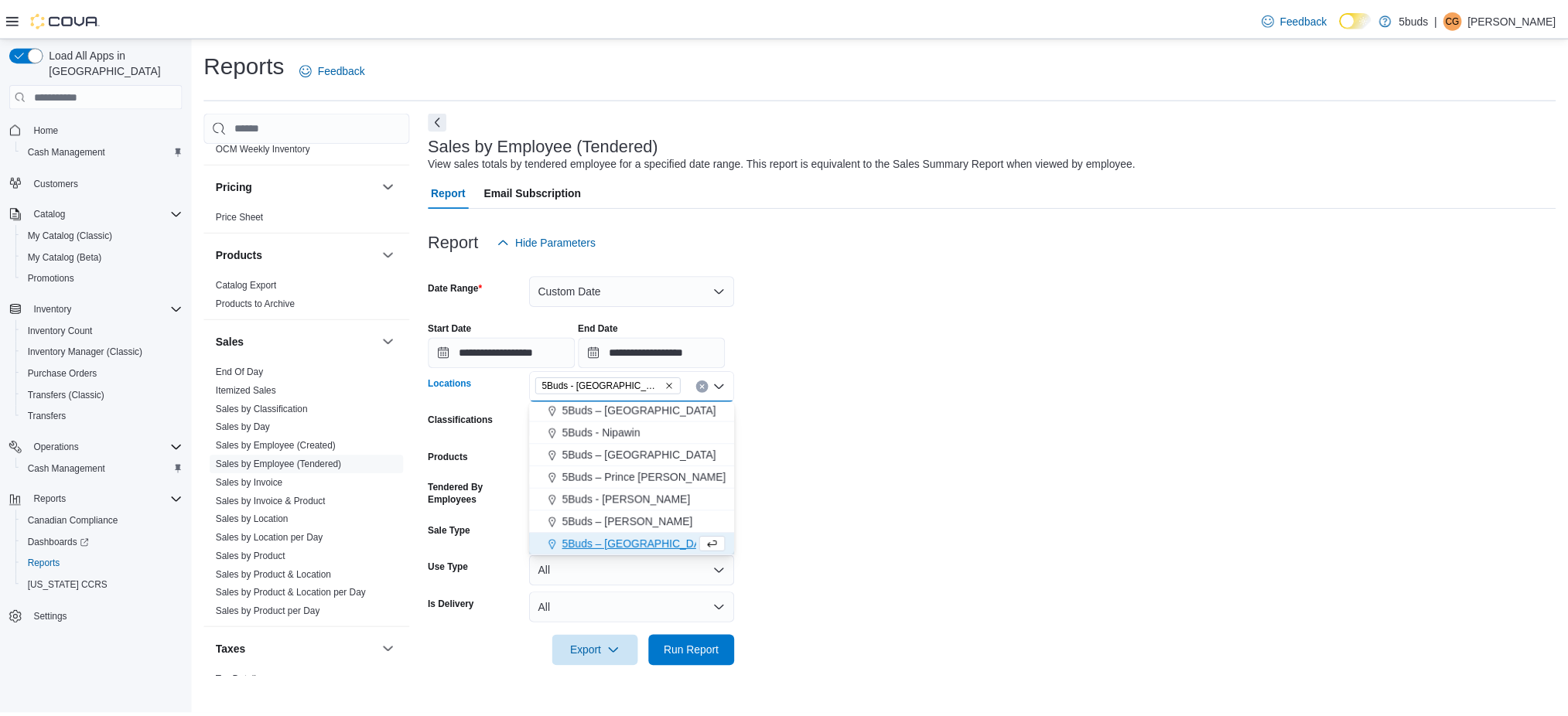
scroll to position [91, 0]
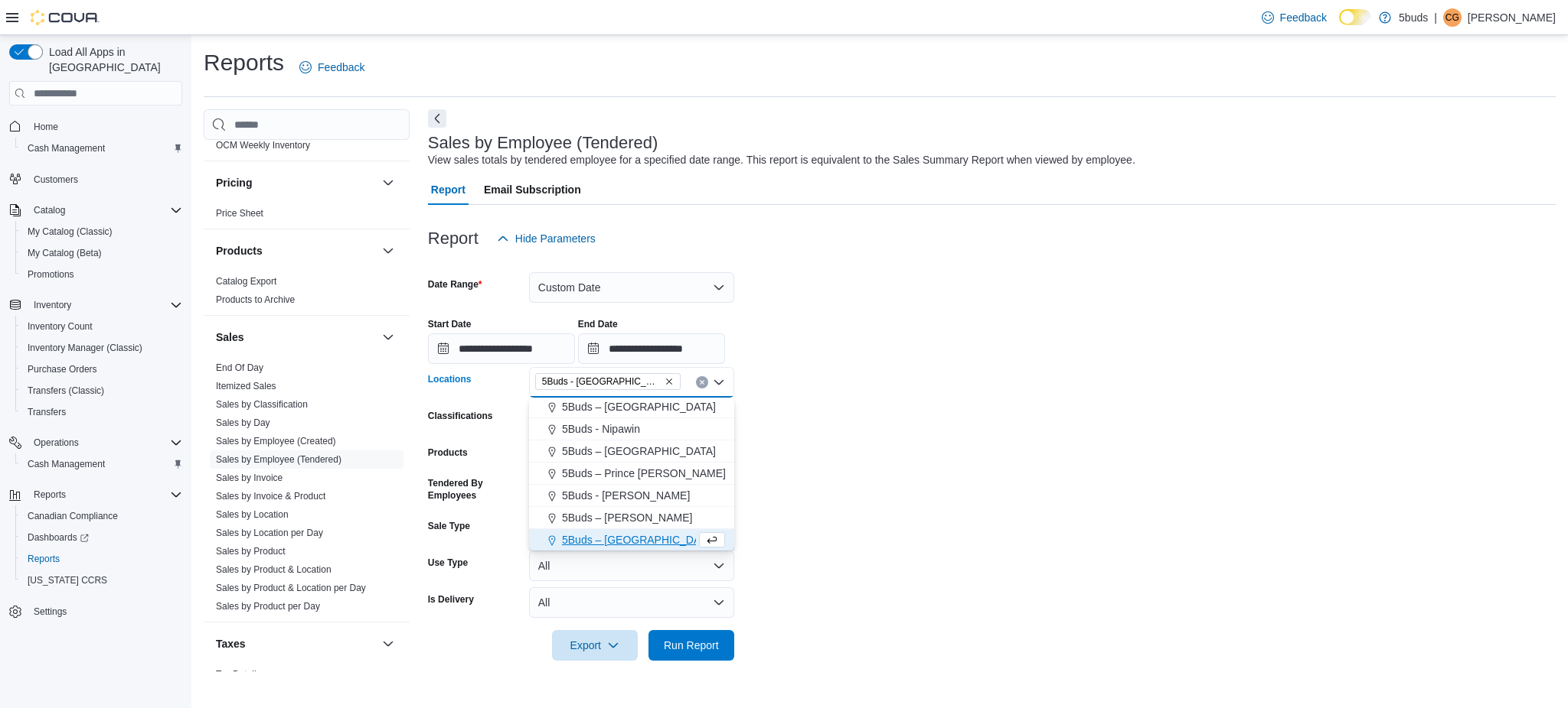
drag, startPoint x: 949, startPoint y: 483, endPoint x: 912, endPoint y: 499, distance: 40.3
click at [938, 487] on form "**********" at bounding box center [992, 457] width 1127 height 407
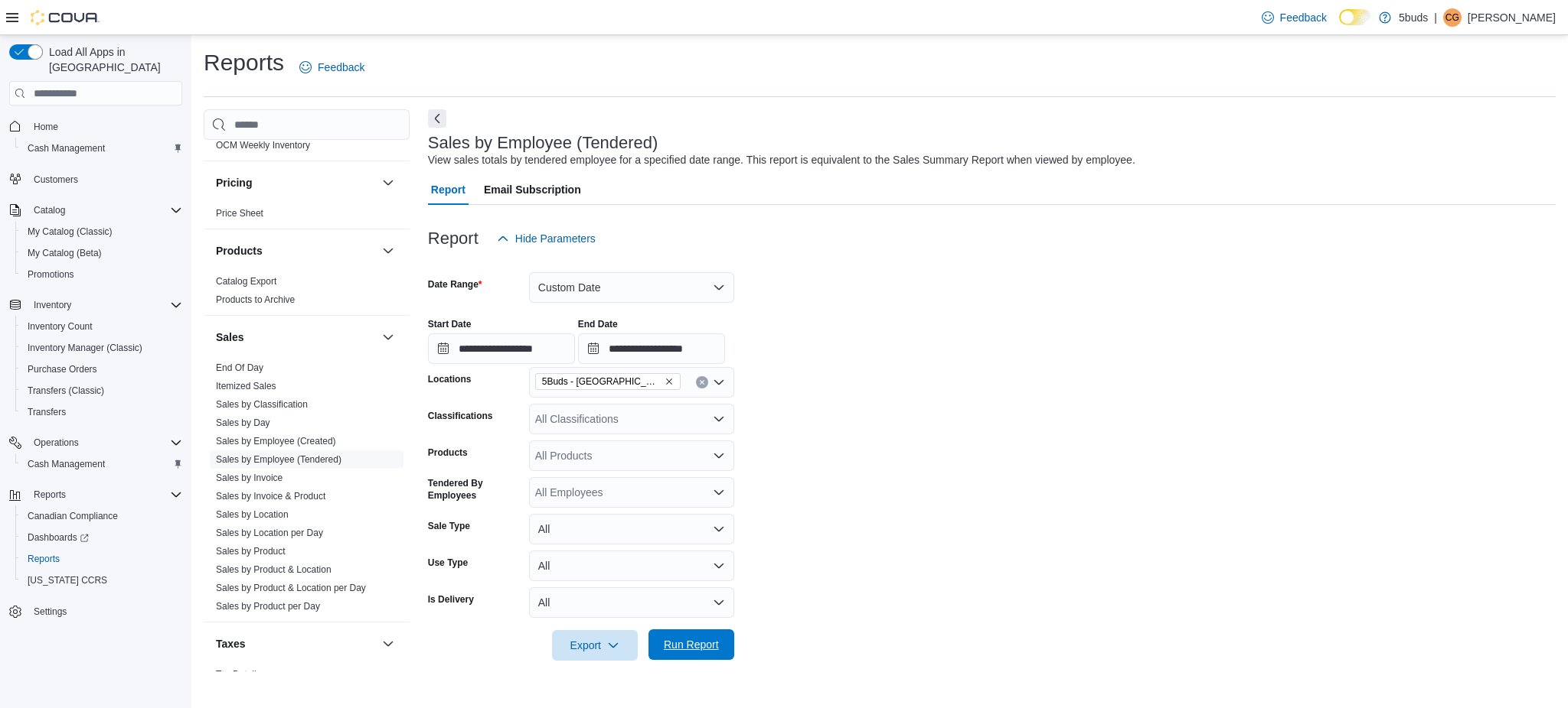
click at [715, 645] on span "Run Report" at bounding box center [691, 645] width 55 height 15
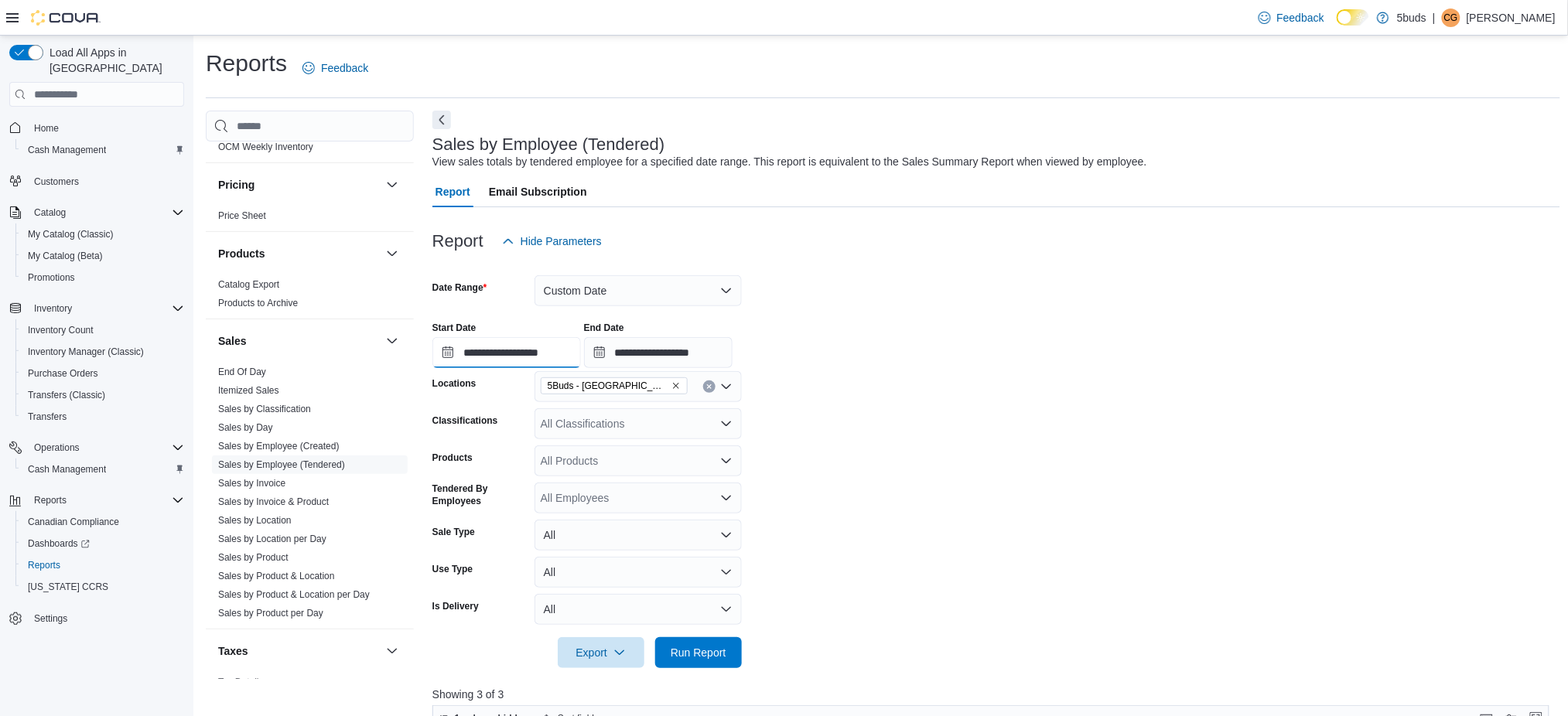
click at [531, 357] on input "**********" at bounding box center [507, 352] width 149 height 31
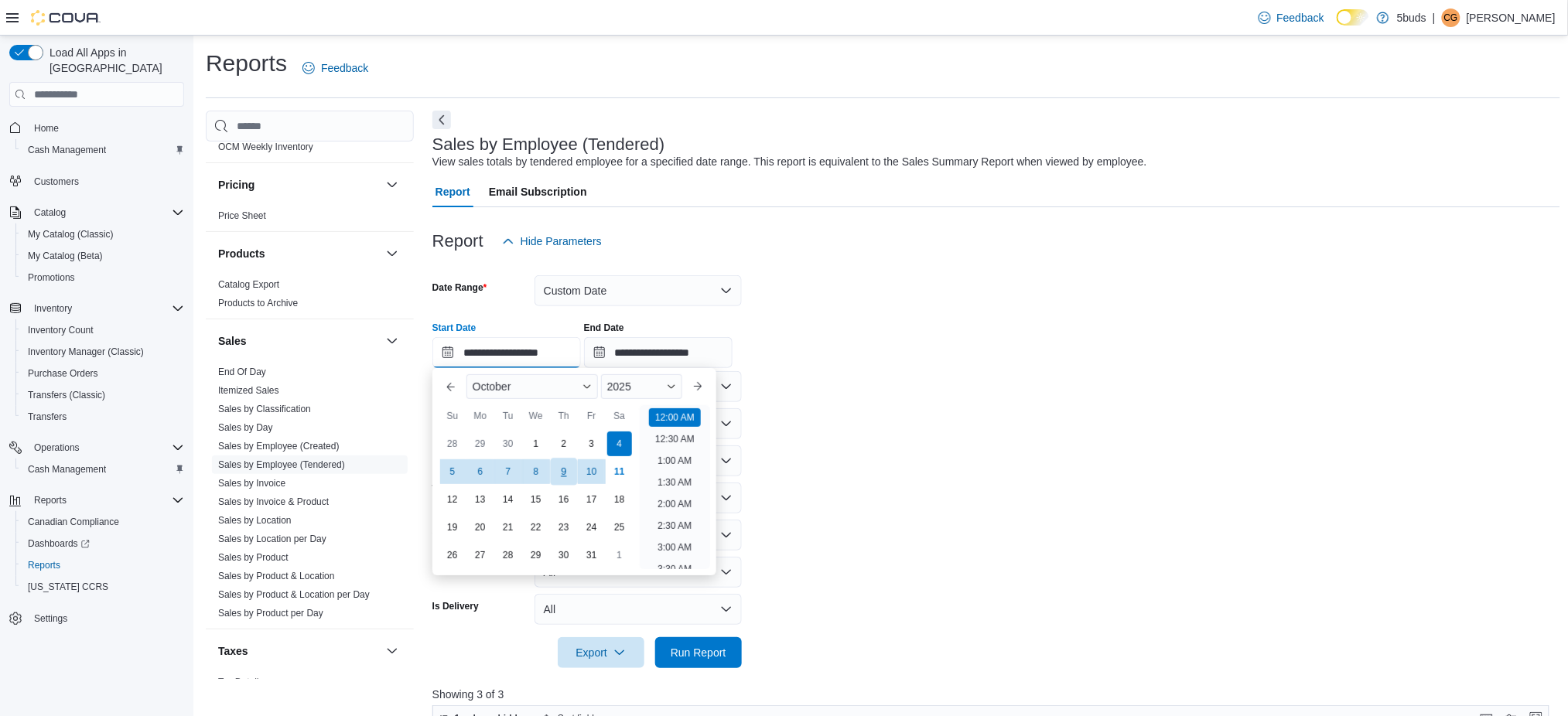
scroll to position [47, 0]
click at [609, 468] on div "11" at bounding box center [619, 472] width 27 height 27
type input "**********"
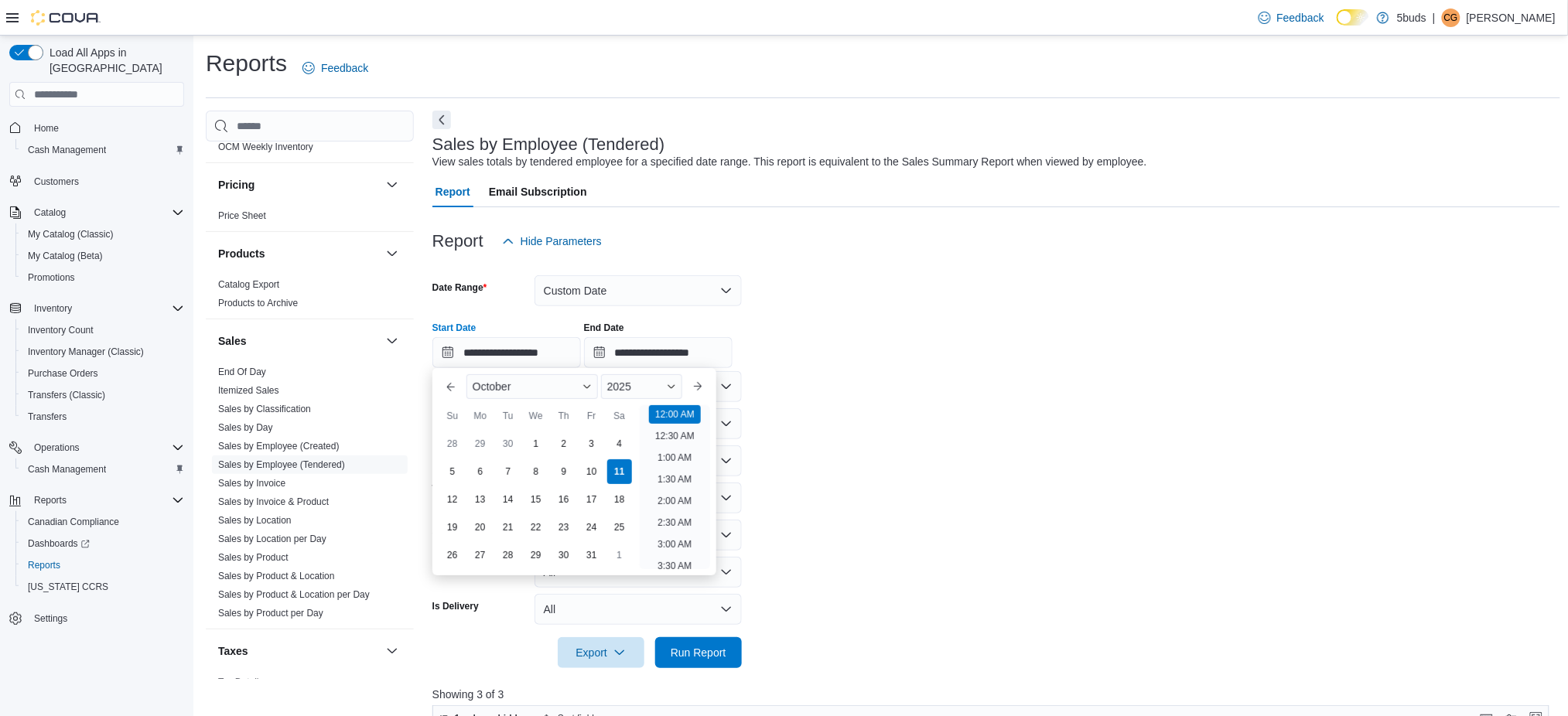
click at [852, 426] on form "**********" at bounding box center [996, 463] width 1128 height 412
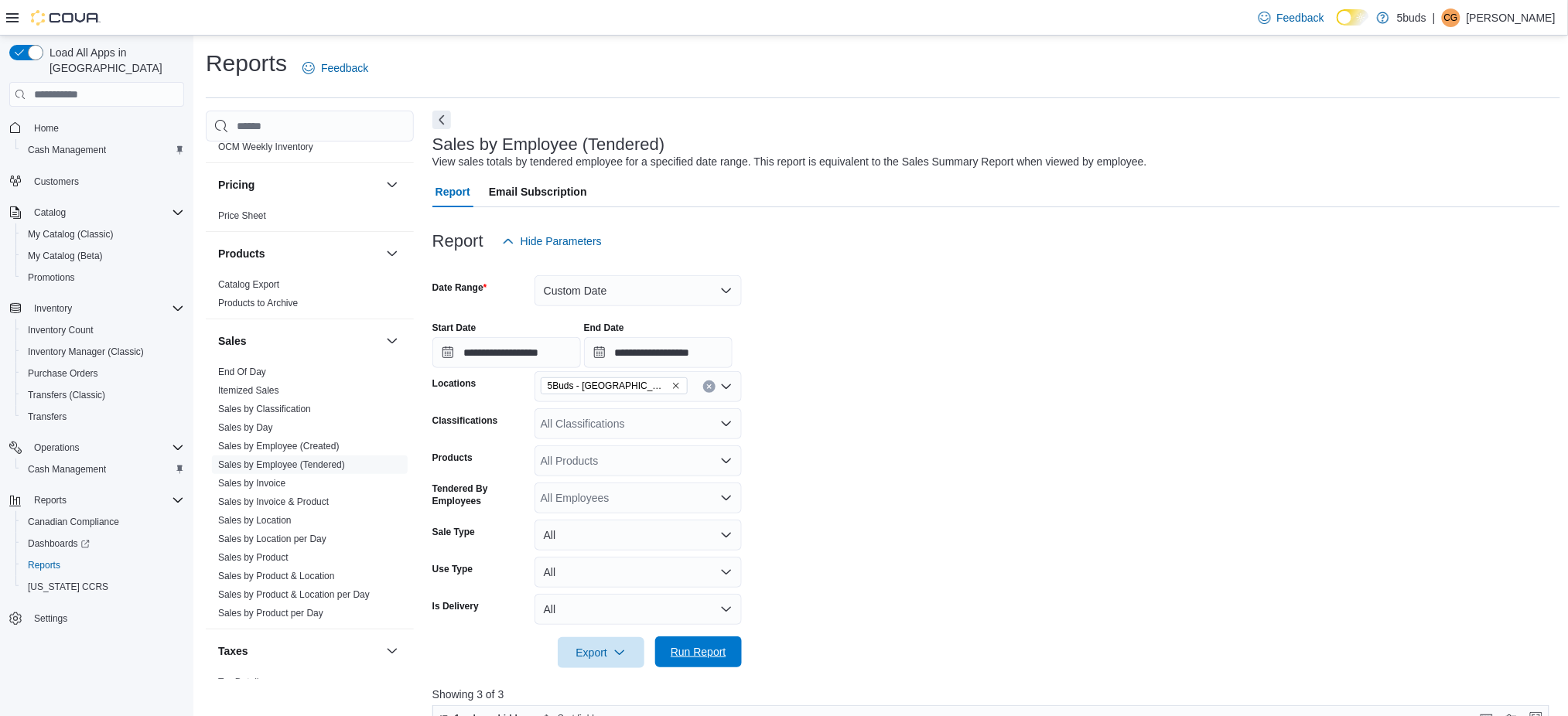
click at [701, 651] on span "Run Report" at bounding box center [699, 653] width 56 height 15
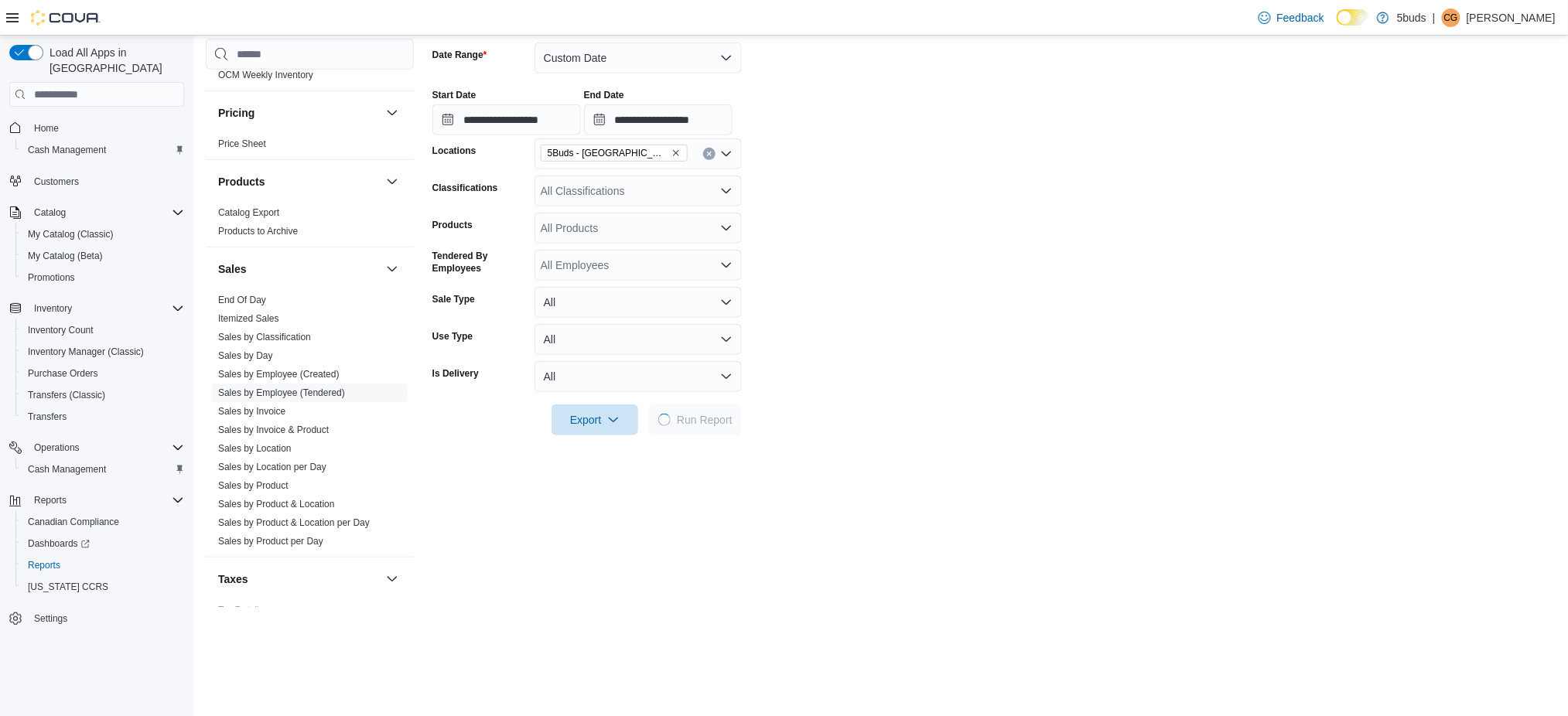
scroll to position [309, 0]
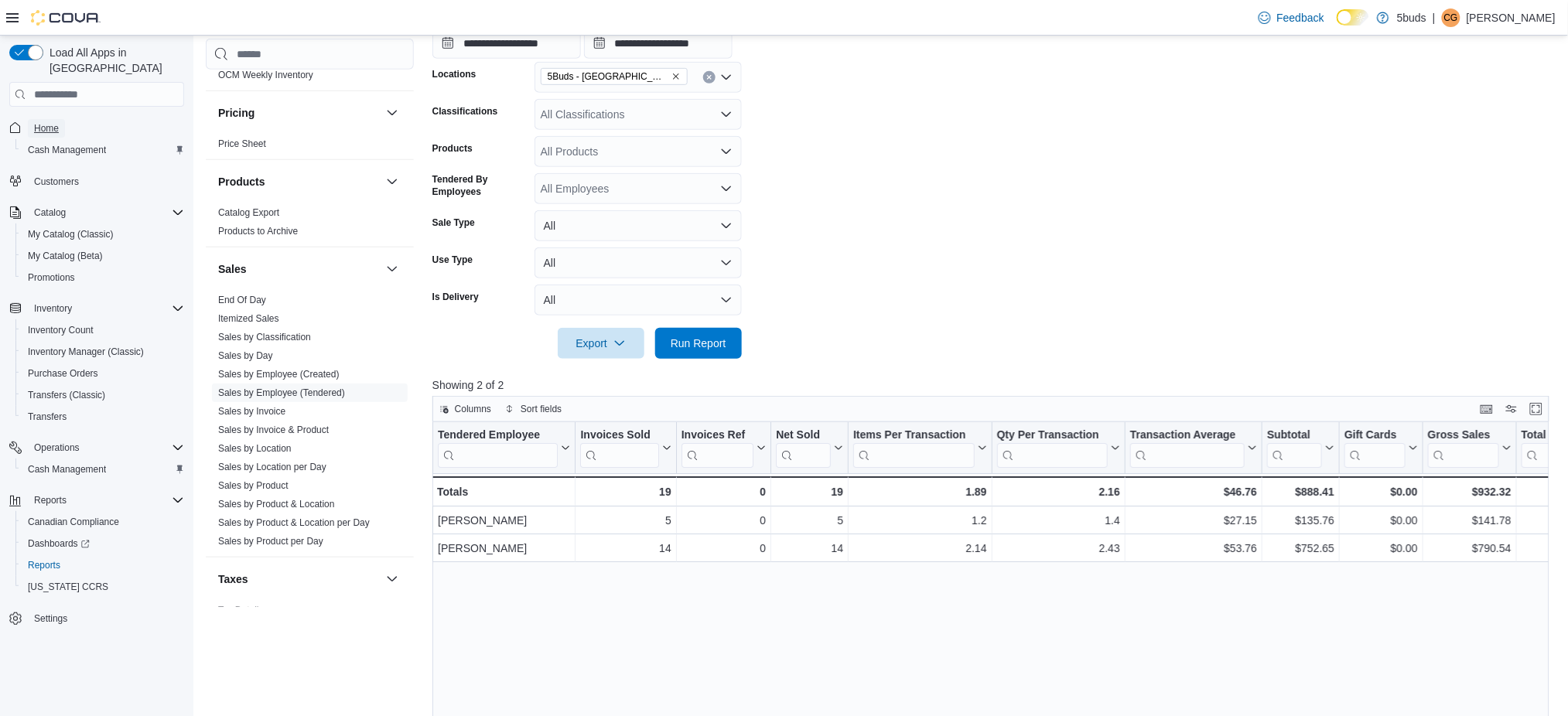
click at [54, 119] on span "Home" at bounding box center [46, 128] width 25 height 18
